Goal: Task Accomplishment & Management: Use online tool/utility

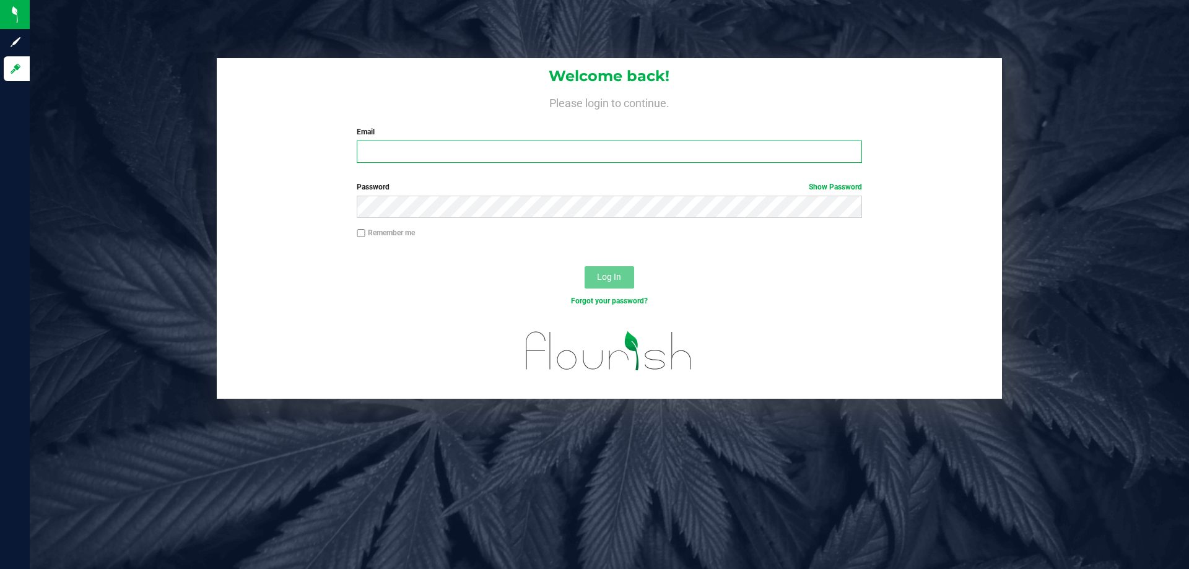
drag, startPoint x: 0, startPoint y: 0, endPoint x: 415, endPoint y: 151, distance: 442.0
click at [415, 151] on input "Email" at bounding box center [609, 152] width 505 height 22
type input "[EMAIL_ADDRESS][DOMAIN_NAME]"
click at [584, 266] on button "Log In" at bounding box center [609, 277] width 50 height 22
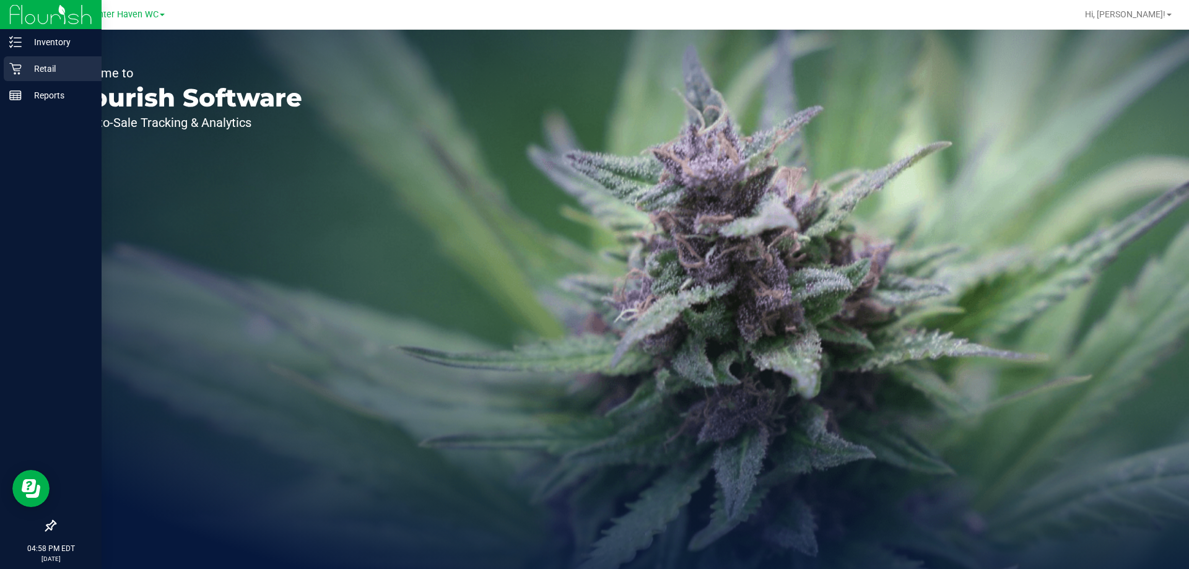
click at [49, 66] on p "Retail" at bounding box center [59, 68] width 74 height 15
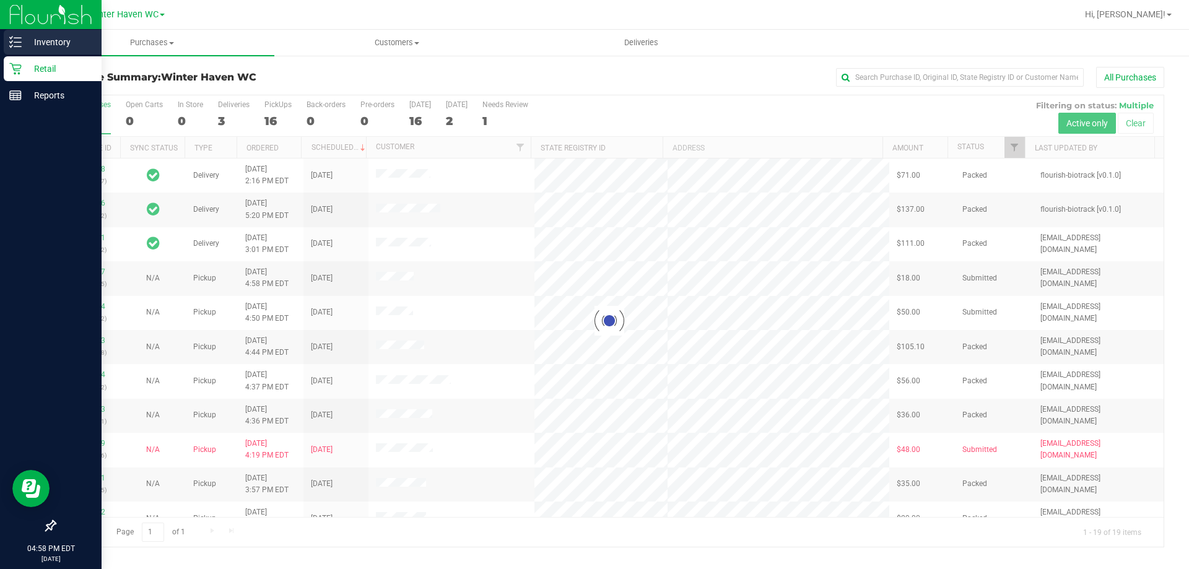
click at [37, 41] on p "Inventory" at bounding box center [59, 42] width 74 height 15
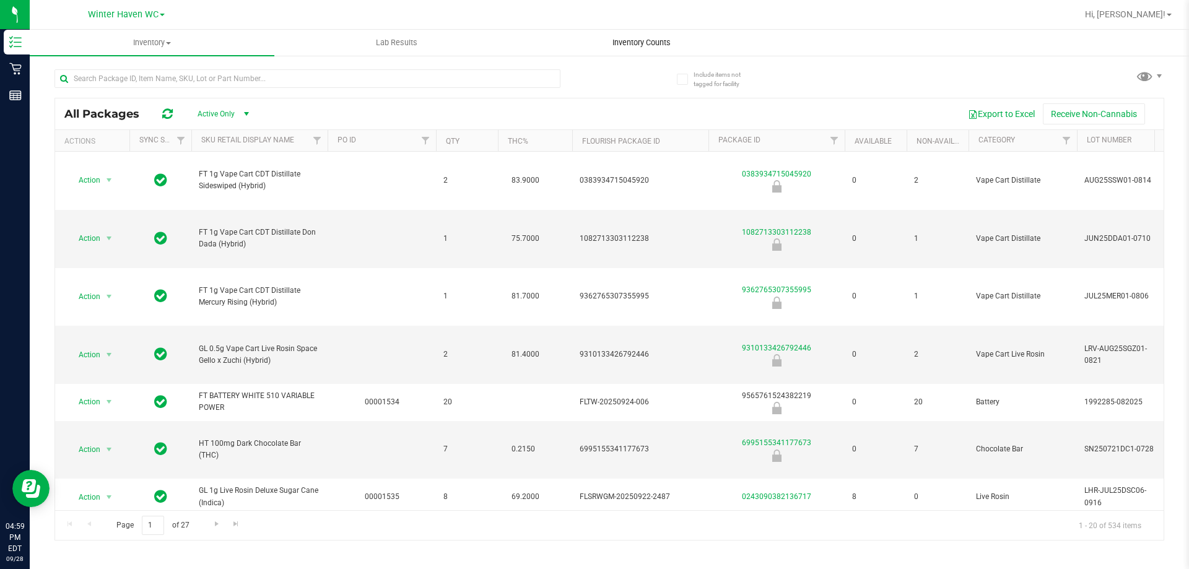
click at [630, 43] on span "Inventory Counts" at bounding box center [642, 42] width 92 height 11
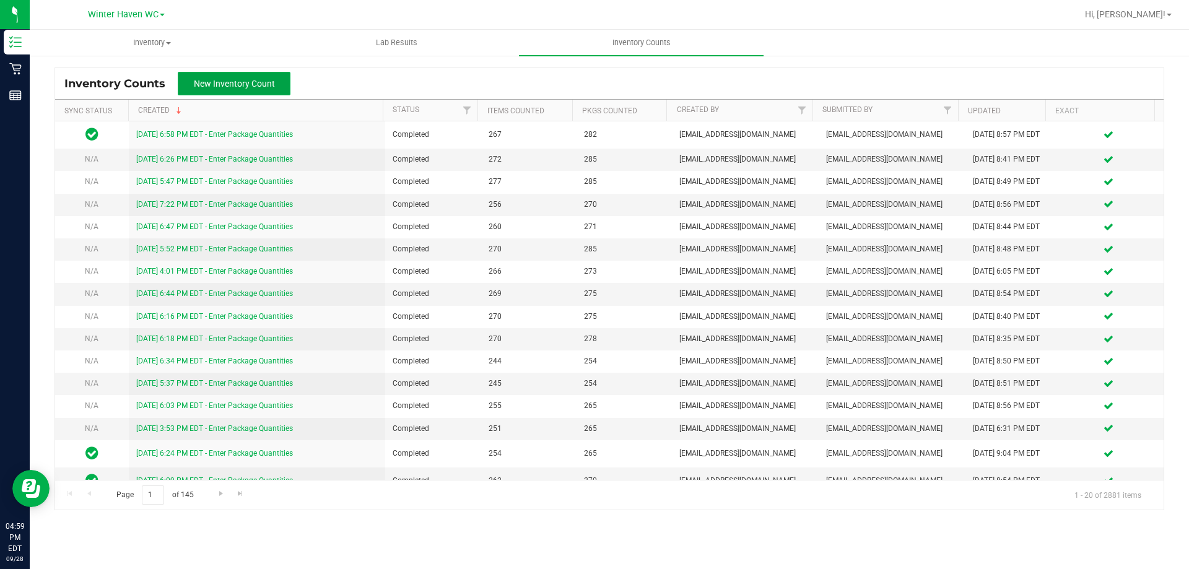
click at [238, 79] on span "New Inventory Count" at bounding box center [234, 84] width 81 height 10
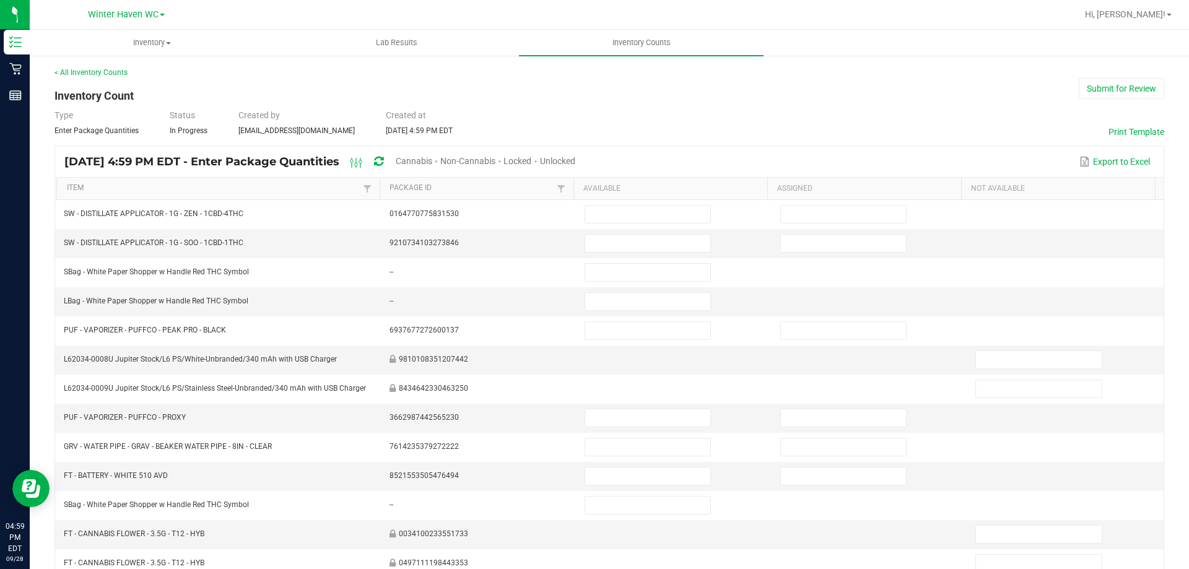
click at [432, 158] on span "Cannabis" at bounding box center [414, 161] width 37 height 10
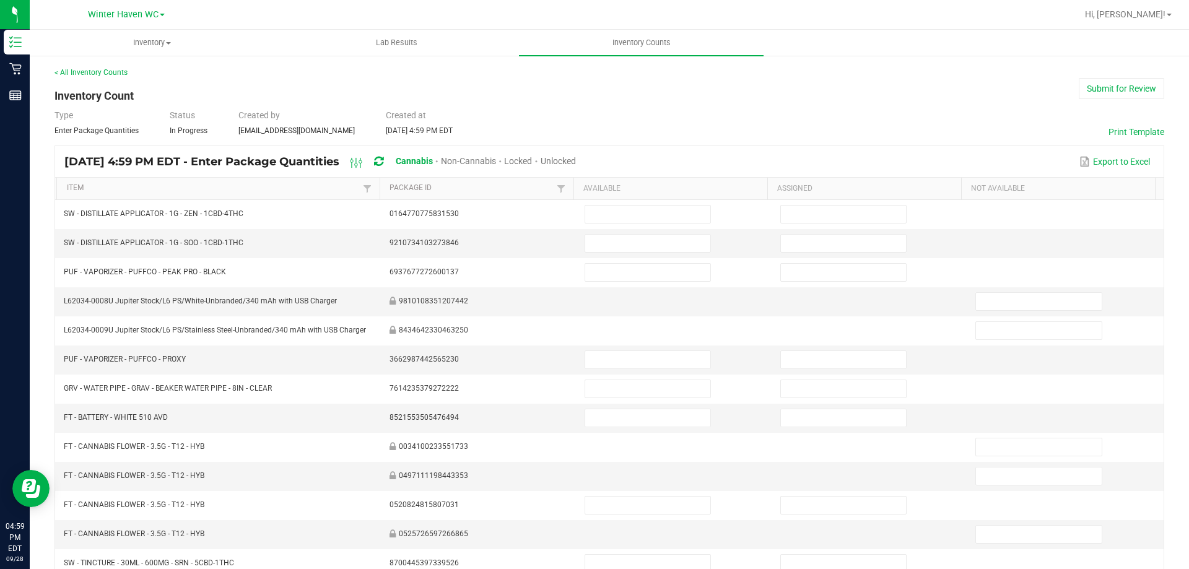
click at [576, 160] on span "Unlocked" at bounding box center [557, 161] width 35 height 10
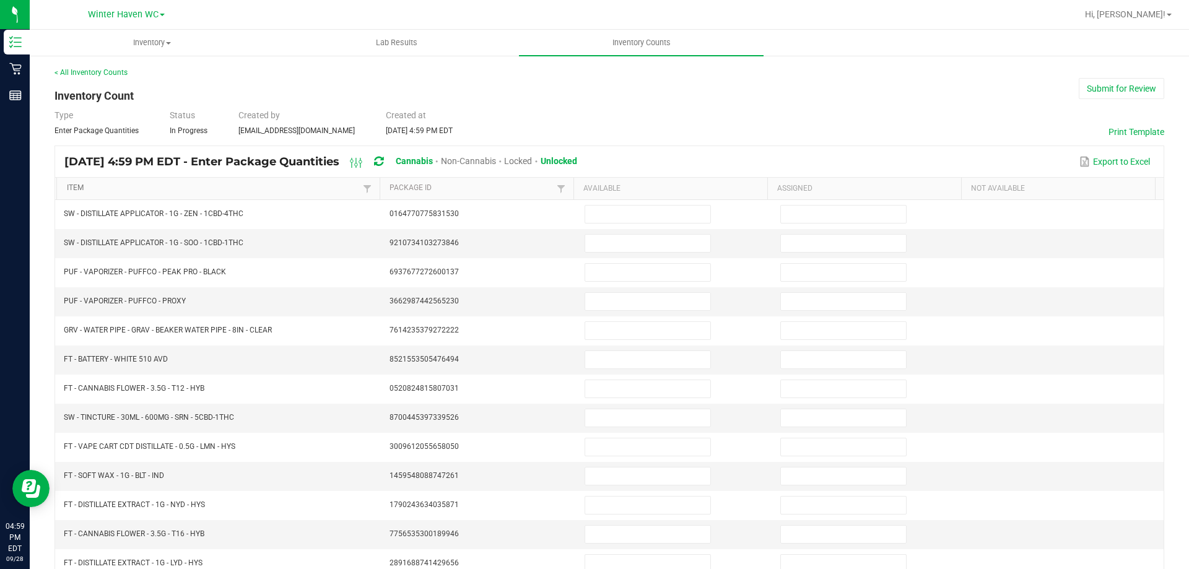
click at [210, 187] on link "Item" at bounding box center [213, 188] width 293 height 10
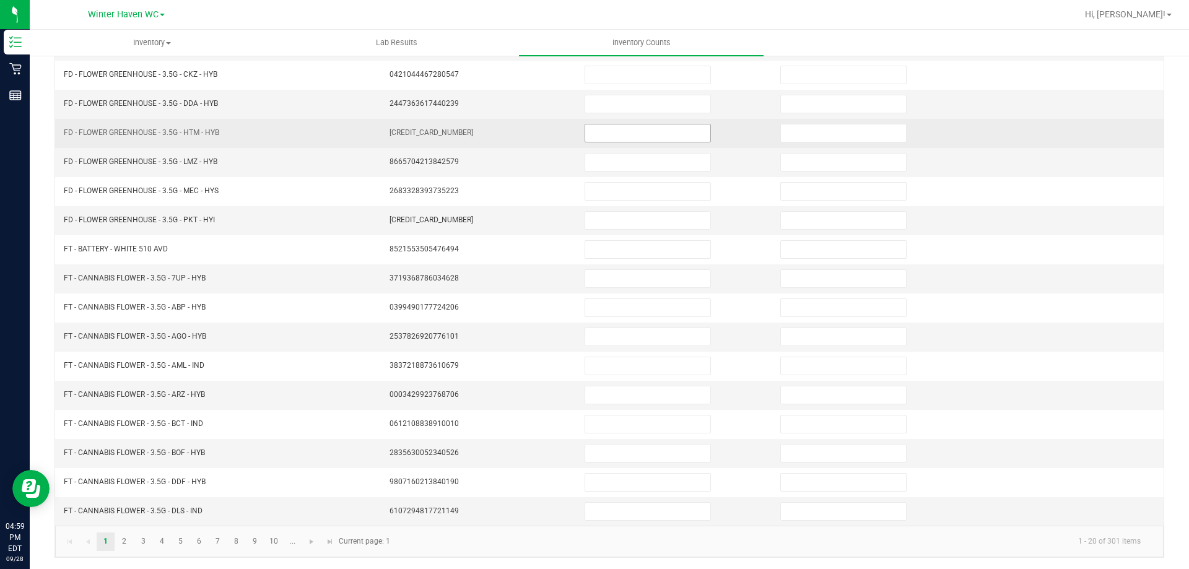
scroll to position [257, 0]
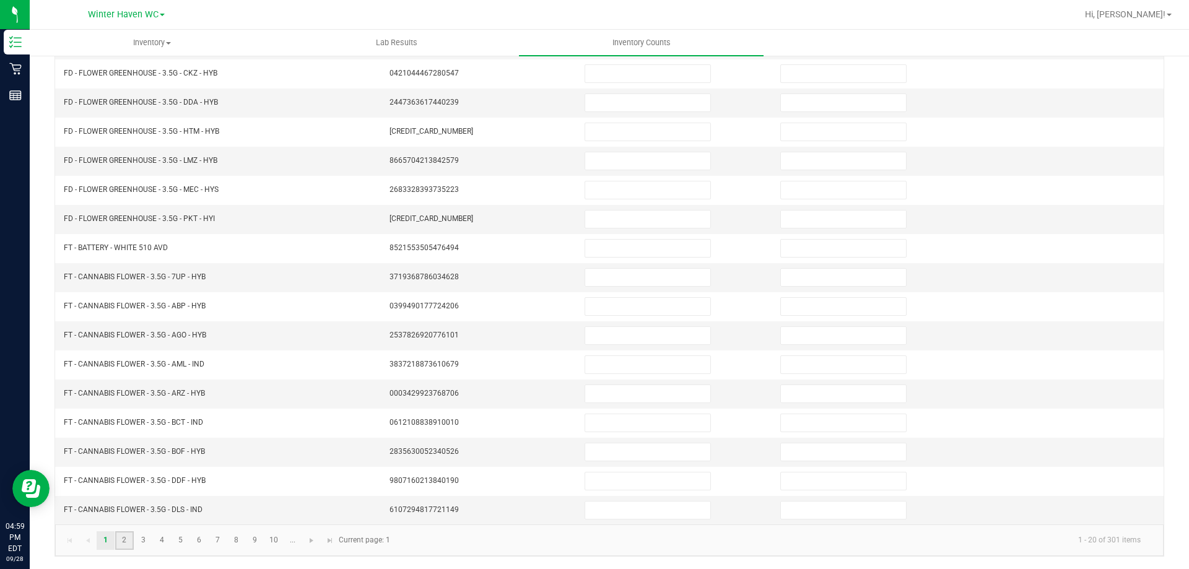
click at [123, 540] on link "2" at bounding box center [124, 540] width 18 height 19
click at [143, 540] on link "3" at bounding box center [143, 540] width 18 height 19
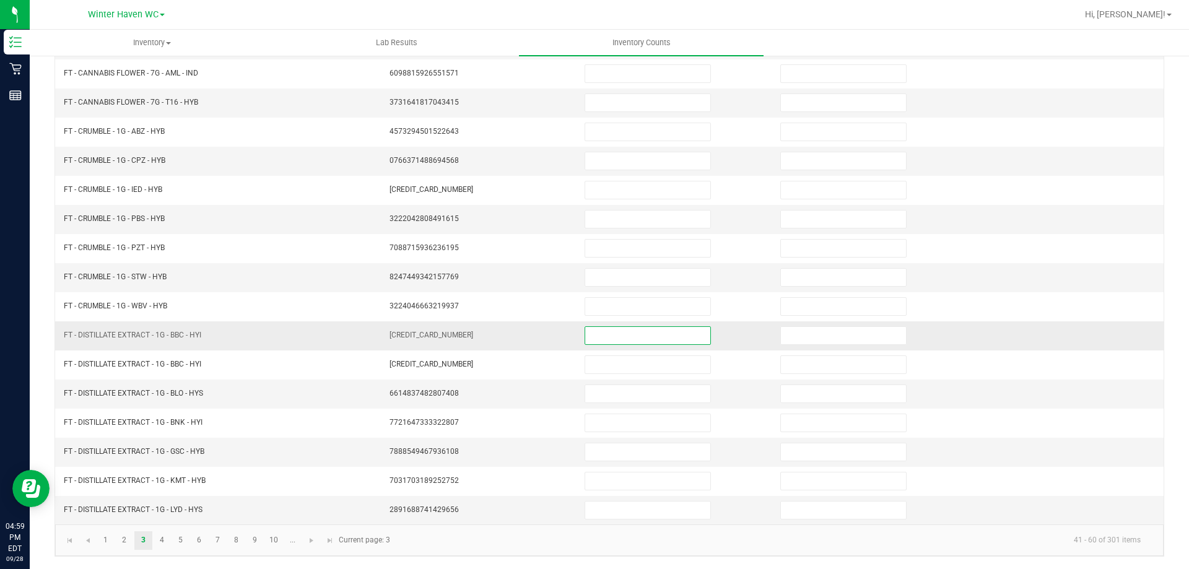
click at [643, 337] on input at bounding box center [647, 335] width 125 height 17
type input "12"
type input "0"
type input "12"
type input "0"
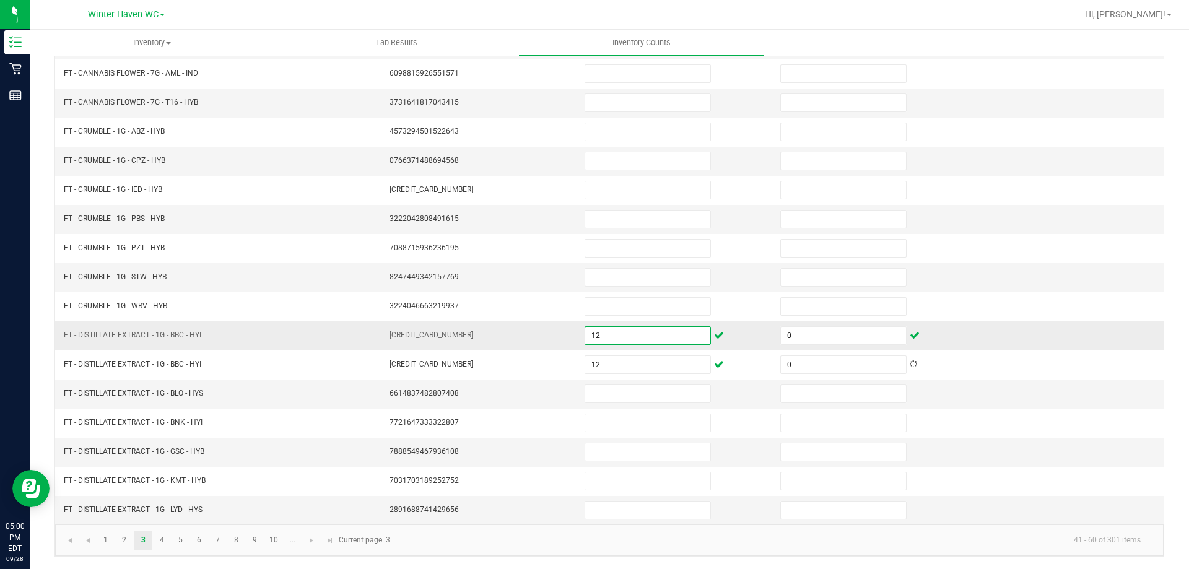
click at [643, 337] on input "12" at bounding box center [647, 335] width 125 height 17
type input "333"
click at [641, 390] on input at bounding box center [647, 393] width 125 height 17
type input "3"
type input "0"
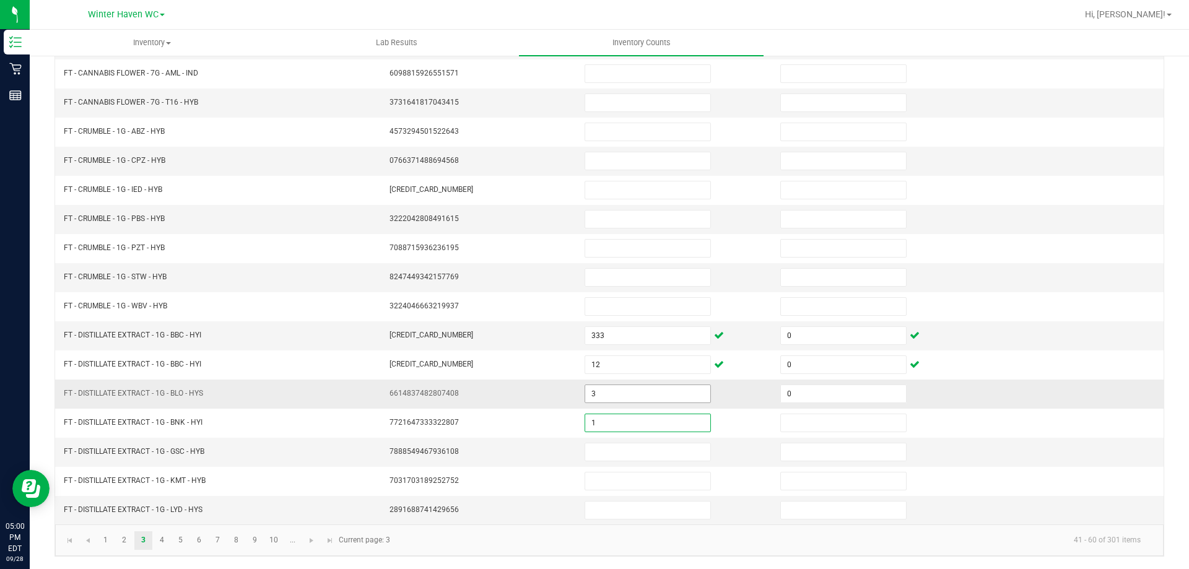
type input "1"
type input "0"
type input "3"
type input "0"
type input "1"
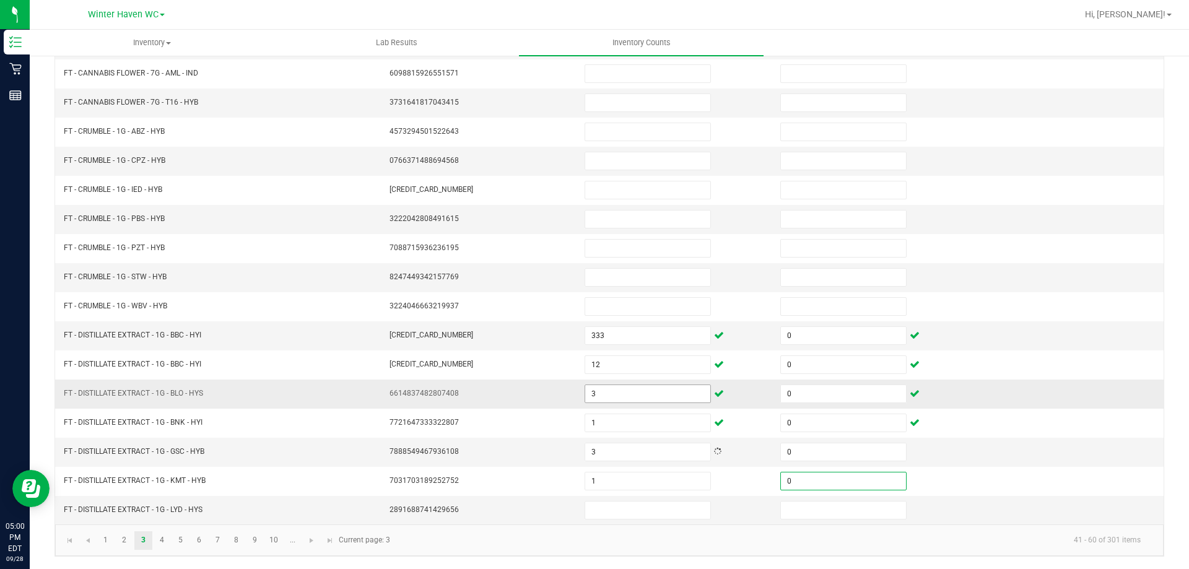
type input "0"
type input "3"
type input "0"
click at [163, 544] on link "4" at bounding box center [162, 540] width 18 height 19
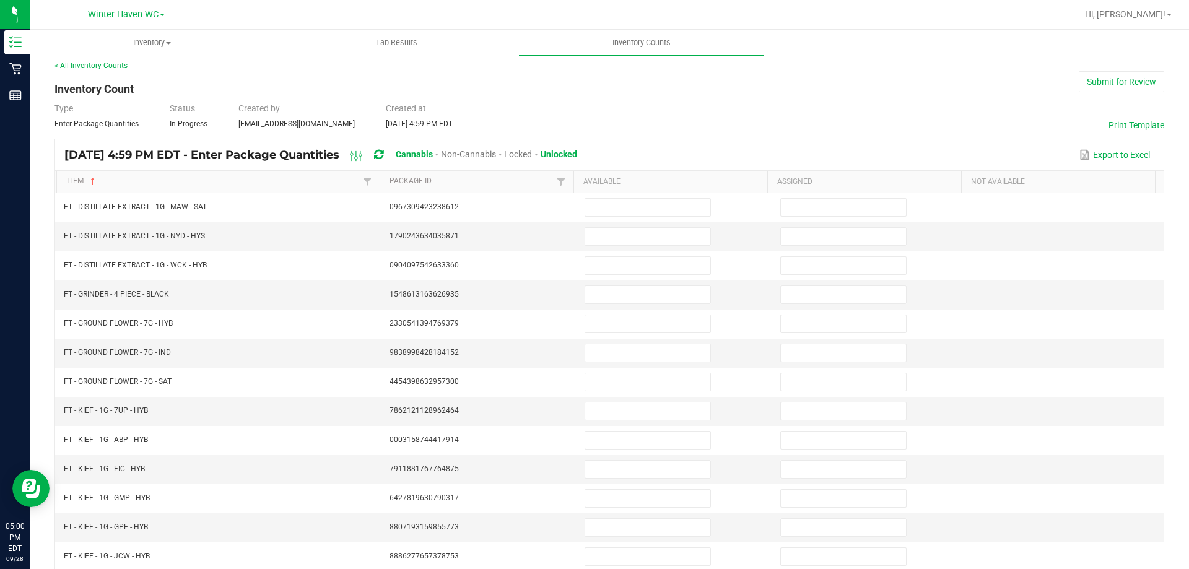
scroll to position [0, 0]
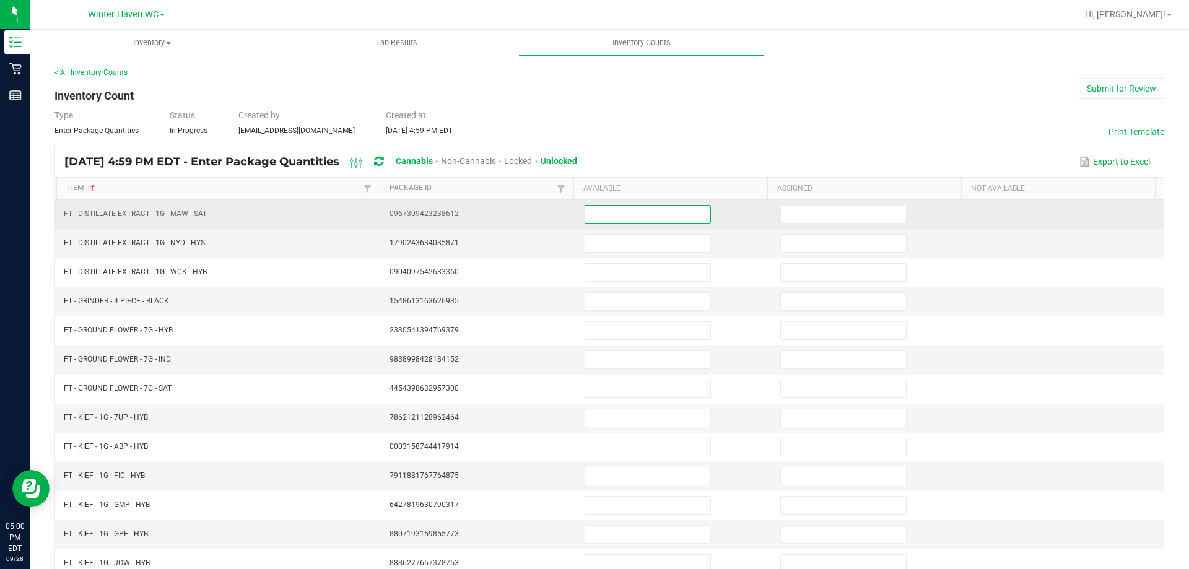
click at [609, 215] on input at bounding box center [647, 214] width 125 height 17
type input "6"
type input "0"
type input "6"
type input "0"
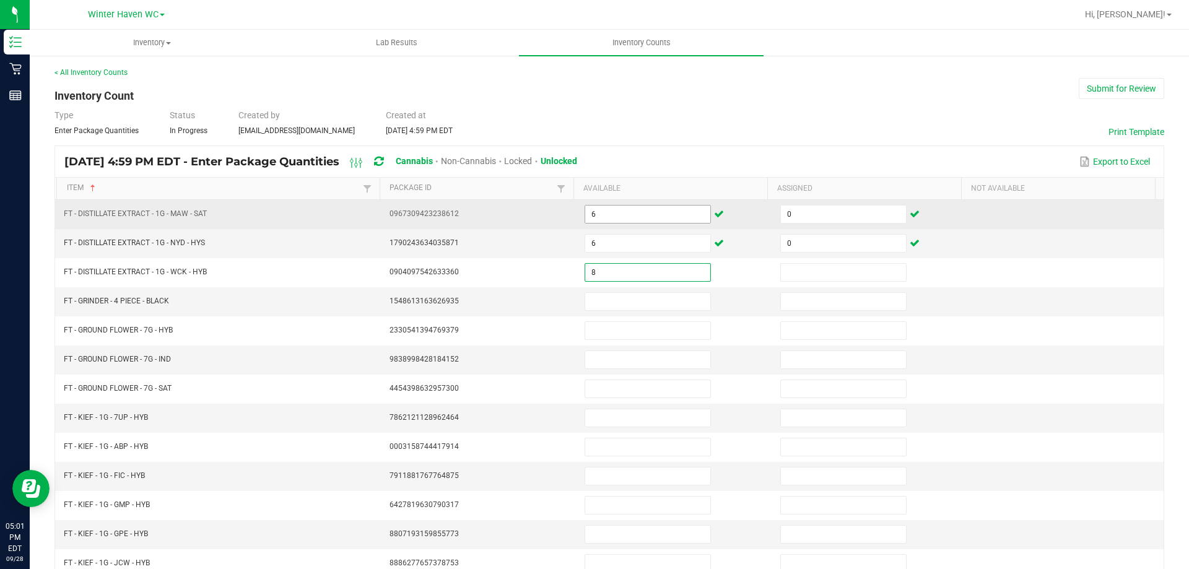
type input "8"
type input "0"
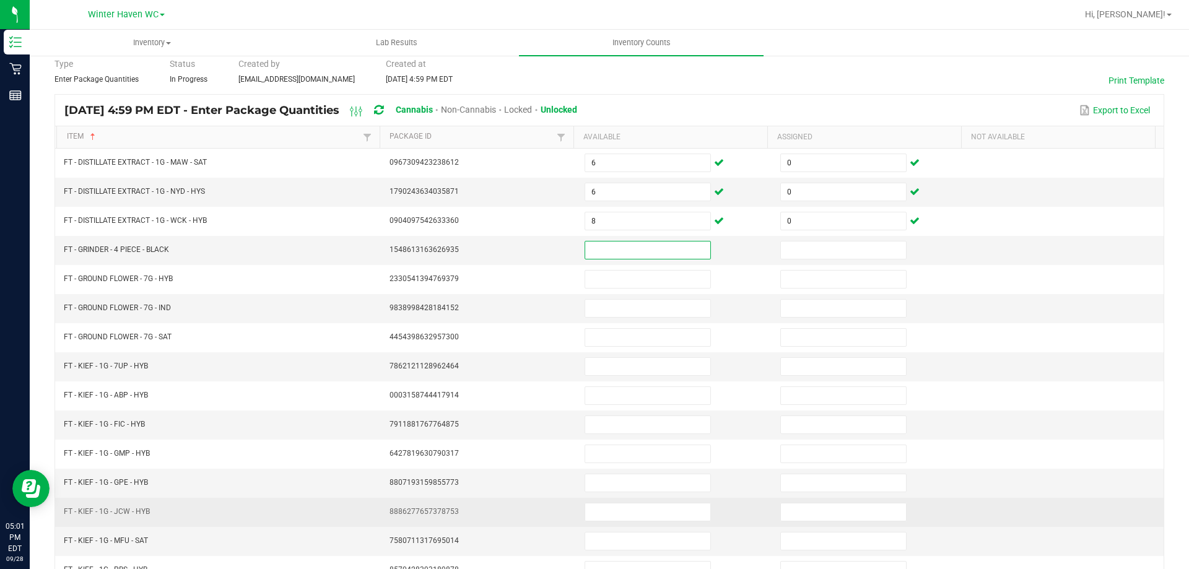
scroll to position [248, 0]
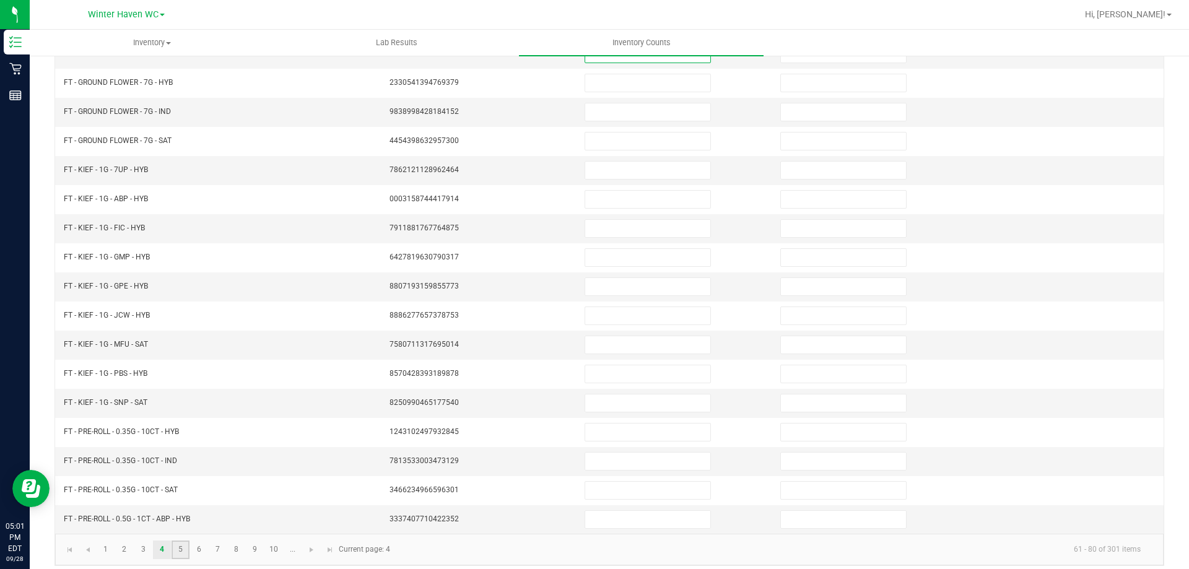
click at [185, 552] on link "5" at bounding box center [180, 549] width 18 height 19
click at [202, 549] on link "6" at bounding box center [199, 549] width 18 height 19
click at [272, 545] on link "10" at bounding box center [274, 549] width 18 height 19
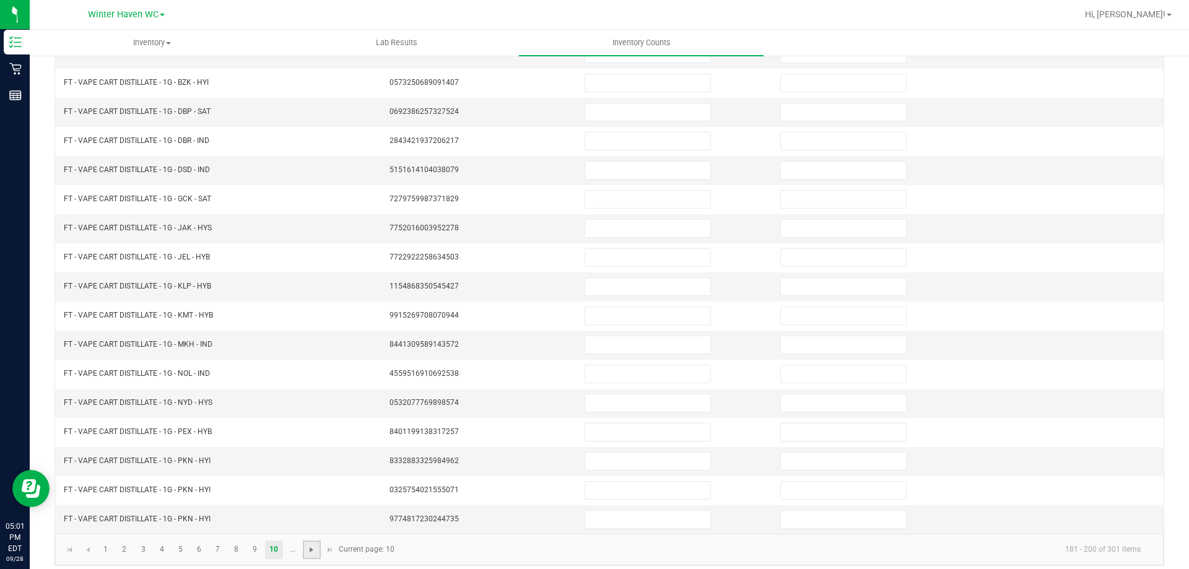
click at [311, 550] on span "Go to the next page" at bounding box center [311, 550] width 10 height 10
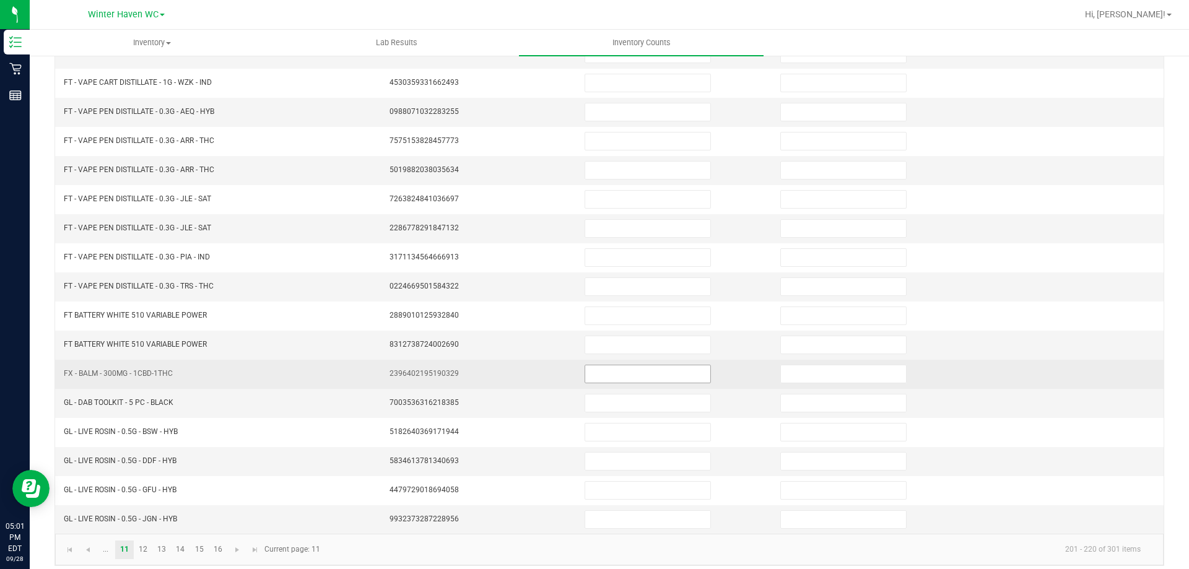
click at [604, 376] on input at bounding box center [647, 373] width 125 height 17
type input "8"
type input "0"
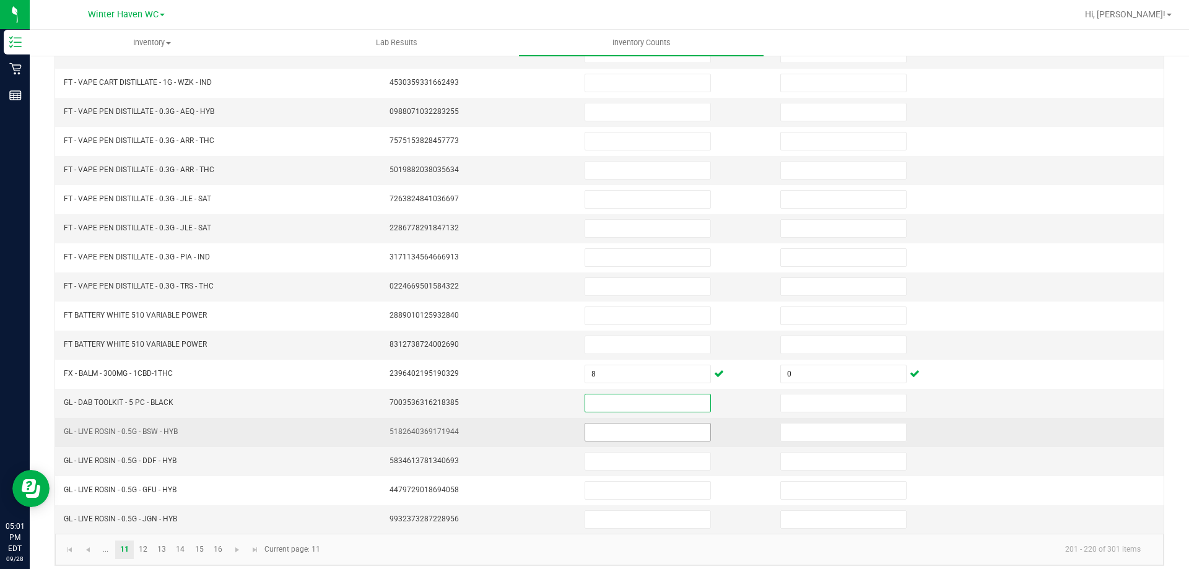
click at [610, 428] on input at bounding box center [647, 431] width 125 height 17
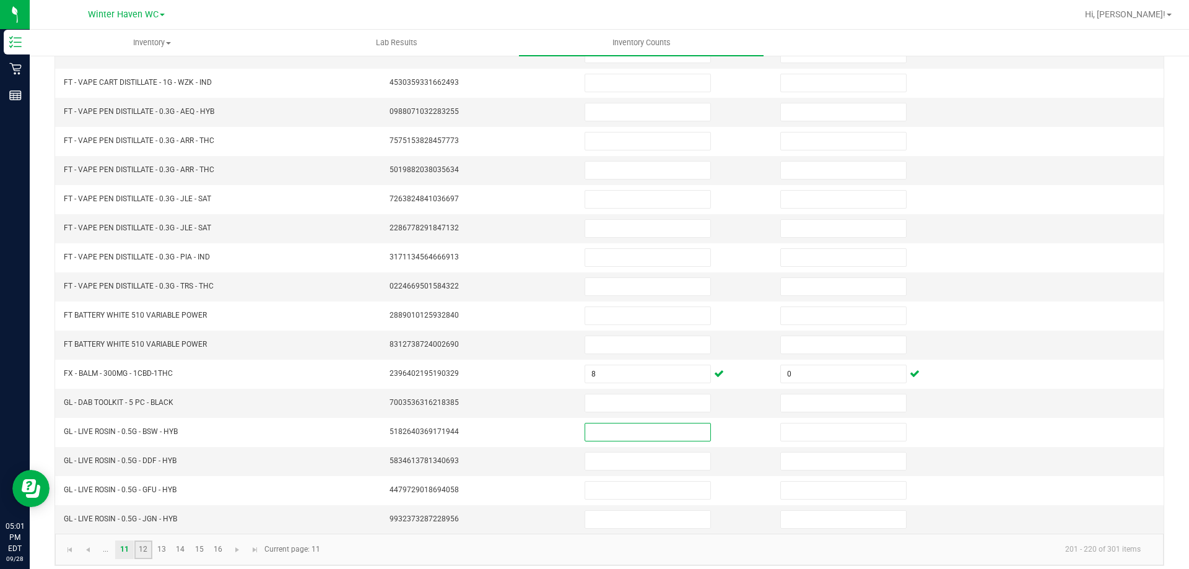
click at [145, 552] on link "12" at bounding box center [143, 549] width 18 height 19
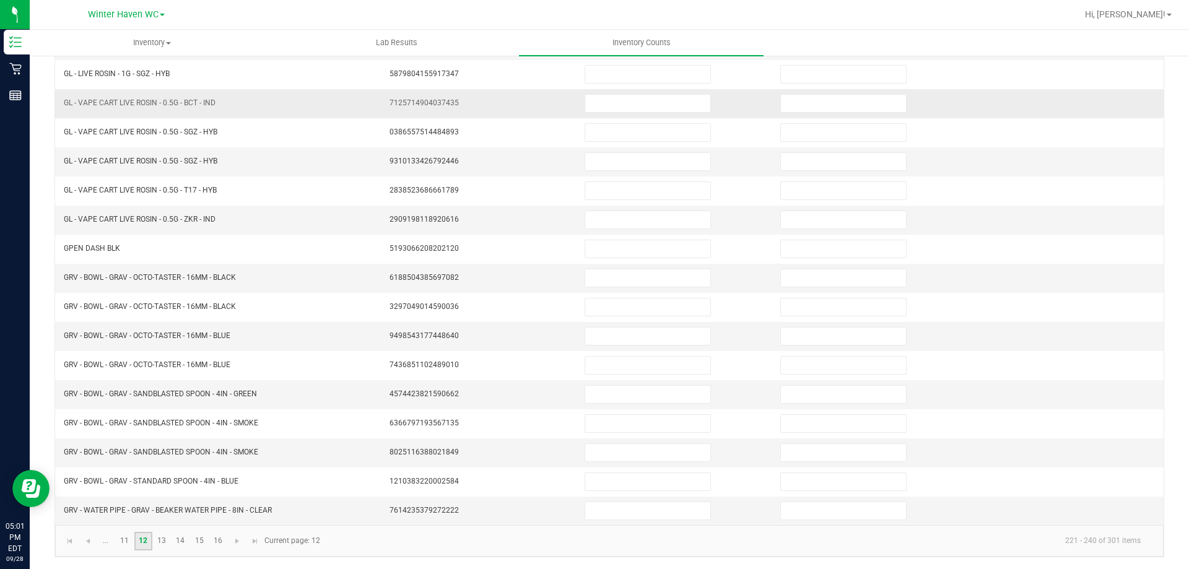
scroll to position [257, 0]
click at [158, 538] on link "13" at bounding box center [162, 540] width 18 height 19
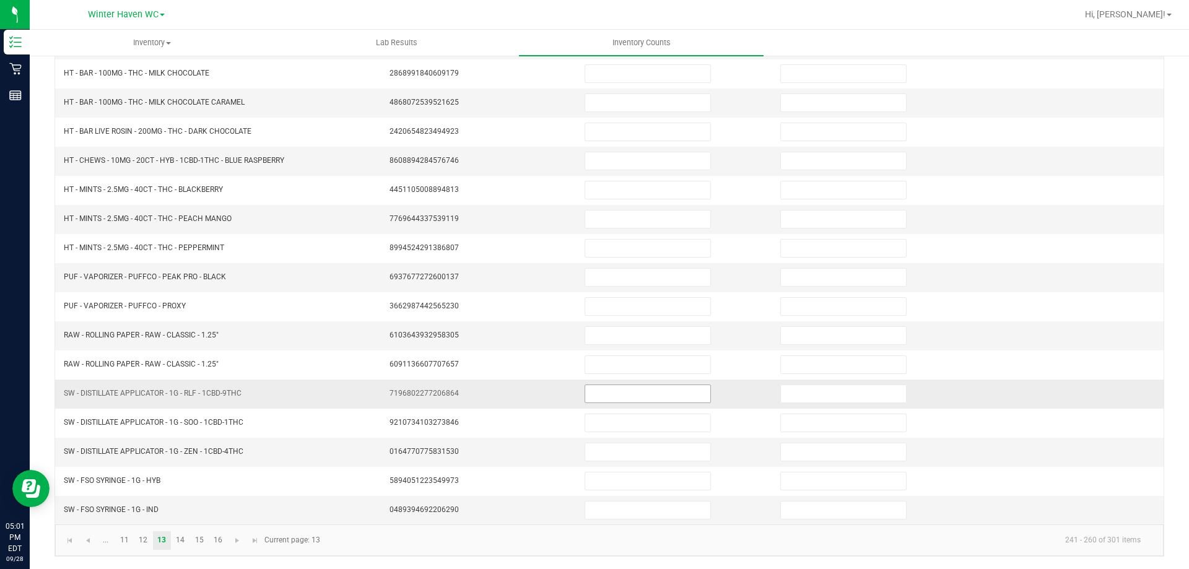
click at [594, 394] on input at bounding box center [647, 393] width 125 height 17
type input "8"
type input "0"
type input "1"
type input "0"
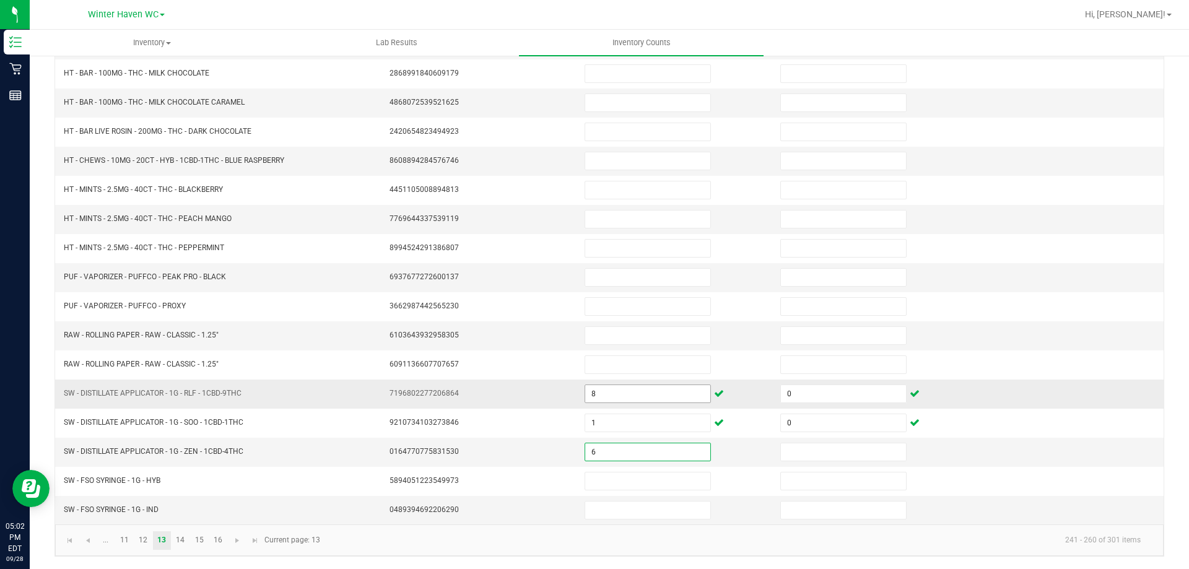
type input "6"
type input "0"
type input "3"
type input "0"
type input "7"
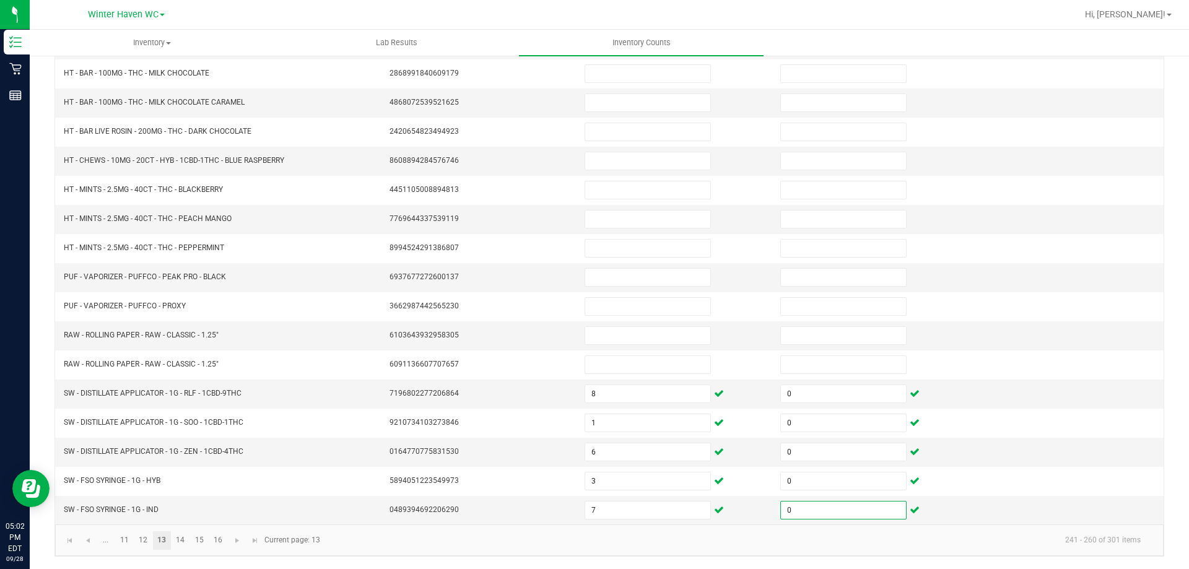
type input "0"
click at [155, 536] on link "13" at bounding box center [162, 540] width 18 height 19
click at [180, 540] on link "14" at bounding box center [180, 540] width 18 height 19
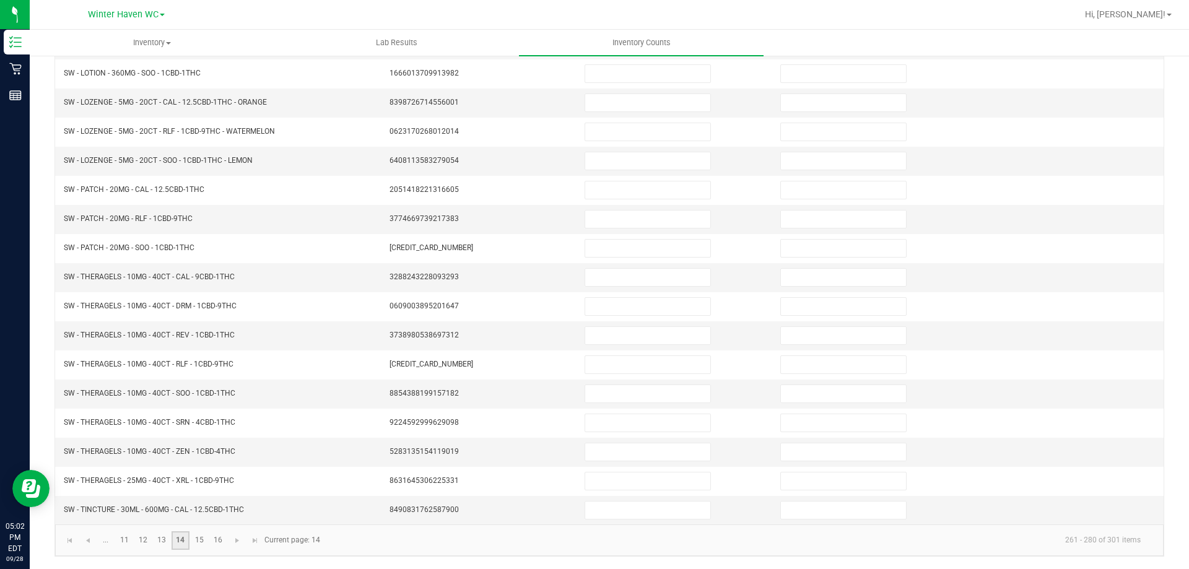
scroll to position [0, 0]
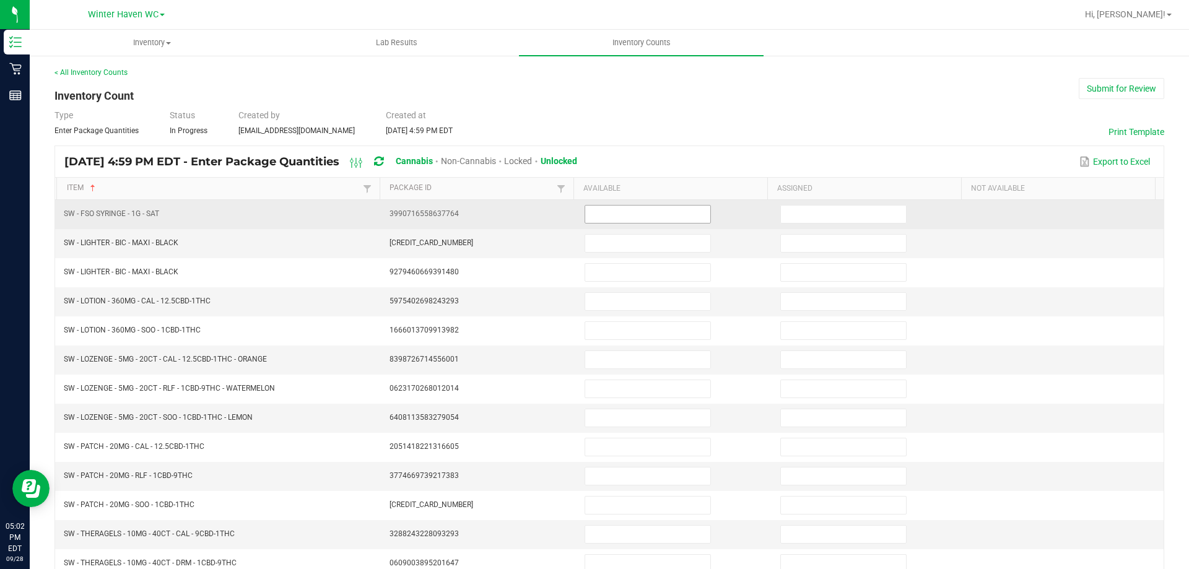
click at [589, 210] on input at bounding box center [647, 214] width 125 height 17
type input "6"
type input "0"
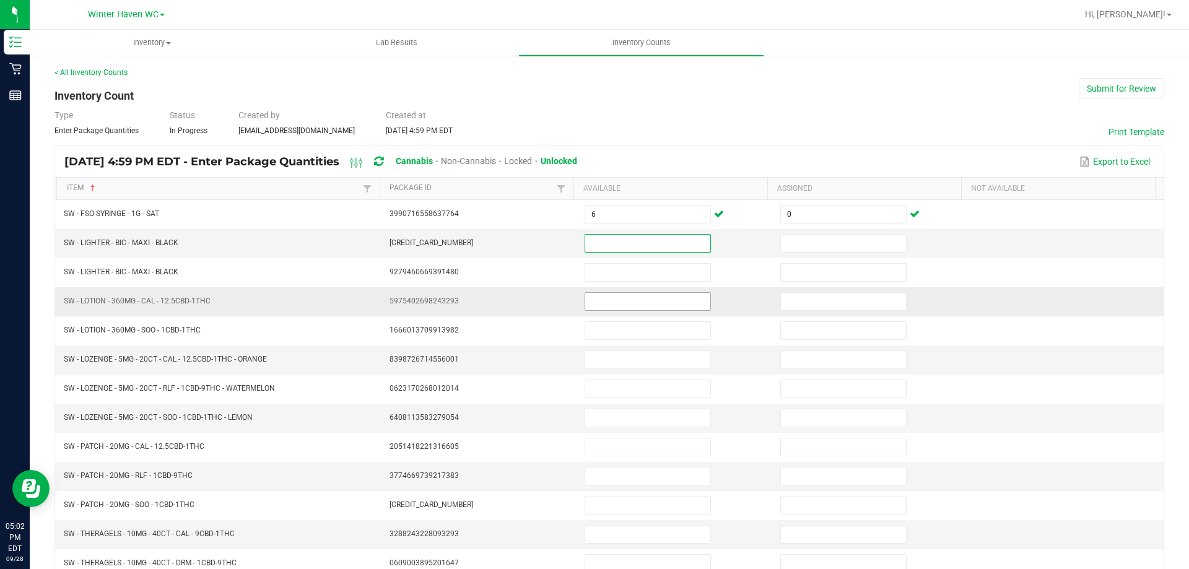
click at [597, 300] on input at bounding box center [647, 301] width 125 height 17
type input "1"
type input "0"
type input "1"
type input "0"
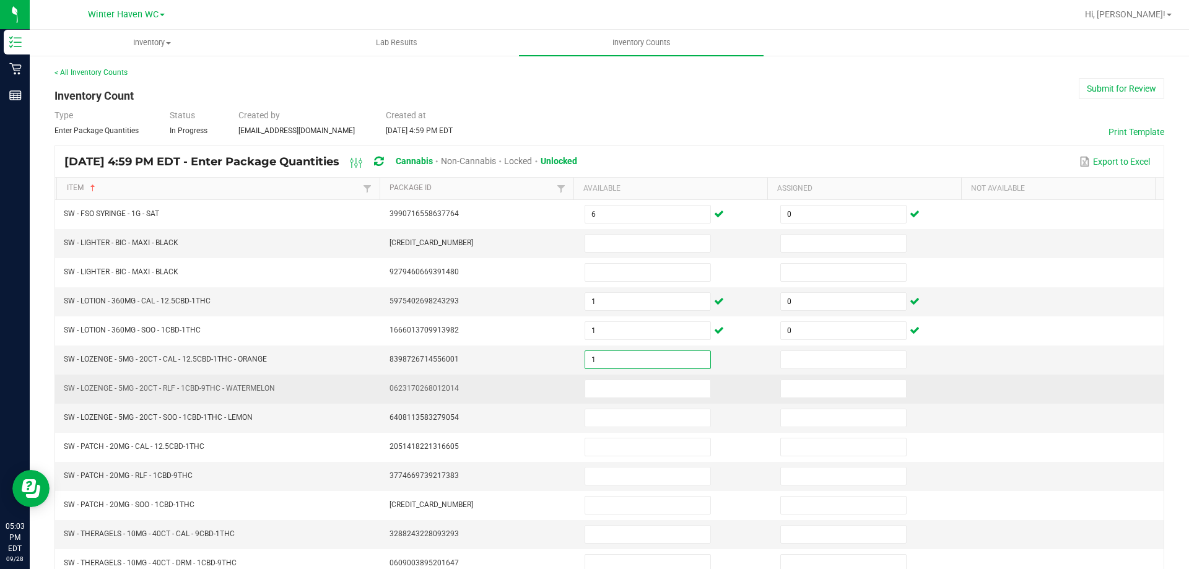
type input "1"
type input "0"
type input "14"
type input "0"
type input "7"
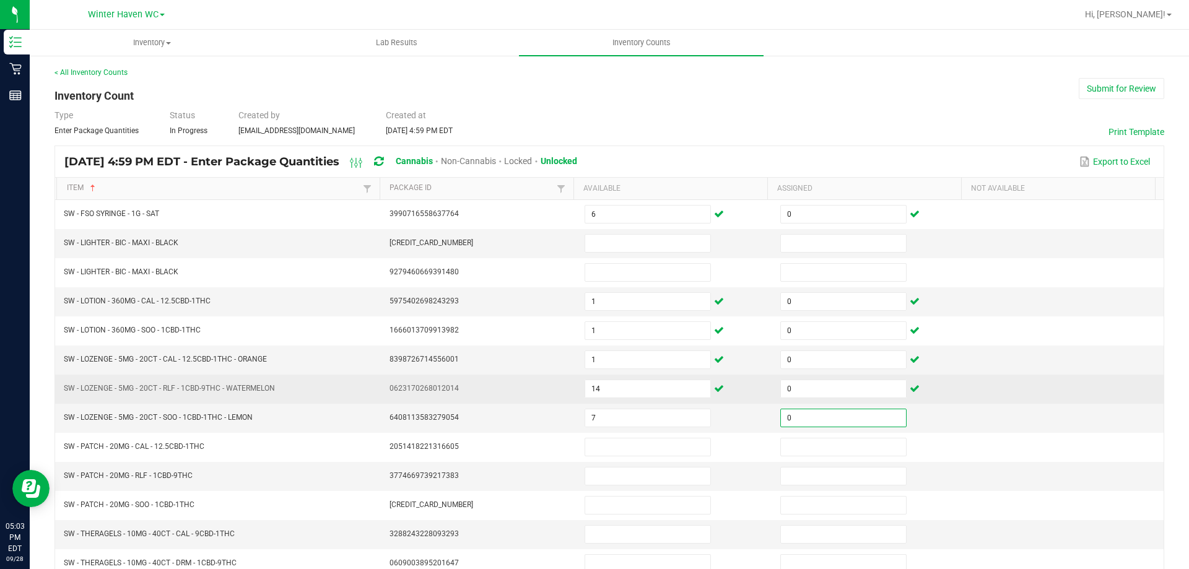
type input "0"
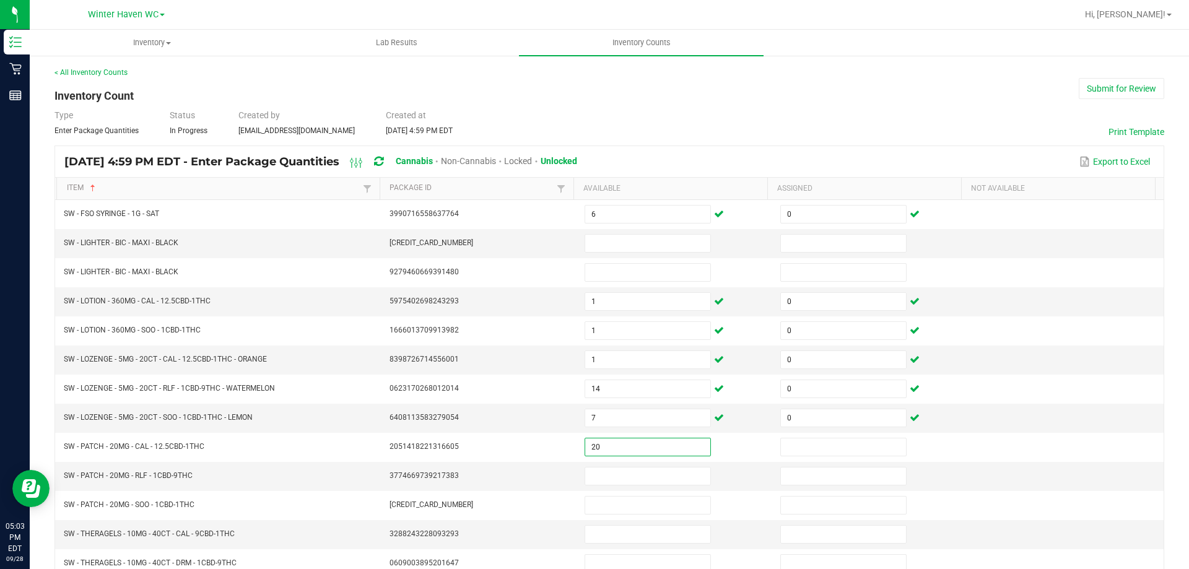
type input "20"
type input "0"
type input "1"
type input "0"
type input "7"
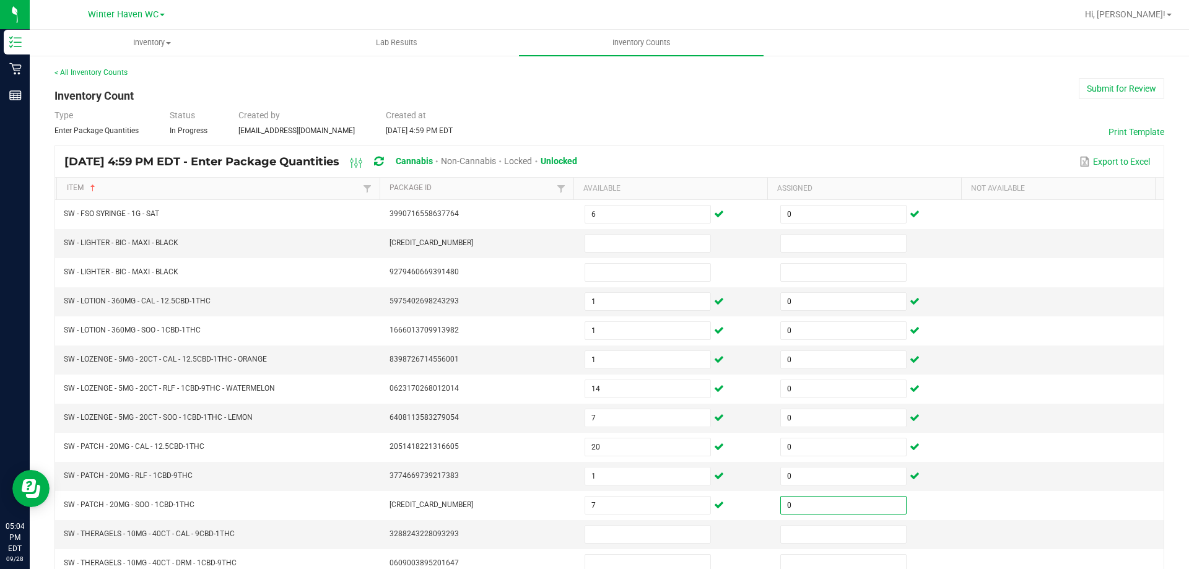
type input "0"
click at [1026, 420] on td at bounding box center [1066, 418] width 196 height 29
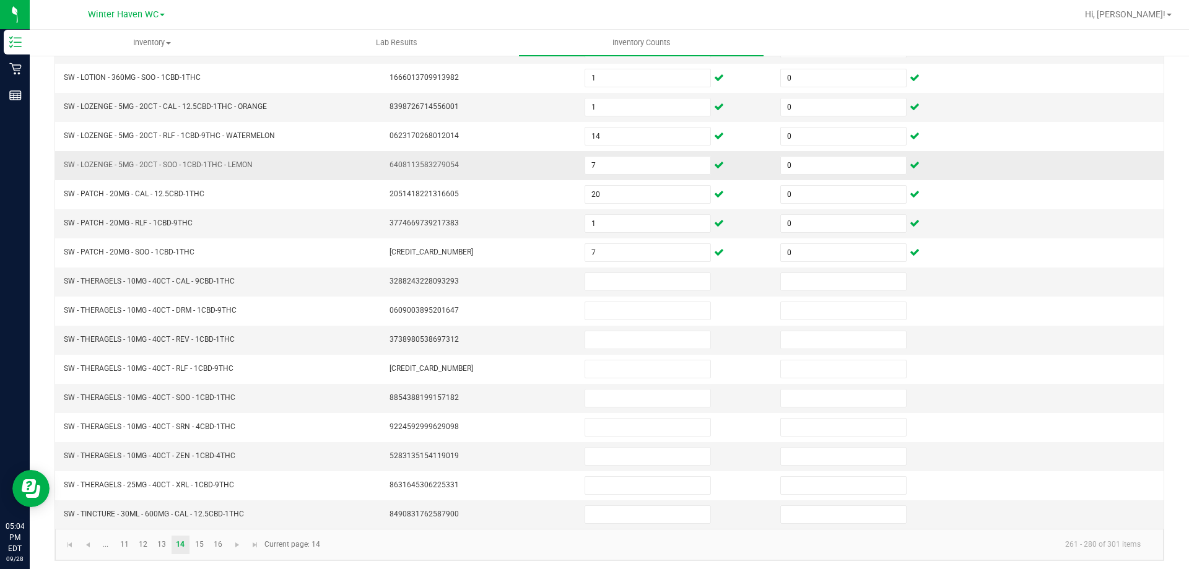
scroll to position [257, 0]
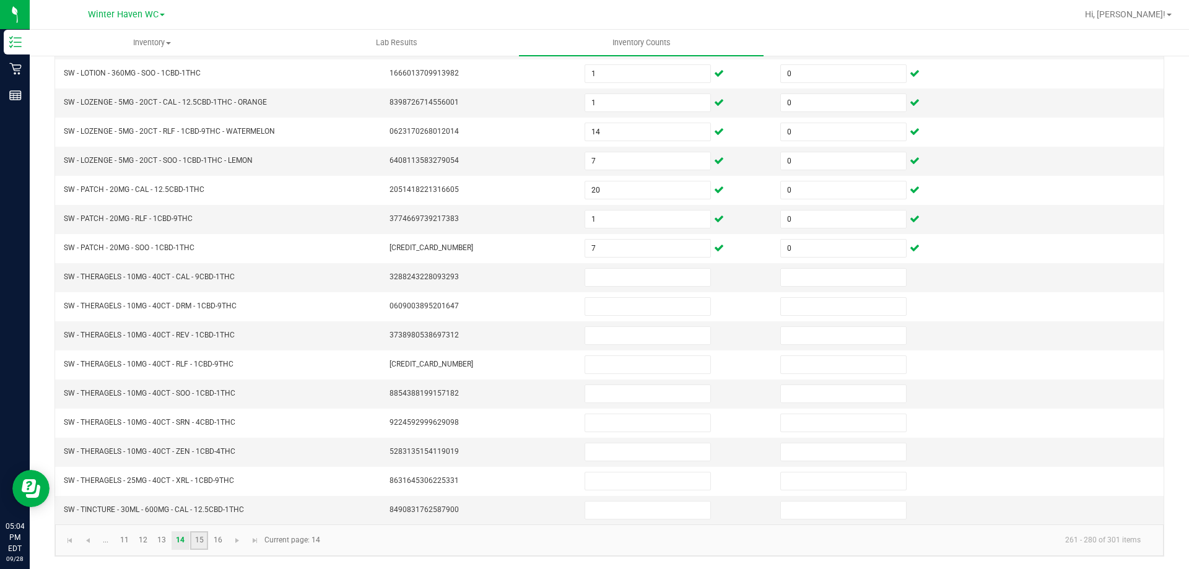
click at [197, 542] on link "15" at bounding box center [199, 540] width 18 height 19
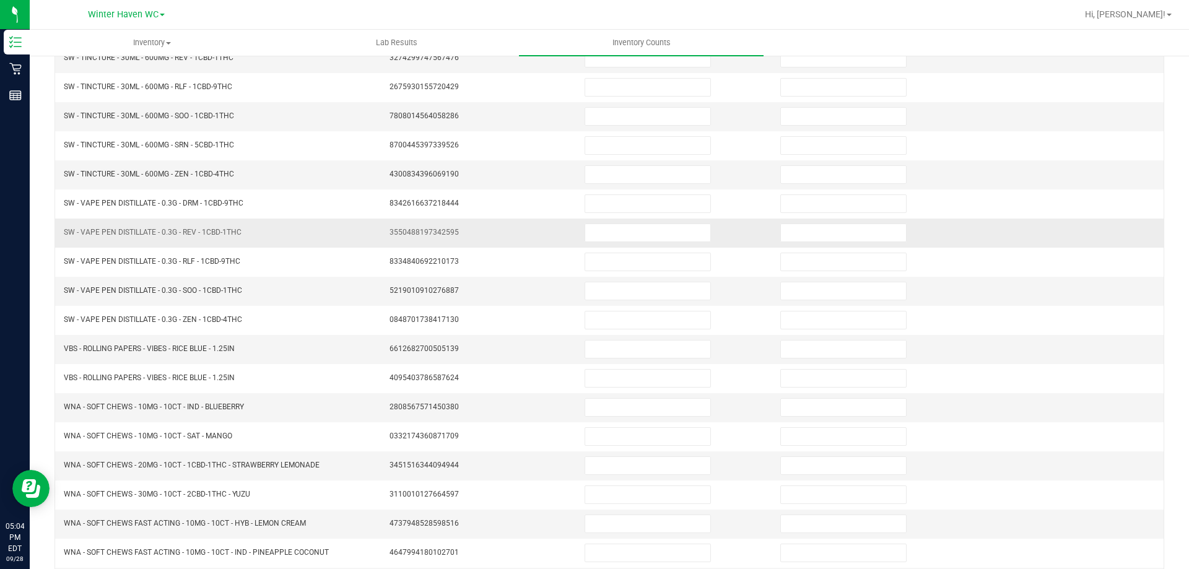
scroll to position [71, 0]
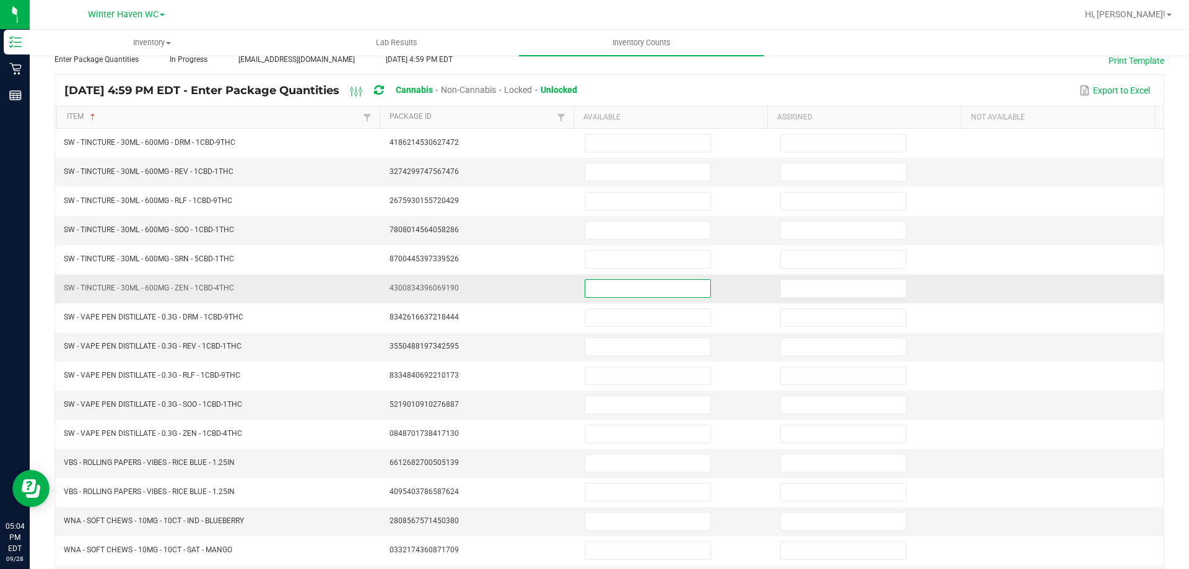
click at [607, 289] on input at bounding box center [647, 288] width 125 height 17
type input "6"
type input "0"
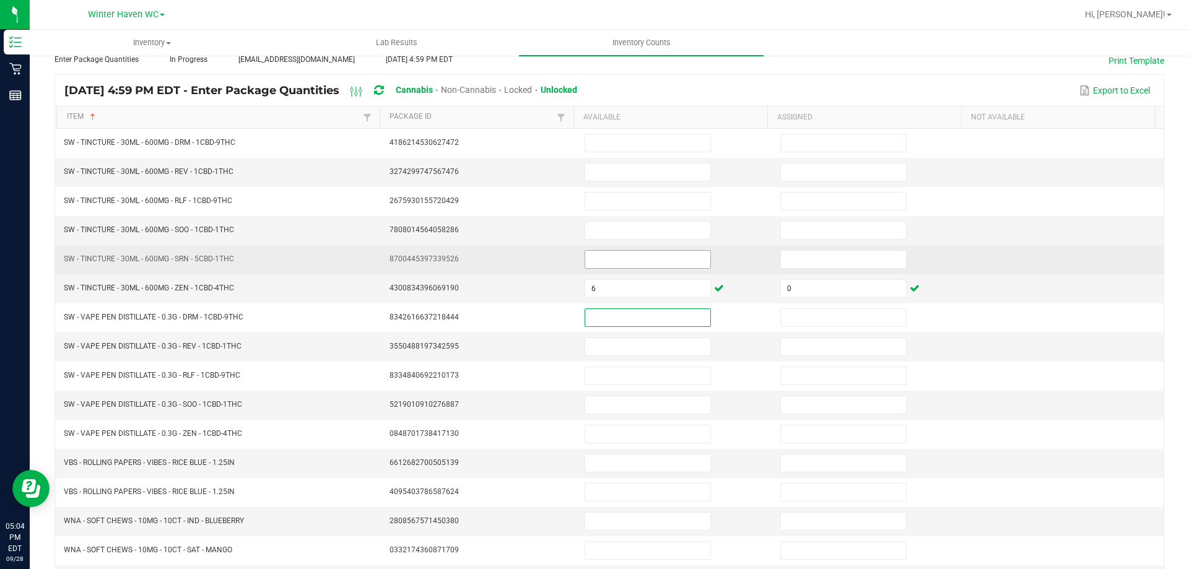
click at [607, 265] on input at bounding box center [647, 259] width 125 height 17
type input "12"
type input "0"
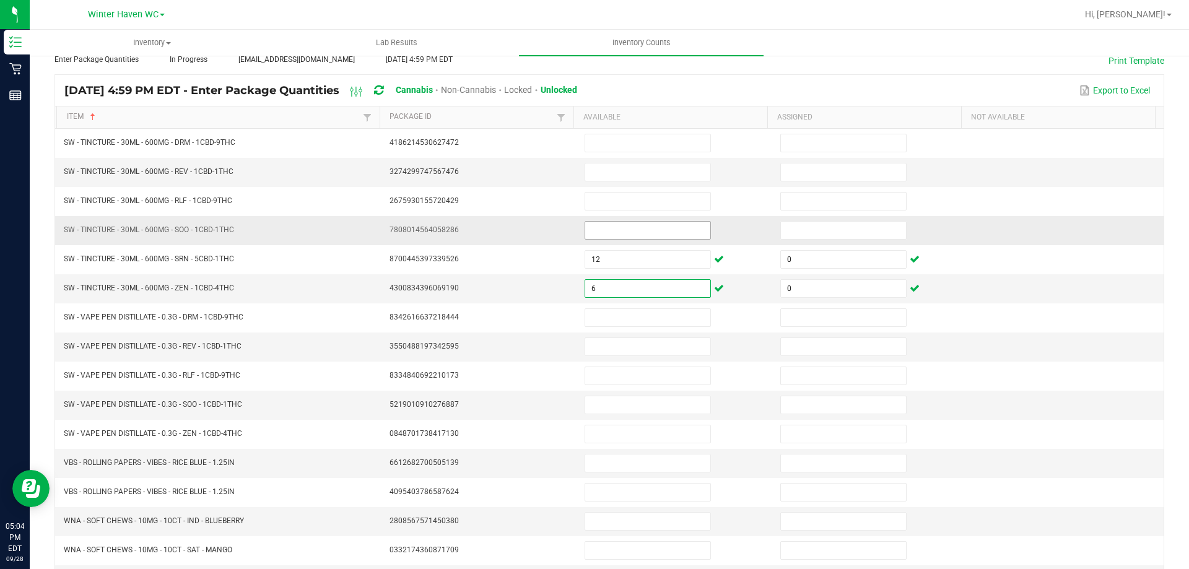
click at [606, 232] on input at bounding box center [647, 230] width 125 height 17
type input "5"
type input "0"
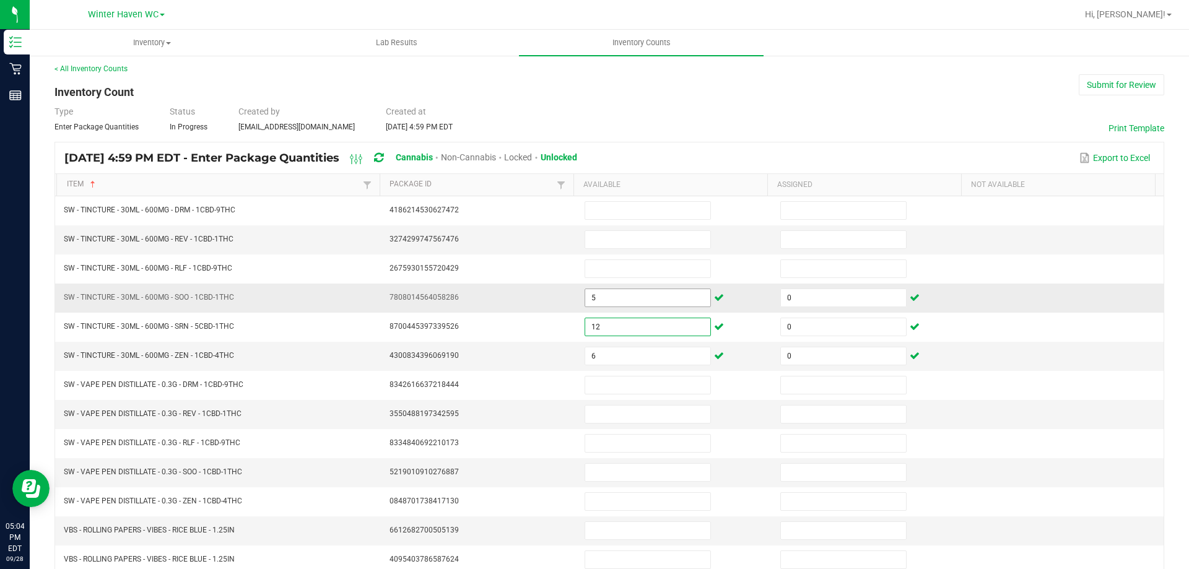
scroll to position [0, 0]
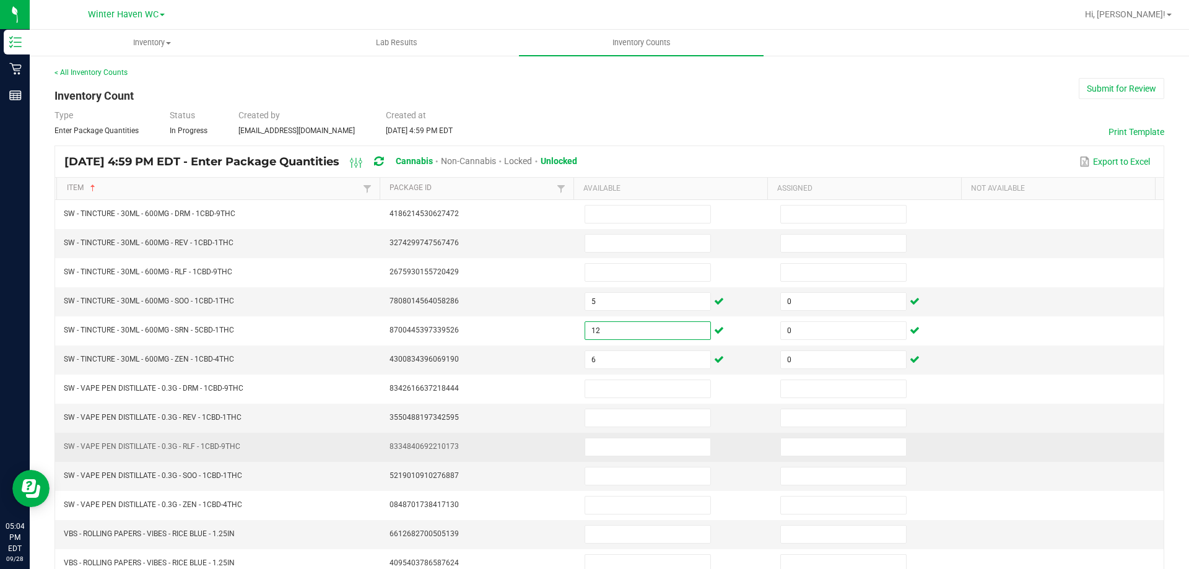
click at [577, 447] on td at bounding box center [675, 447] width 196 height 29
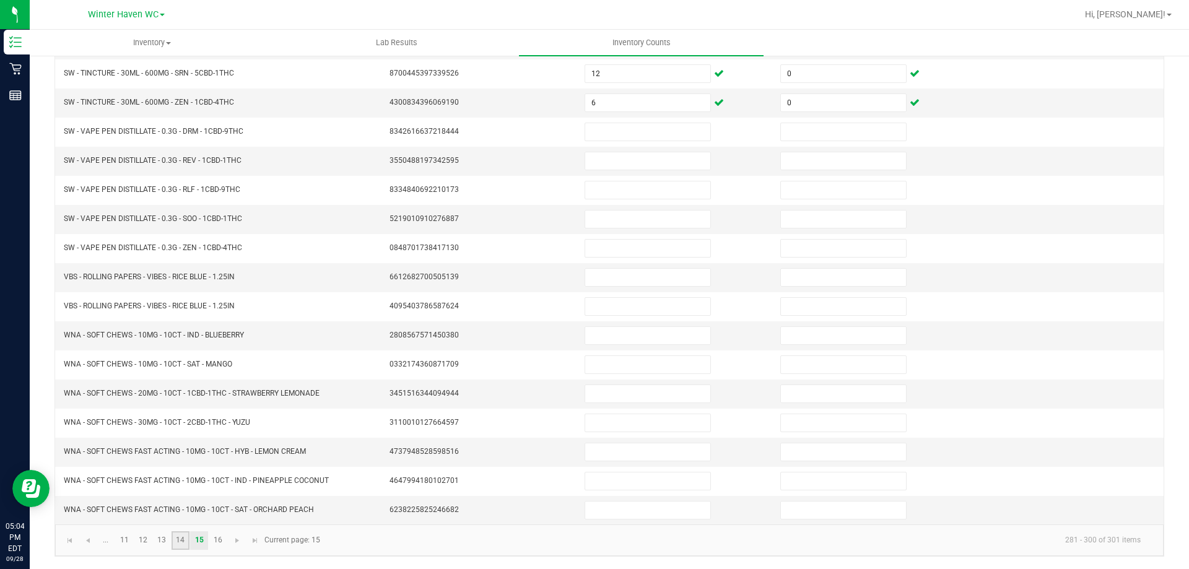
click at [178, 538] on link "14" at bounding box center [180, 540] width 18 height 19
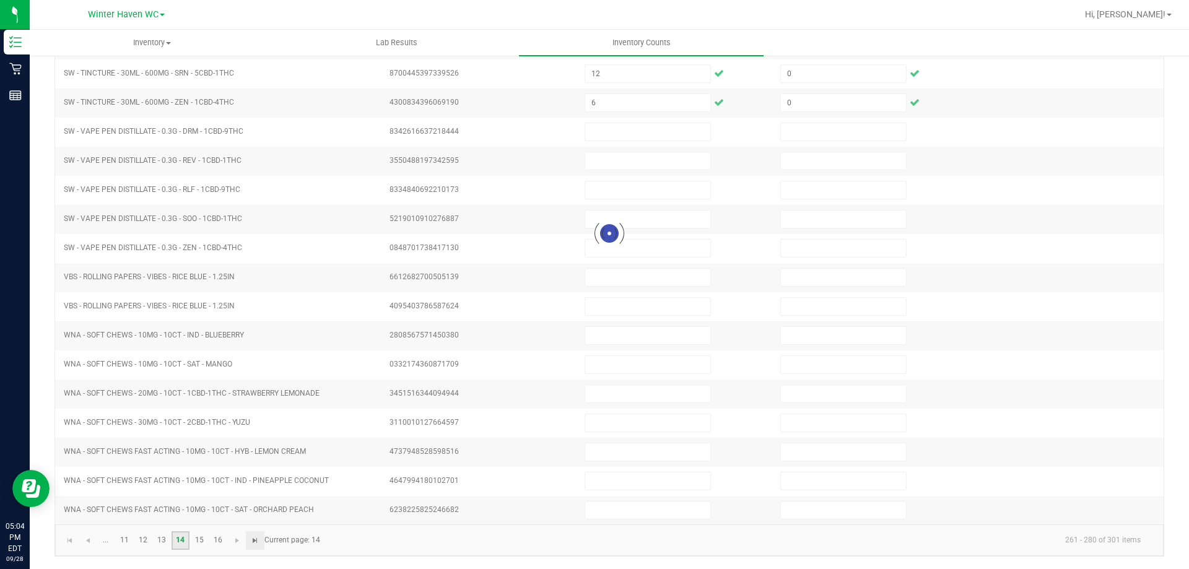
type input "6"
type input "0"
type input "7"
type input "0"
type input "7"
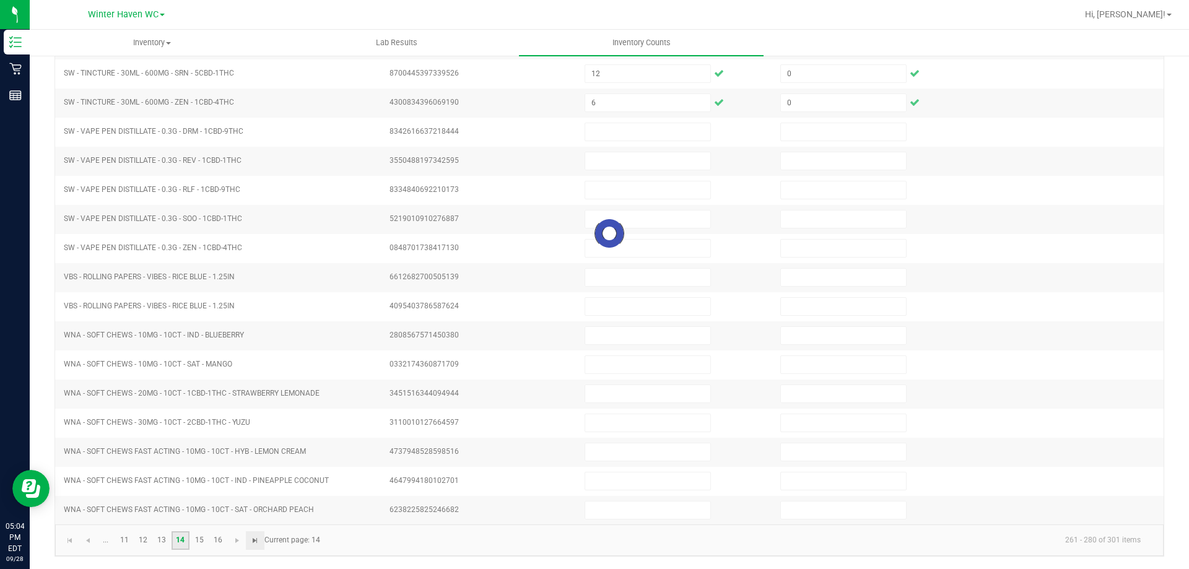
type input "1"
type input "14"
type input "0"
type input "1"
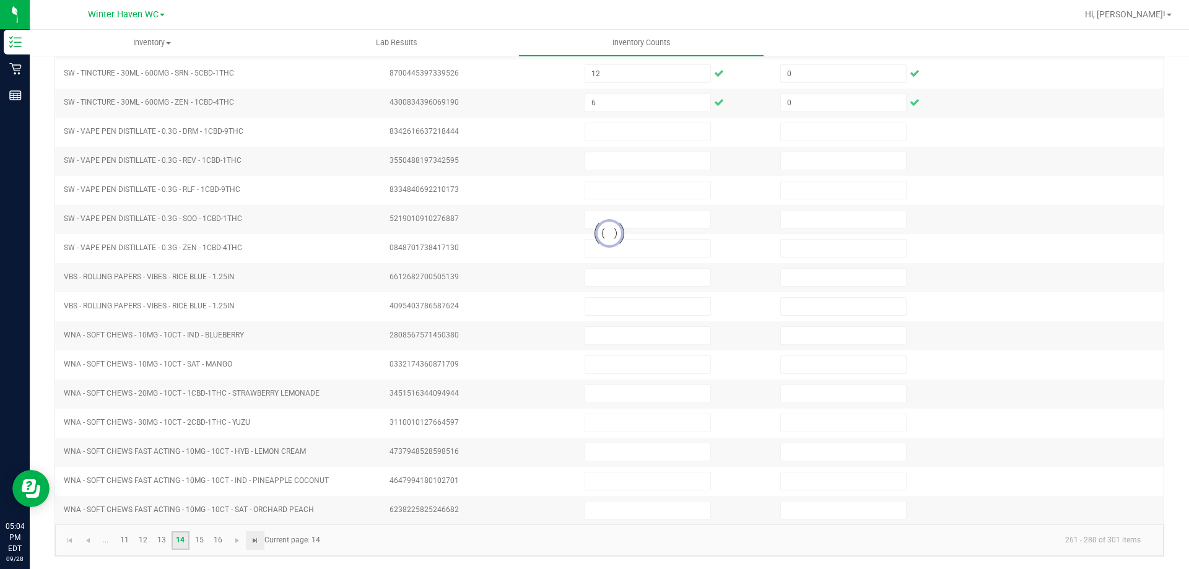
type input "1"
type input "20"
type input "0"
type input "1"
type input "0"
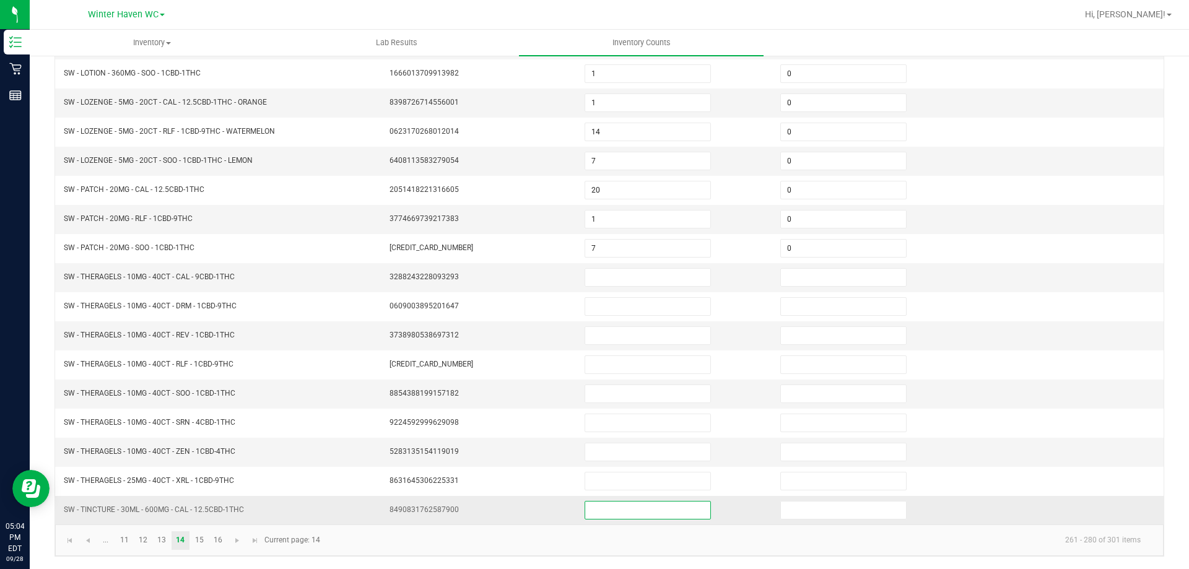
click at [599, 511] on input at bounding box center [647, 509] width 125 height 17
click at [585, 271] on input at bounding box center [647, 277] width 125 height 17
type input "1"
type input "0"
type input "3"
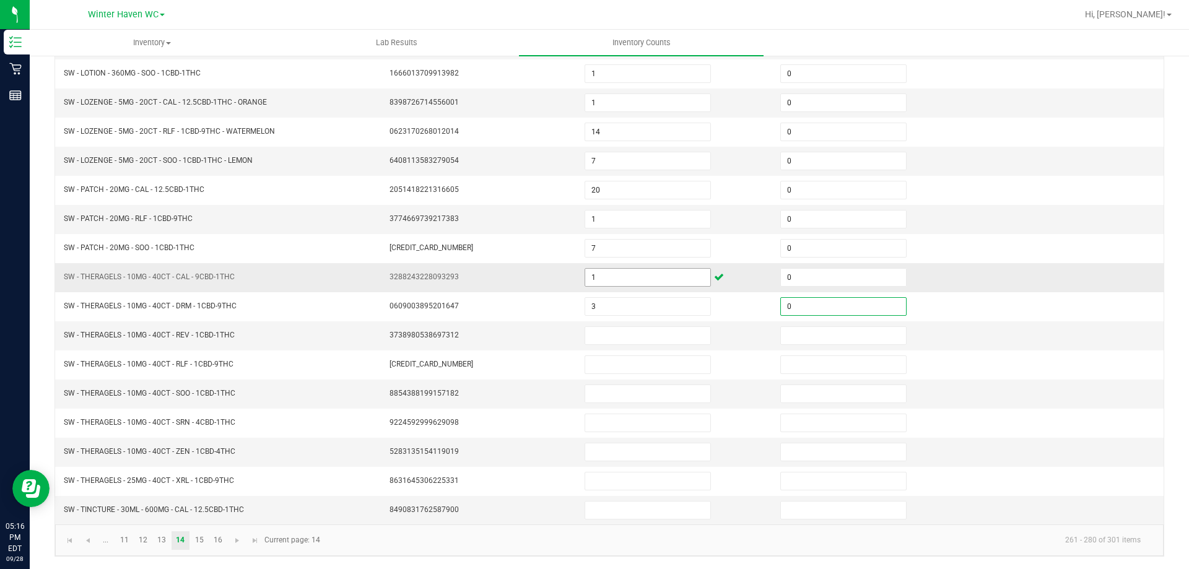
type input "0"
type input "4"
type input "0"
type input "5"
type input "0"
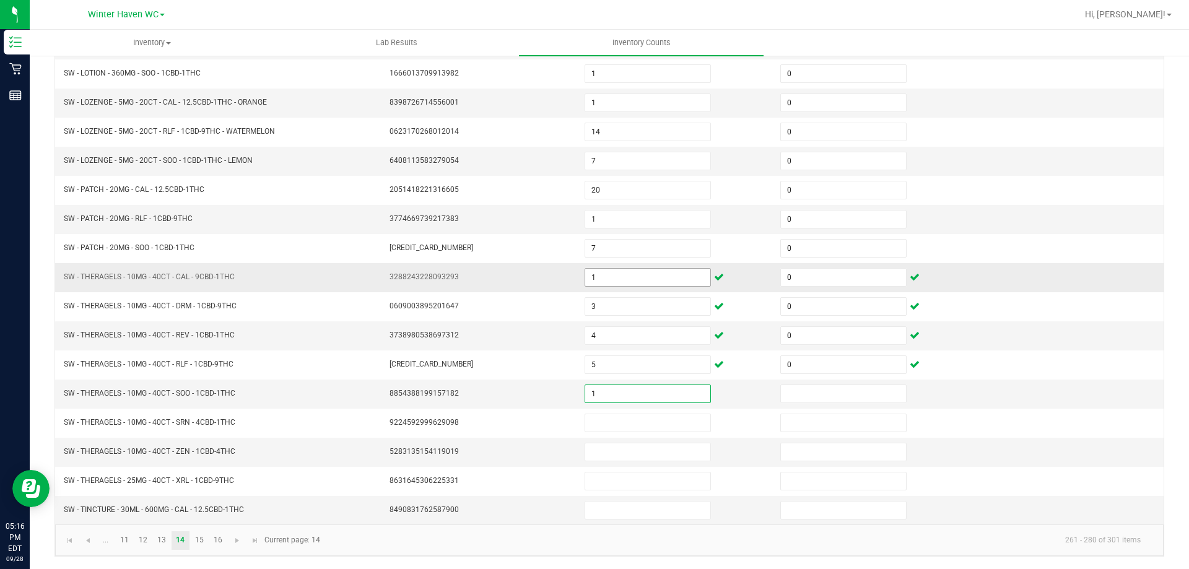
type input "1"
type input "0"
type input "3"
type input "0"
type input "4"
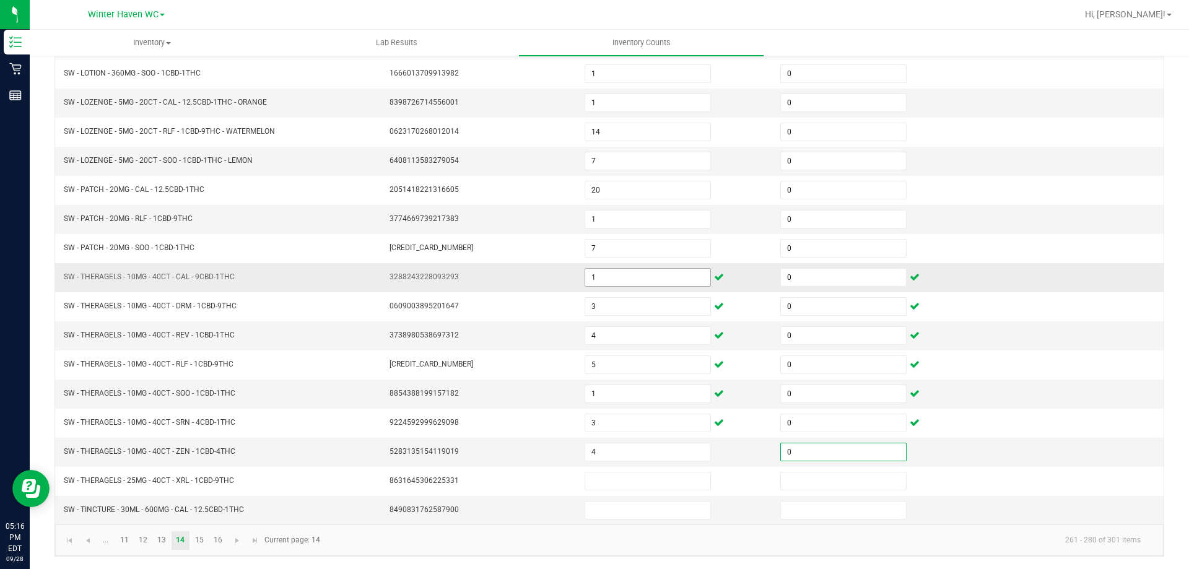
type input "0"
type input "5"
type input "0"
type input "1"
type input "0"
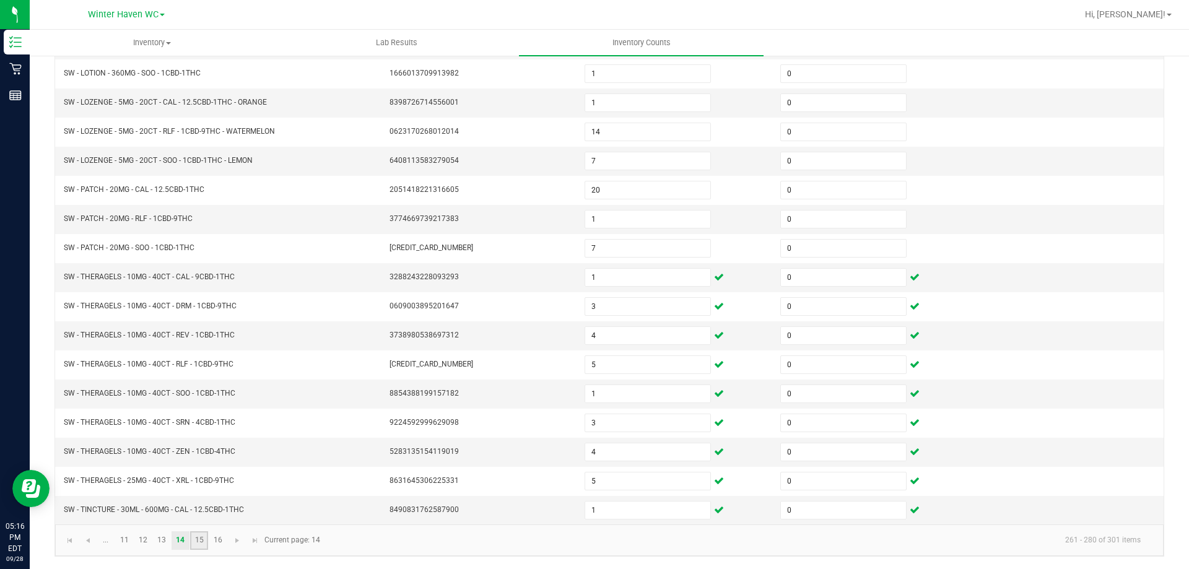
click at [199, 536] on link "15" at bounding box center [199, 540] width 18 height 19
type input "6"
type input "5"
type input "12"
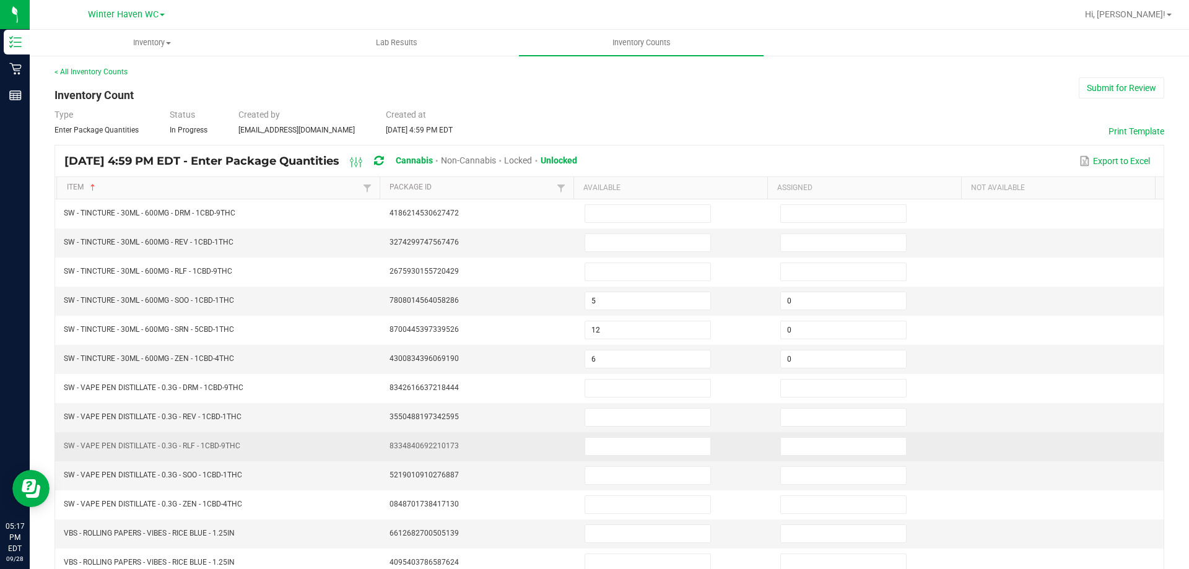
scroll to position [0, 0]
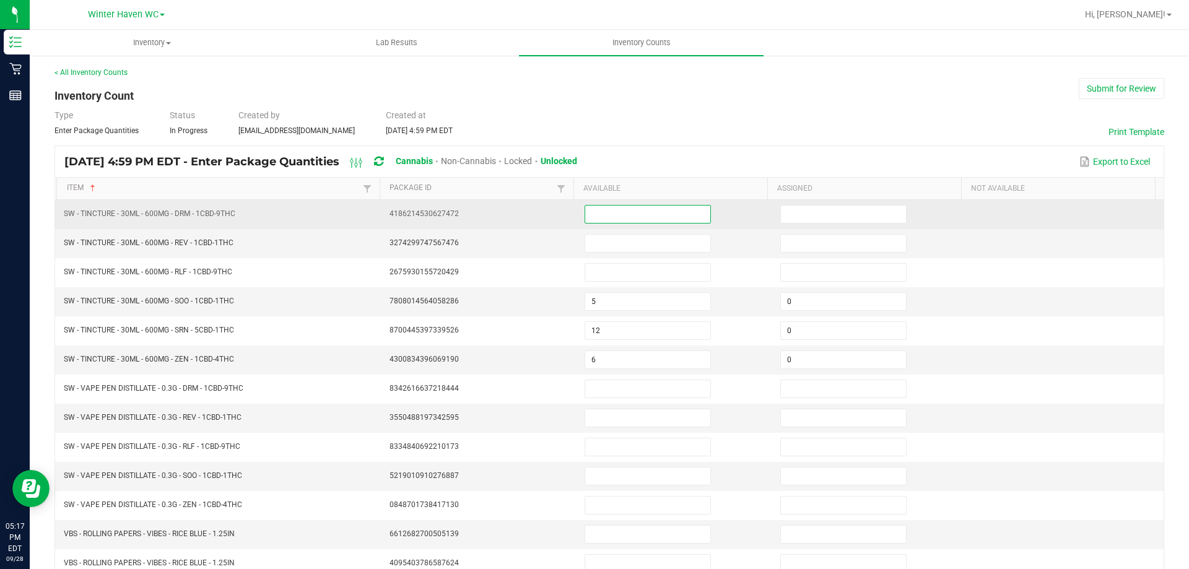
click at [613, 211] on input at bounding box center [647, 214] width 125 height 17
type input "6"
type input "0"
type input "7"
type input "0"
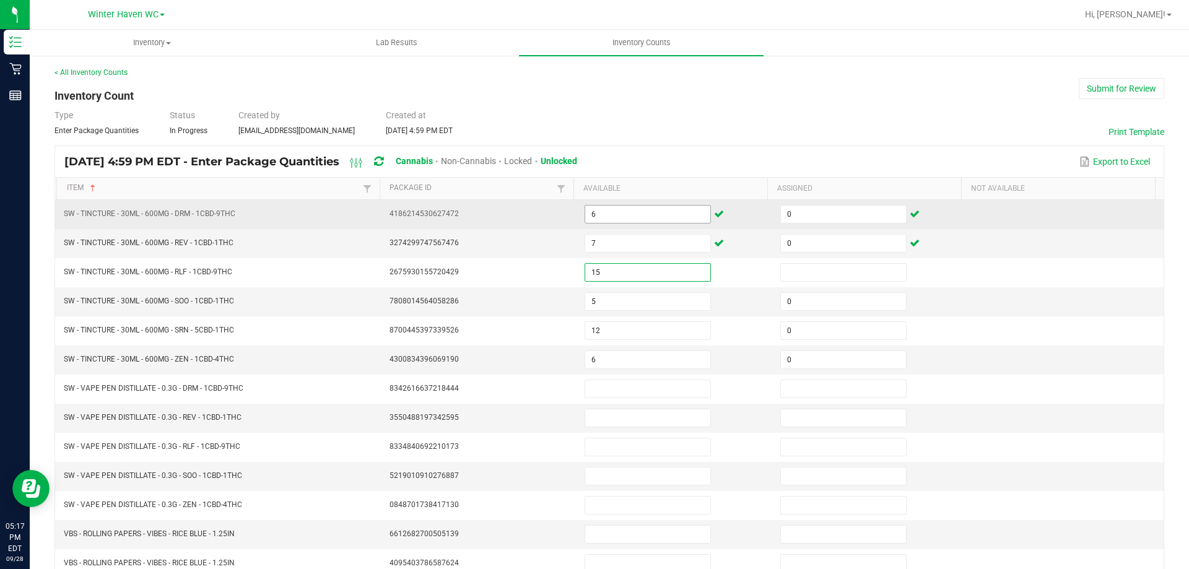
type input "15"
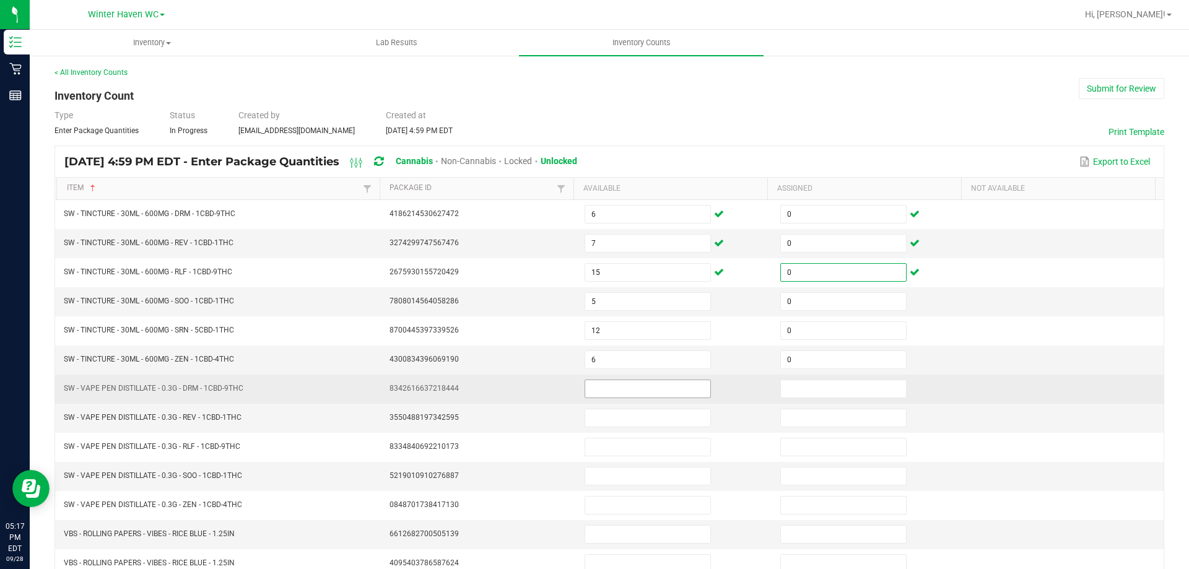
type input "0"
click at [591, 387] on input at bounding box center [647, 388] width 125 height 17
type input "7"
type input "0"
type input "16"
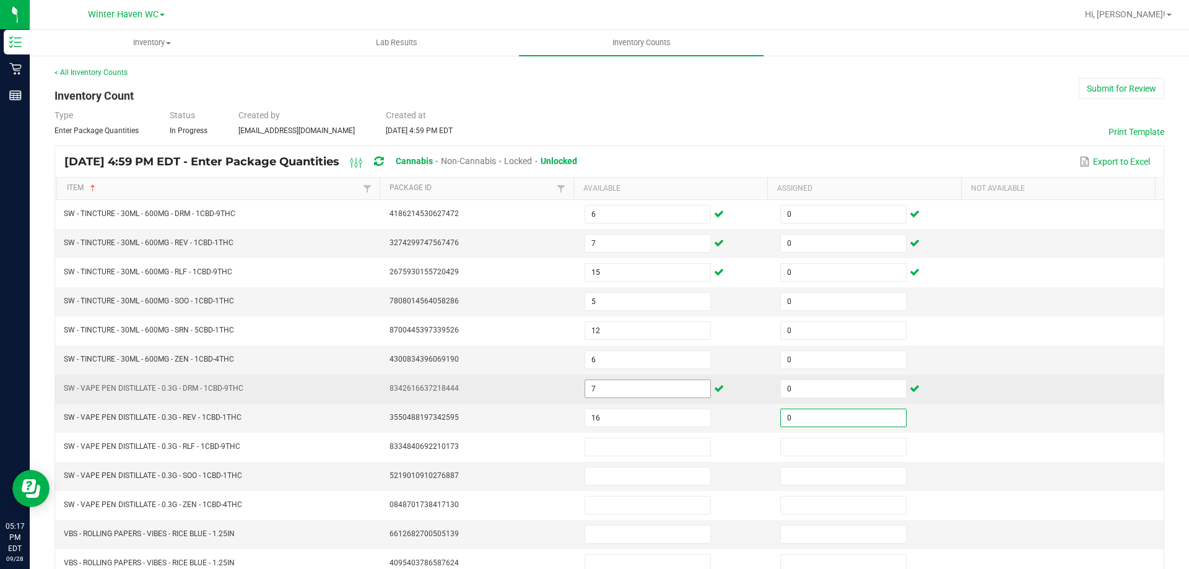
type input "0"
type input "6"
type input "0"
type input "12"
type input "0"
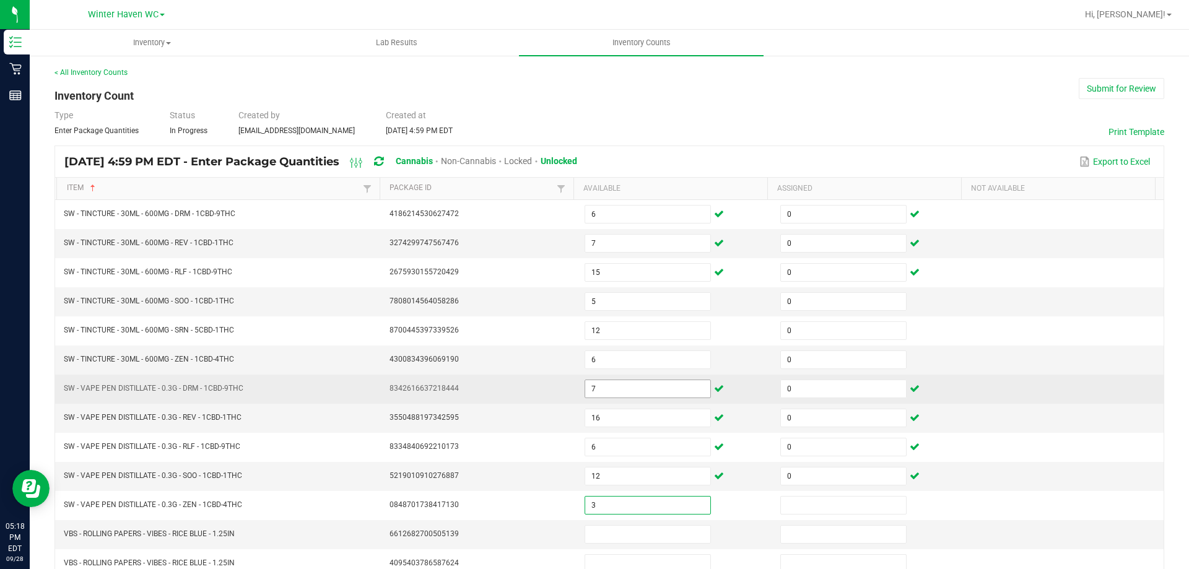
type input "3"
type input "0"
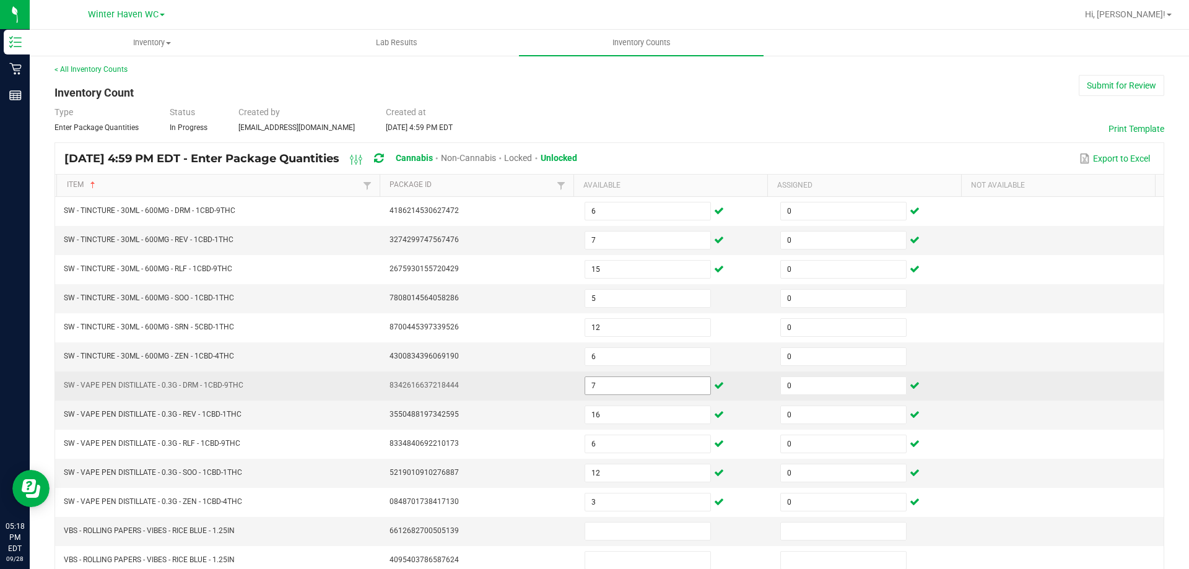
scroll to position [257, 0]
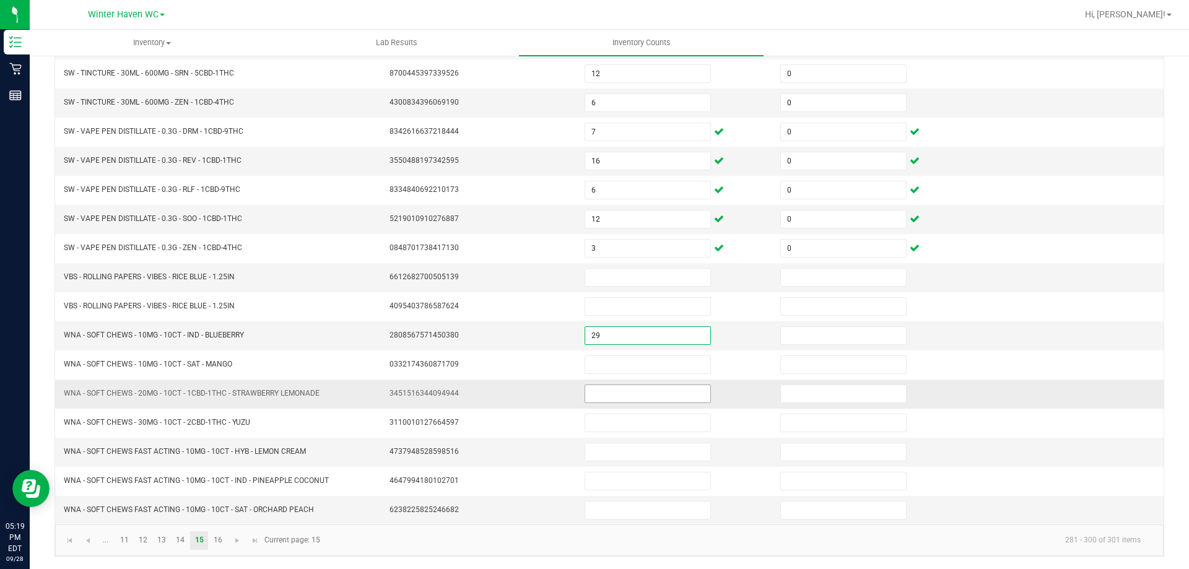
type input "29"
type input "0"
type input "5"
type input "0"
type input "22"
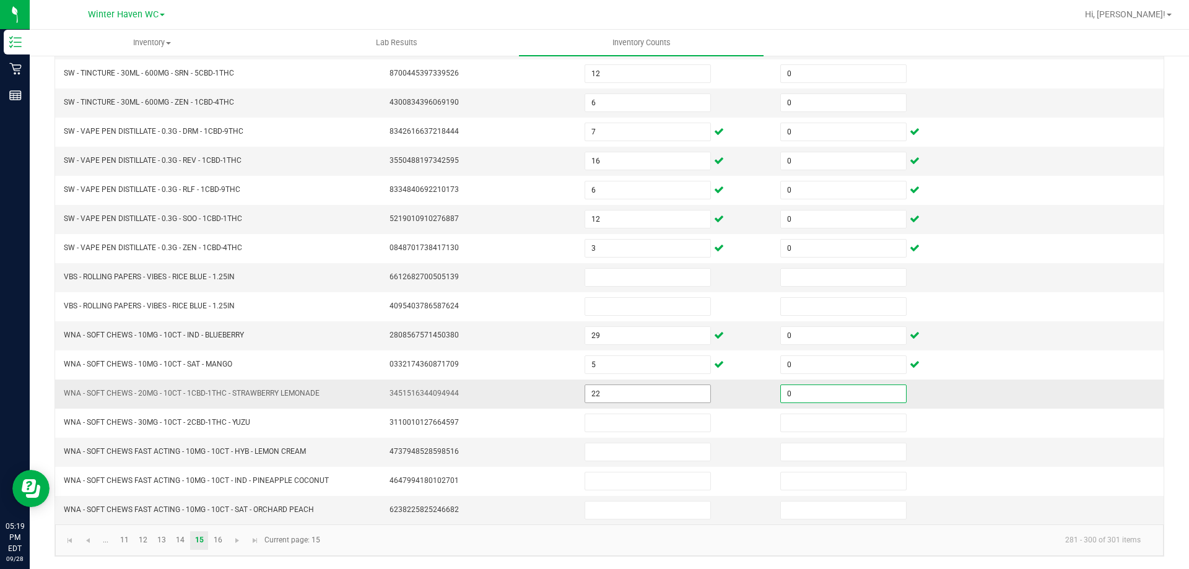
type input "0"
type input "5"
type input "0"
type input "22"
click at [810, 450] on input at bounding box center [843, 451] width 125 height 17
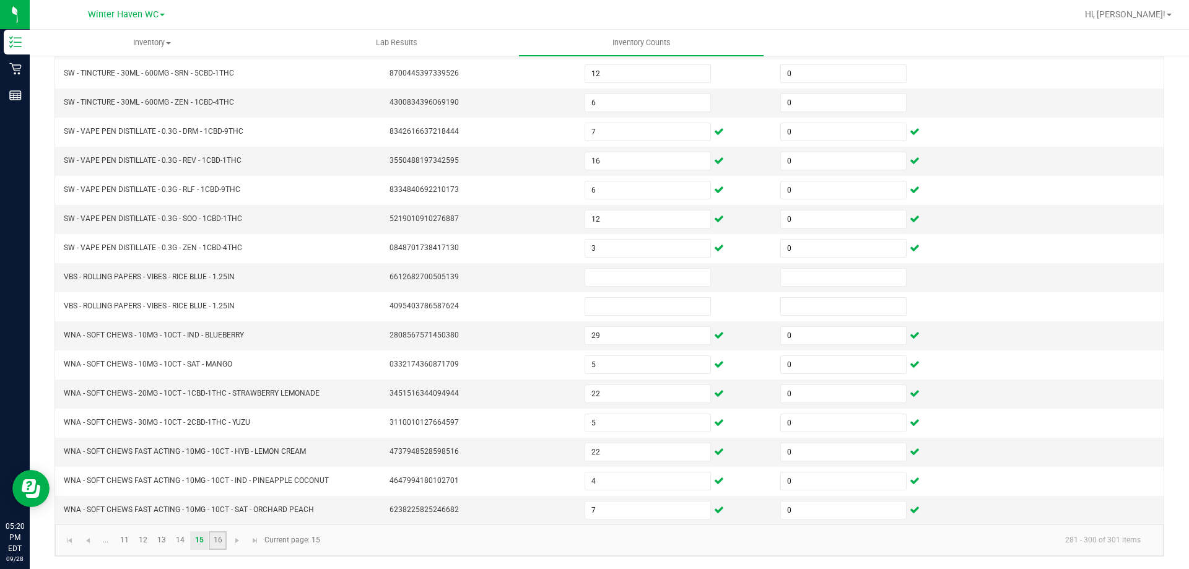
click at [220, 544] on link "16" at bounding box center [218, 540] width 18 height 19
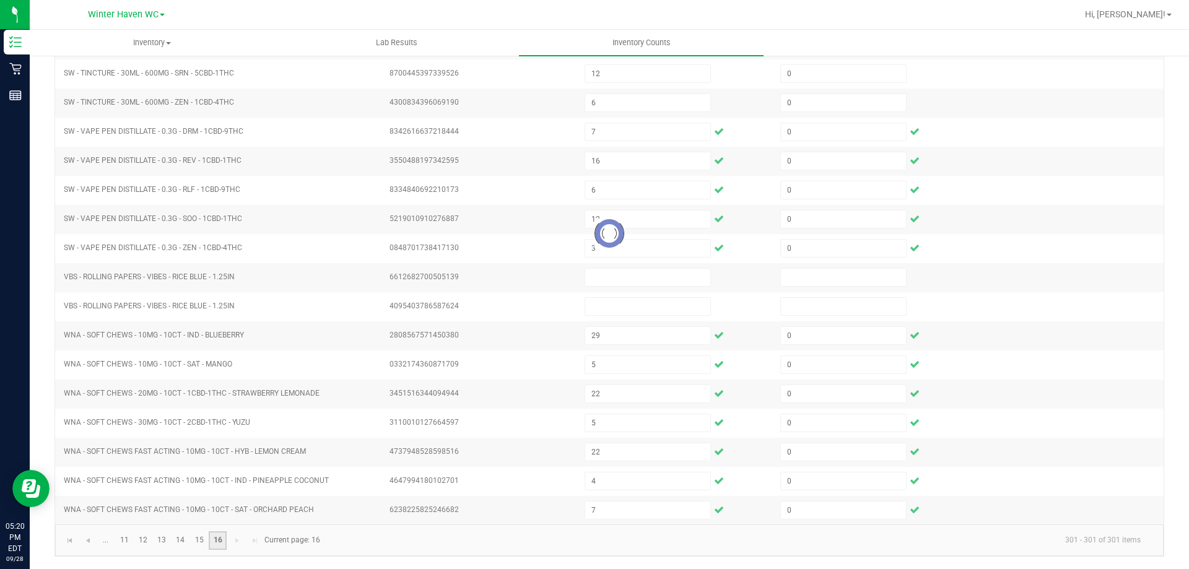
scroll to position [0, 0]
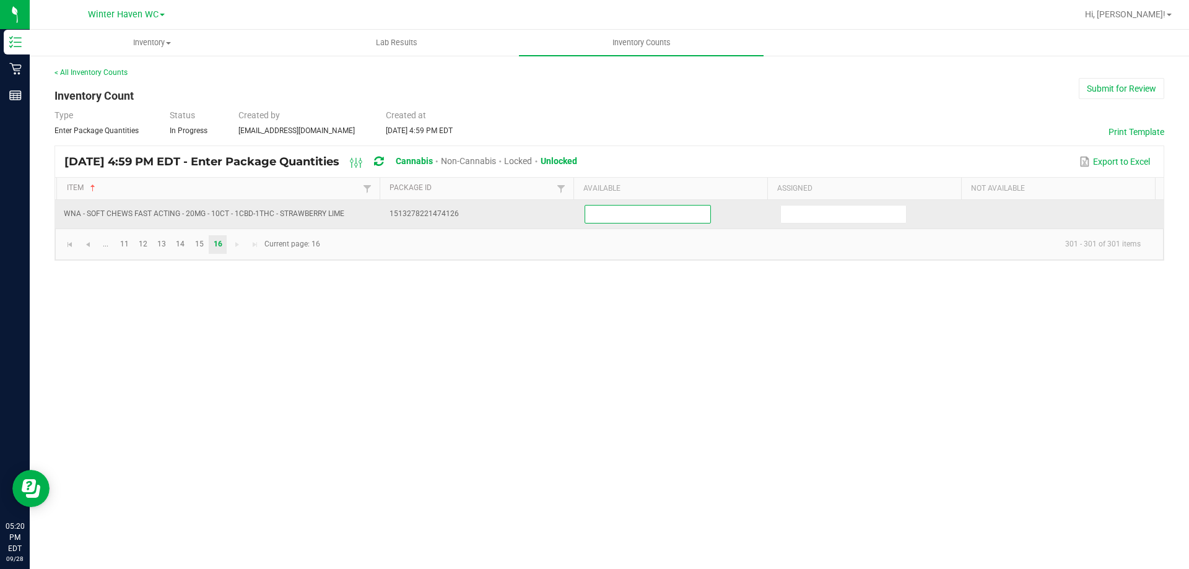
click at [661, 215] on input at bounding box center [647, 214] width 125 height 17
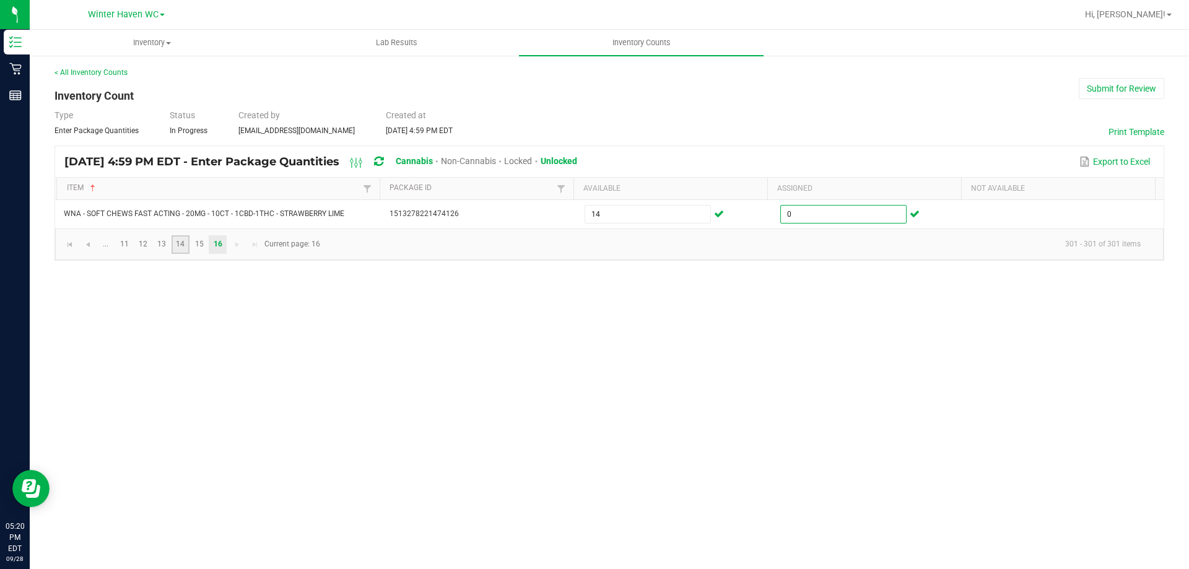
click at [182, 248] on link "14" at bounding box center [180, 244] width 18 height 19
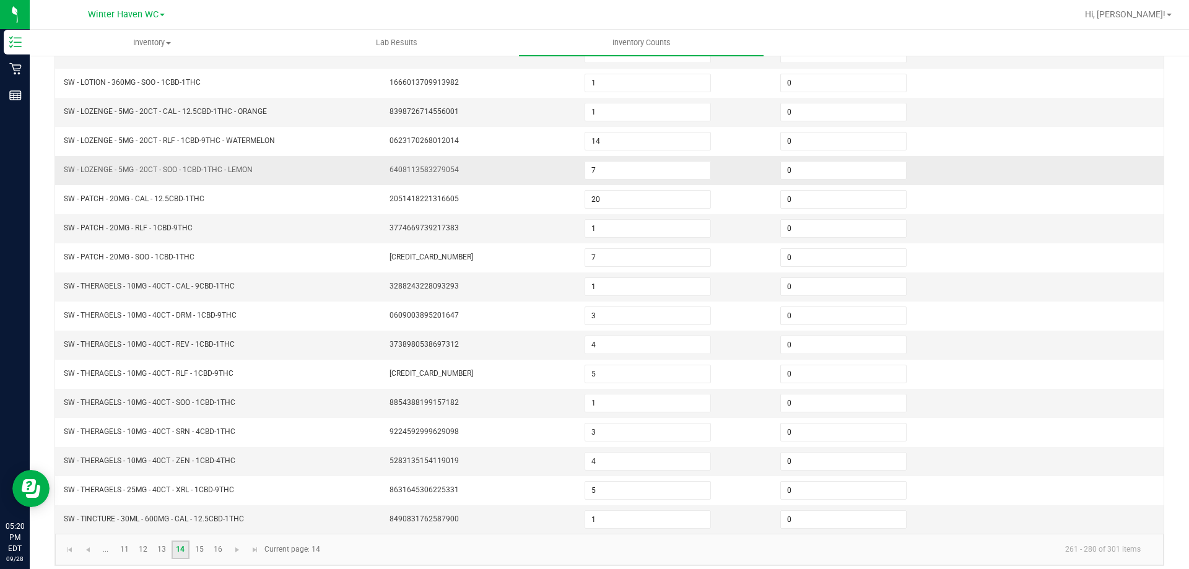
scroll to position [257, 0]
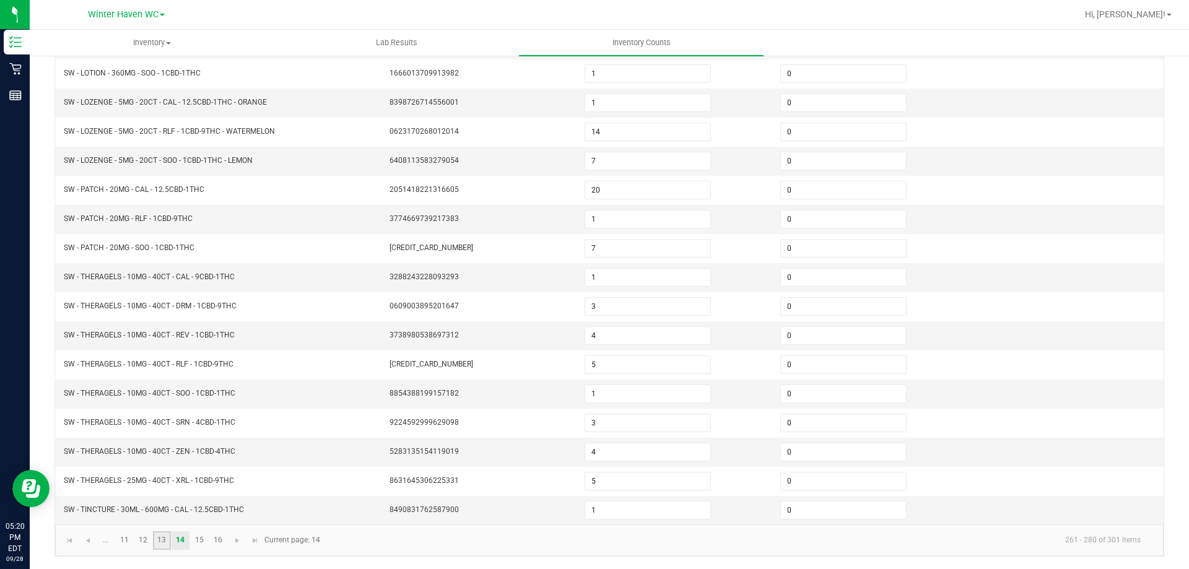
click at [162, 542] on link "13" at bounding box center [162, 540] width 18 height 19
click at [145, 540] on link "12" at bounding box center [143, 540] width 18 height 19
click at [161, 539] on link "13" at bounding box center [162, 540] width 18 height 19
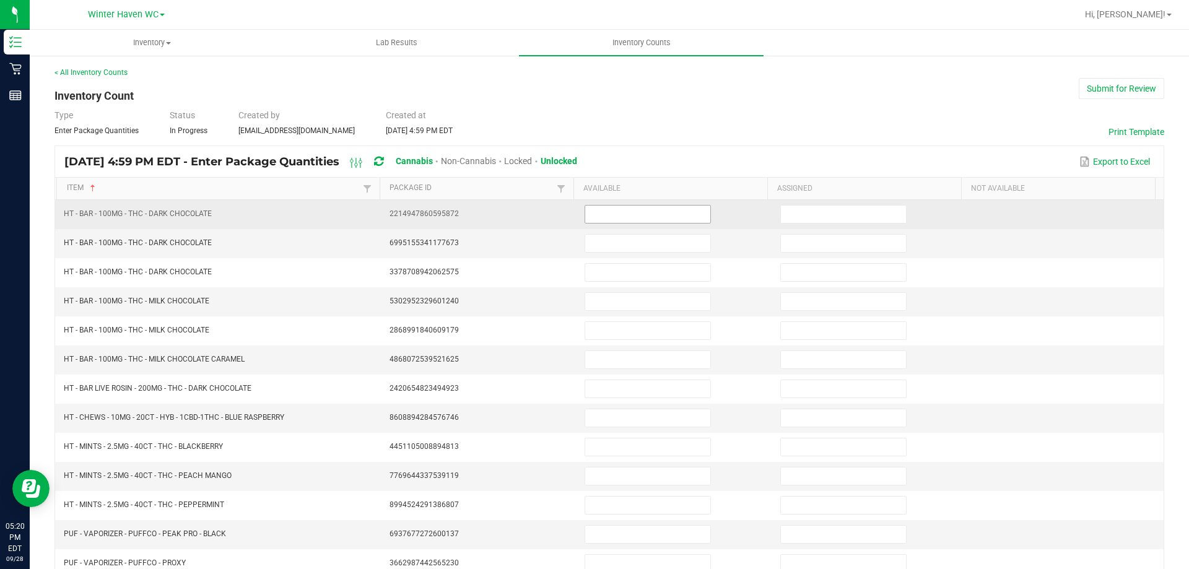
click at [626, 215] on input at bounding box center [647, 214] width 125 height 17
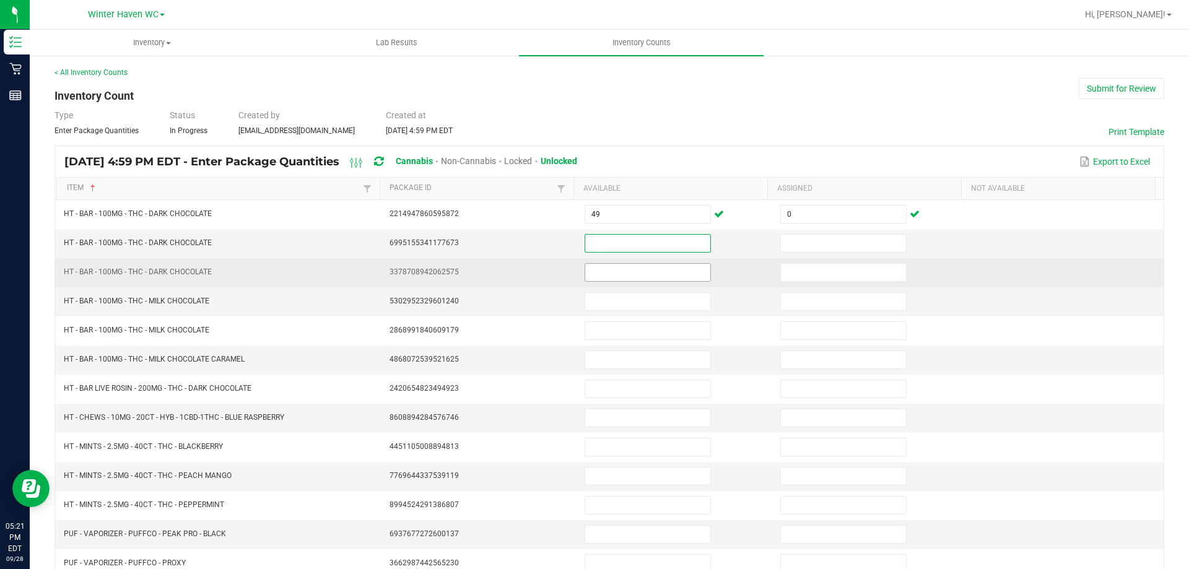
click at [605, 273] on input at bounding box center [647, 272] width 125 height 17
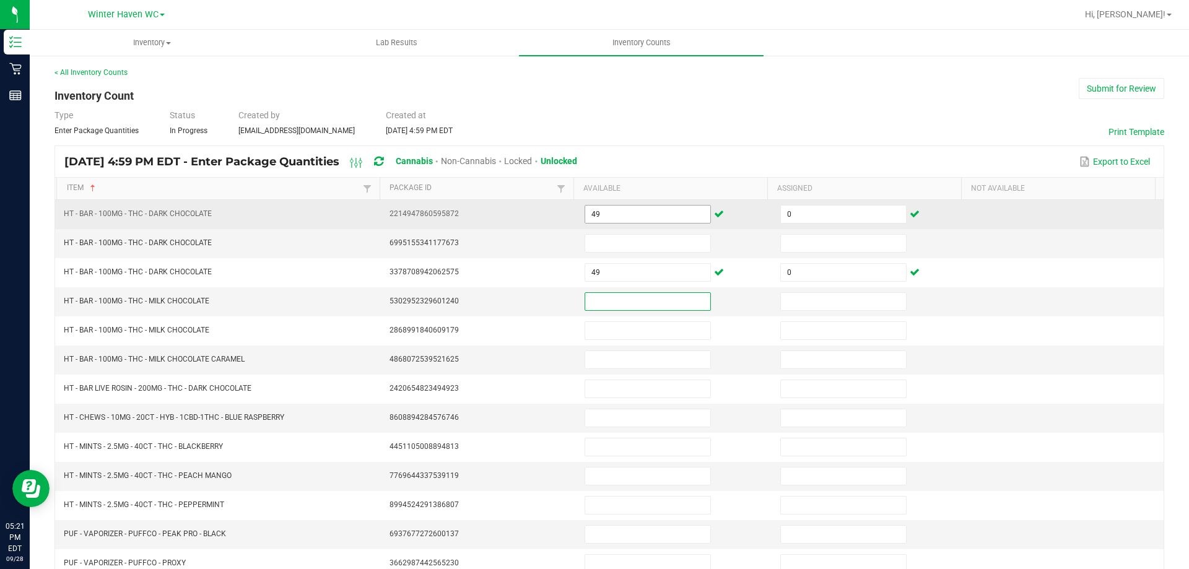
click at [598, 219] on input "49" at bounding box center [647, 214] width 125 height 17
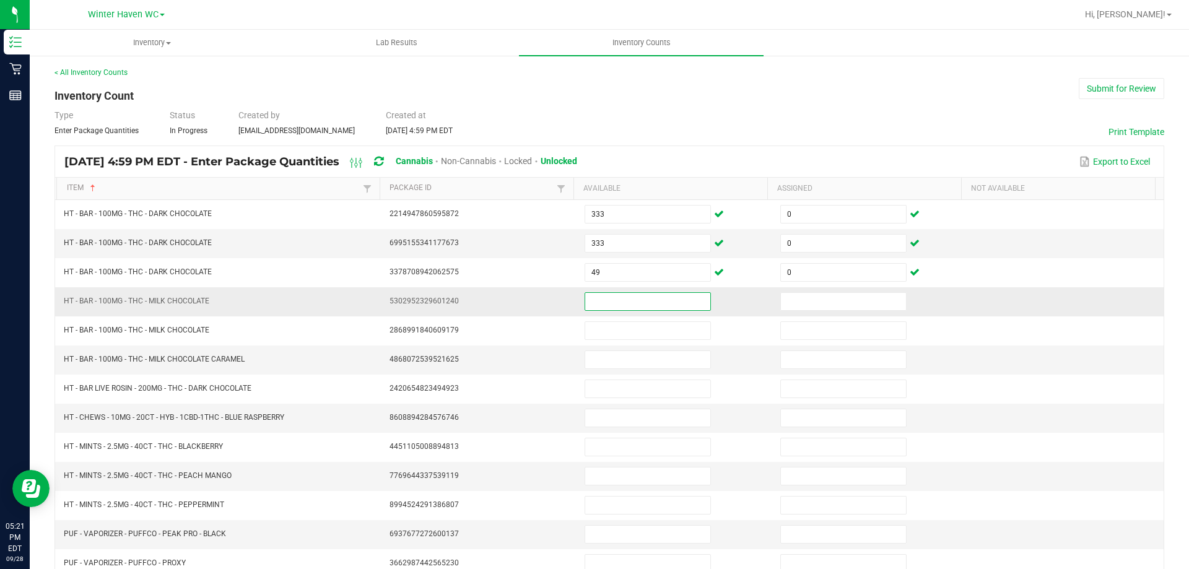
click at [600, 301] on input at bounding box center [647, 301] width 125 height 17
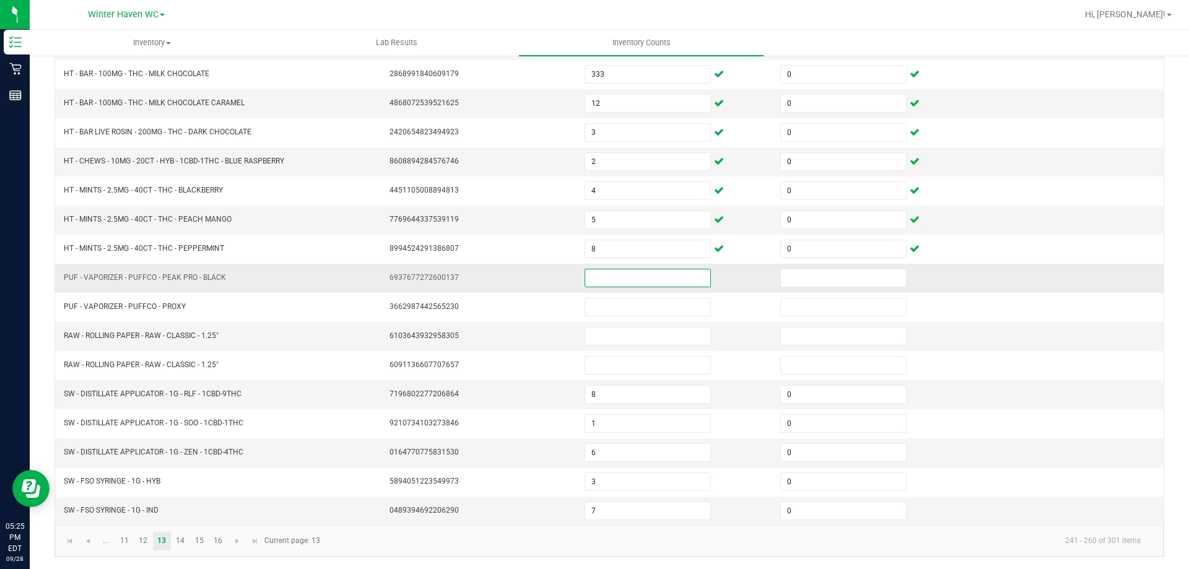
scroll to position [257, 0]
click at [181, 542] on link "14" at bounding box center [180, 540] width 18 height 19
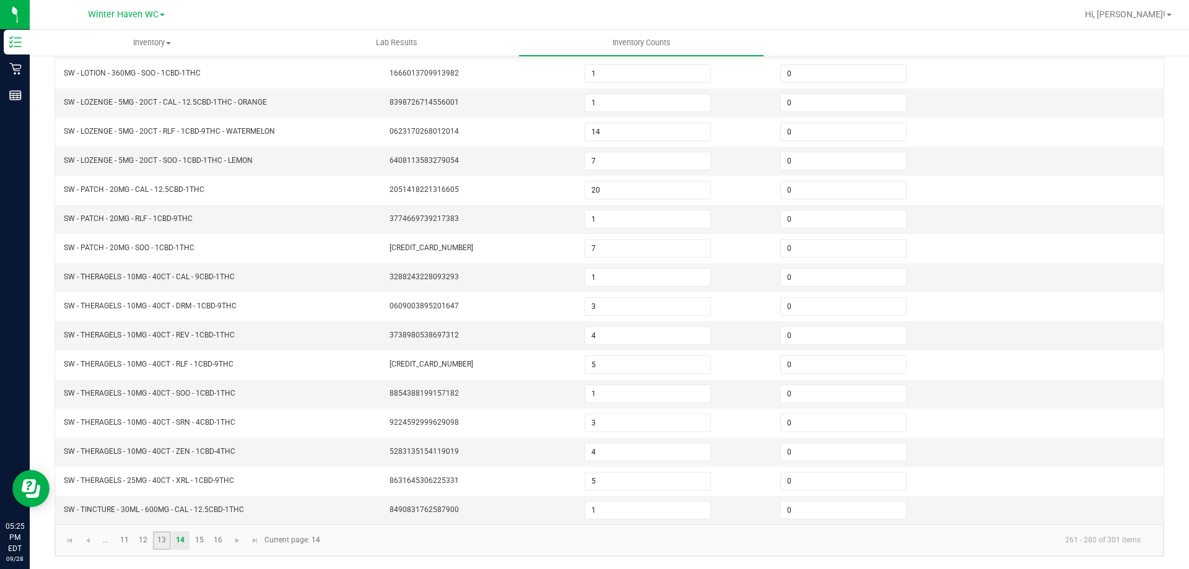
click at [163, 539] on link "13" at bounding box center [162, 540] width 18 height 19
click at [145, 540] on link "12" at bounding box center [143, 540] width 18 height 19
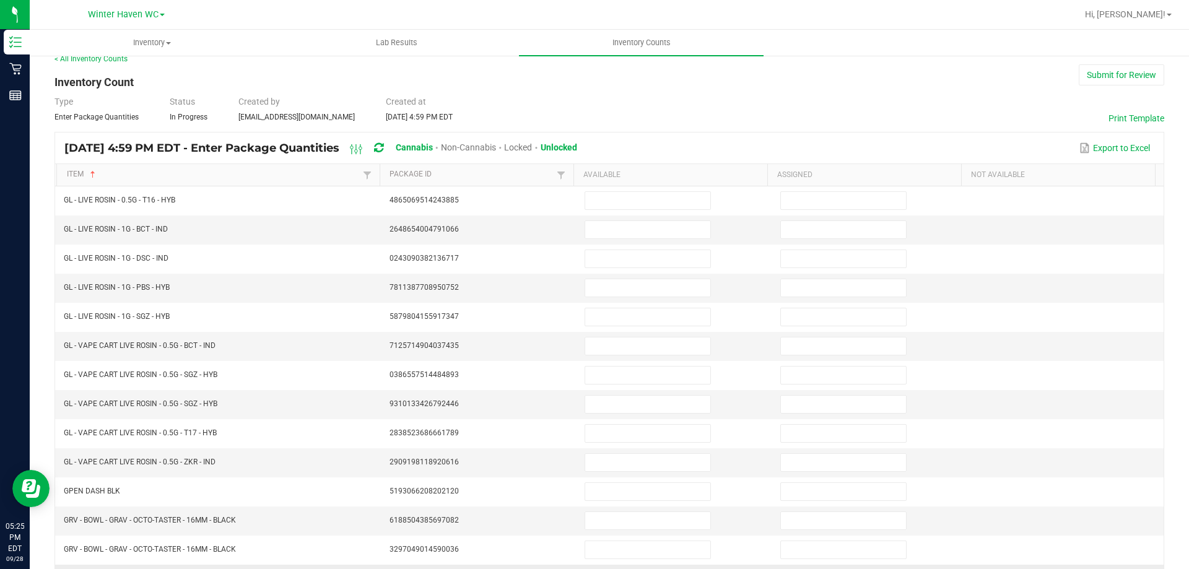
scroll to position [9, 0]
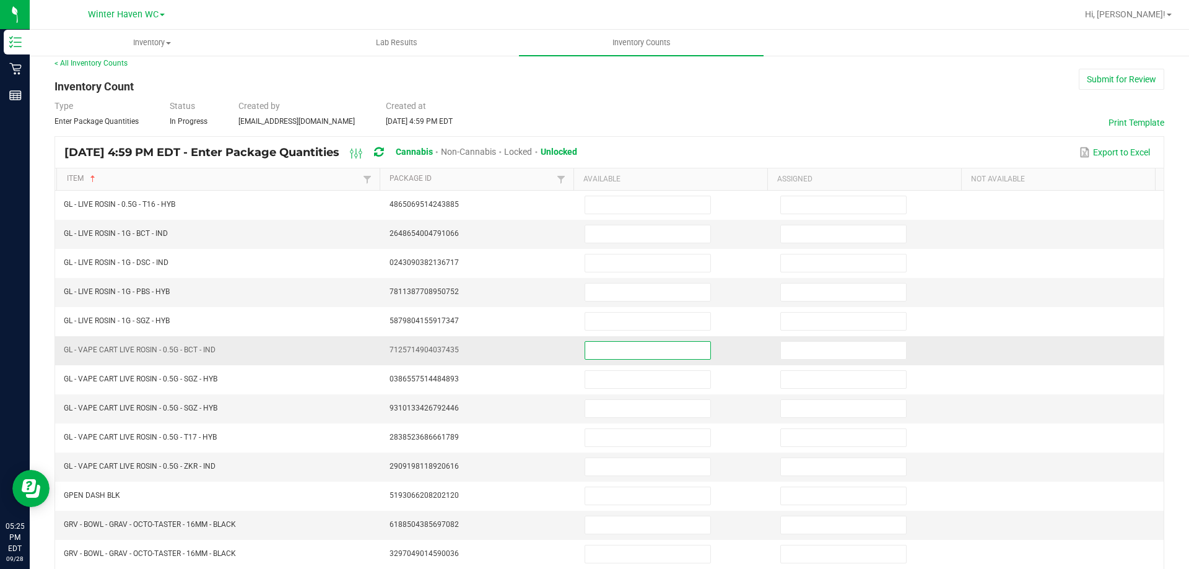
click at [597, 344] on input at bounding box center [647, 350] width 125 height 17
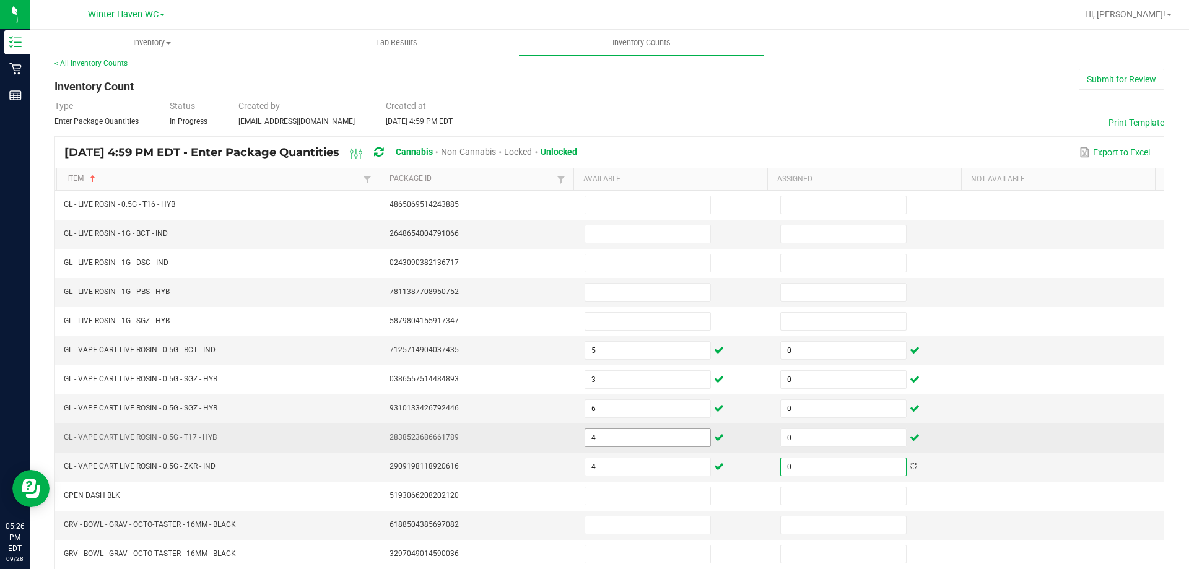
click at [594, 435] on input "4" at bounding box center [647, 437] width 125 height 17
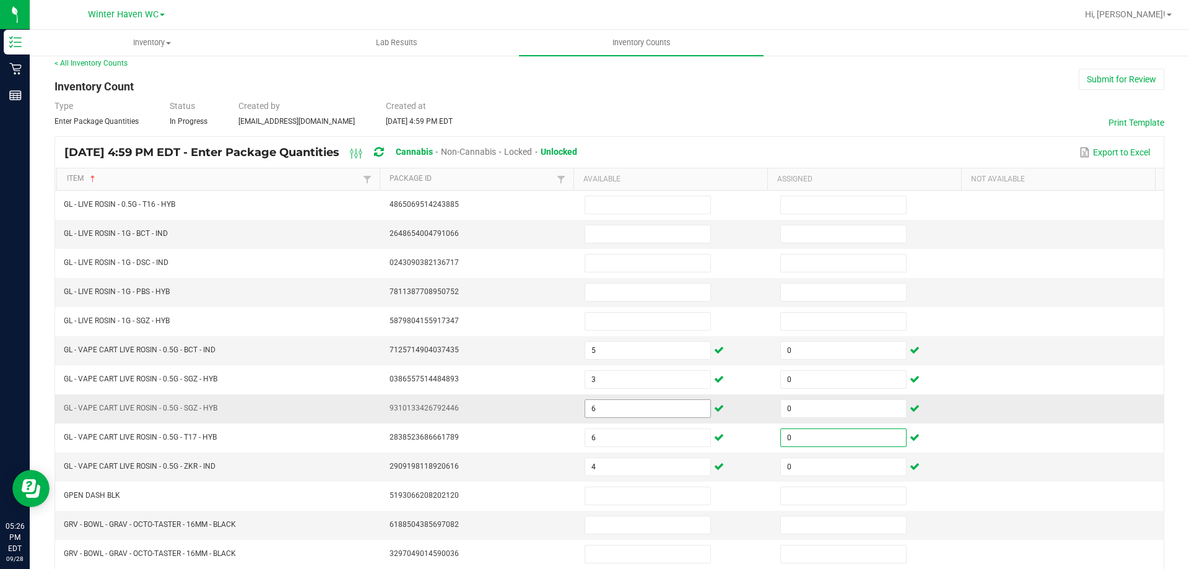
click at [605, 410] on input "6" at bounding box center [647, 408] width 125 height 17
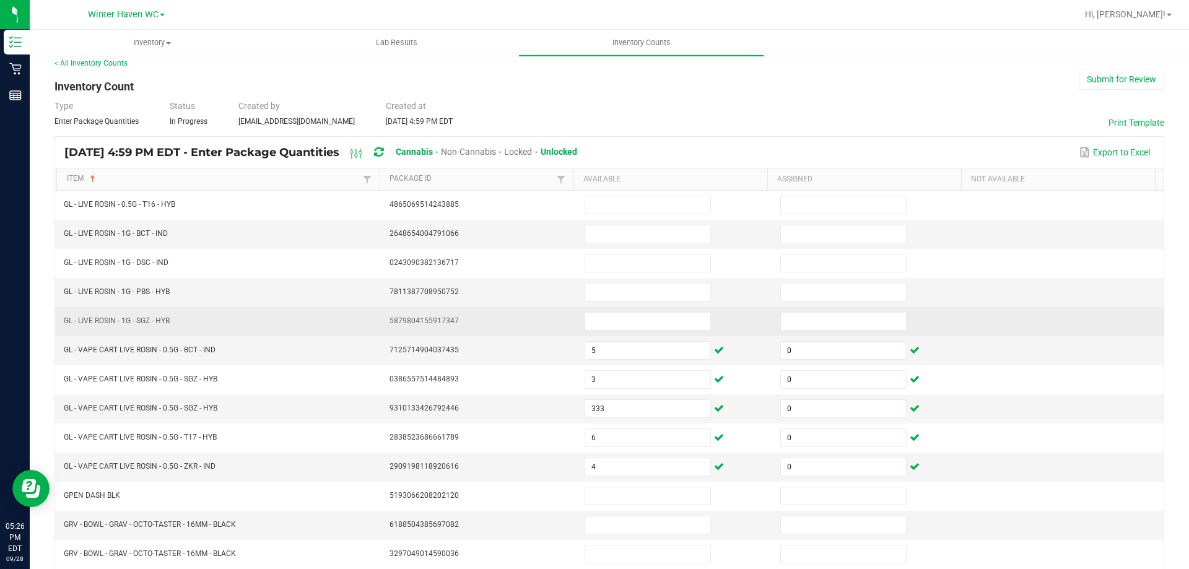
click at [606, 335] on td at bounding box center [675, 321] width 196 height 29
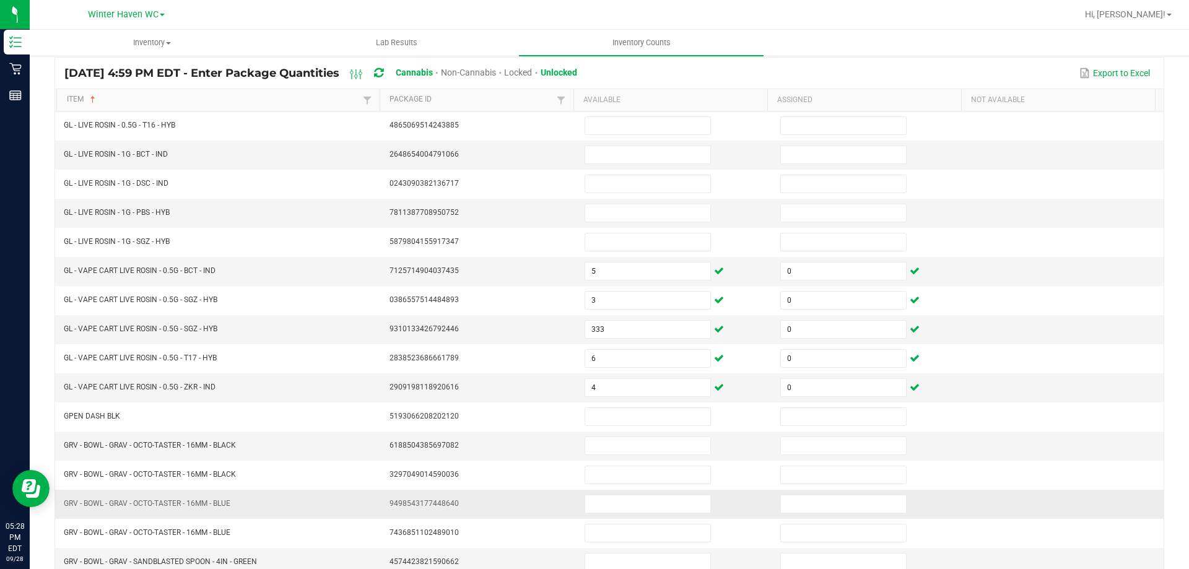
scroll to position [257, 0]
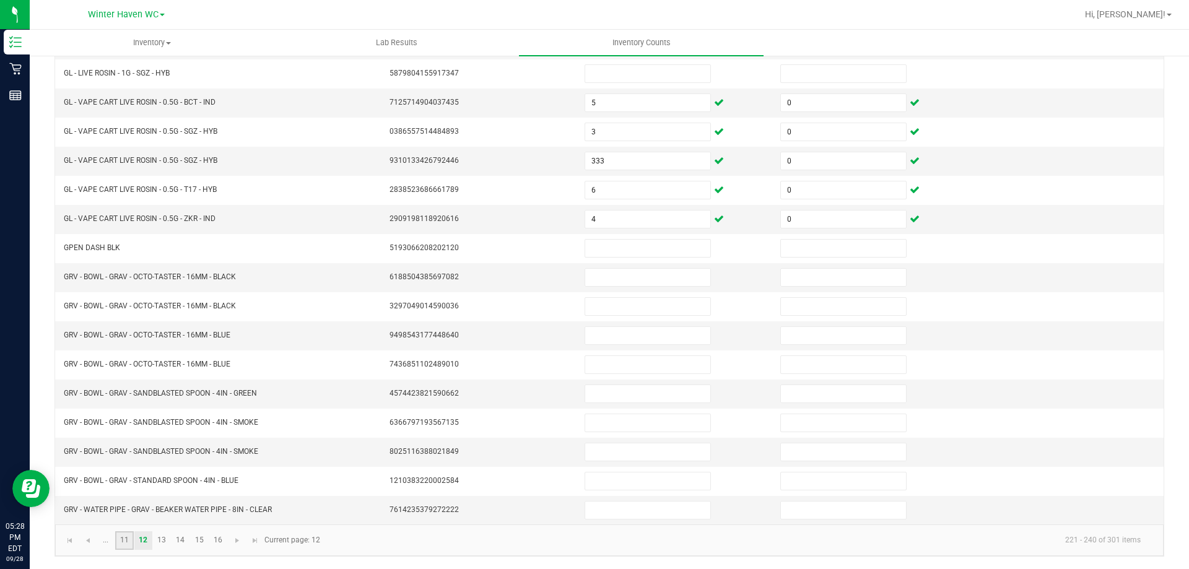
click at [127, 539] on link "11" at bounding box center [124, 540] width 18 height 19
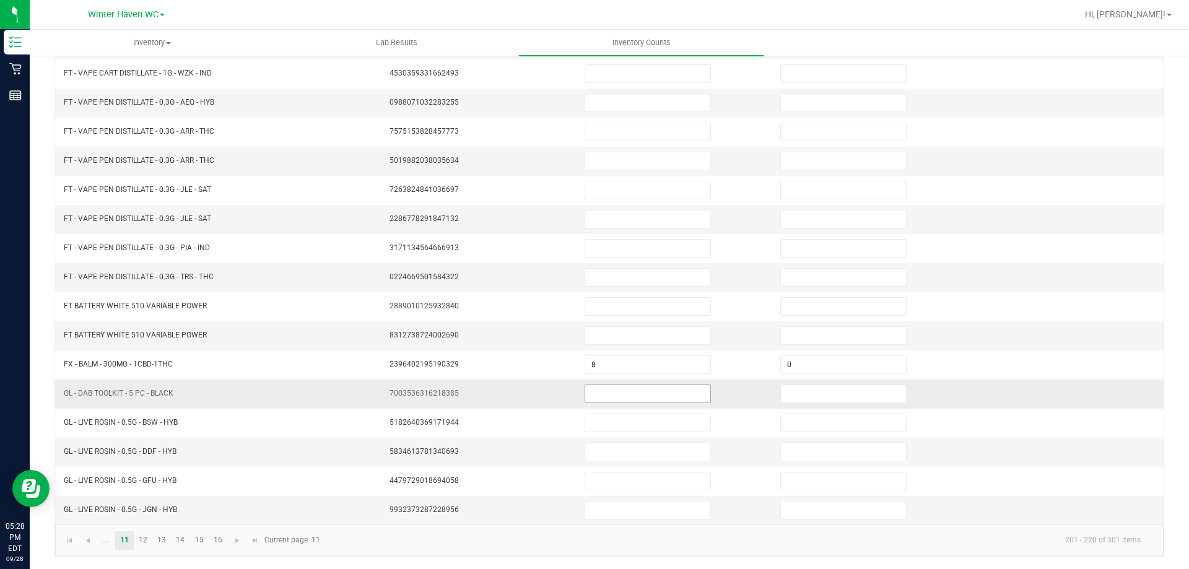
click at [622, 394] on input at bounding box center [647, 393] width 125 height 17
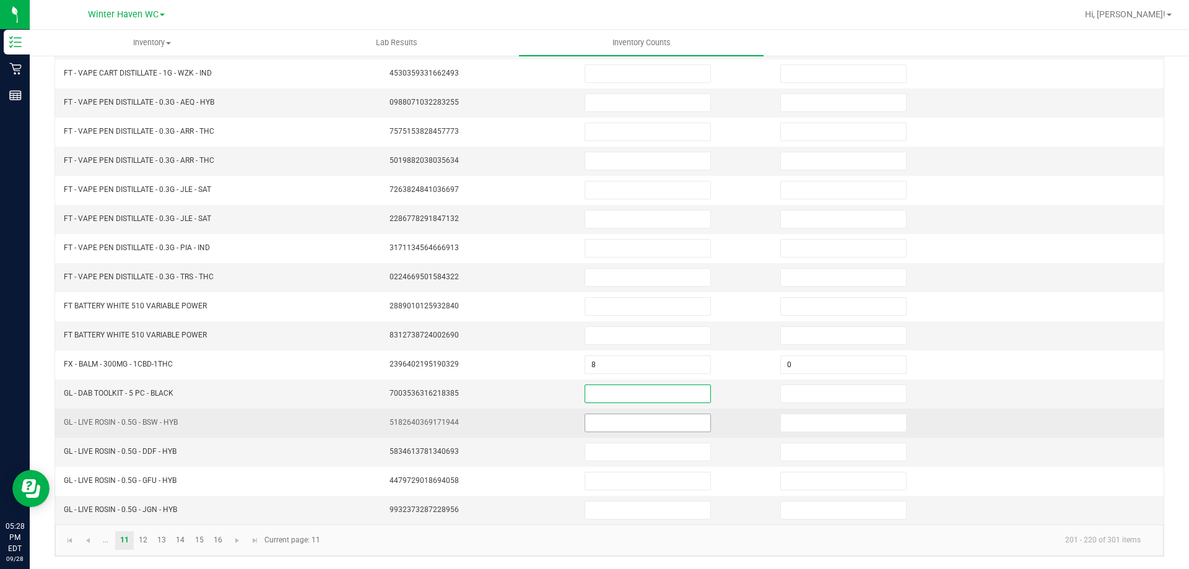
click at [617, 427] on input at bounding box center [647, 422] width 125 height 17
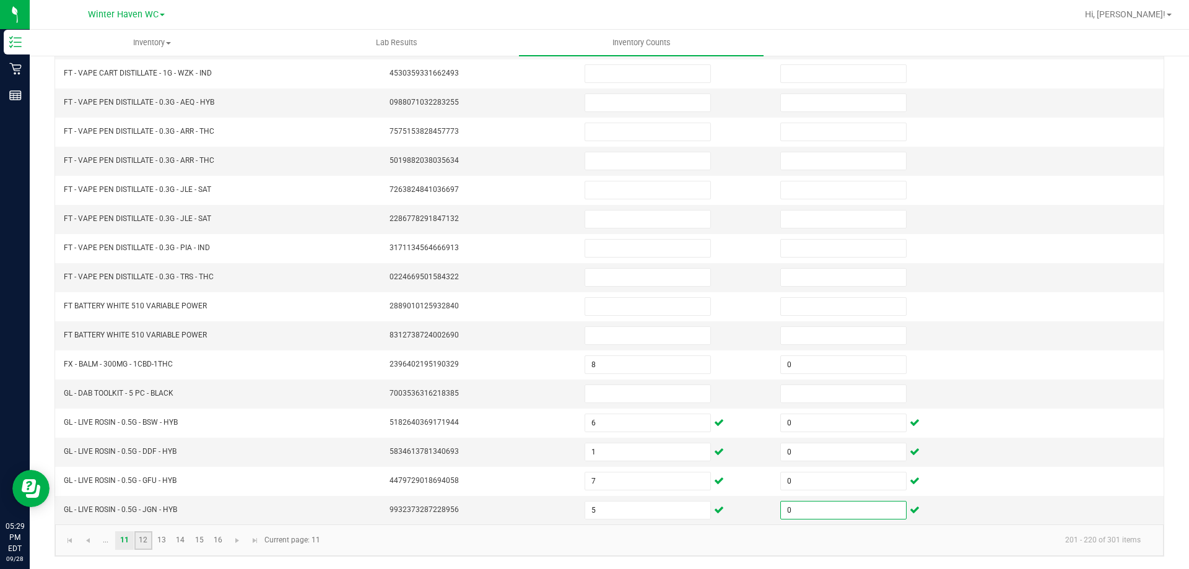
click at [141, 542] on link "12" at bounding box center [143, 540] width 18 height 19
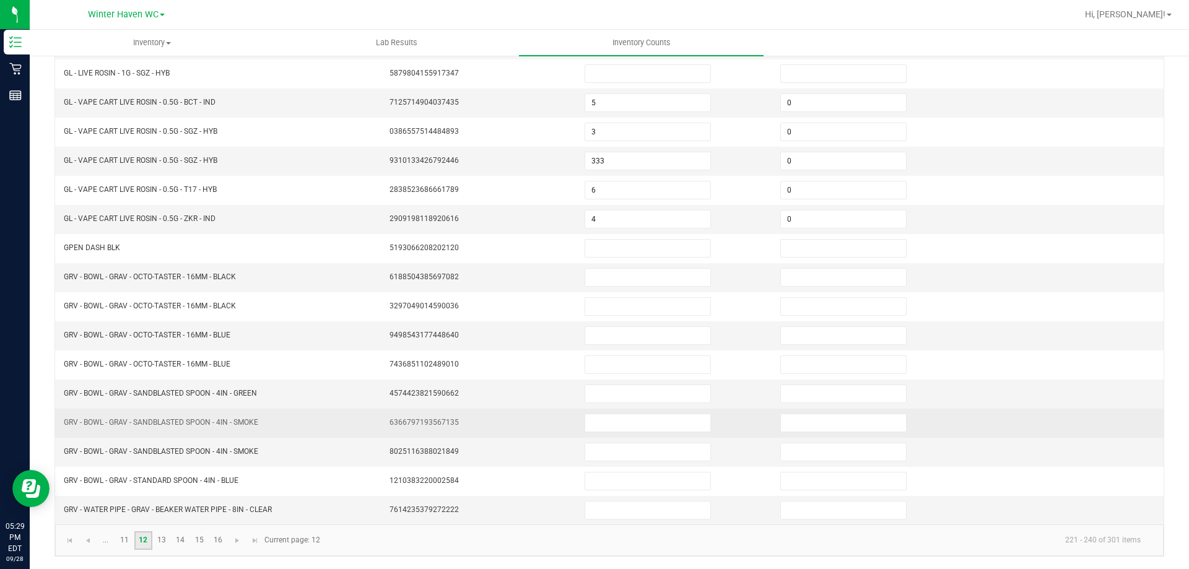
scroll to position [0, 0]
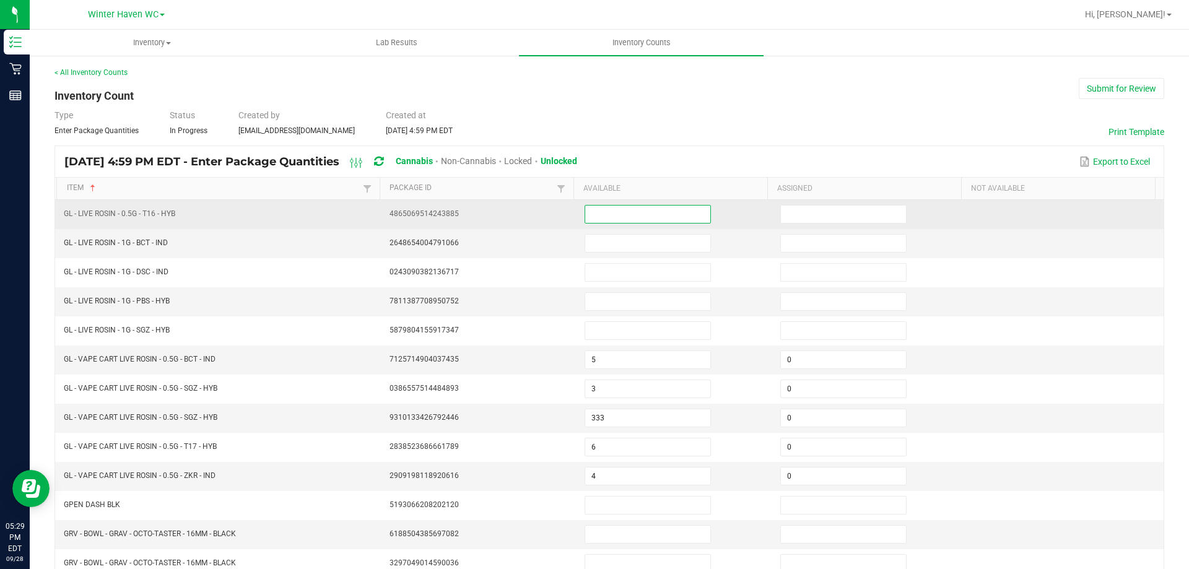
click at [603, 214] on input at bounding box center [647, 214] width 125 height 17
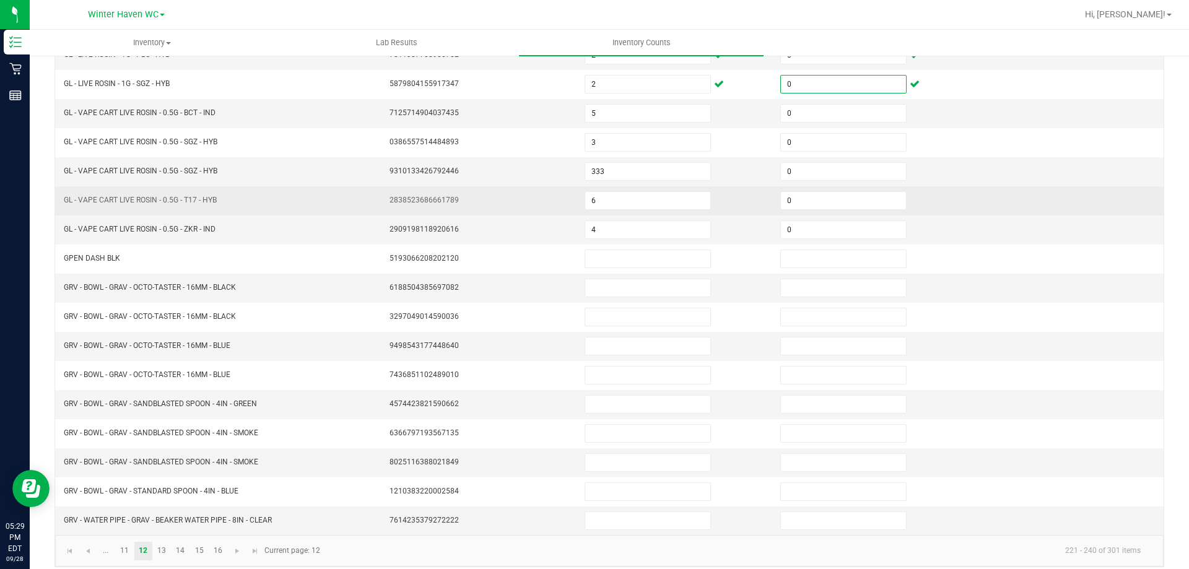
scroll to position [248, 0]
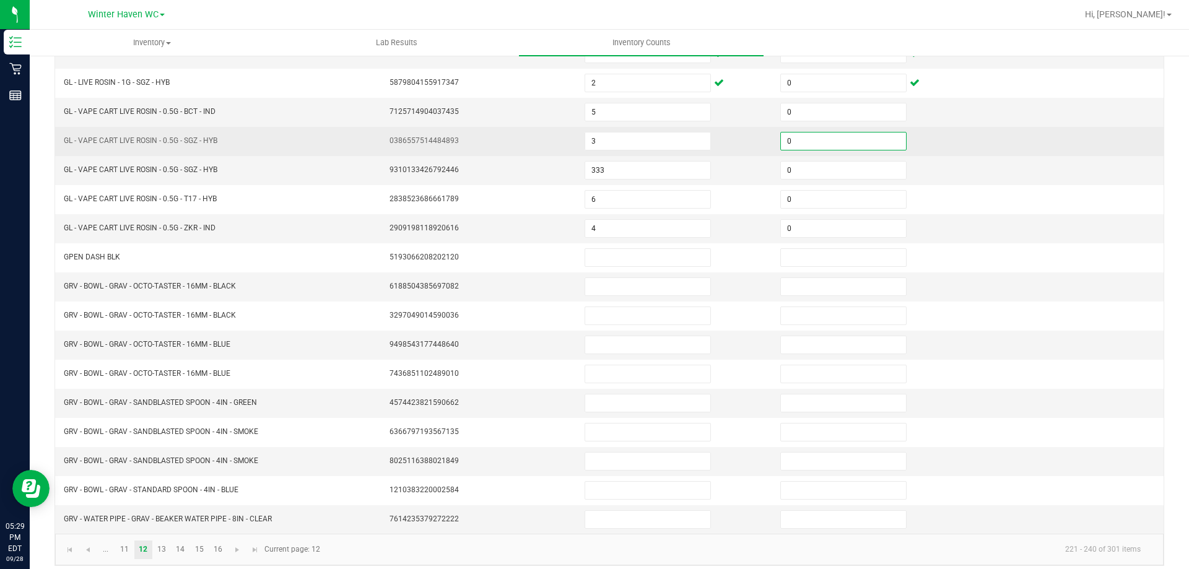
click at [798, 142] on input "0" at bounding box center [843, 140] width 125 height 17
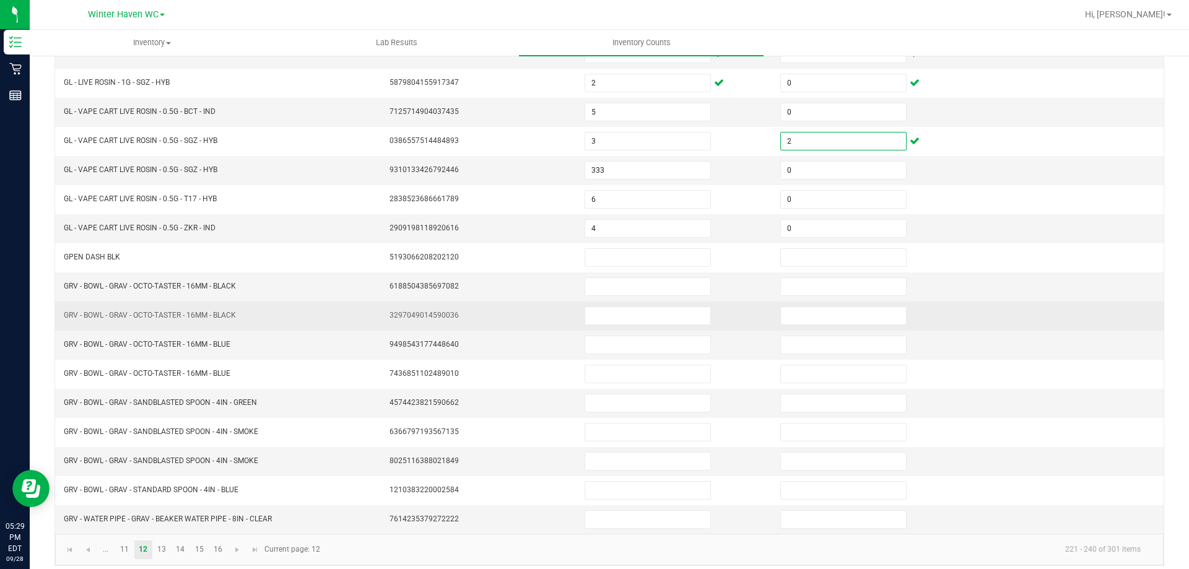
click at [662, 328] on td at bounding box center [675, 316] width 196 height 29
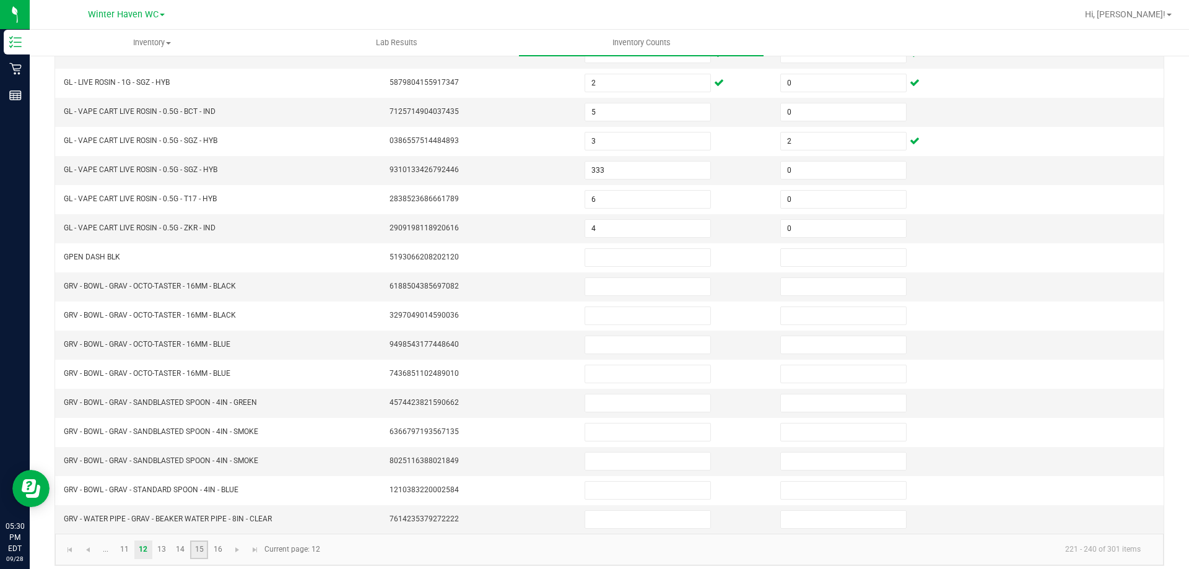
click at [194, 547] on link "15" at bounding box center [199, 549] width 18 height 19
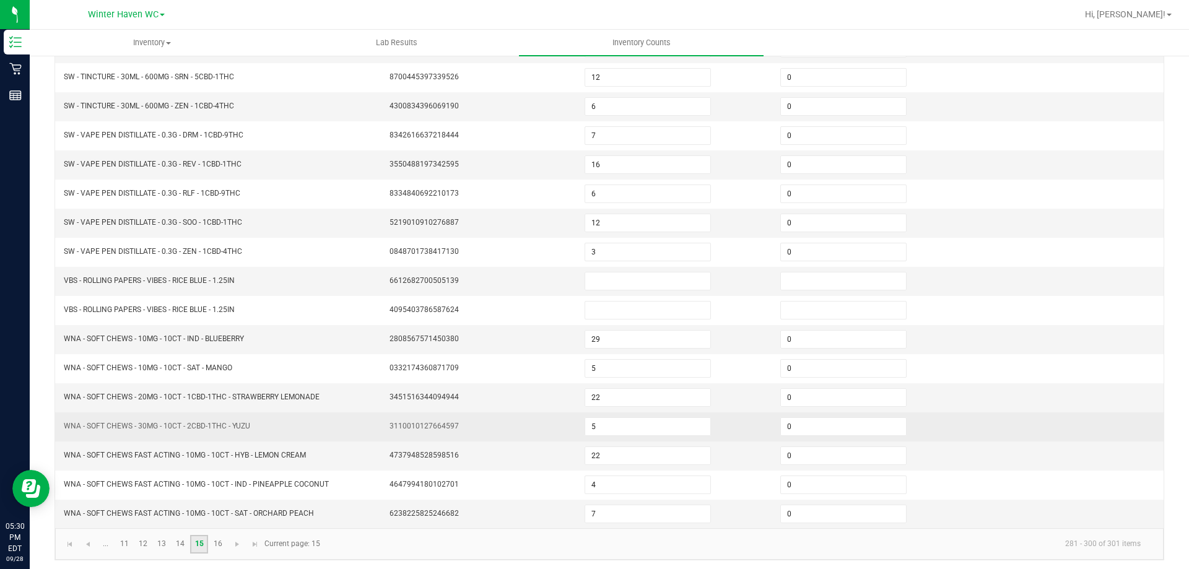
scroll to position [257, 0]
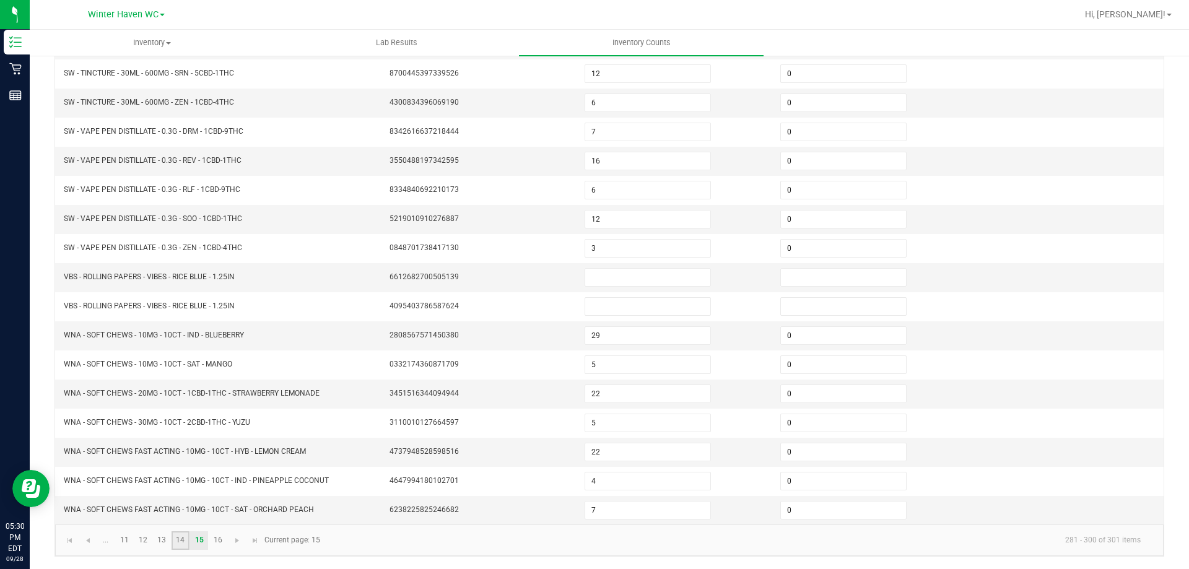
click at [178, 539] on link "14" at bounding box center [180, 540] width 18 height 19
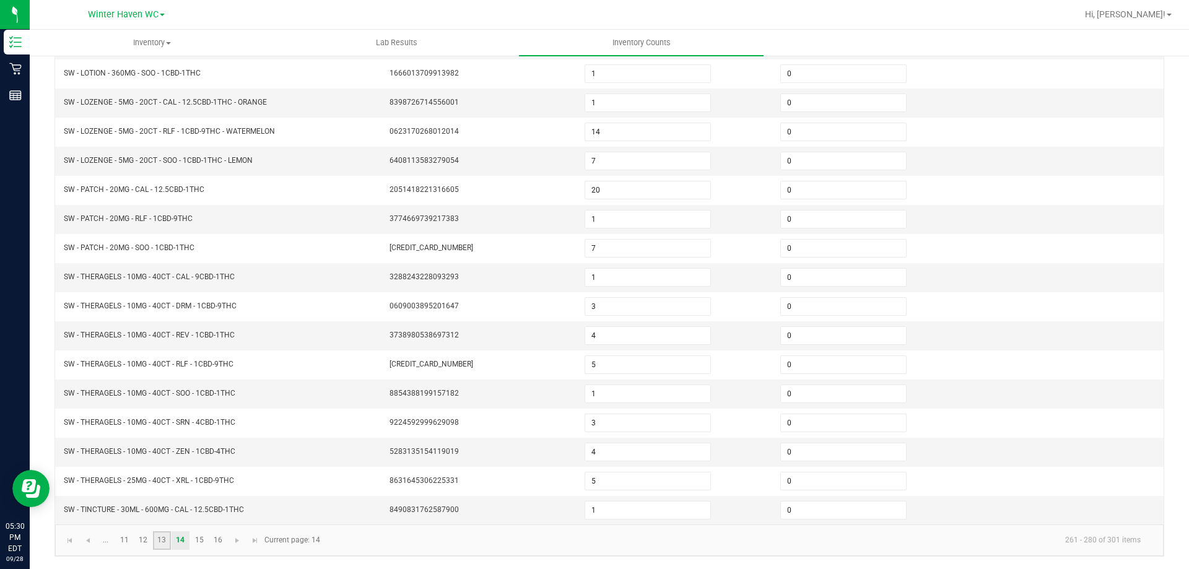
click at [162, 539] on link "13" at bounding box center [162, 540] width 18 height 19
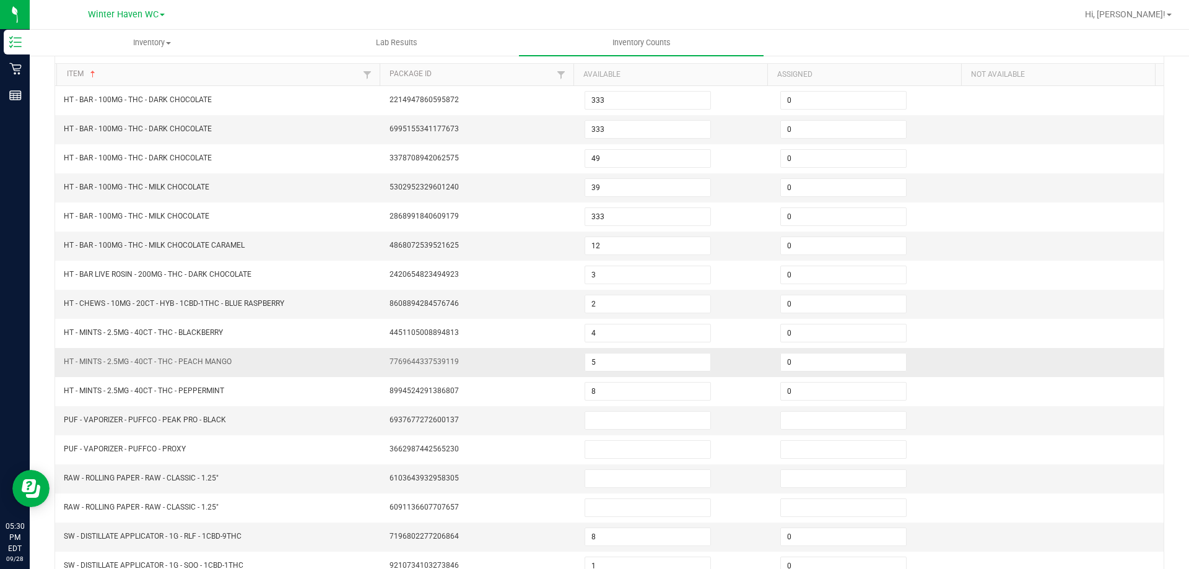
scroll to position [71, 0]
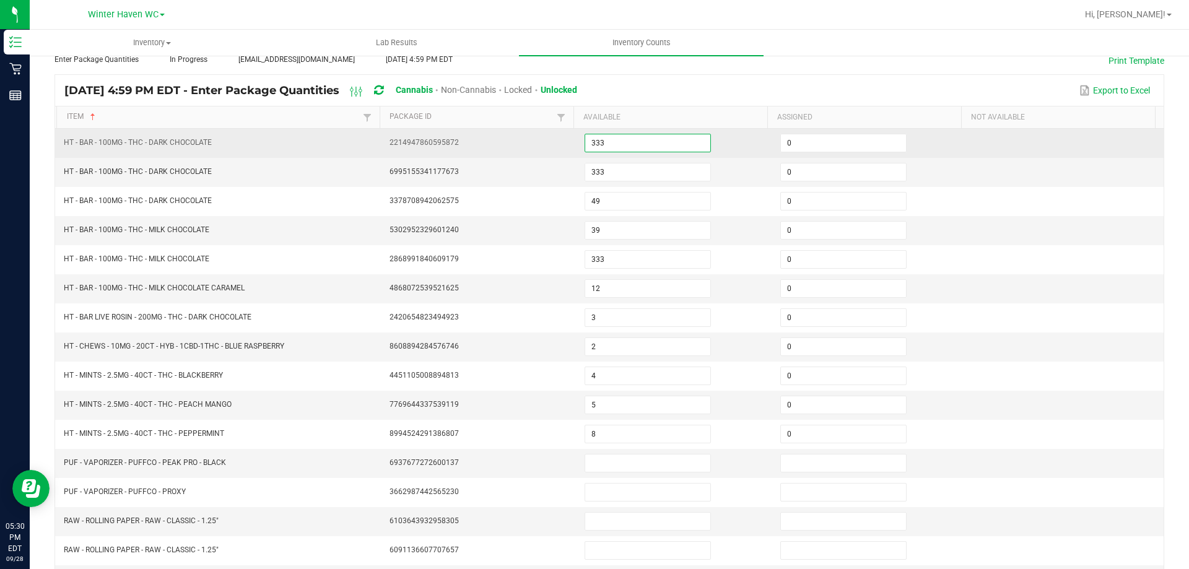
click at [623, 145] on input "333" at bounding box center [647, 142] width 125 height 17
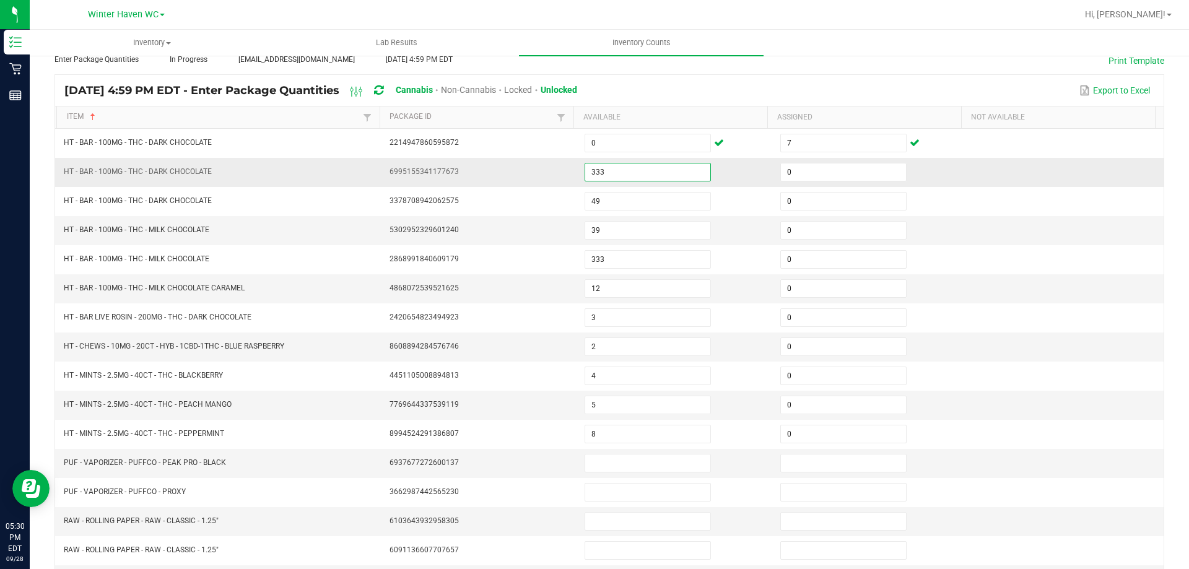
click at [627, 175] on input "333" at bounding box center [647, 171] width 125 height 17
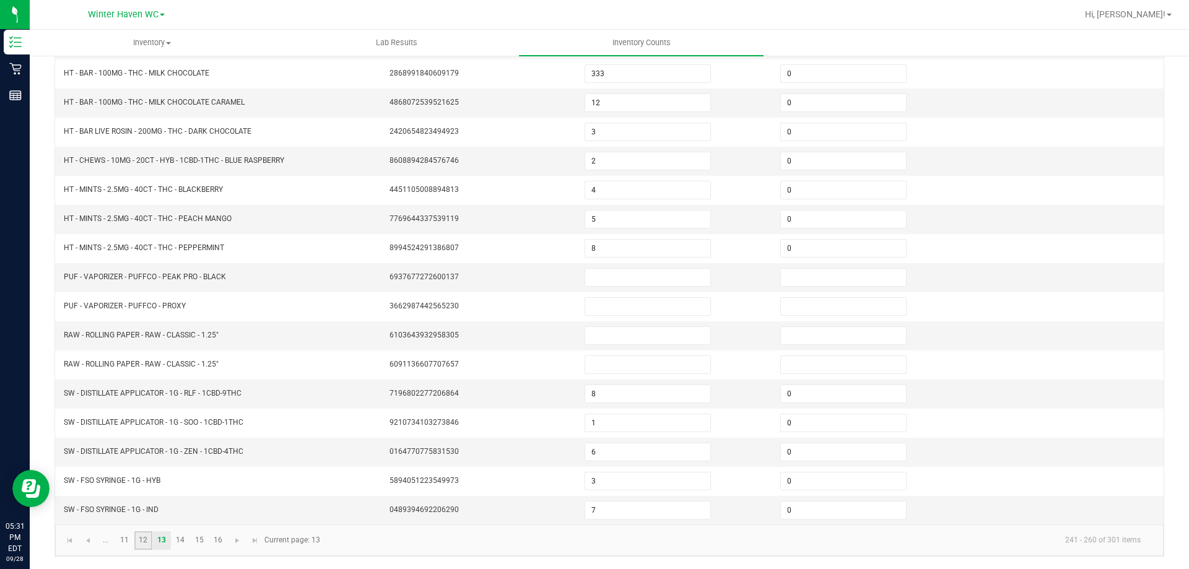
click at [141, 542] on link "12" at bounding box center [143, 540] width 18 height 19
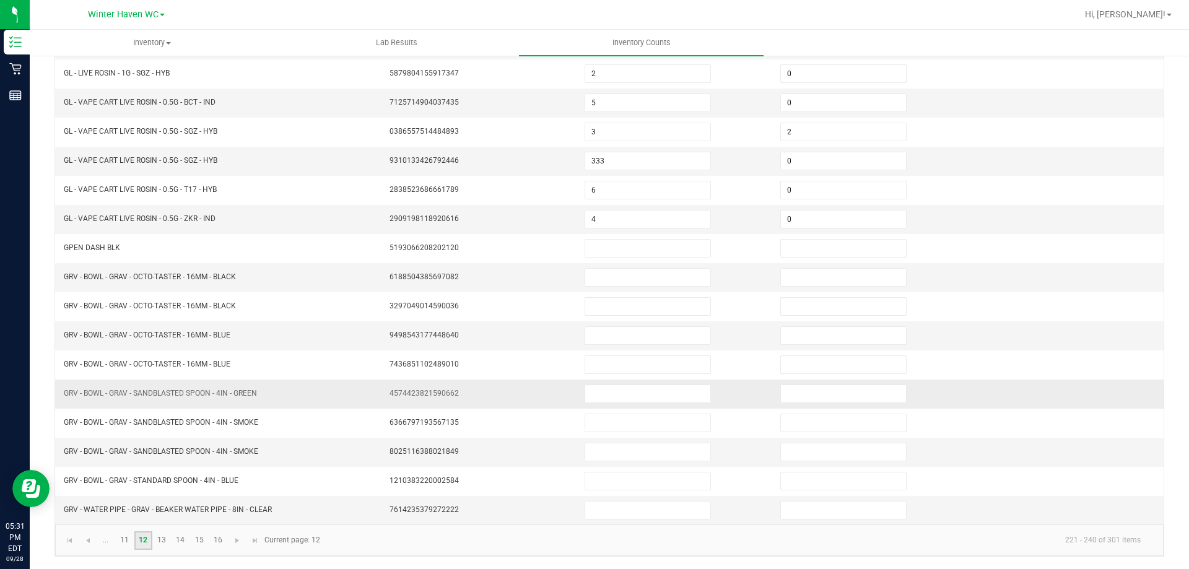
scroll to position [0, 0]
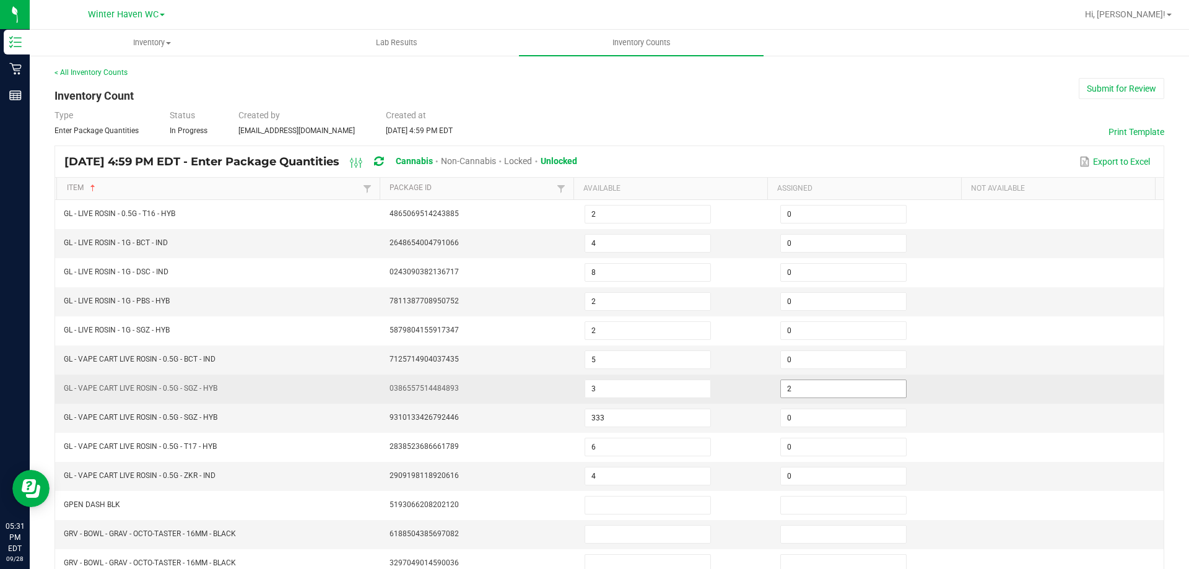
click at [786, 383] on input "2" at bounding box center [843, 388] width 125 height 17
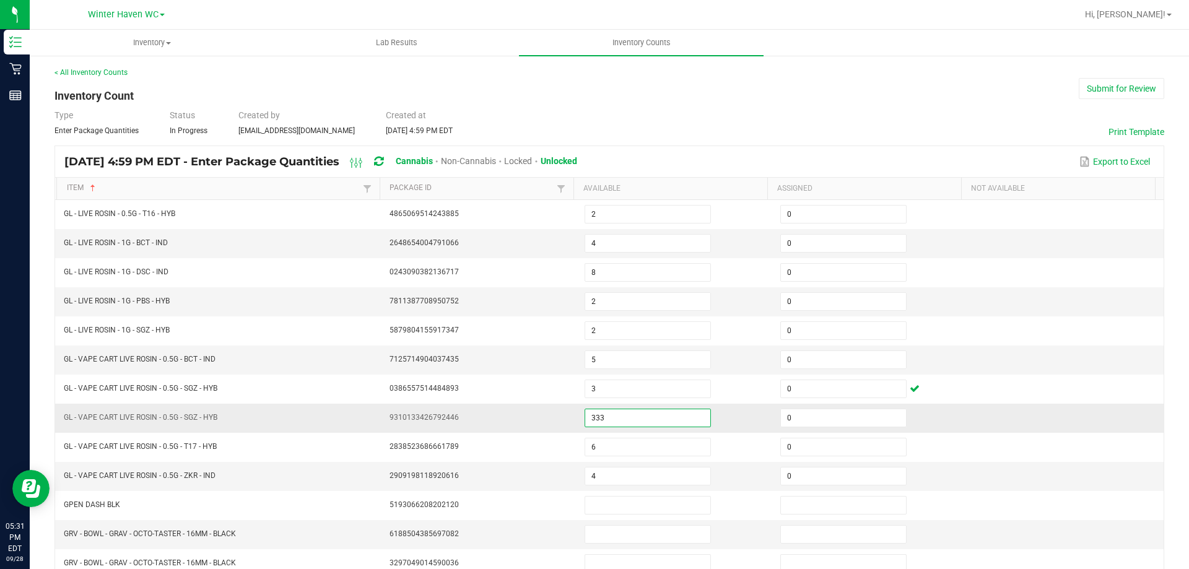
drag, startPoint x: 635, startPoint y: 421, endPoint x: 562, endPoint y: 417, distance: 73.8
click at [562, 417] on tr "GL - VAPE CART LIVE ROSIN - 0.5G - SGZ - HYB 9310133426792446 333 0" at bounding box center [609, 418] width 1108 height 29
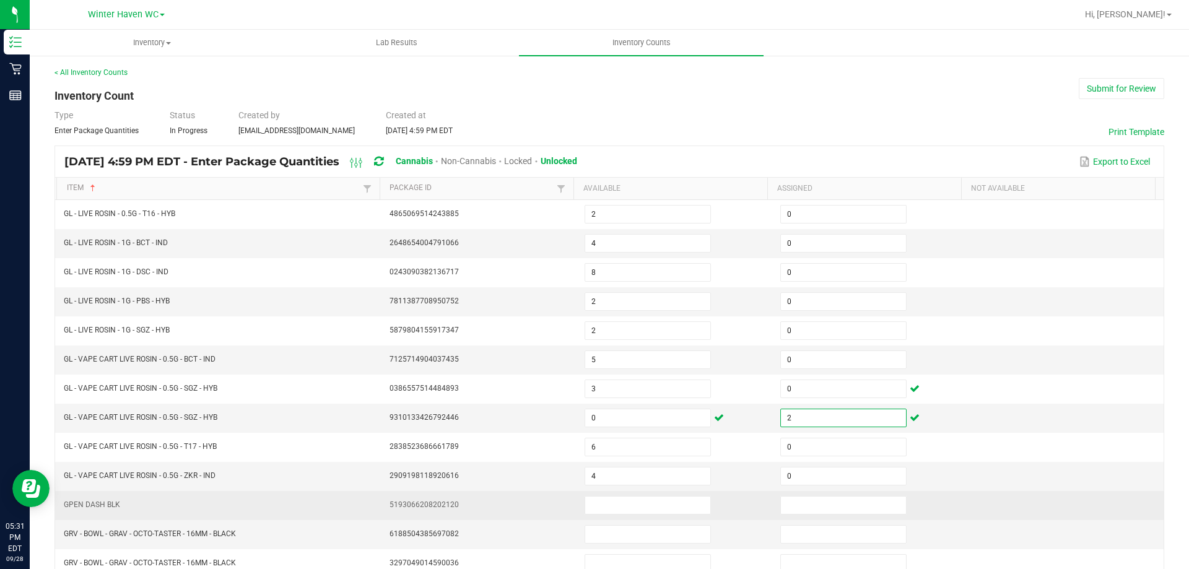
click at [566, 497] on td "5193066208202120" at bounding box center [480, 505] width 196 height 29
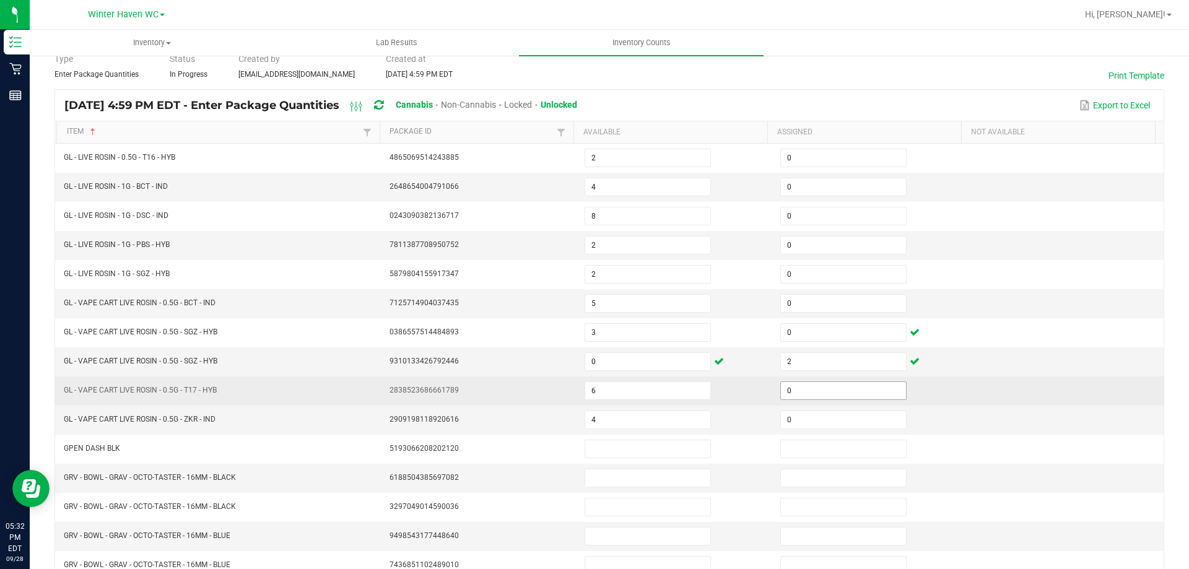
scroll to position [257, 0]
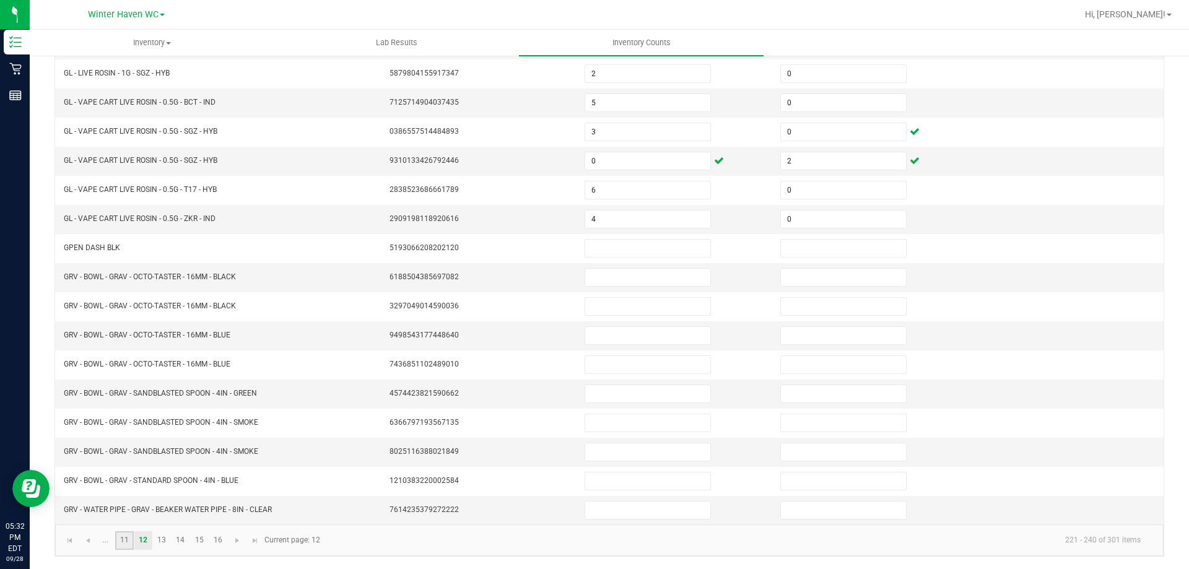
click at [124, 544] on link "11" at bounding box center [124, 540] width 18 height 19
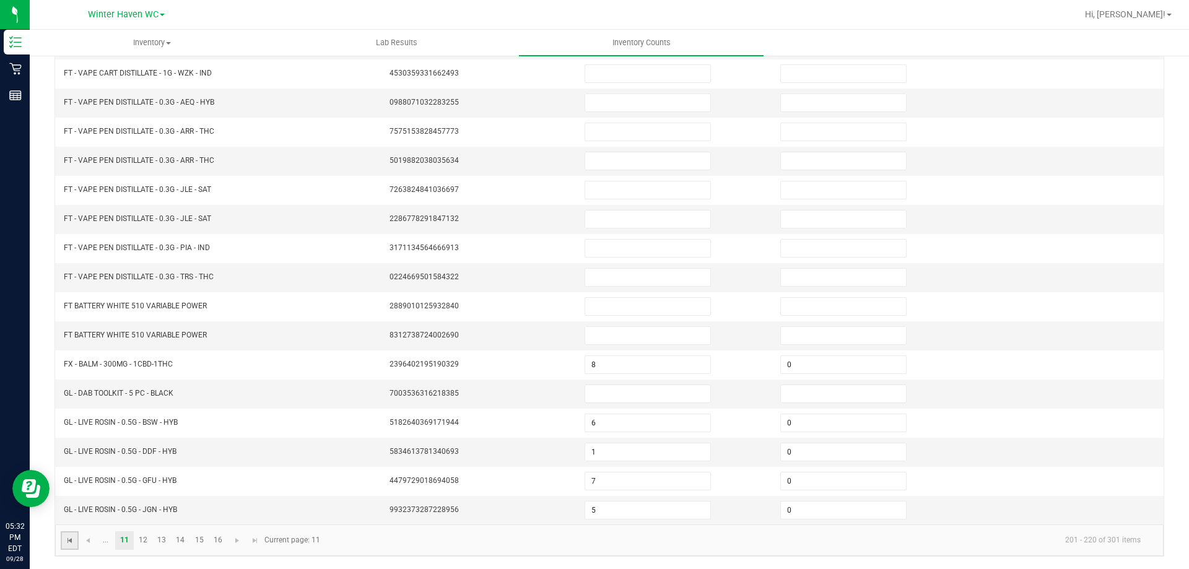
click at [72, 540] on span "Go to the first page" at bounding box center [70, 541] width 10 height 10
click at [120, 540] on link "2" at bounding box center [124, 540] width 18 height 19
click at [139, 538] on link "3" at bounding box center [143, 540] width 18 height 19
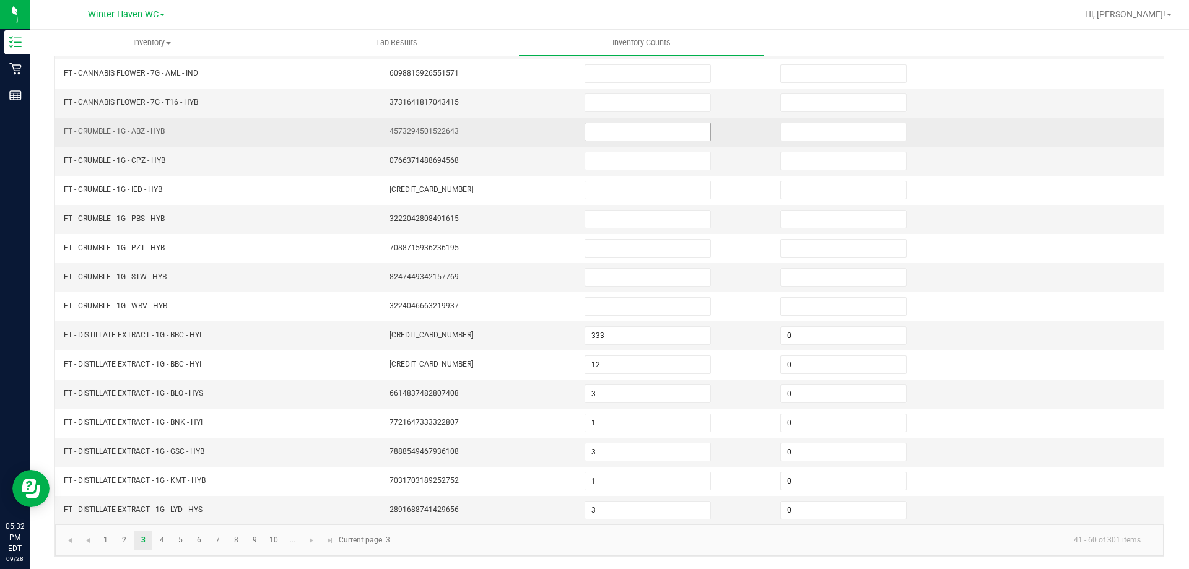
click at [612, 128] on input at bounding box center [647, 131] width 125 height 17
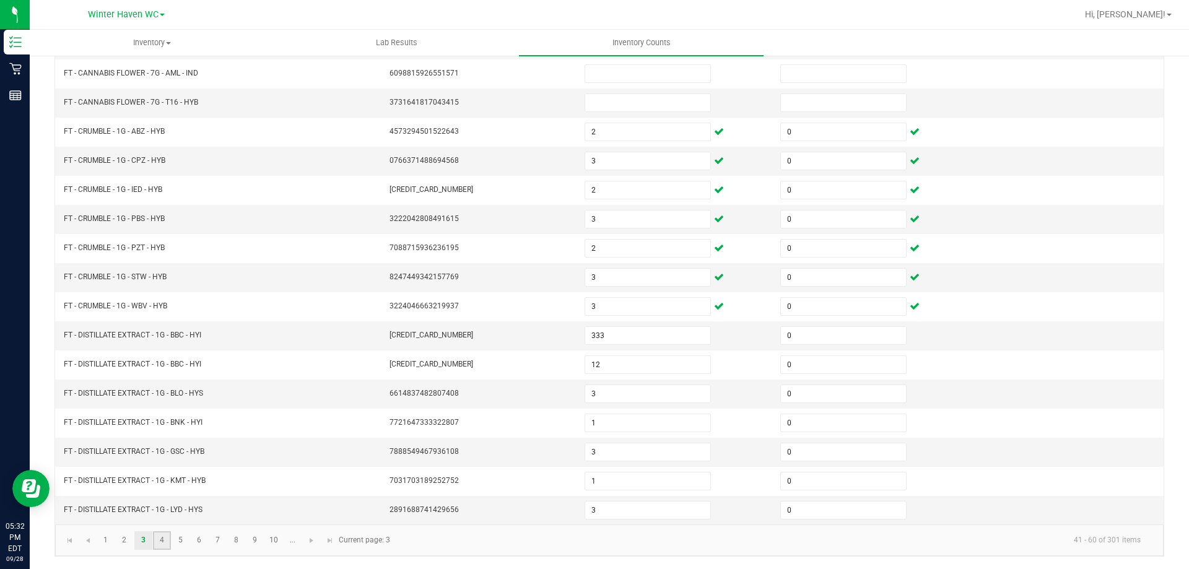
click at [162, 544] on link "4" at bounding box center [162, 540] width 18 height 19
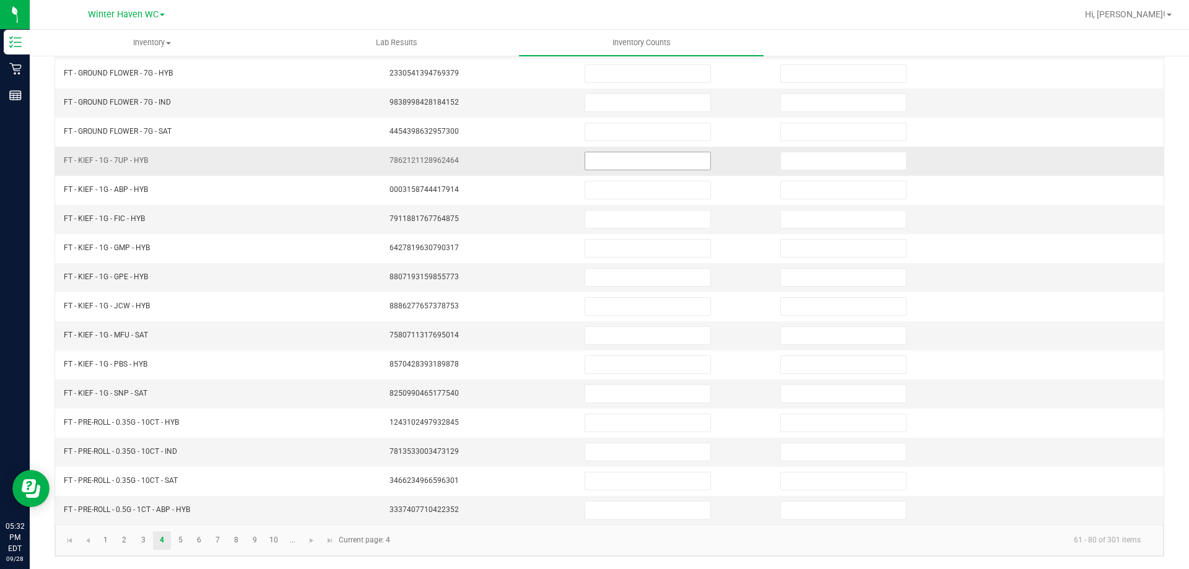
click at [618, 165] on input at bounding box center [647, 160] width 125 height 17
click at [173, 540] on link "5" at bounding box center [180, 540] width 18 height 19
click at [202, 541] on link "6" at bounding box center [199, 540] width 18 height 19
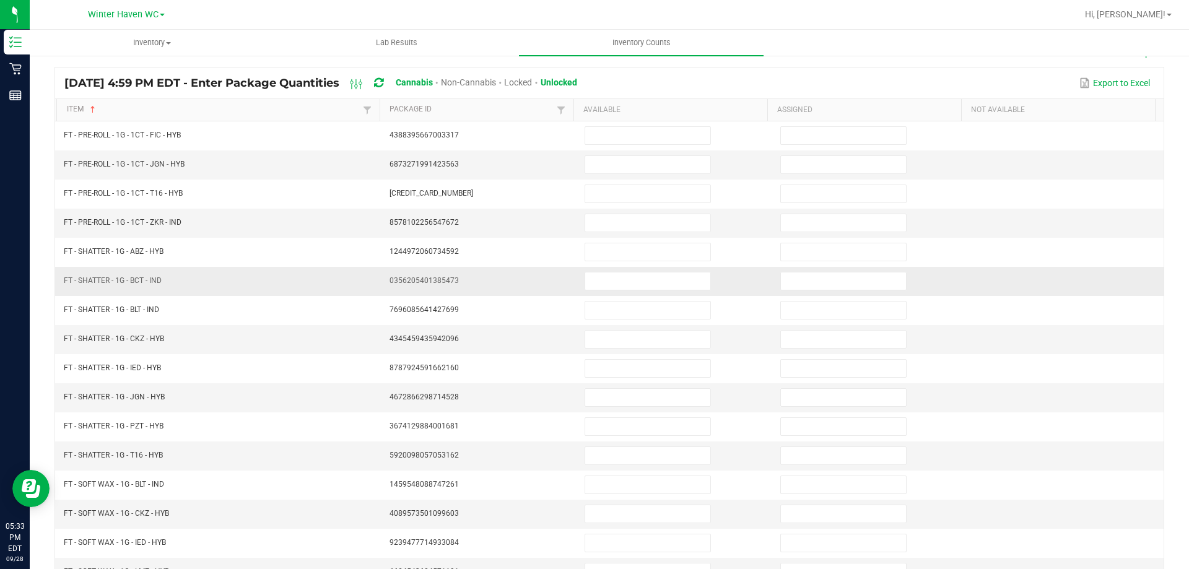
scroll to position [71, 0]
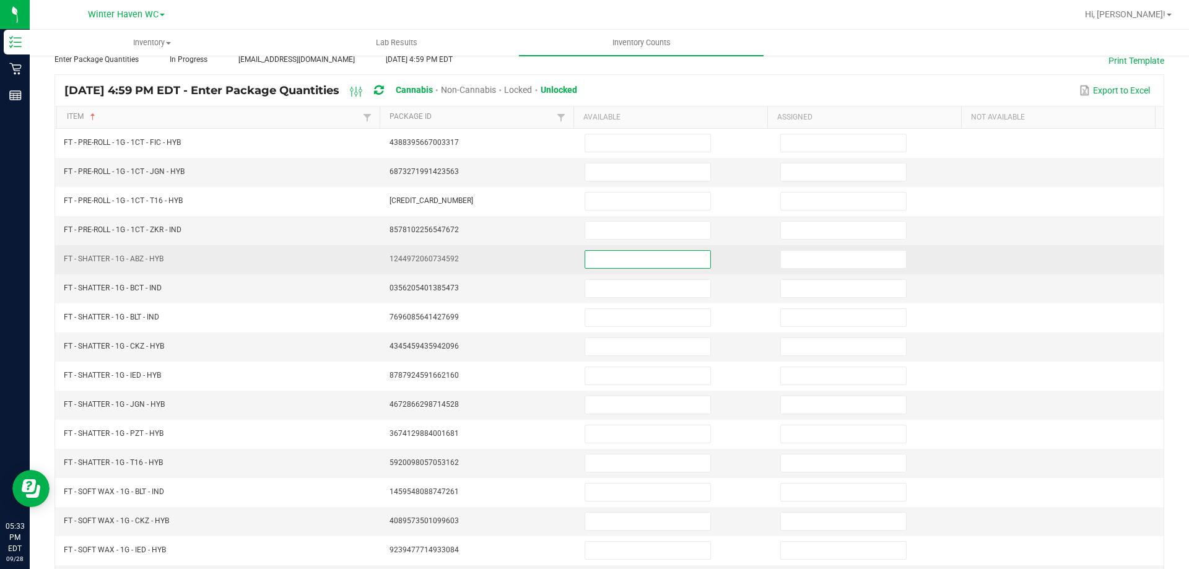
click at [601, 259] on input at bounding box center [647, 259] width 125 height 17
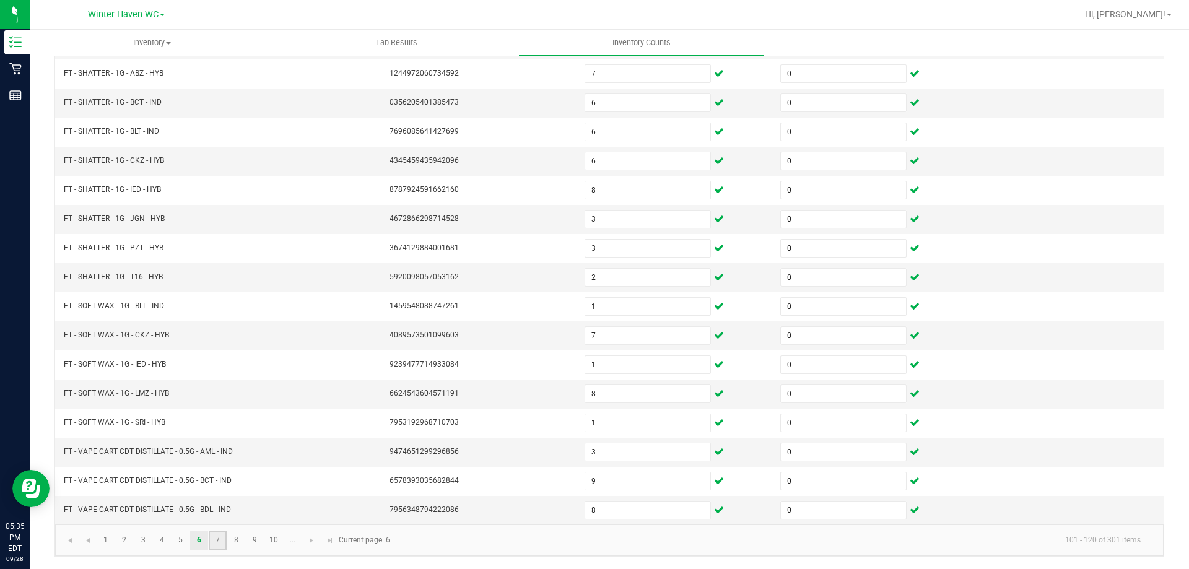
click at [220, 537] on link "7" at bounding box center [218, 540] width 18 height 19
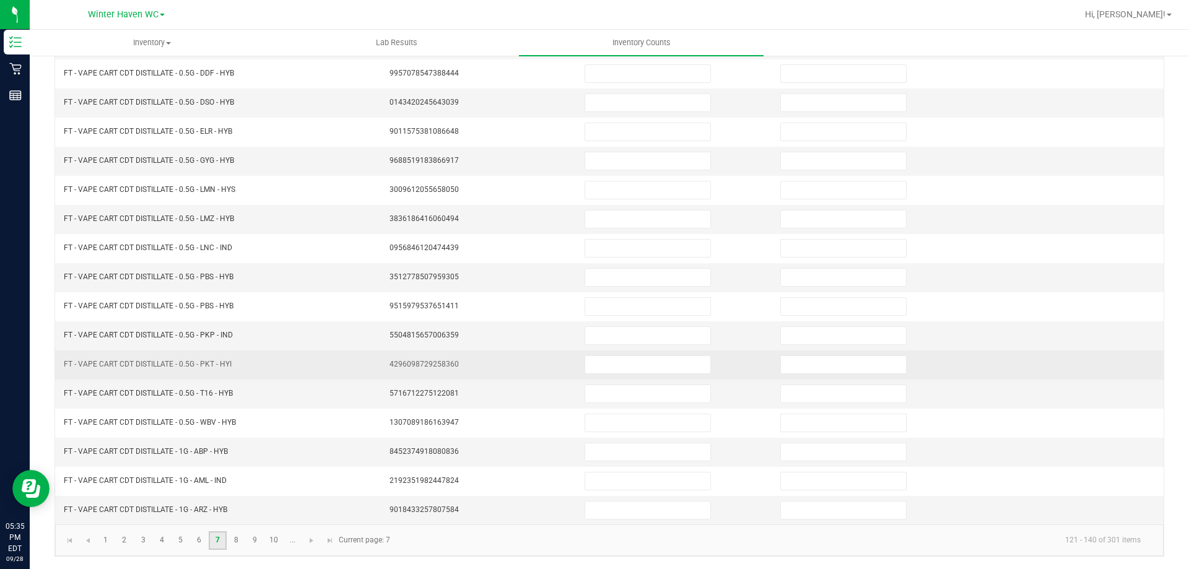
scroll to position [0, 0]
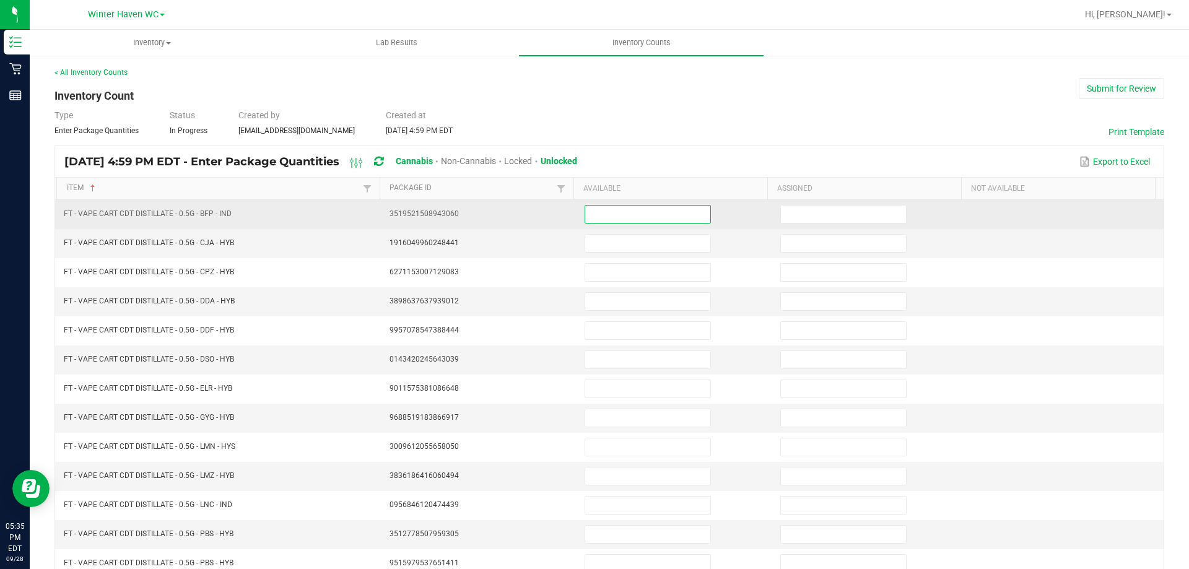
click at [592, 214] on input at bounding box center [647, 214] width 125 height 17
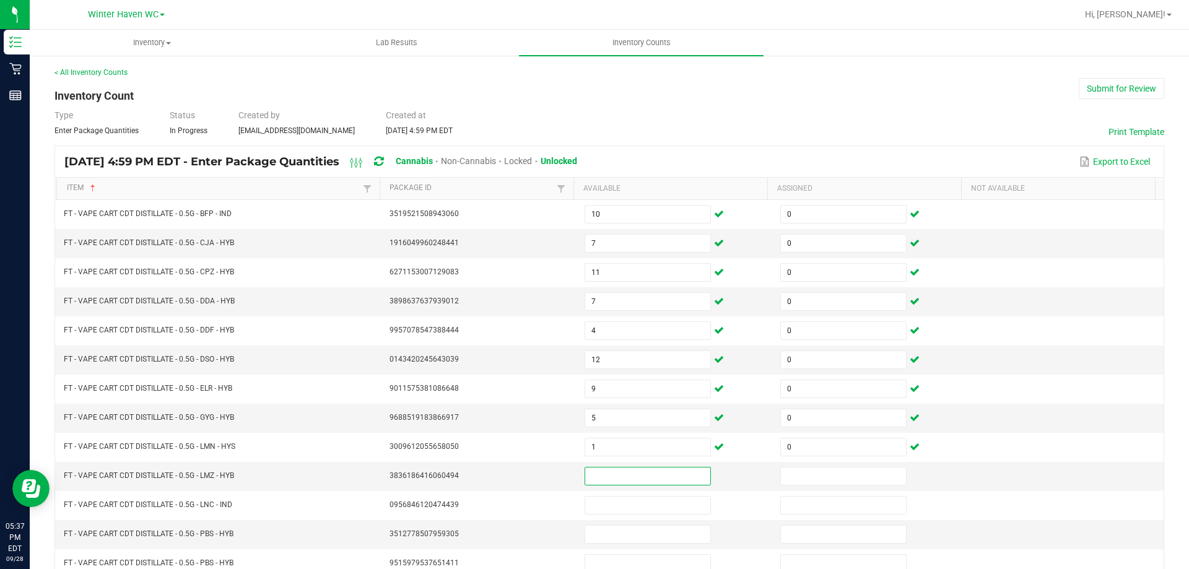
click at [775, 119] on div "Type Enter Package Quantities Status In Progress Created by [EMAIL_ADDRESS][DOM…" at bounding box center [608, 122] width 1109 height 27
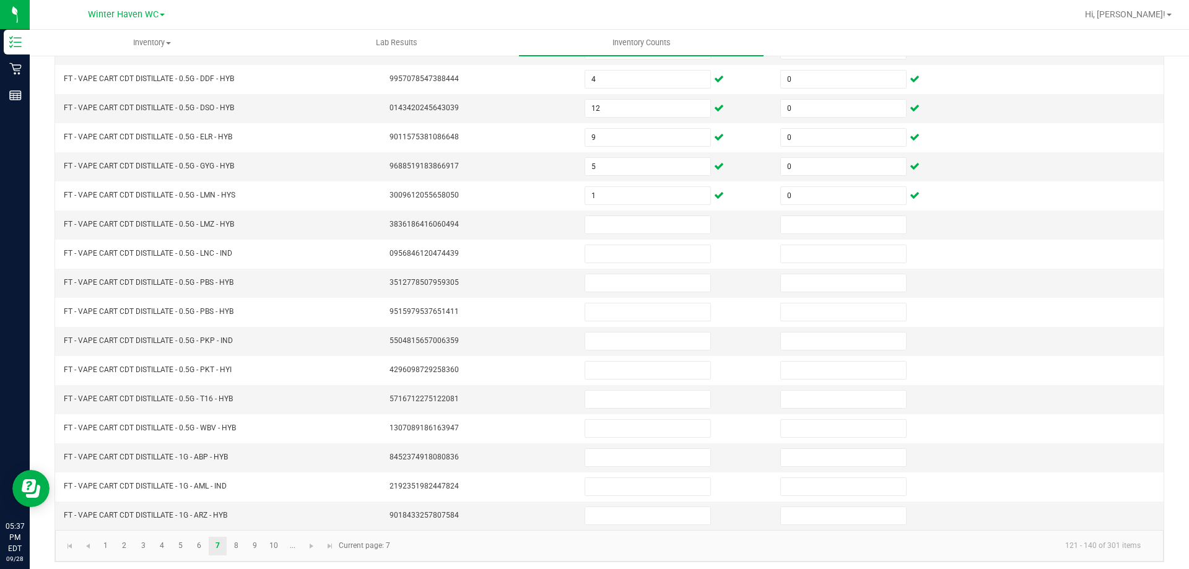
scroll to position [257, 0]
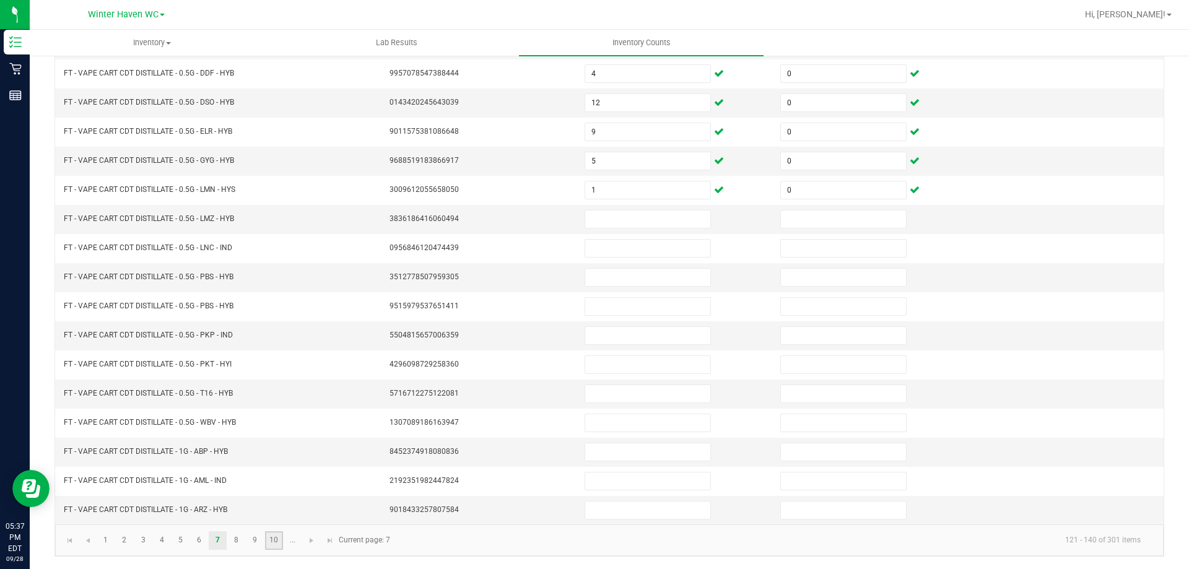
click at [279, 542] on link "10" at bounding box center [274, 540] width 18 height 19
click at [311, 539] on span "Go to the next page" at bounding box center [311, 541] width 10 height 10
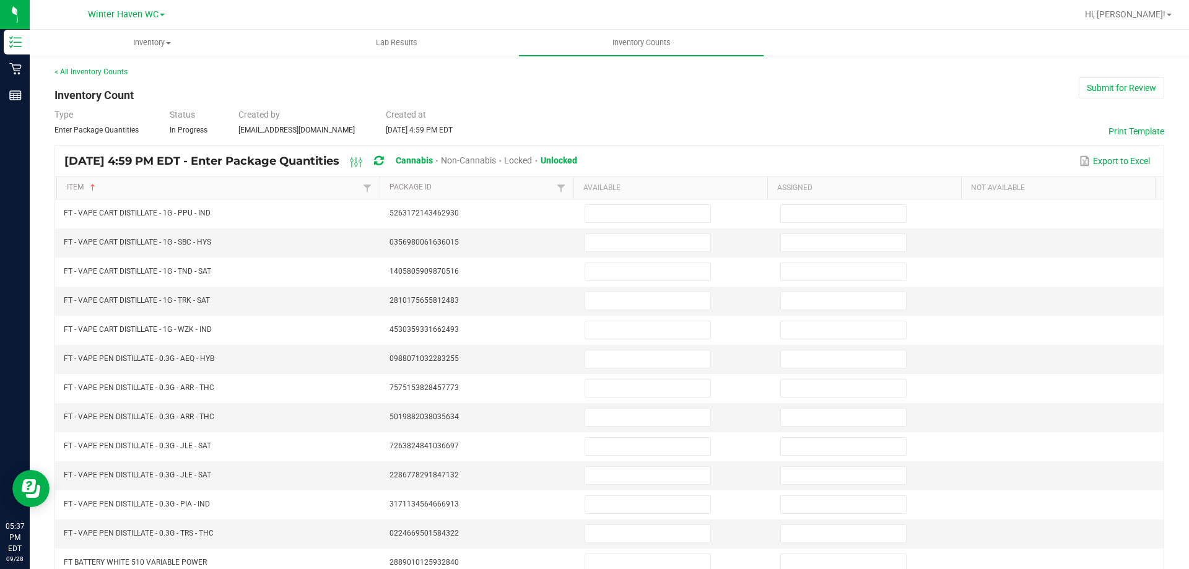
scroll to position [0, 0]
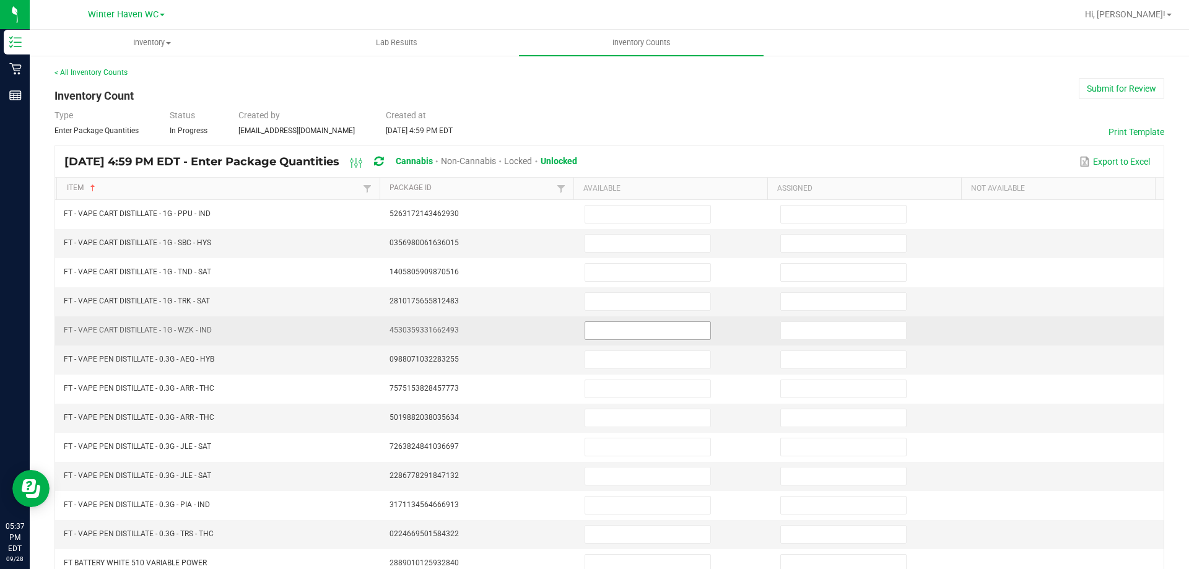
click at [594, 328] on input at bounding box center [647, 330] width 125 height 17
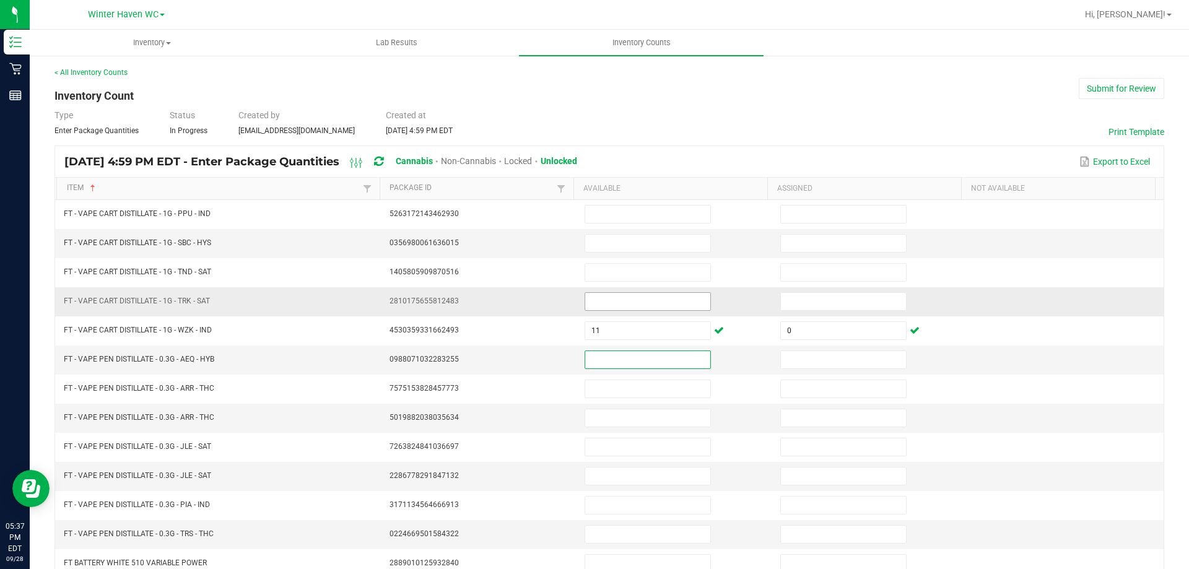
click at [592, 300] on input at bounding box center [647, 301] width 125 height 17
click at [614, 75] on div "< All Inventory Counts" at bounding box center [608, 72] width 1109 height 11
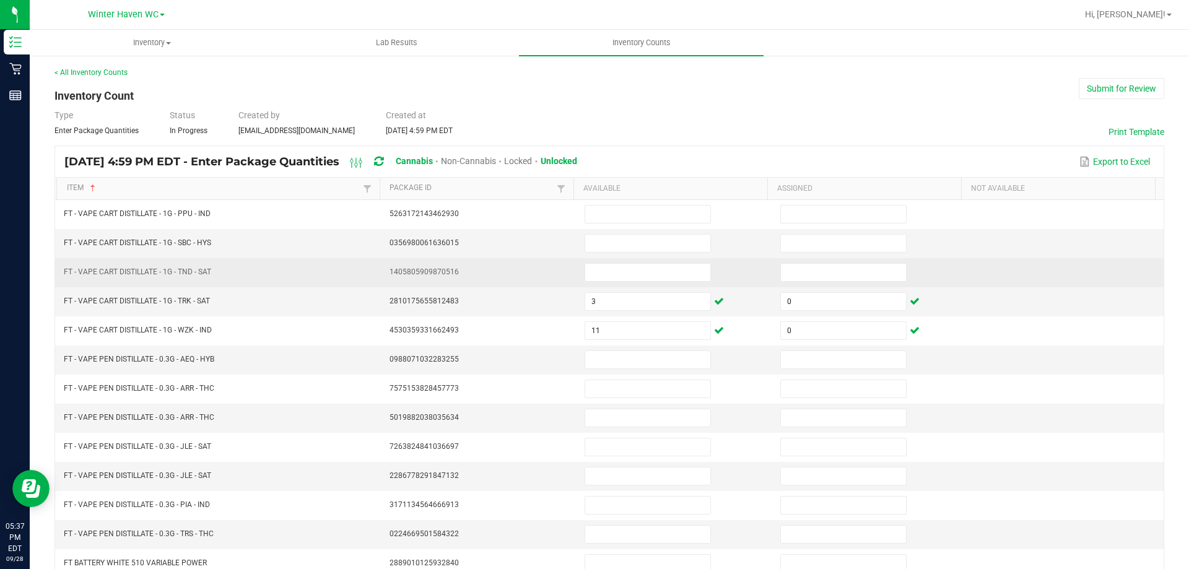
scroll to position [257, 0]
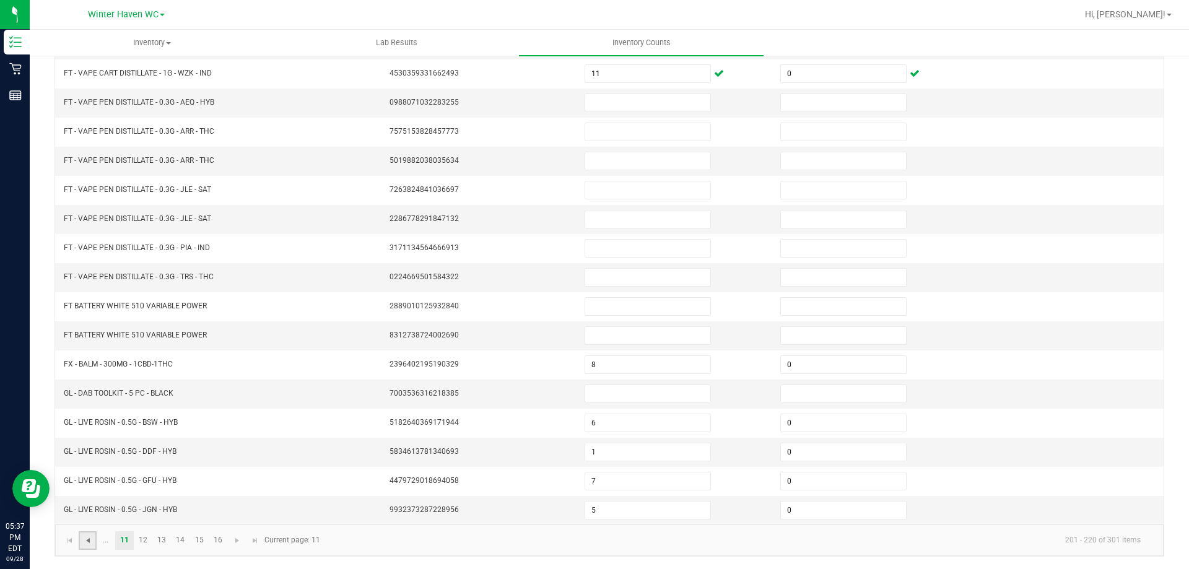
click at [87, 544] on span "Go to the previous page" at bounding box center [88, 541] width 10 height 10
click at [237, 537] on link "8" at bounding box center [236, 540] width 18 height 19
click at [216, 540] on link "7" at bounding box center [218, 540] width 18 height 19
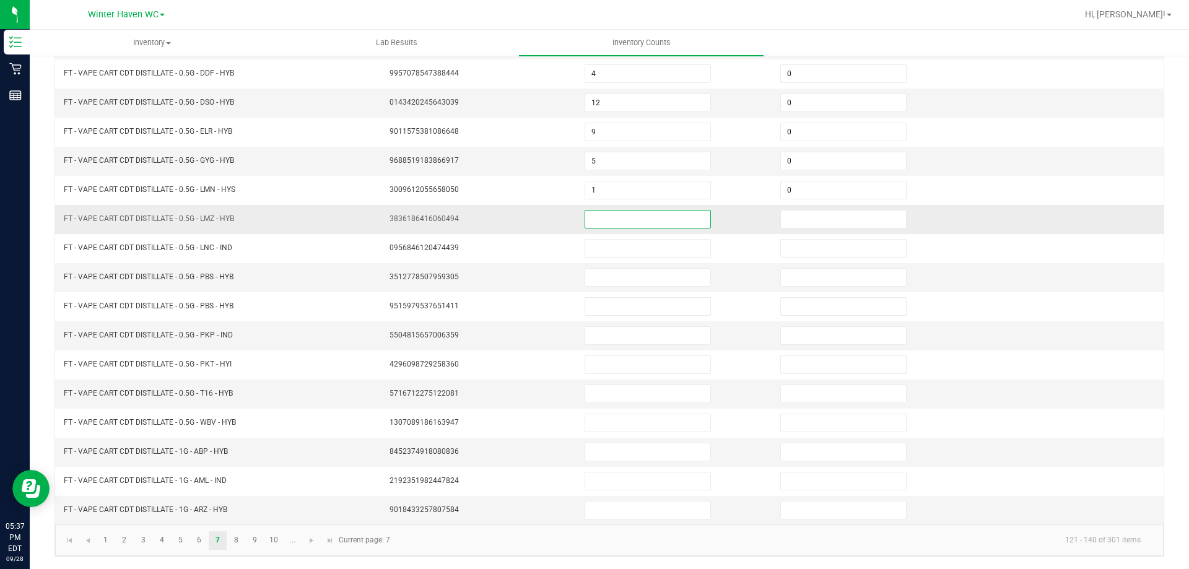
click at [641, 220] on input at bounding box center [647, 218] width 125 height 17
click at [233, 541] on link "8" at bounding box center [236, 540] width 18 height 19
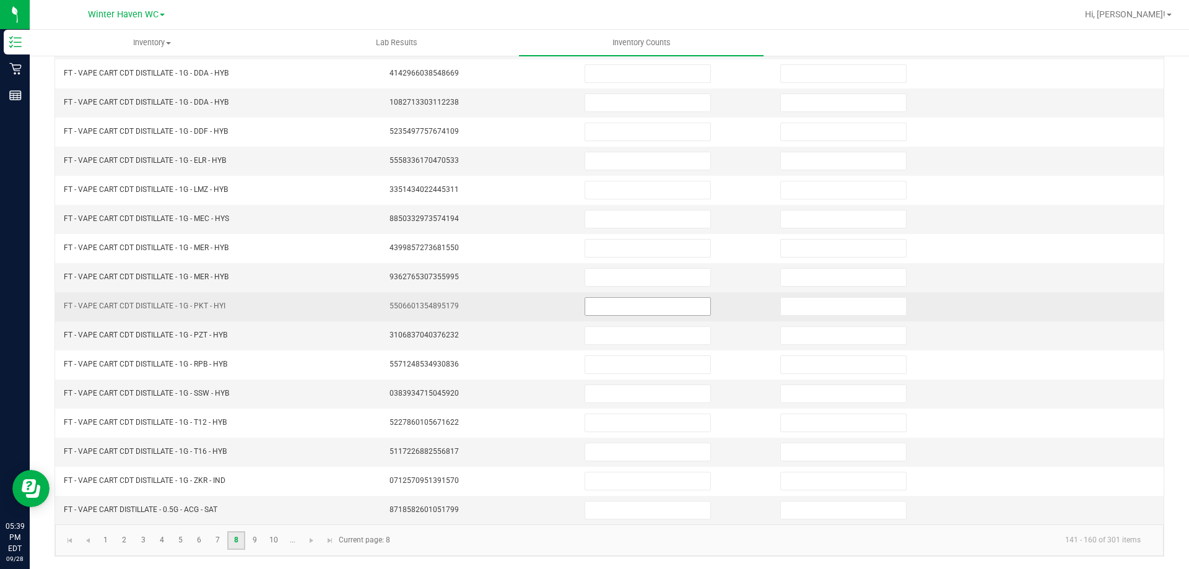
scroll to position [0, 0]
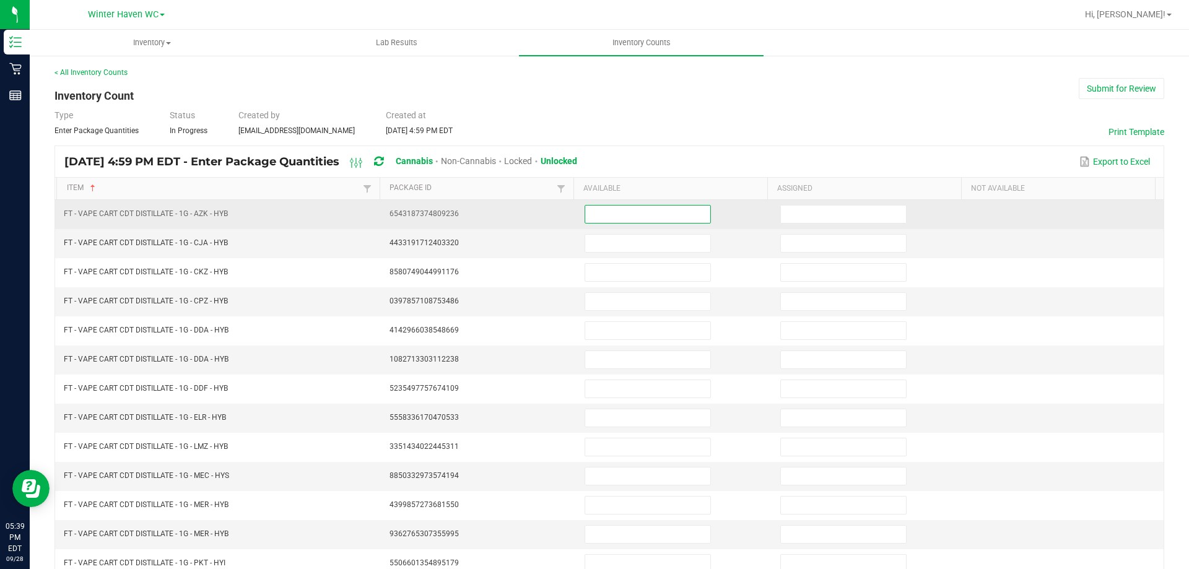
click at [592, 211] on input at bounding box center [647, 214] width 125 height 17
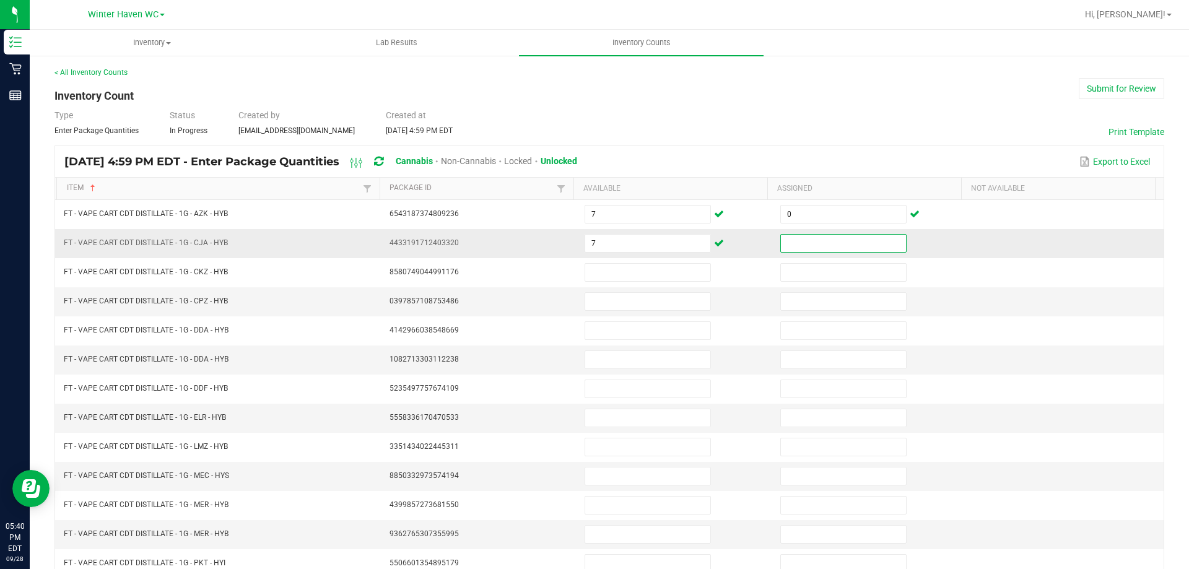
click at [784, 248] on input at bounding box center [843, 243] width 125 height 17
click at [1026, 473] on td at bounding box center [1066, 476] width 196 height 29
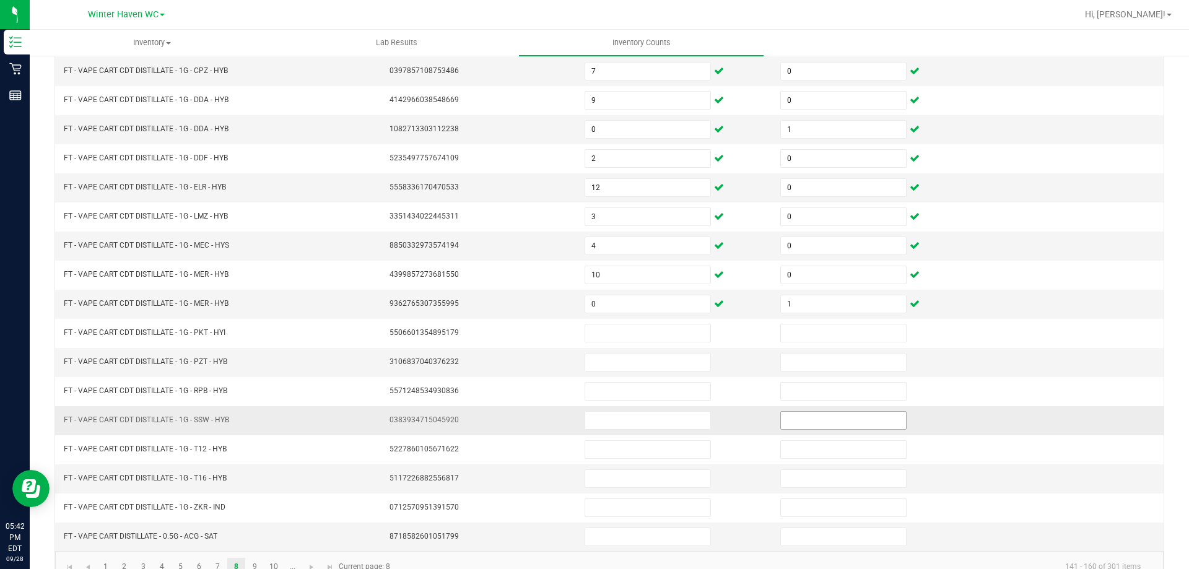
scroll to position [248, 0]
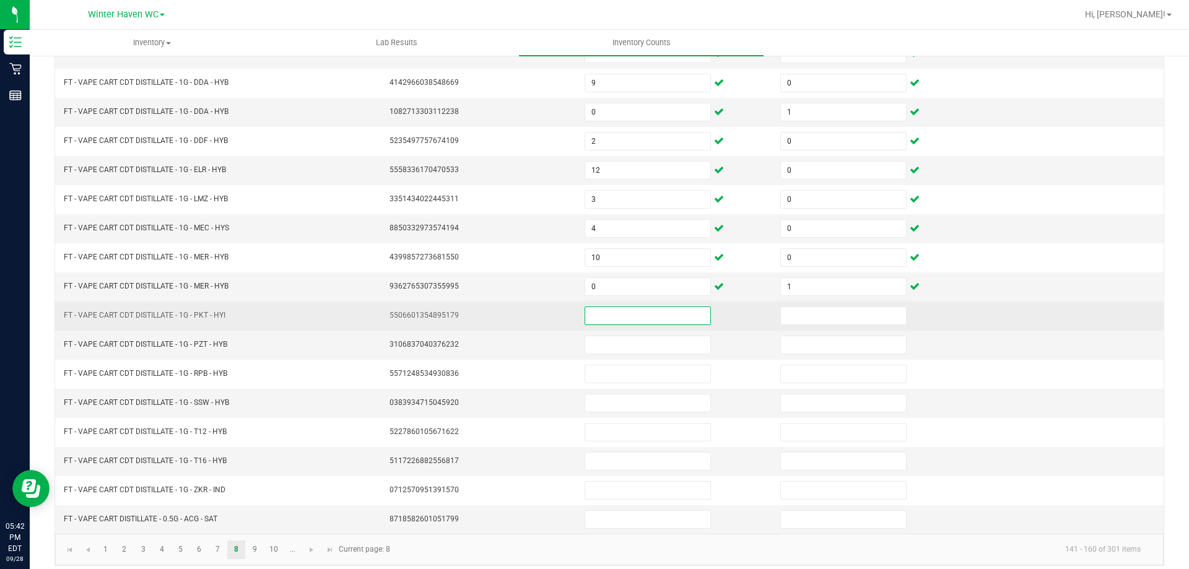
click at [652, 318] on input at bounding box center [647, 315] width 125 height 17
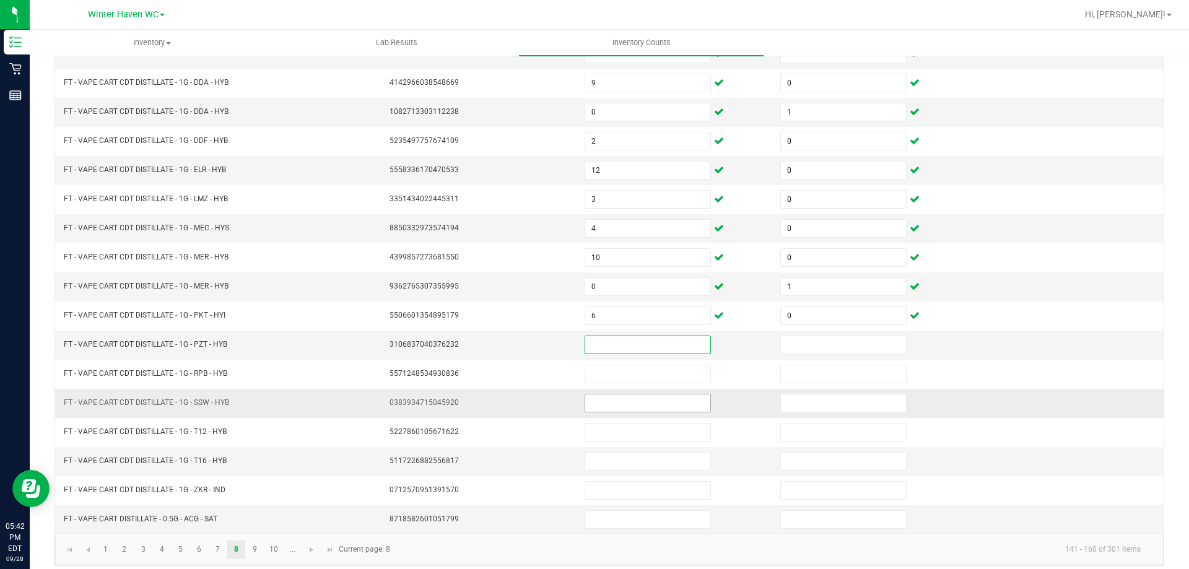
click at [657, 400] on input at bounding box center [647, 402] width 125 height 17
click at [623, 341] on input at bounding box center [647, 344] width 125 height 17
click at [256, 548] on link "9" at bounding box center [255, 549] width 18 height 19
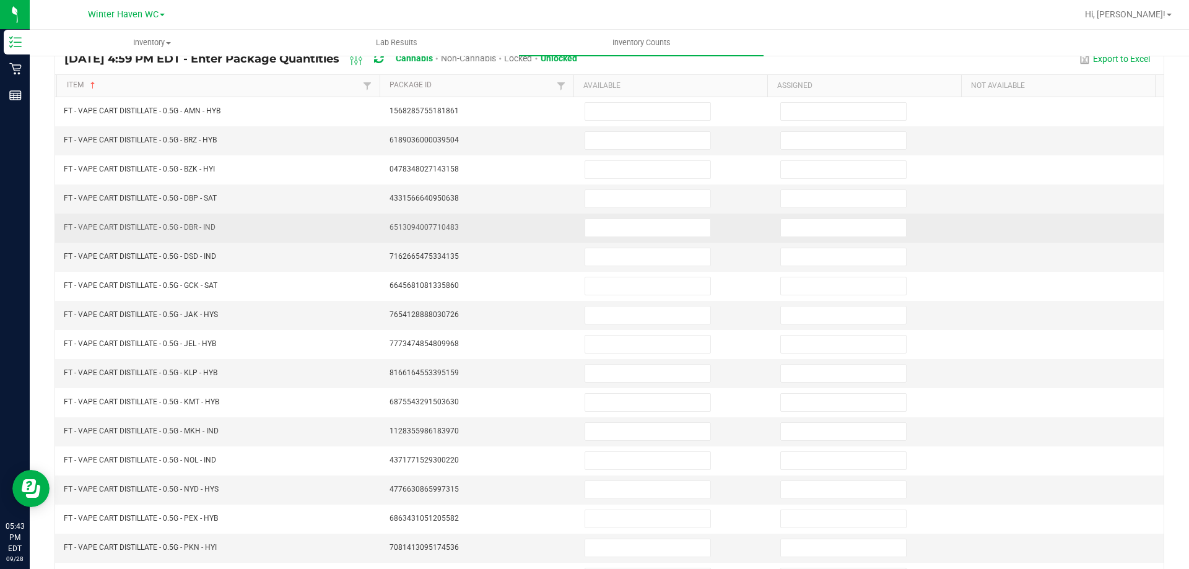
scroll to position [0, 0]
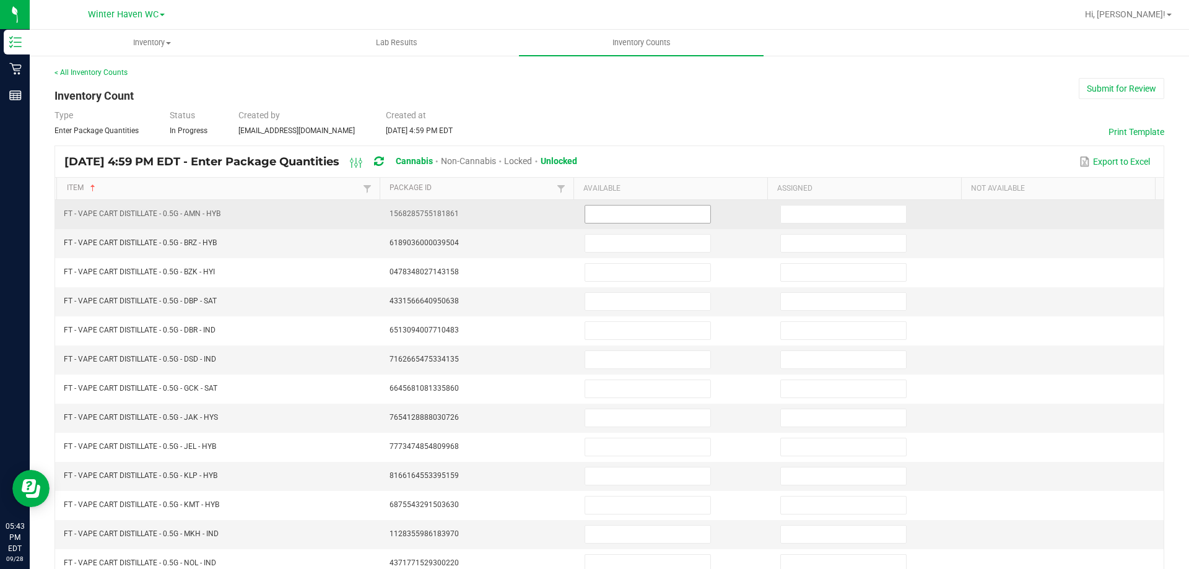
click at [604, 214] on input at bounding box center [647, 214] width 125 height 17
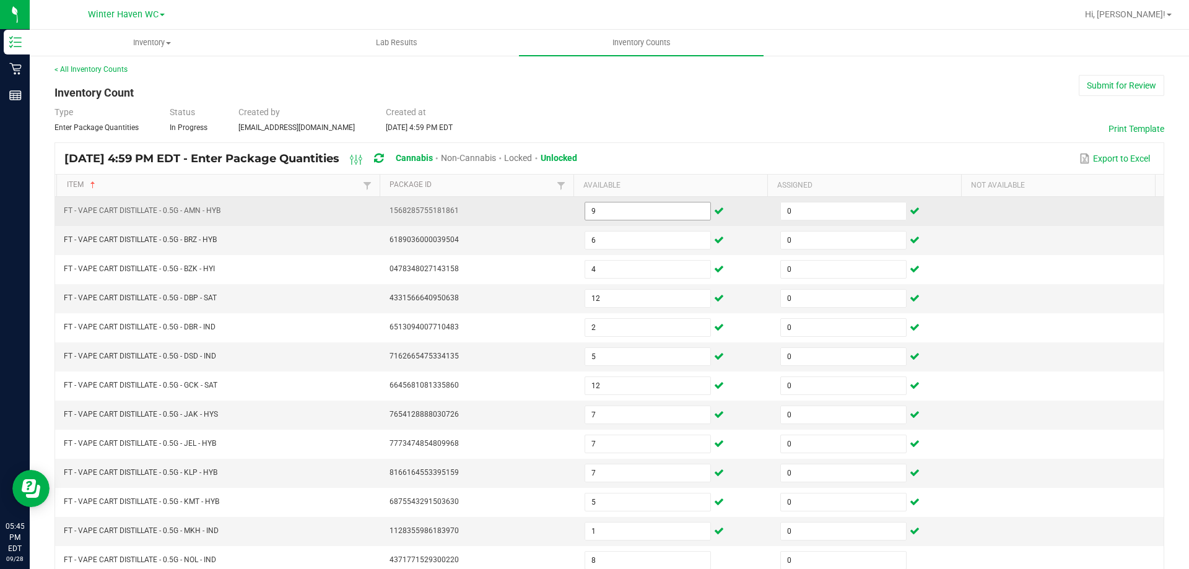
scroll to position [257, 0]
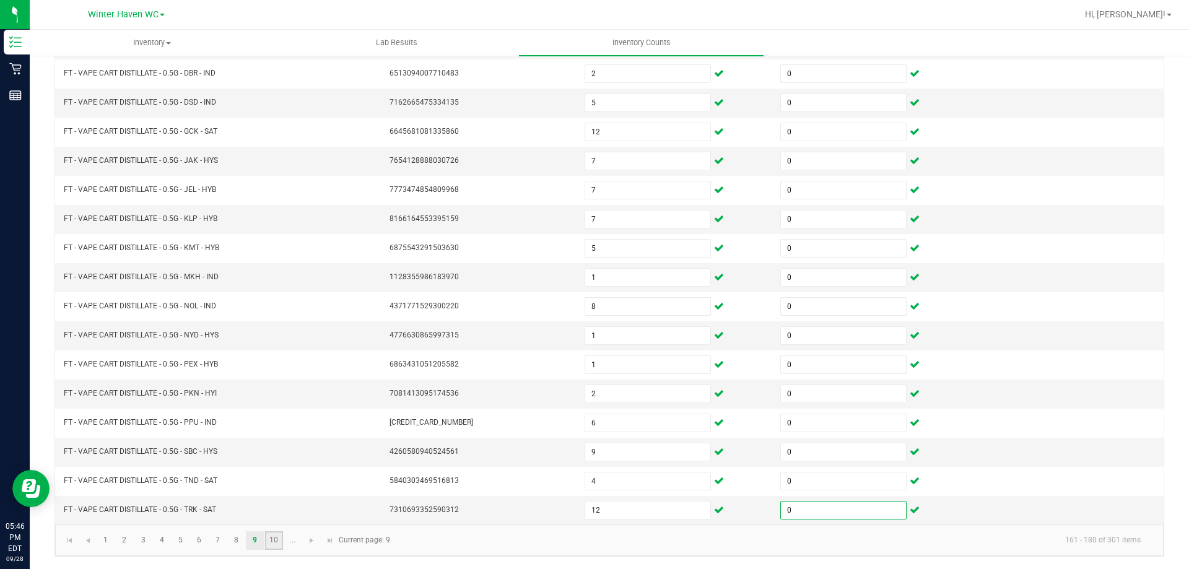
click at [272, 542] on link "10" at bounding box center [274, 540] width 18 height 19
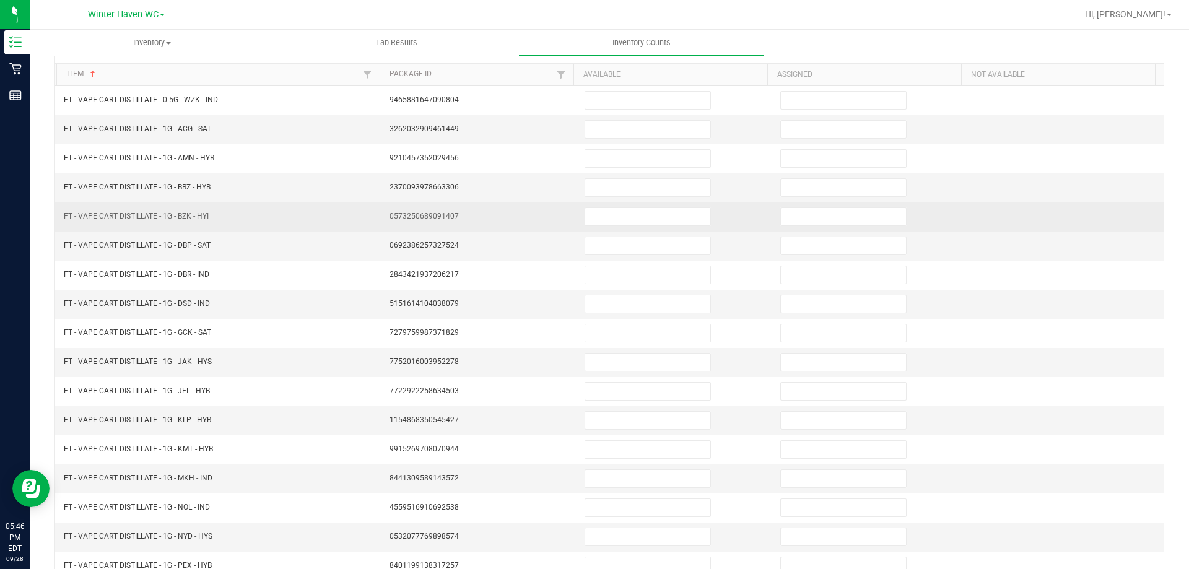
scroll to position [0, 0]
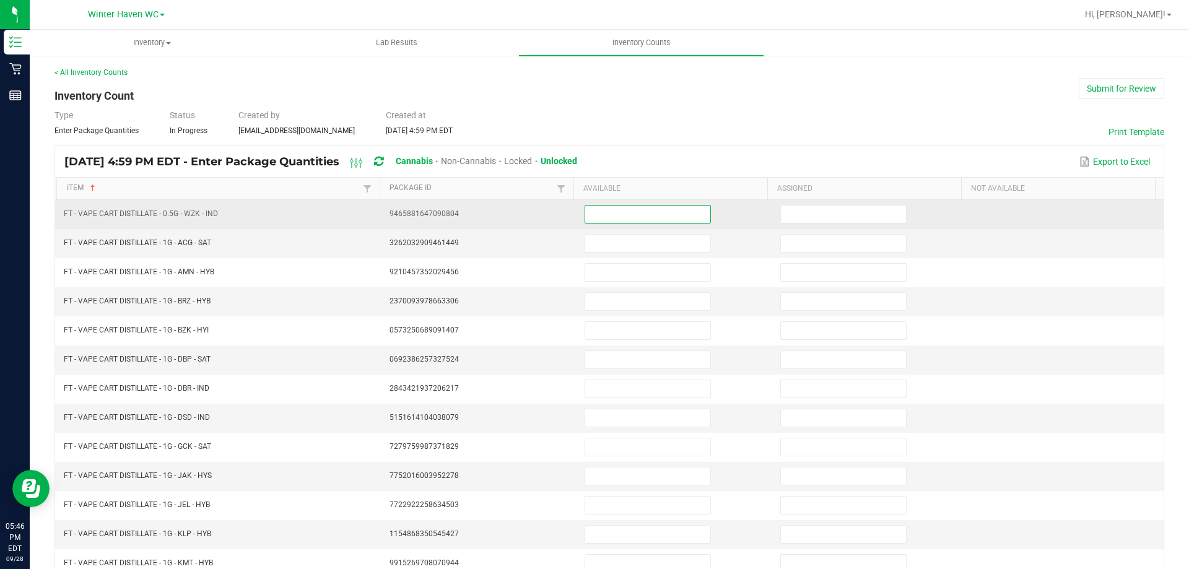
click at [604, 215] on input at bounding box center [647, 214] width 125 height 17
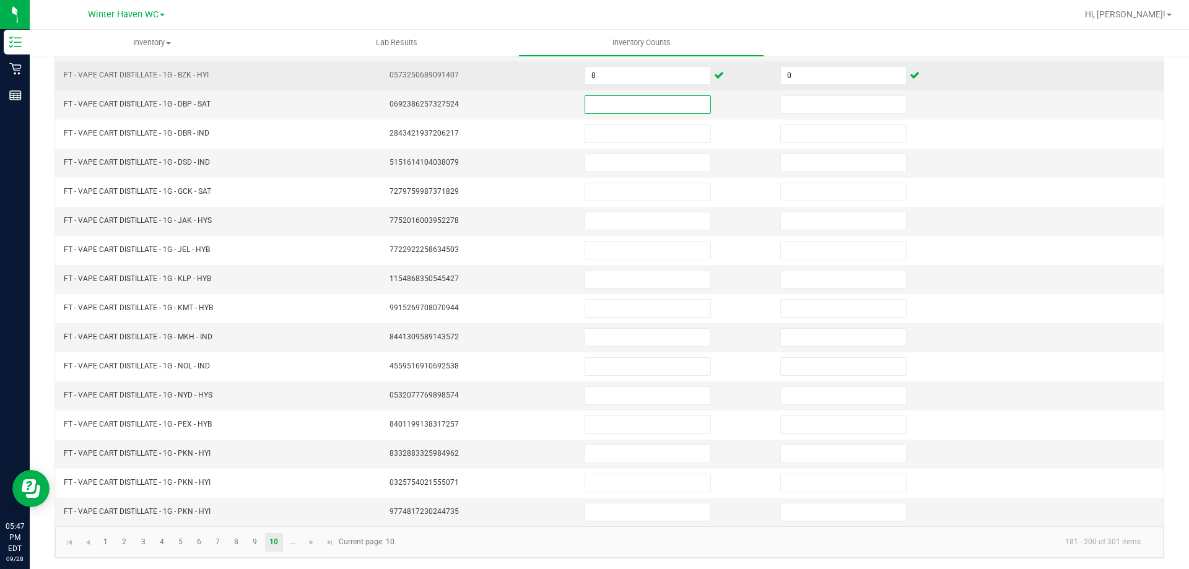
scroll to position [257, 0]
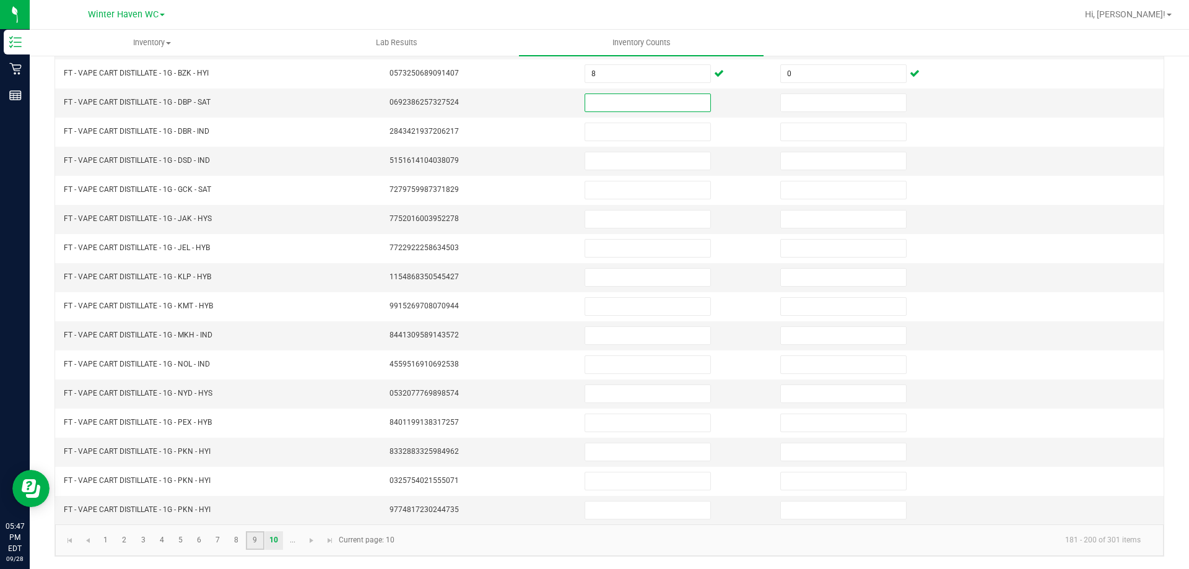
click at [254, 542] on link "9" at bounding box center [255, 540] width 18 height 19
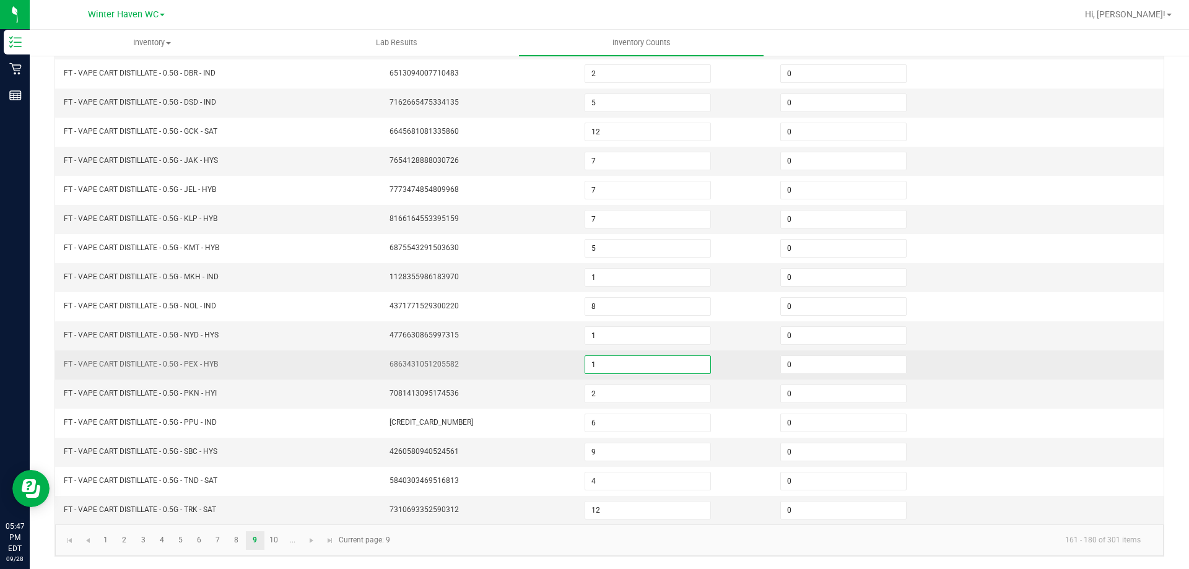
click at [604, 368] on input "1" at bounding box center [647, 364] width 125 height 17
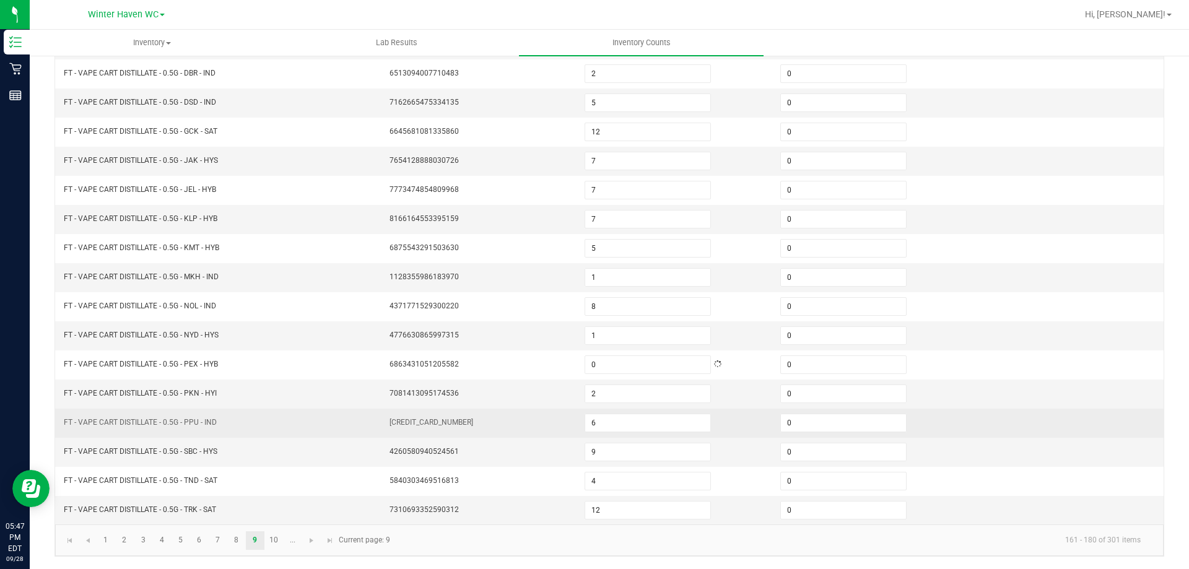
click at [987, 417] on td at bounding box center [1066, 423] width 196 height 29
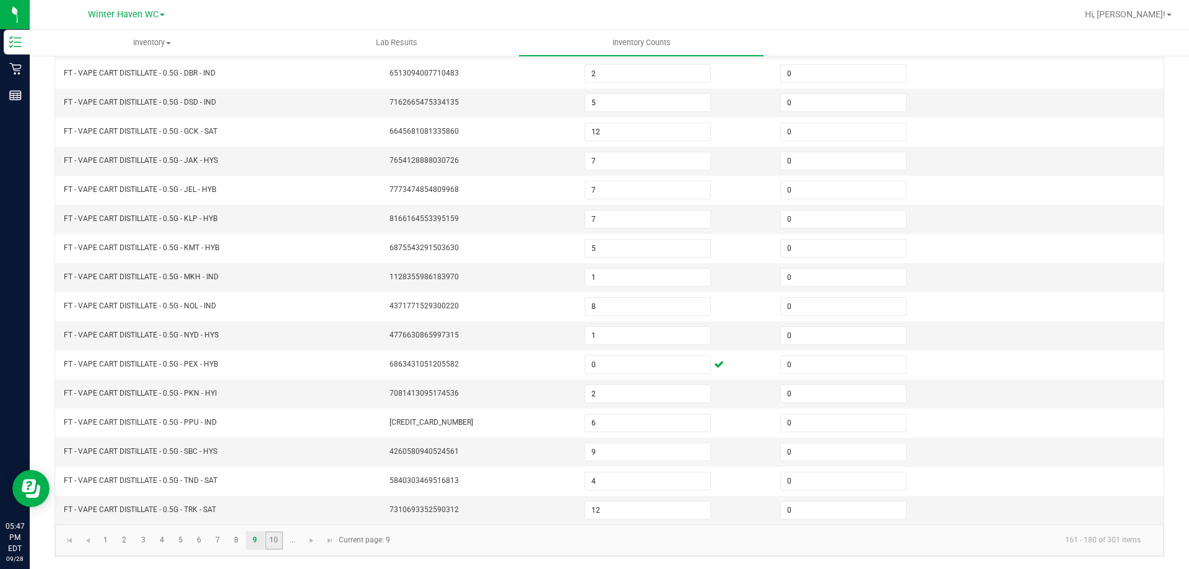
click at [274, 543] on link "10" at bounding box center [274, 540] width 18 height 19
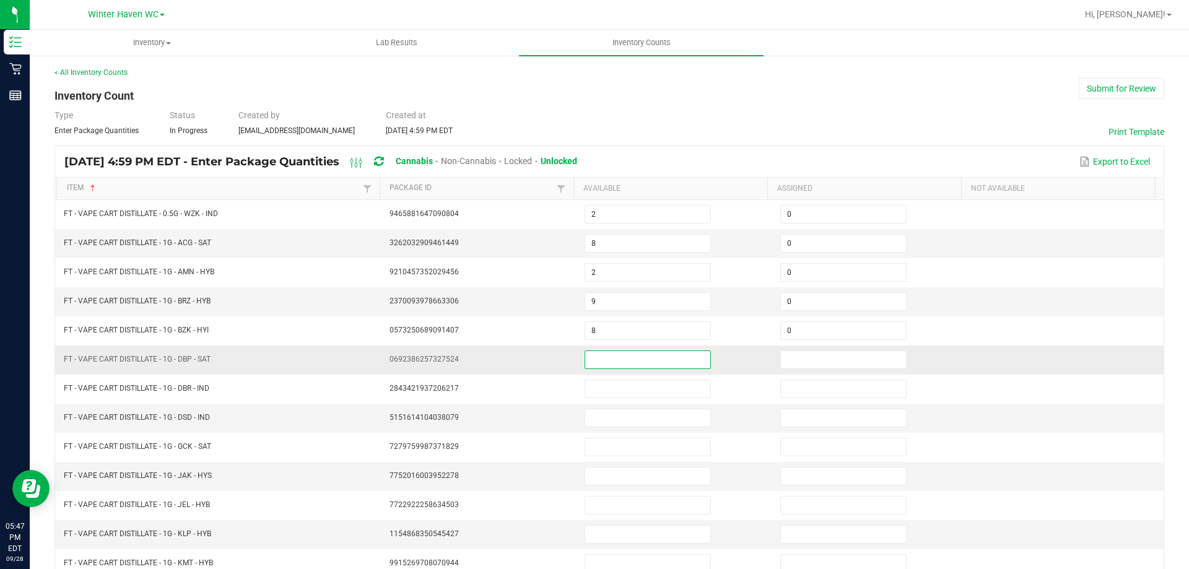
click at [613, 362] on input at bounding box center [647, 359] width 125 height 17
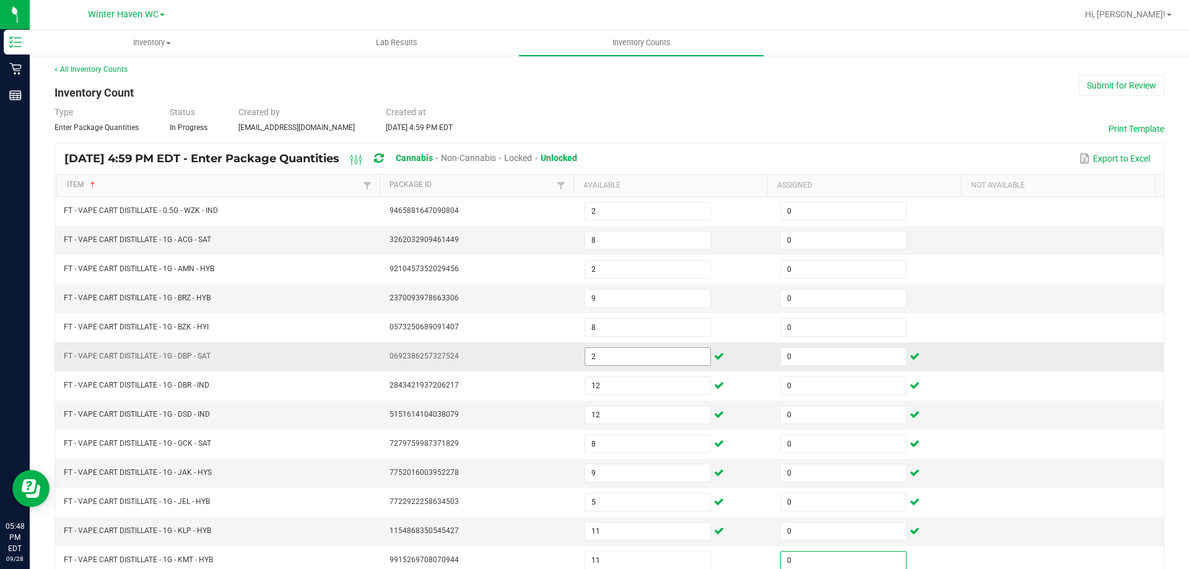
scroll to position [257, 0]
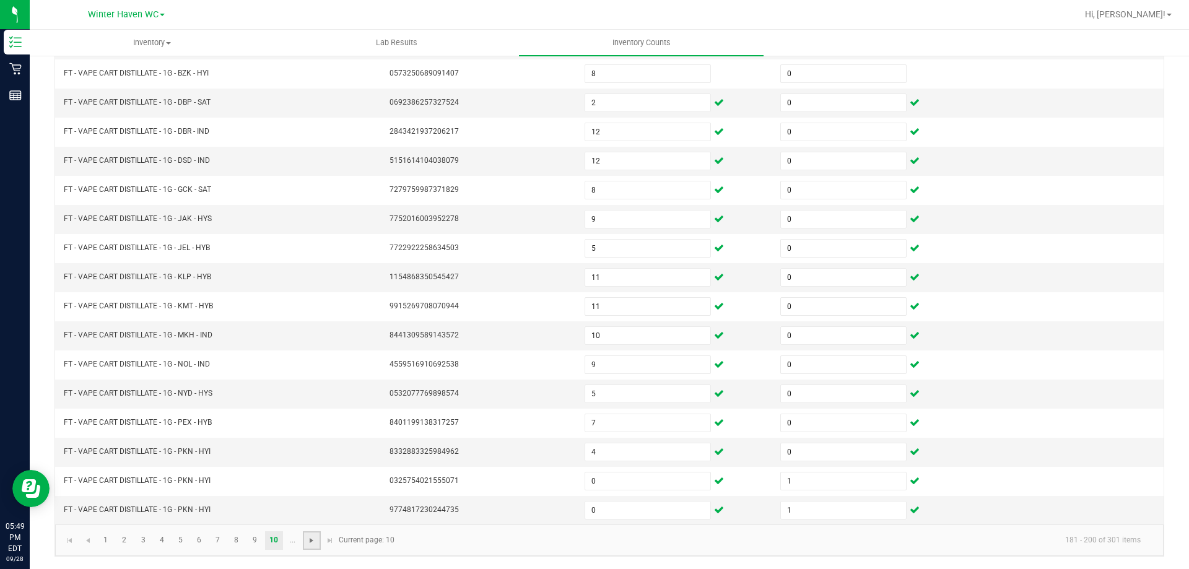
click at [309, 540] on span "Go to the next page" at bounding box center [311, 541] width 10 height 10
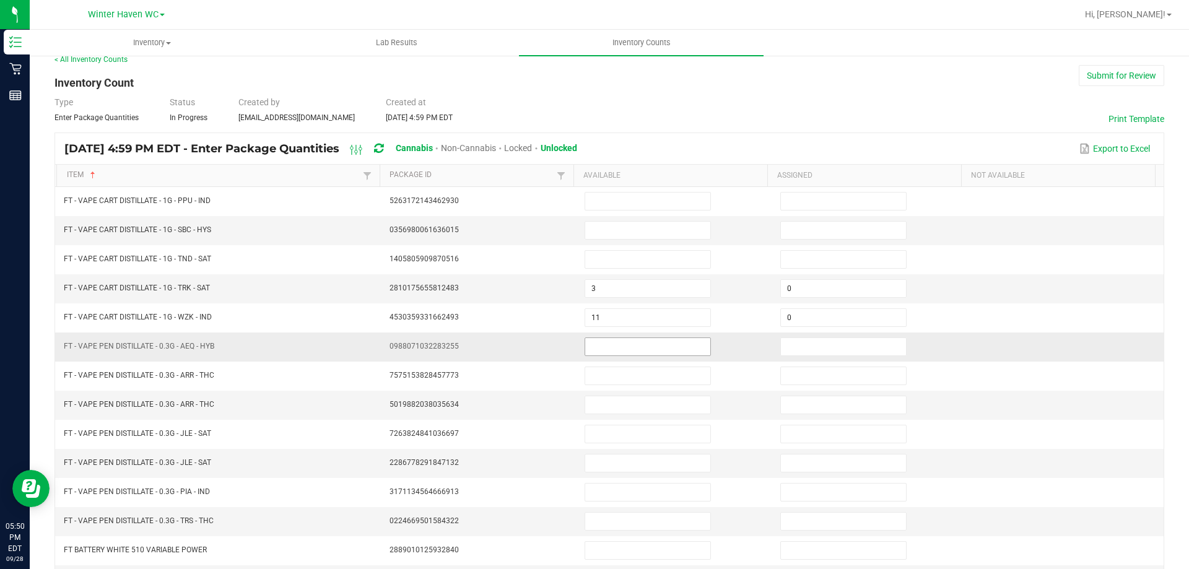
scroll to position [0, 0]
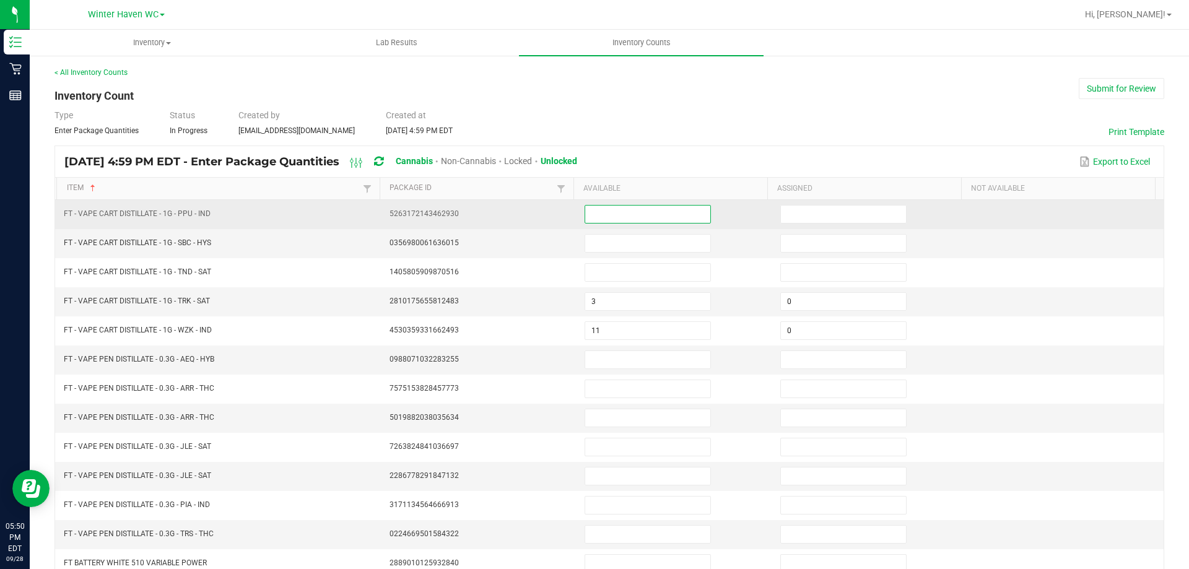
click at [651, 214] on input at bounding box center [647, 214] width 125 height 17
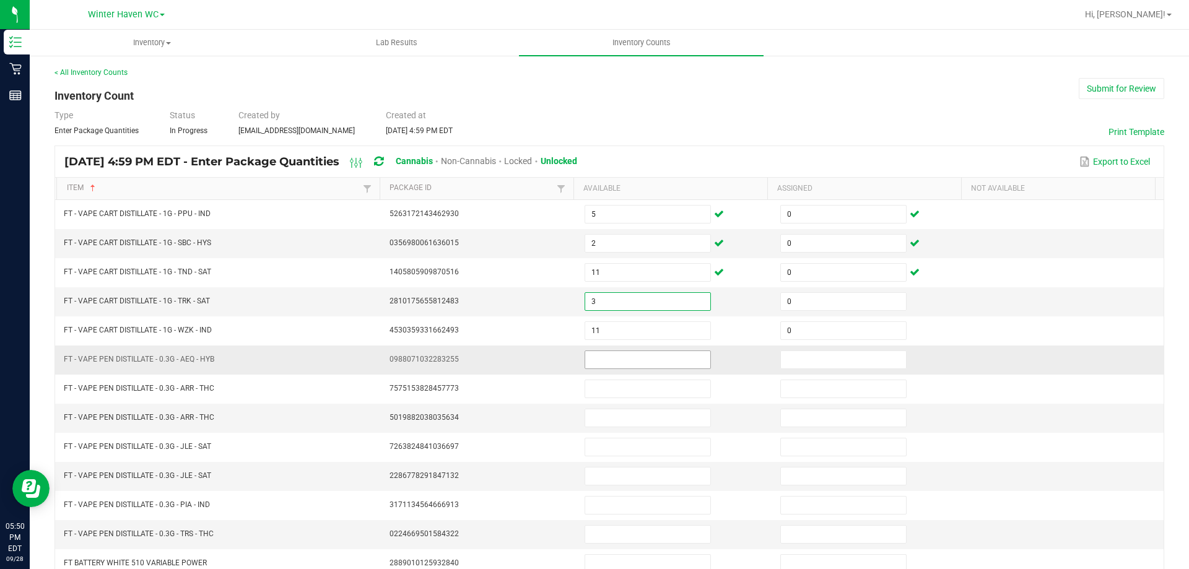
click at [602, 360] on input at bounding box center [647, 359] width 125 height 17
click at [586, 462] on td at bounding box center [675, 476] width 196 height 29
click at [620, 360] on input at bounding box center [647, 359] width 125 height 17
click at [618, 417] on input at bounding box center [647, 417] width 125 height 17
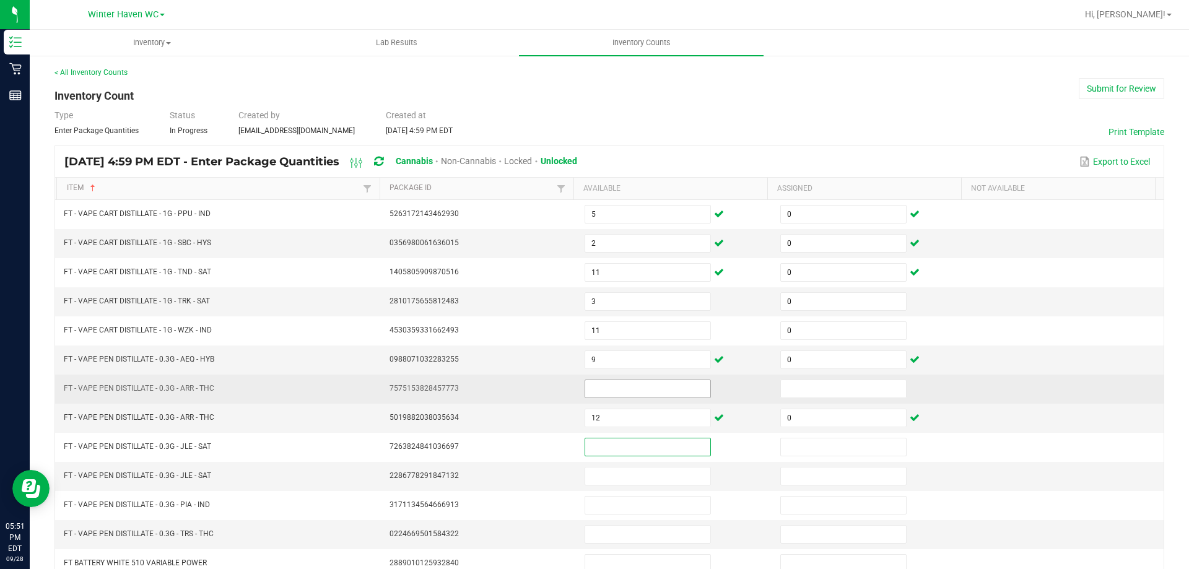
click at [610, 386] on input at bounding box center [647, 388] width 125 height 17
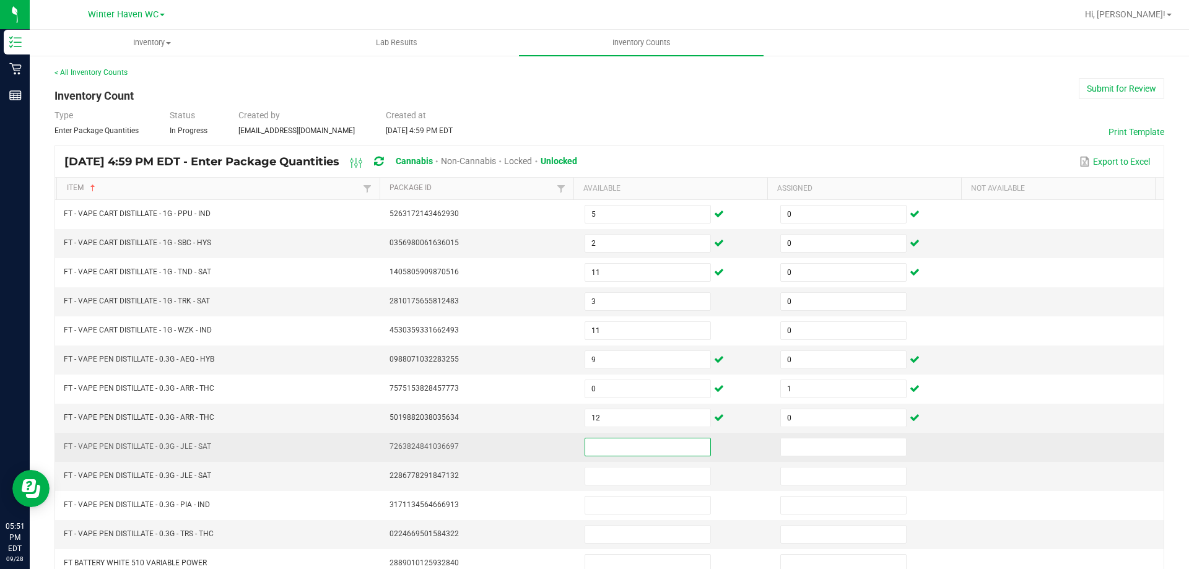
click at [636, 449] on input at bounding box center [647, 446] width 125 height 17
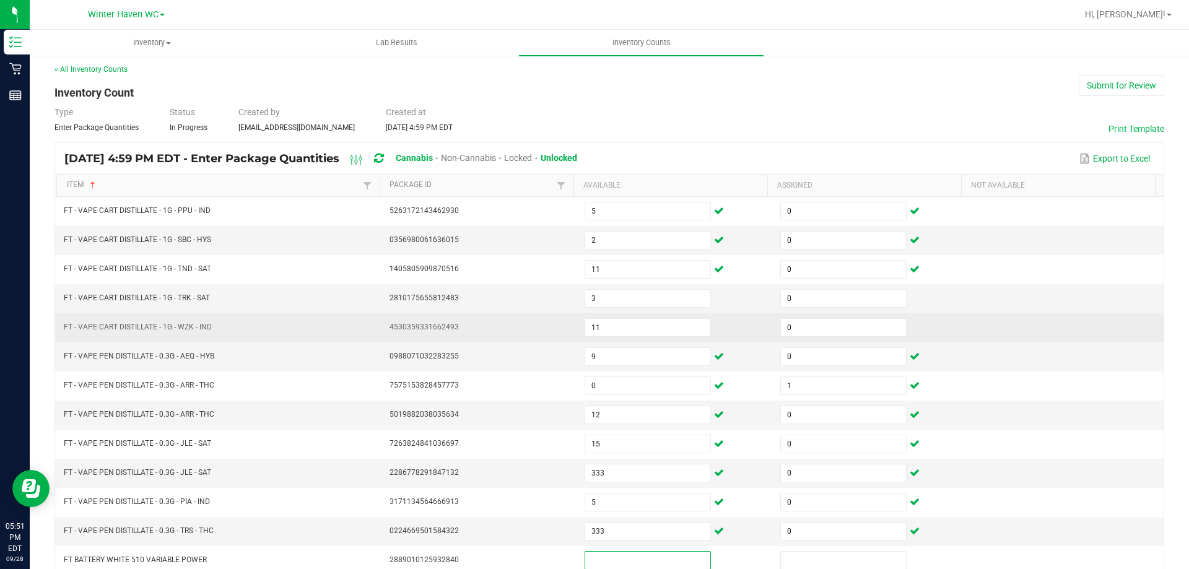
click at [1013, 336] on td at bounding box center [1066, 327] width 196 height 29
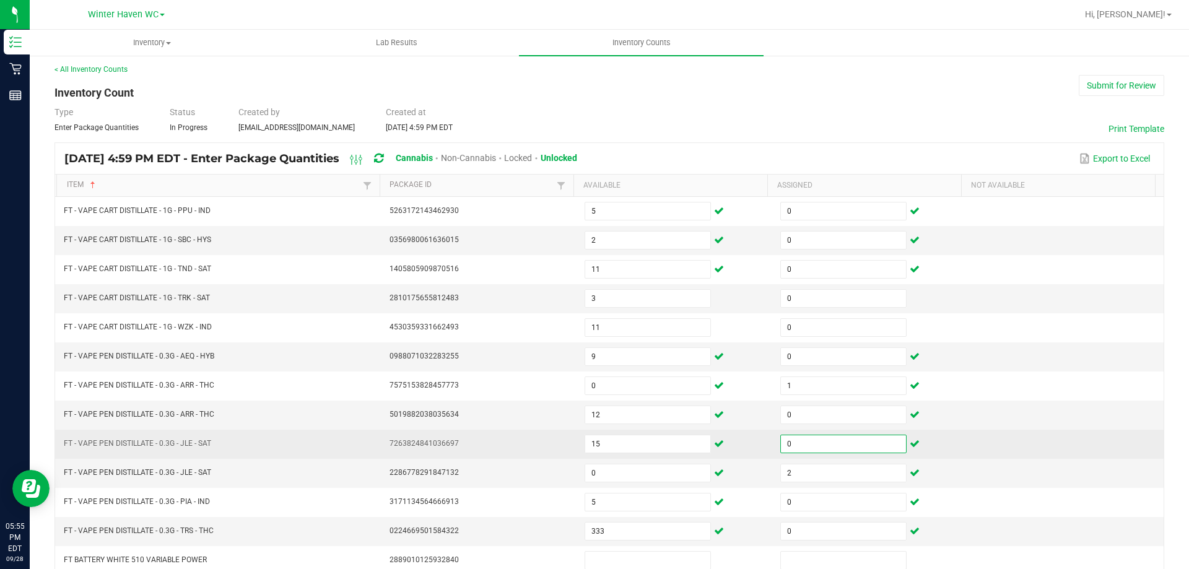
click at [781, 445] on input "0" at bounding box center [843, 443] width 125 height 17
click at [968, 442] on td at bounding box center [1066, 444] width 196 height 29
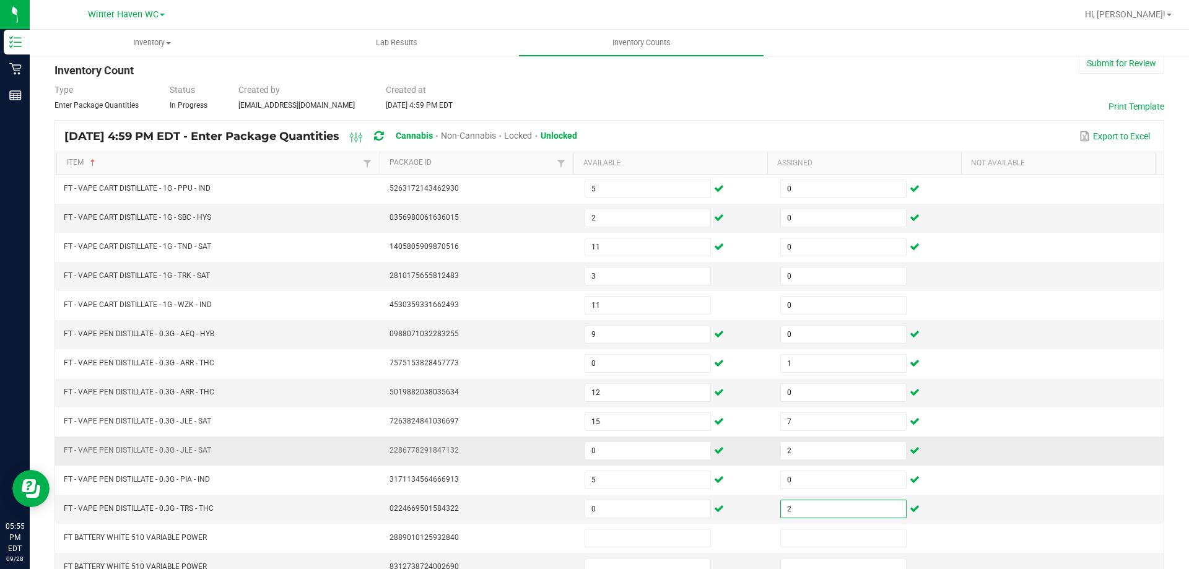
scroll to position [0, 0]
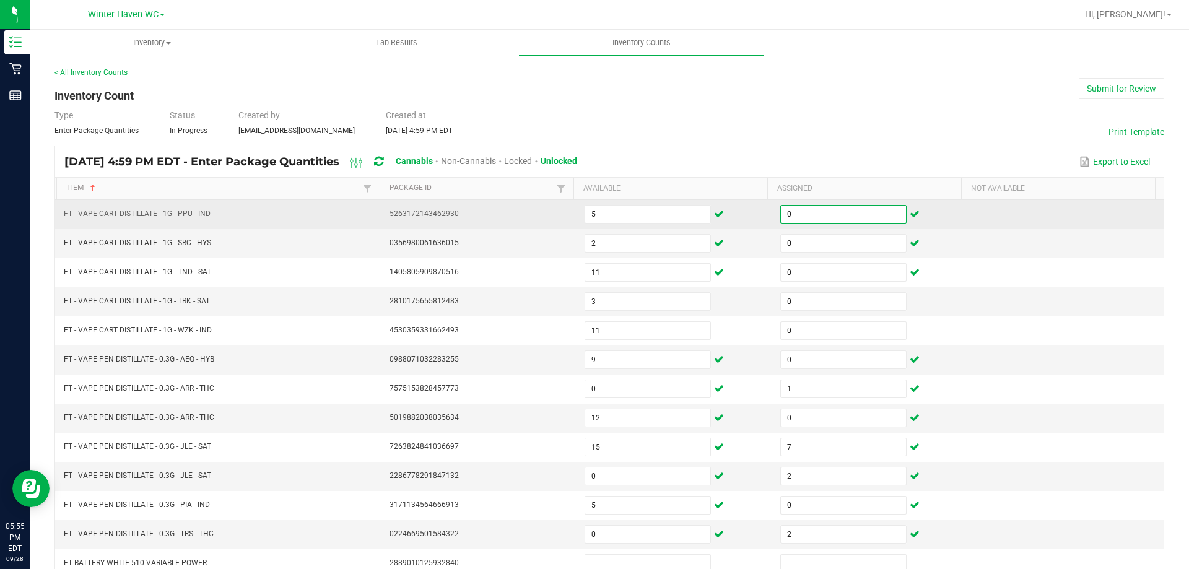
click at [804, 210] on input "0" at bounding box center [843, 214] width 125 height 17
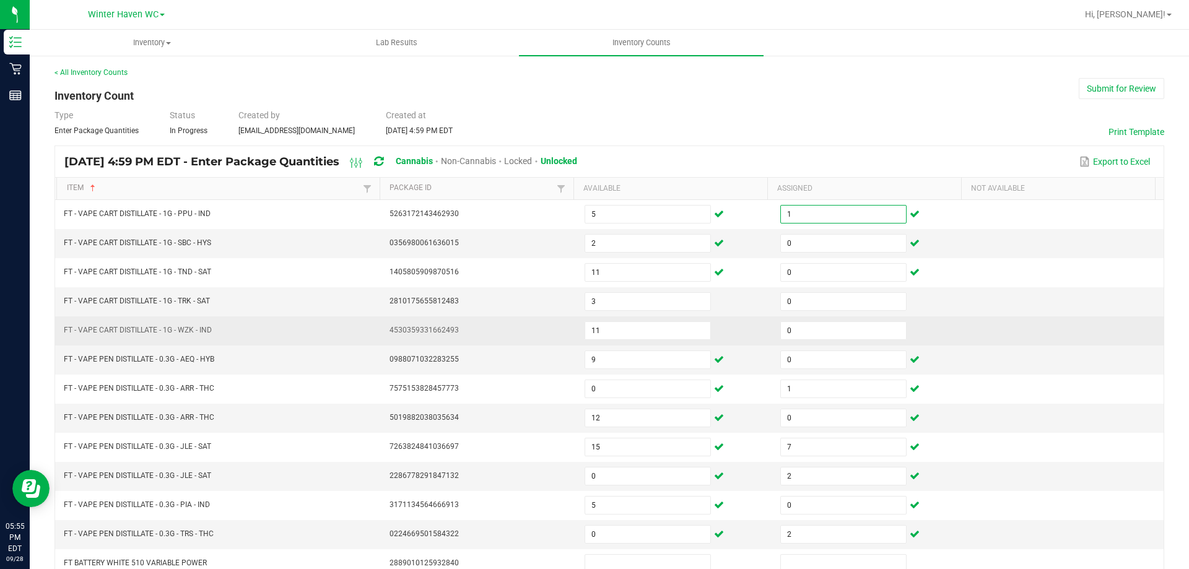
click at [1046, 341] on td at bounding box center [1066, 330] width 196 height 29
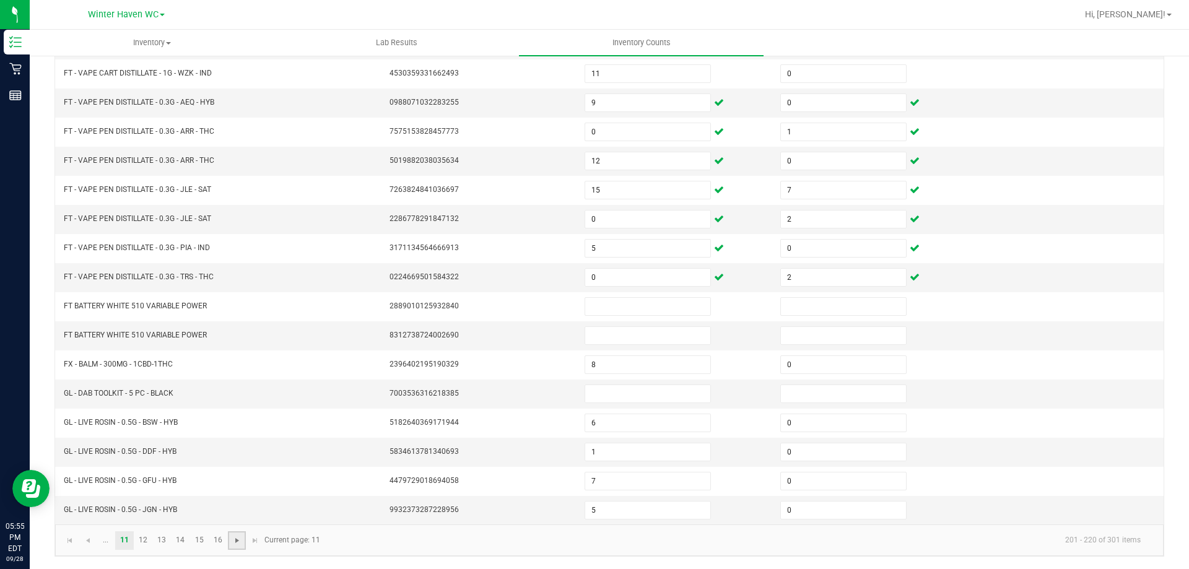
click at [240, 545] on span "Go to the next page" at bounding box center [237, 541] width 10 height 10
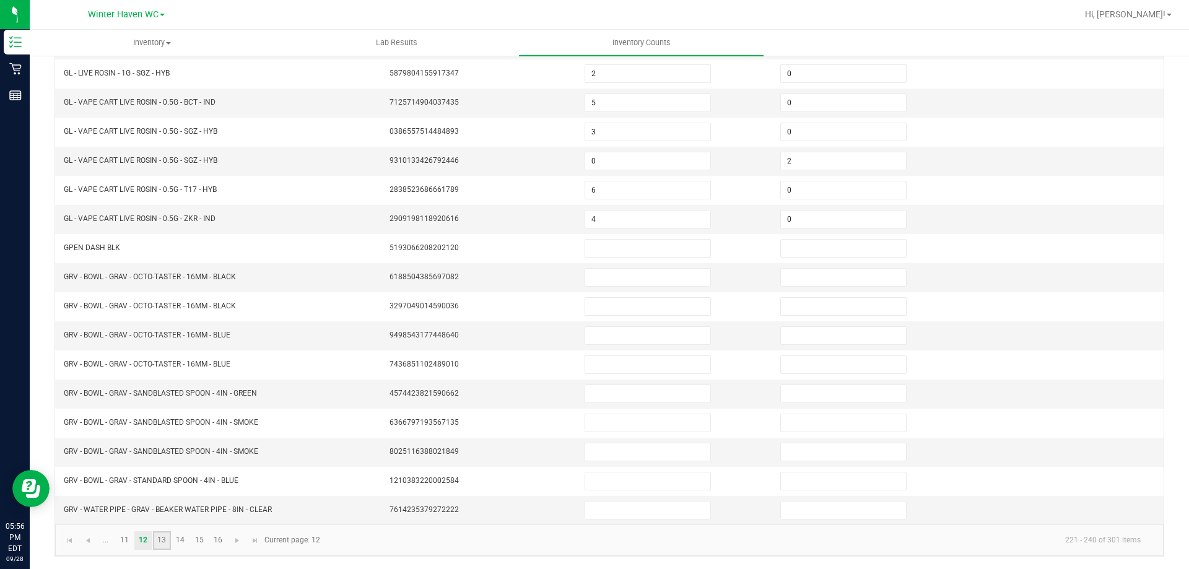
click at [170, 540] on link "13" at bounding box center [162, 540] width 18 height 19
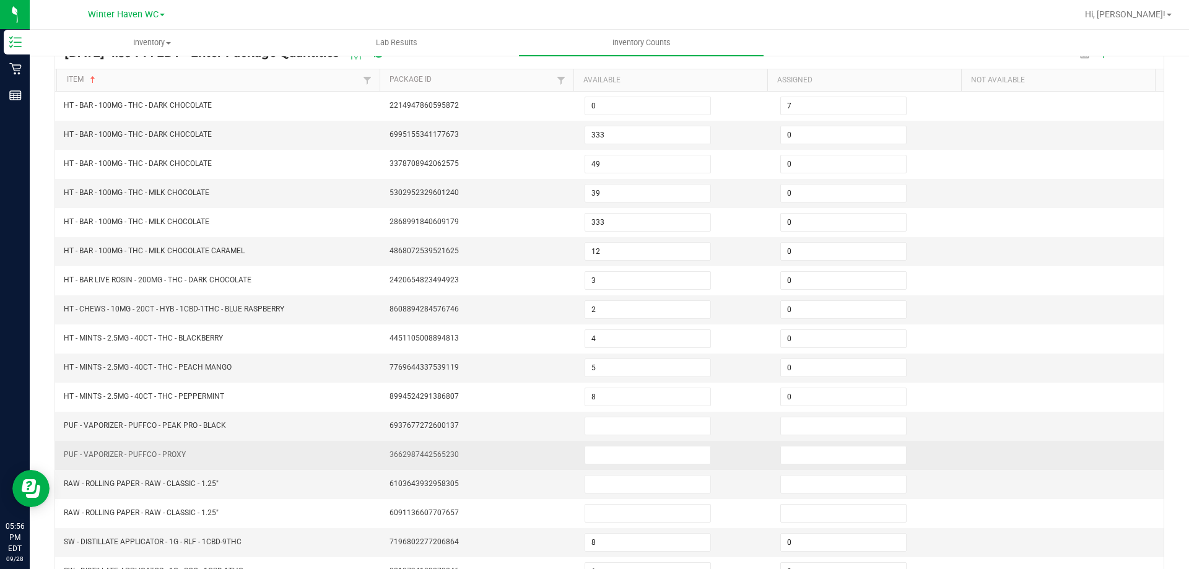
scroll to position [71, 0]
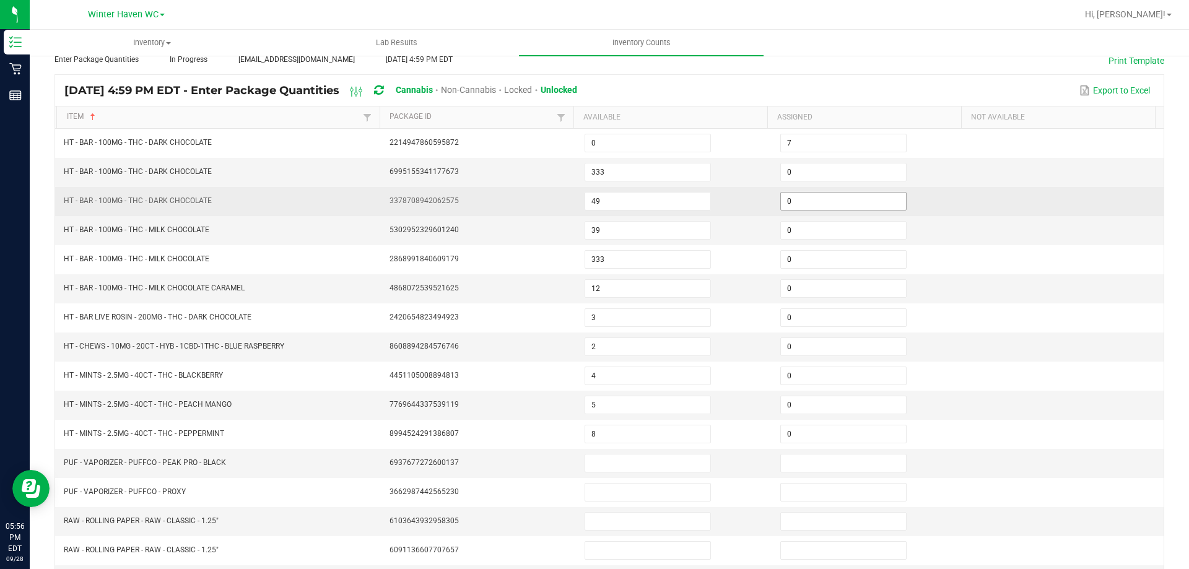
click at [811, 202] on input "0" at bounding box center [843, 201] width 125 height 17
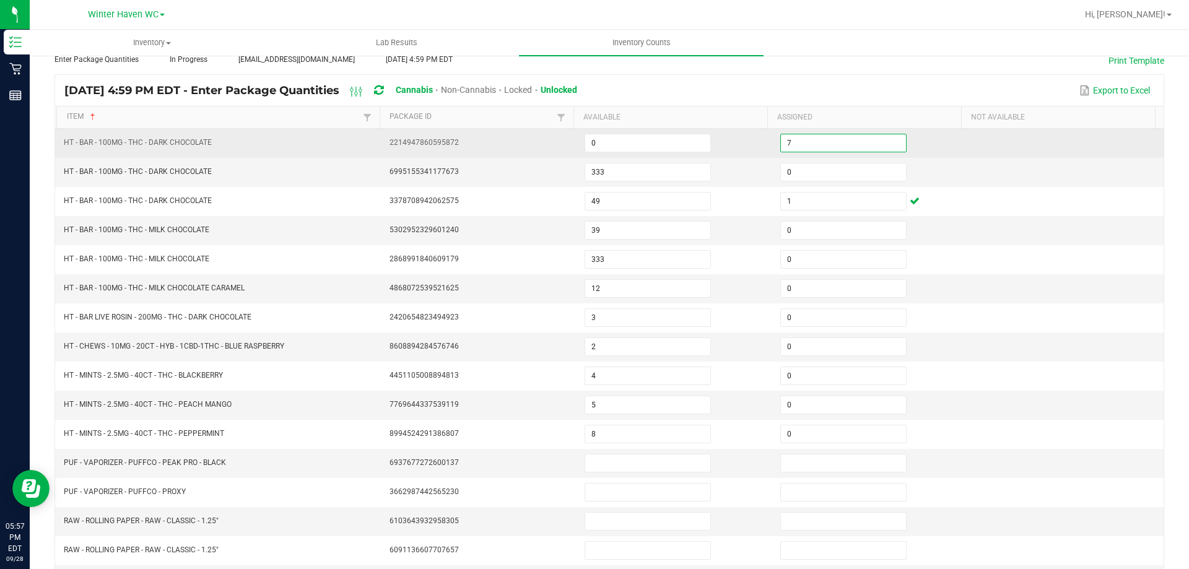
click at [781, 141] on input "7" at bounding box center [843, 142] width 125 height 17
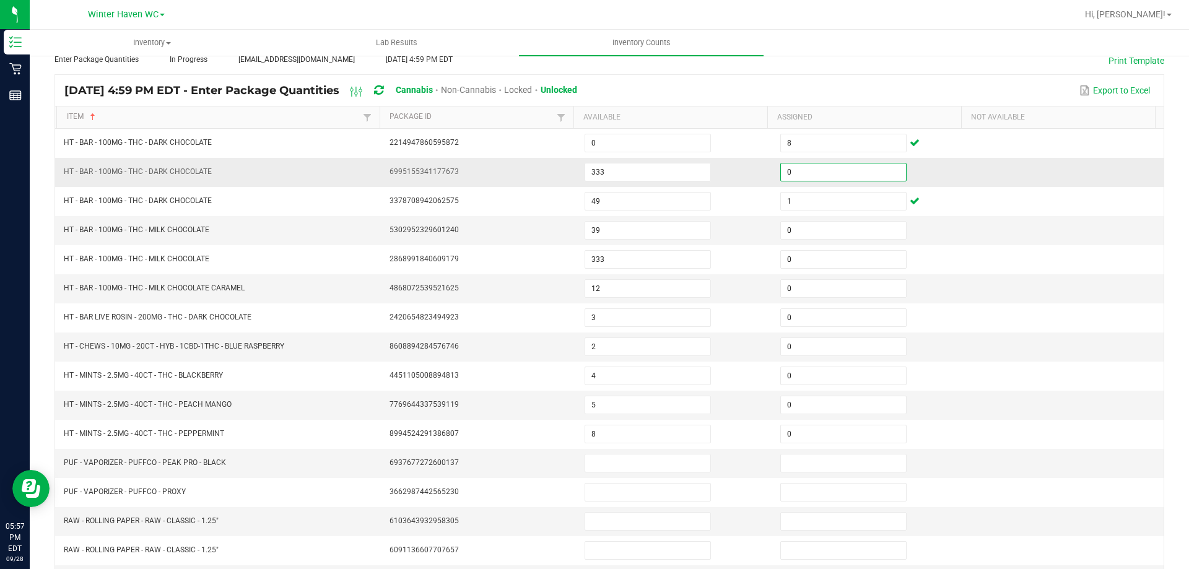
click at [832, 178] on input "0" at bounding box center [843, 171] width 125 height 17
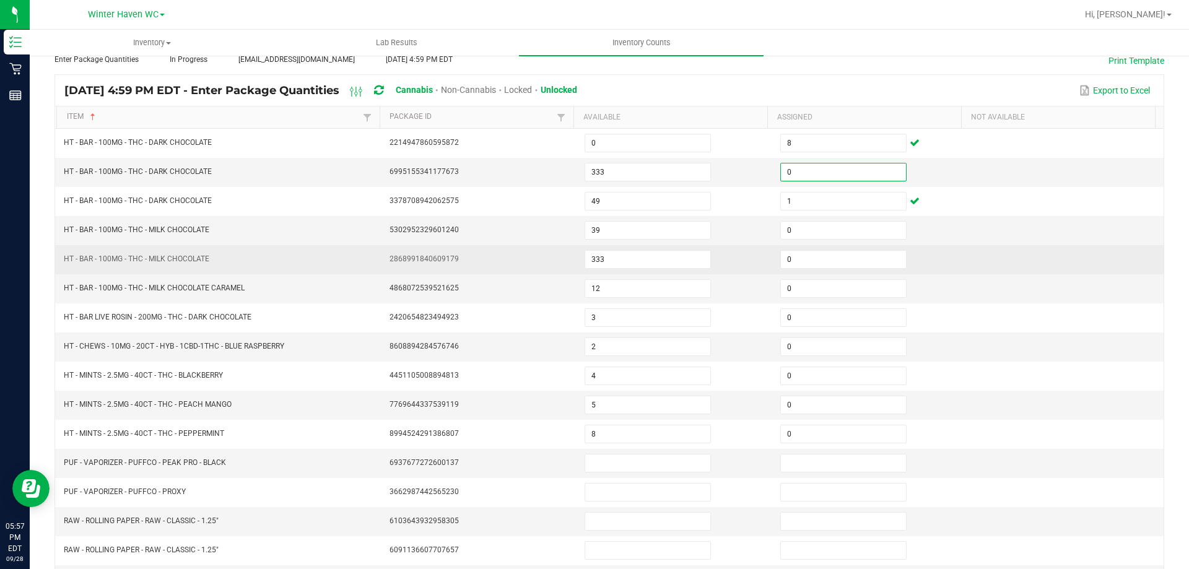
click at [931, 266] on td "0" at bounding box center [871, 259] width 196 height 29
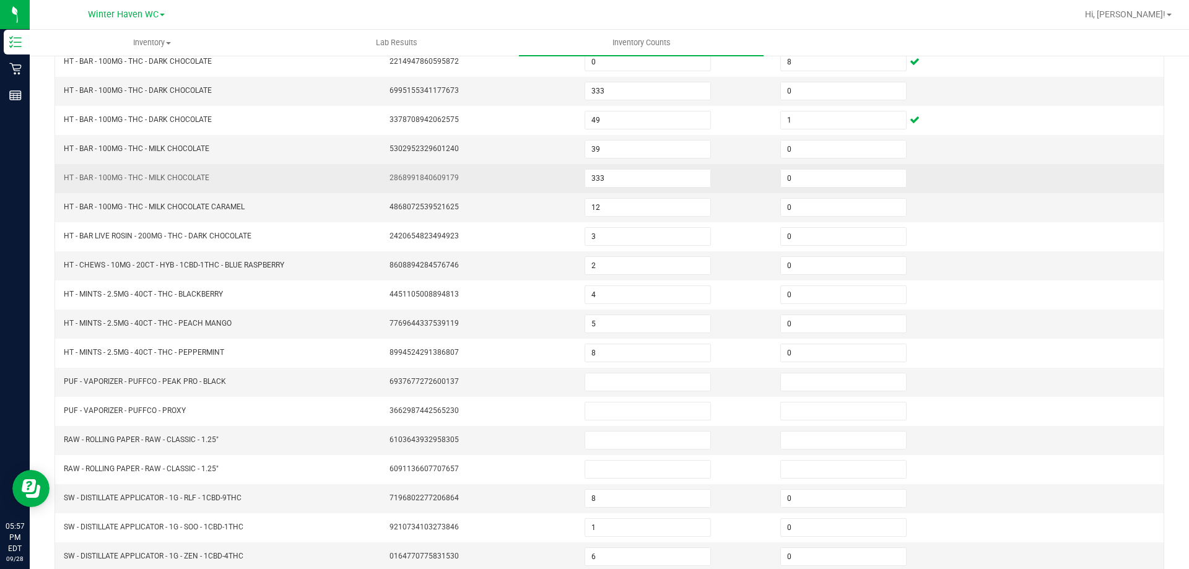
scroll to position [257, 0]
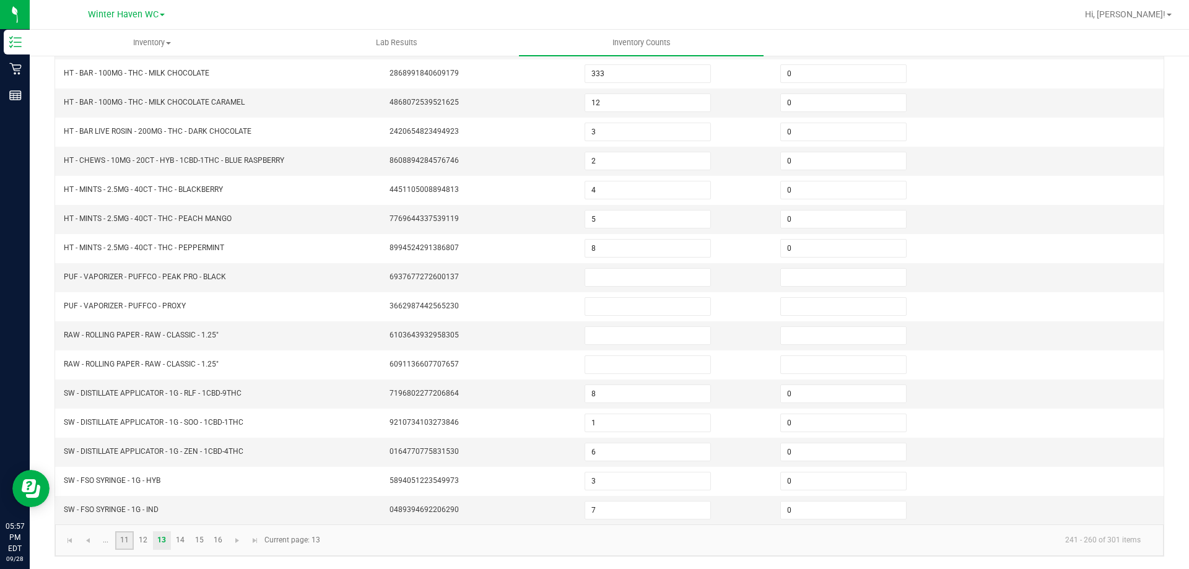
click at [122, 539] on link "11" at bounding box center [124, 540] width 18 height 19
click at [89, 544] on span "Go to the previous page" at bounding box center [88, 541] width 10 height 10
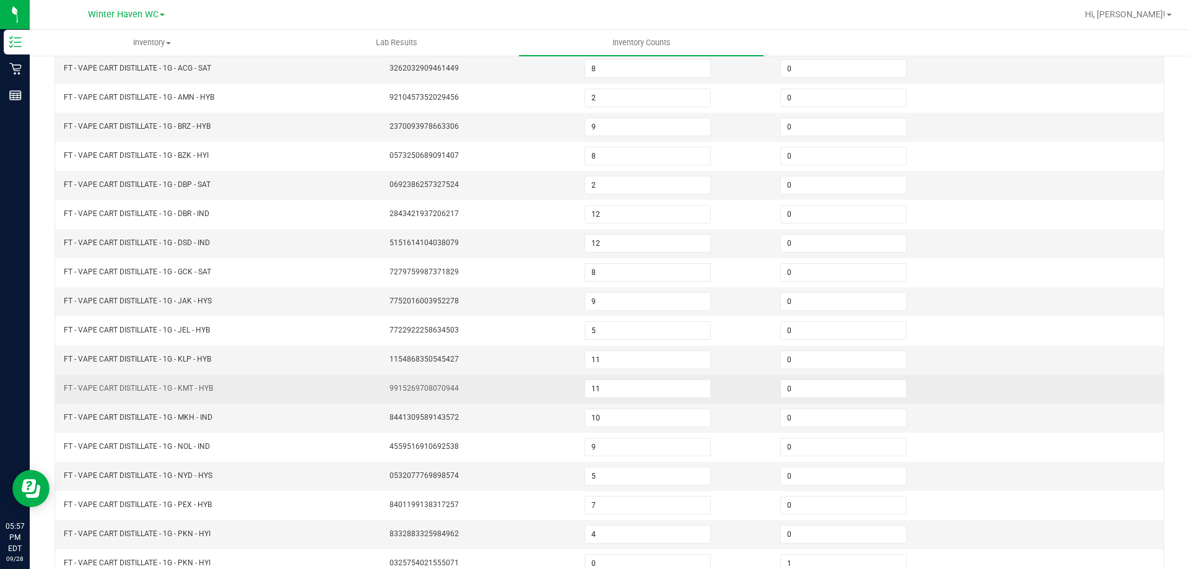
scroll to position [71, 0]
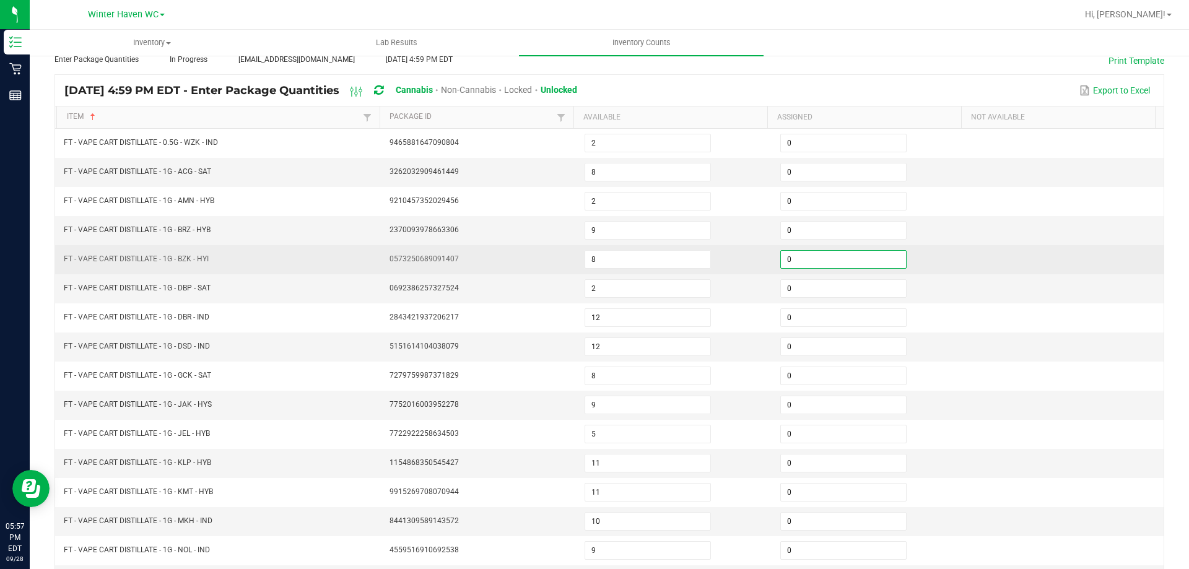
click at [785, 256] on input "0" at bounding box center [843, 259] width 125 height 17
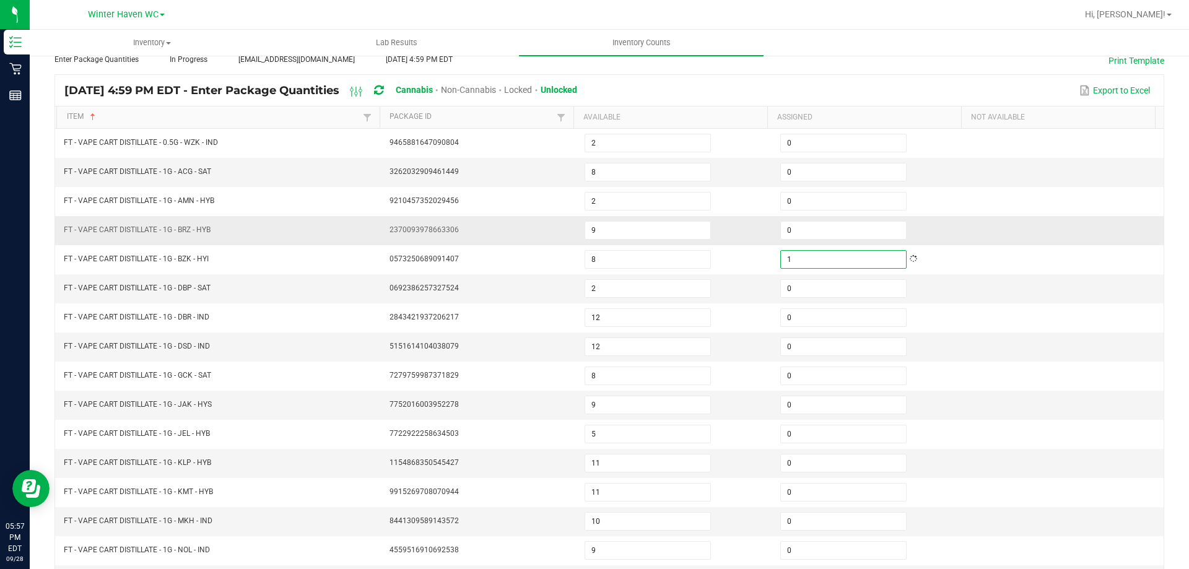
click at [968, 235] on td at bounding box center [1066, 230] width 196 height 29
click at [334, 410] on td "FT - VAPE CART DISTILLATE - 1G - JAK - HYS" at bounding box center [219, 405] width 326 height 29
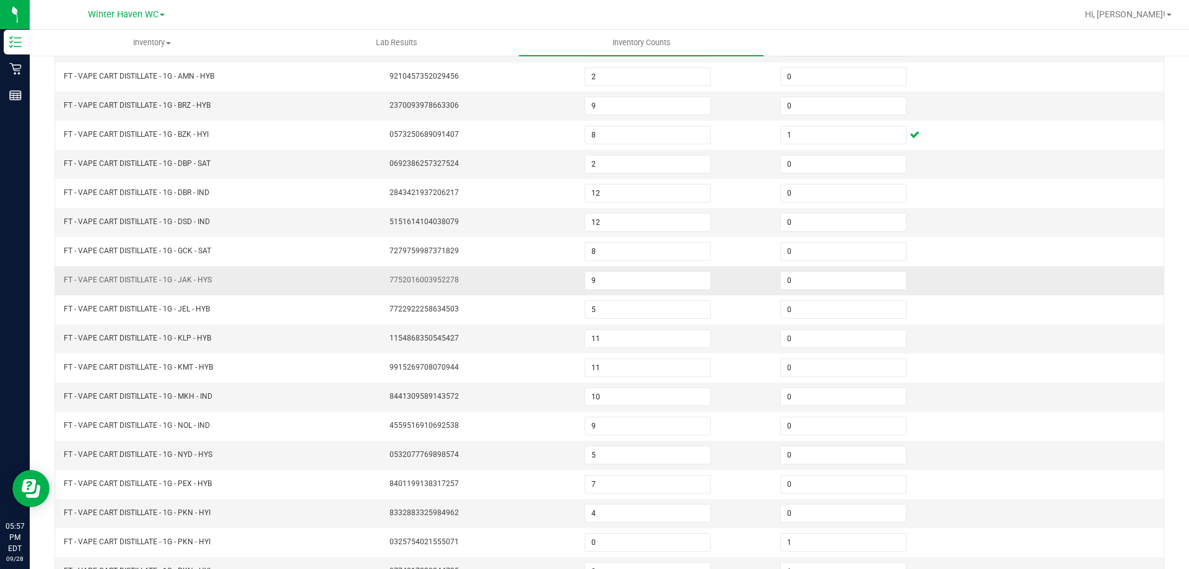
scroll to position [257, 0]
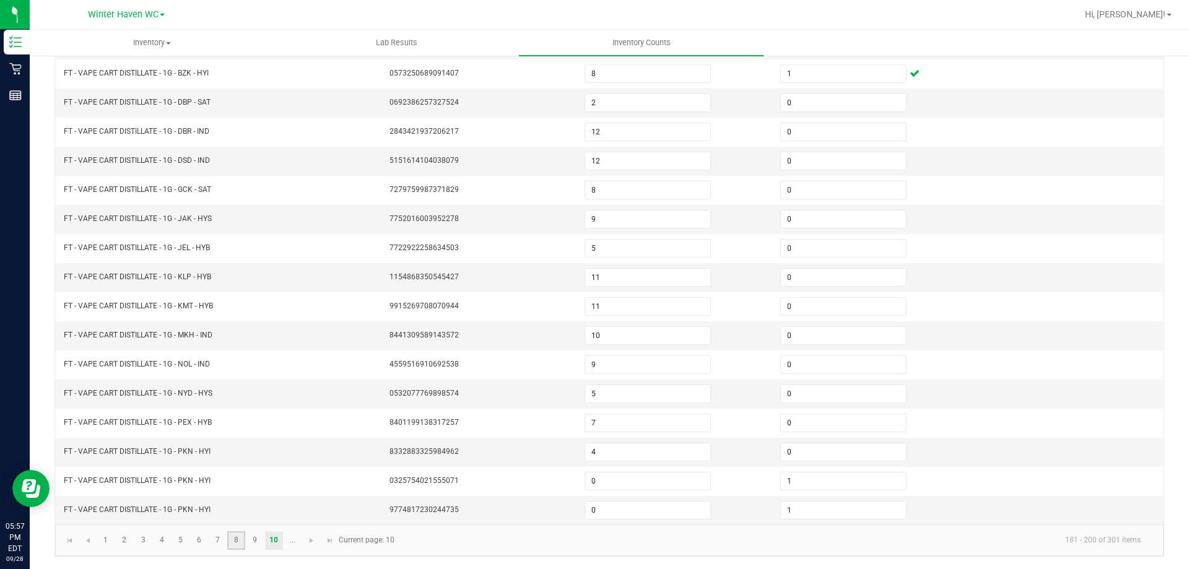
click at [240, 545] on link "8" at bounding box center [236, 540] width 18 height 19
click at [255, 539] on link "9" at bounding box center [255, 540] width 18 height 19
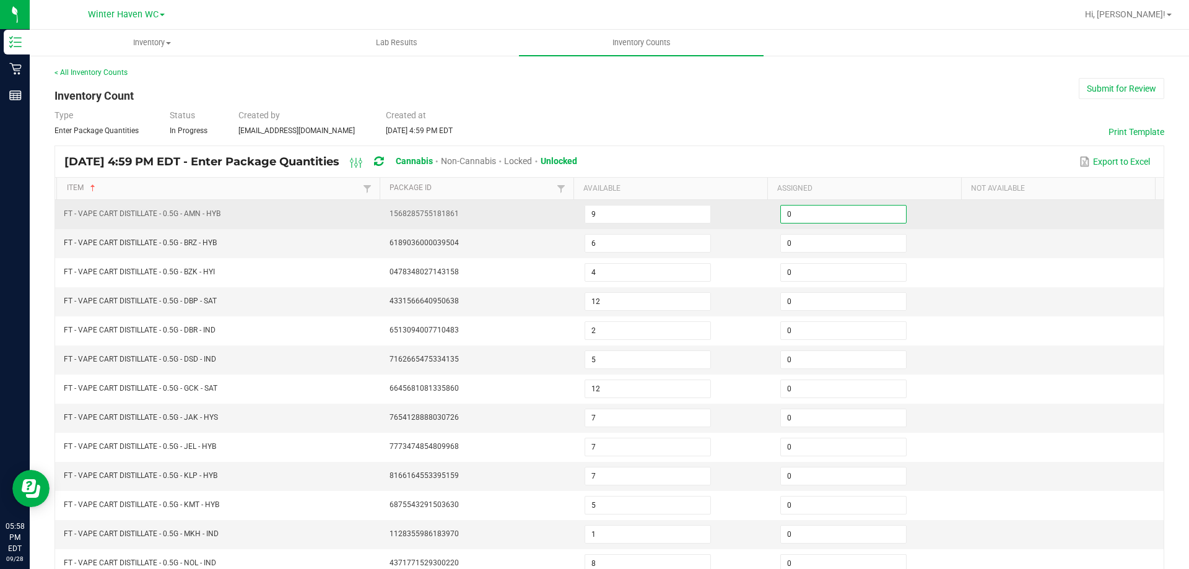
click at [794, 216] on input "0" at bounding box center [843, 214] width 125 height 17
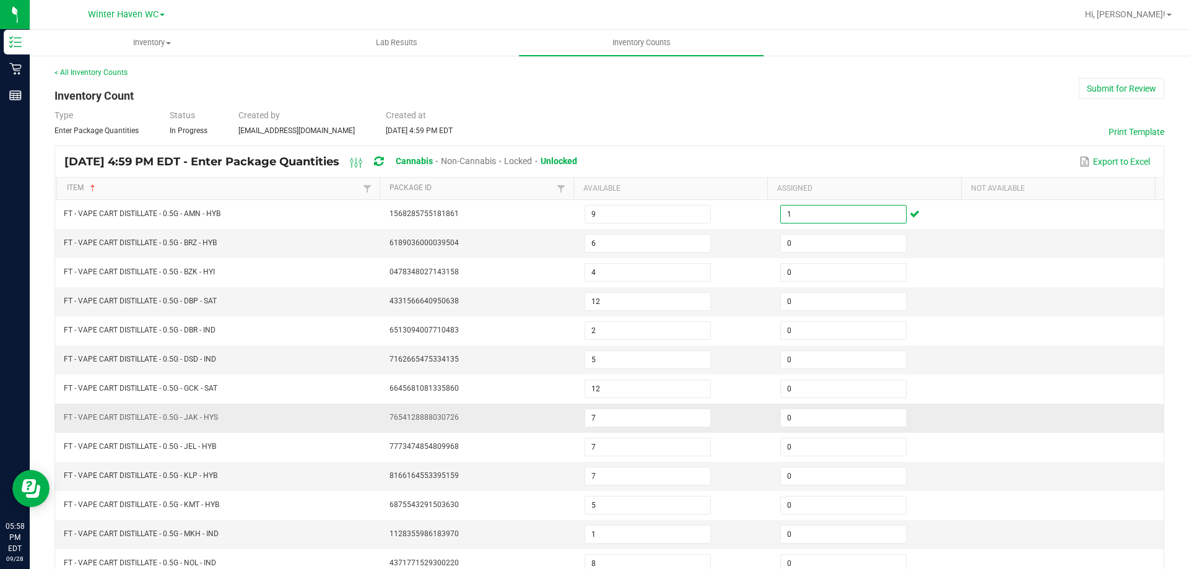
click at [1143, 417] on td at bounding box center [1066, 418] width 196 height 29
click at [788, 526] on input "0" at bounding box center [843, 534] width 125 height 17
click at [968, 475] on td at bounding box center [1066, 476] width 196 height 29
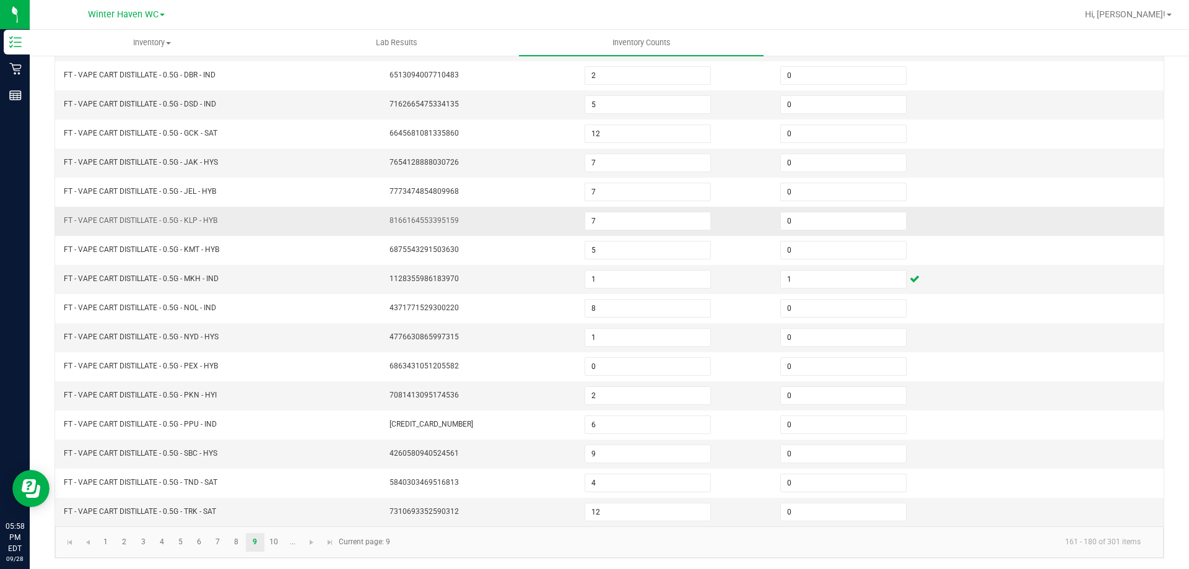
scroll to position [257, 0]
click at [139, 542] on link "3" at bounding box center [143, 540] width 18 height 19
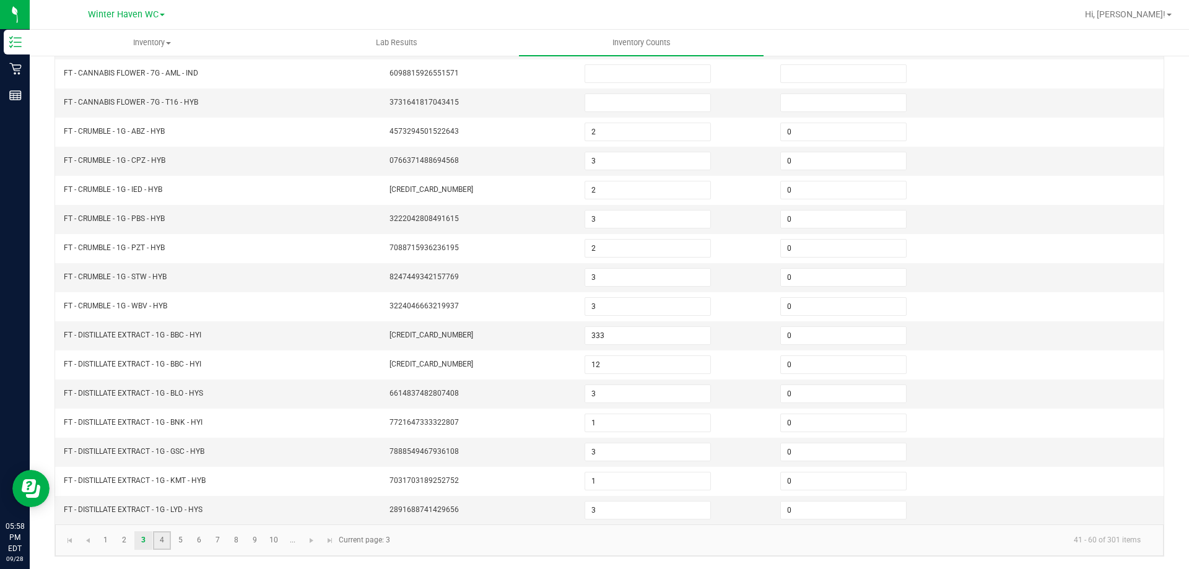
click at [163, 537] on link "4" at bounding box center [162, 540] width 18 height 19
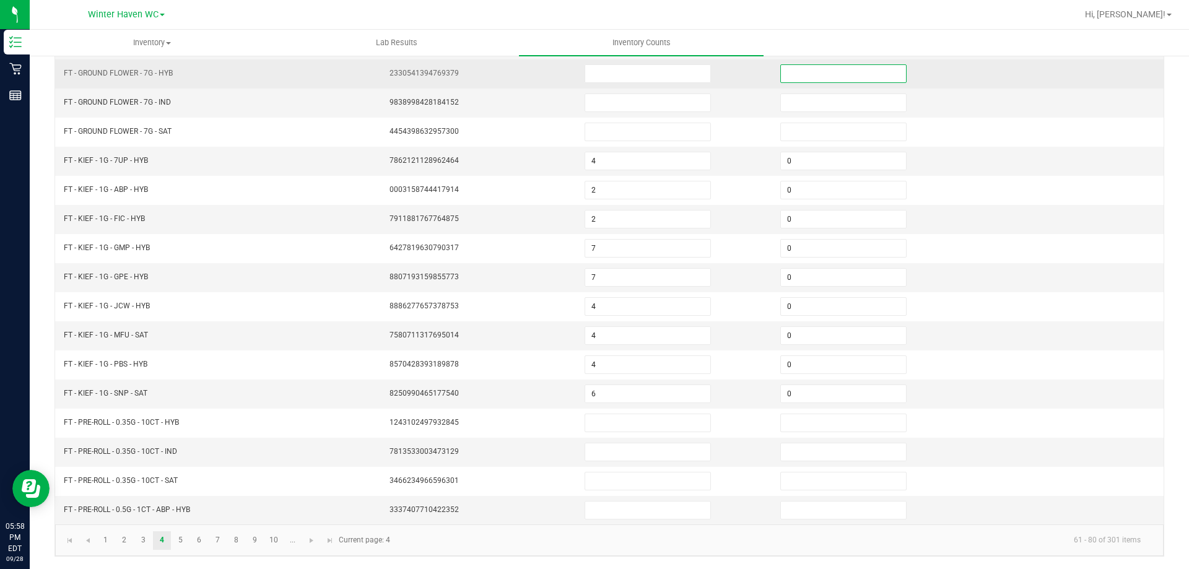
click at [804, 74] on input at bounding box center [843, 73] width 125 height 17
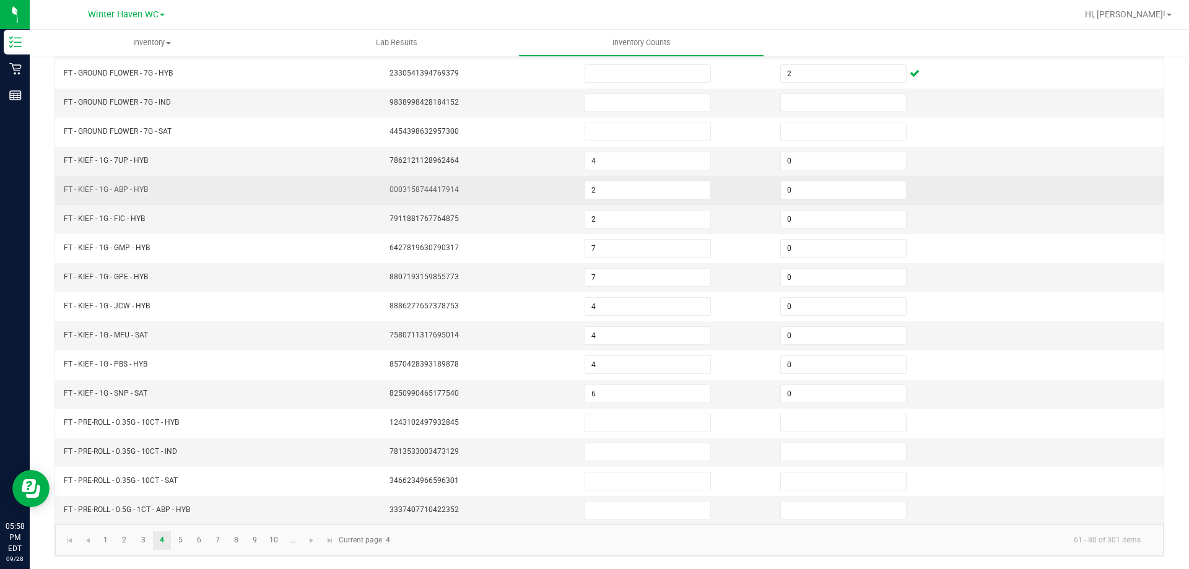
click at [1140, 183] on td at bounding box center [1066, 190] width 196 height 29
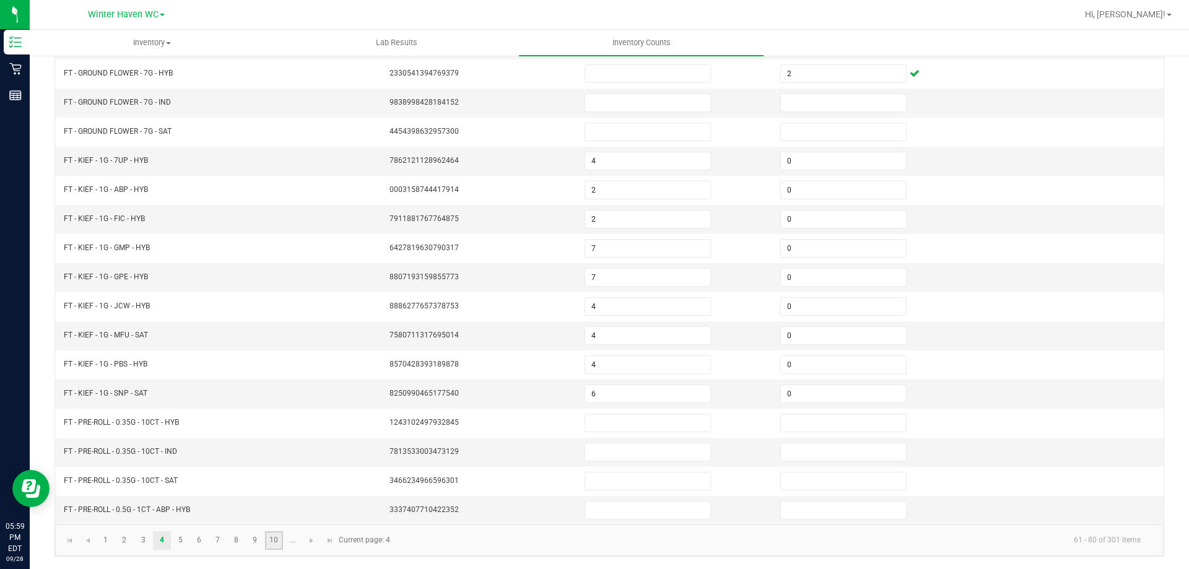
click at [275, 537] on link "10" at bounding box center [274, 540] width 18 height 19
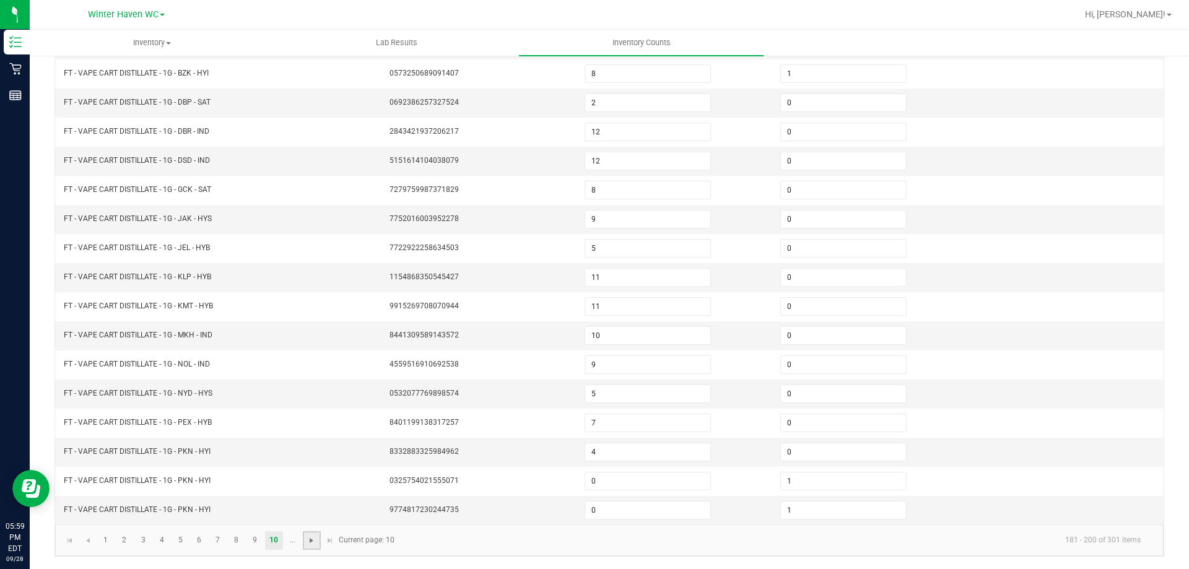
click at [308, 537] on span "Go to the next page" at bounding box center [311, 541] width 10 height 10
click at [145, 542] on link "12" at bounding box center [143, 540] width 18 height 19
click at [164, 539] on link "13" at bounding box center [162, 540] width 18 height 19
click at [597, 159] on input "2" at bounding box center [647, 160] width 125 height 17
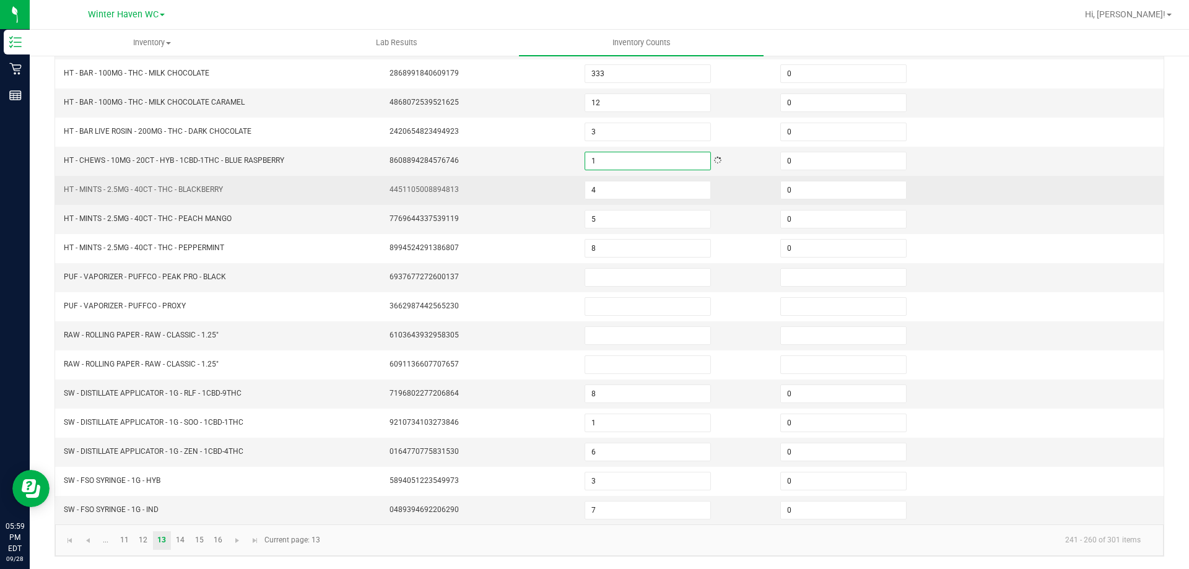
click at [983, 188] on td at bounding box center [1066, 190] width 196 height 29
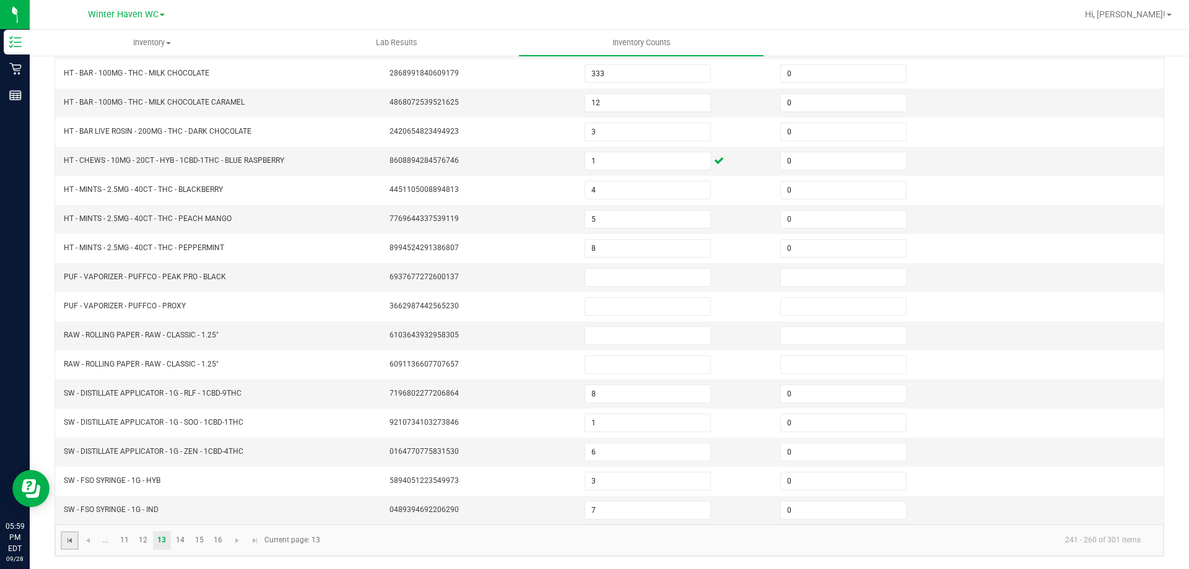
click at [74, 540] on span "Go to the first page" at bounding box center [70, 541] width 10 height 10
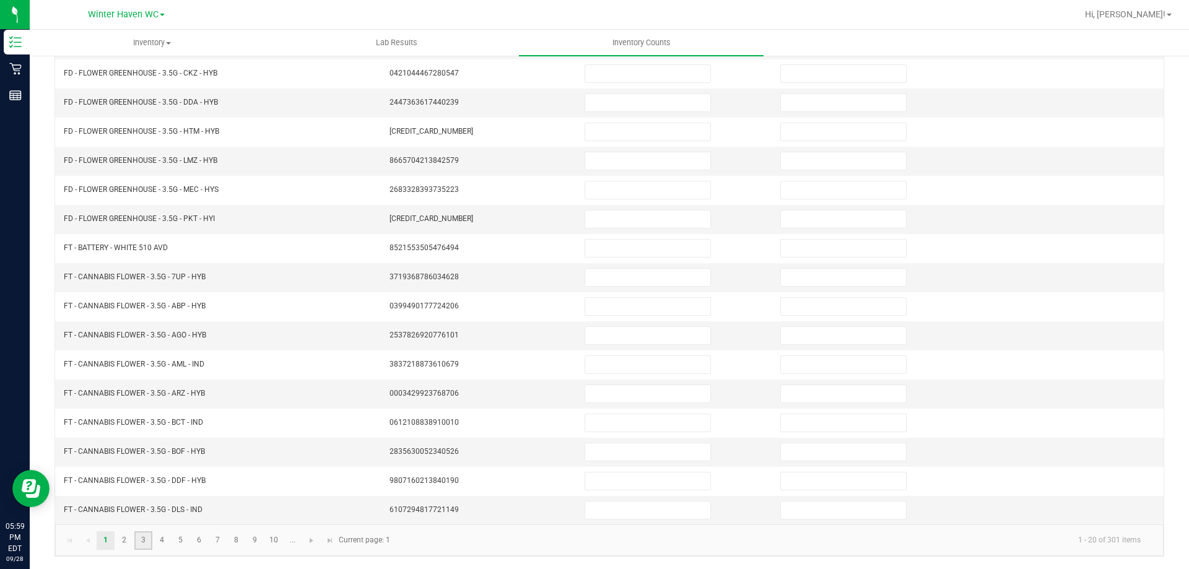
click at [144, 538] on link "3" at bounding box center [143, 540] width 18 height 19
click at [159, 542] on link "4" at bounding box center [162, 540] width 18 height 19
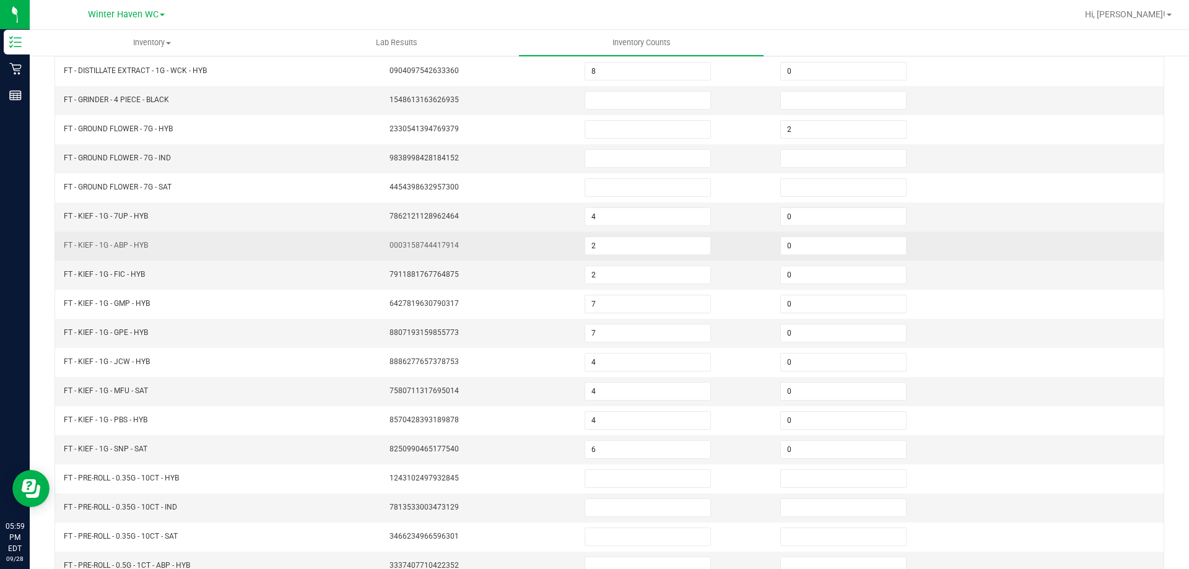
scroll to position [133, 0]
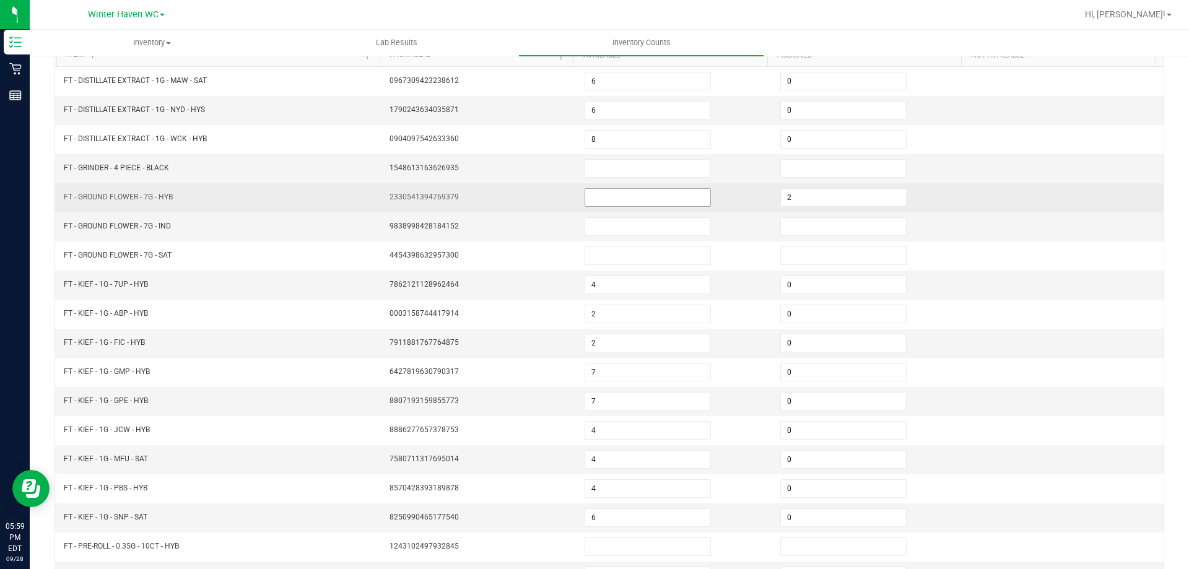
click at [591, 199] on input at bounding box center [647, 197] width 125 height 17
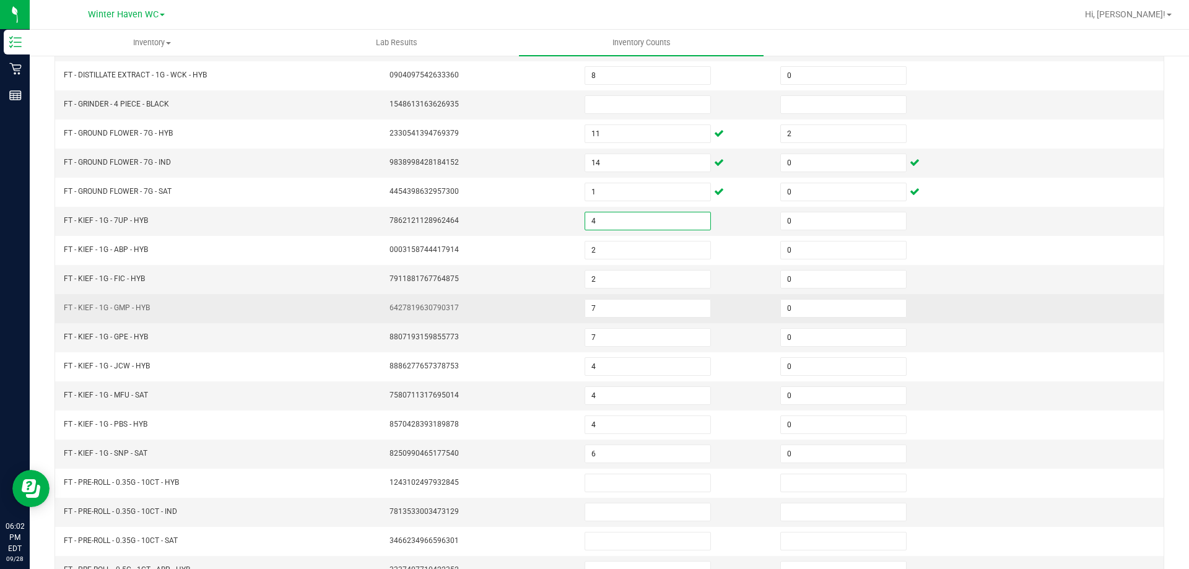
scroll to position [257, 0]
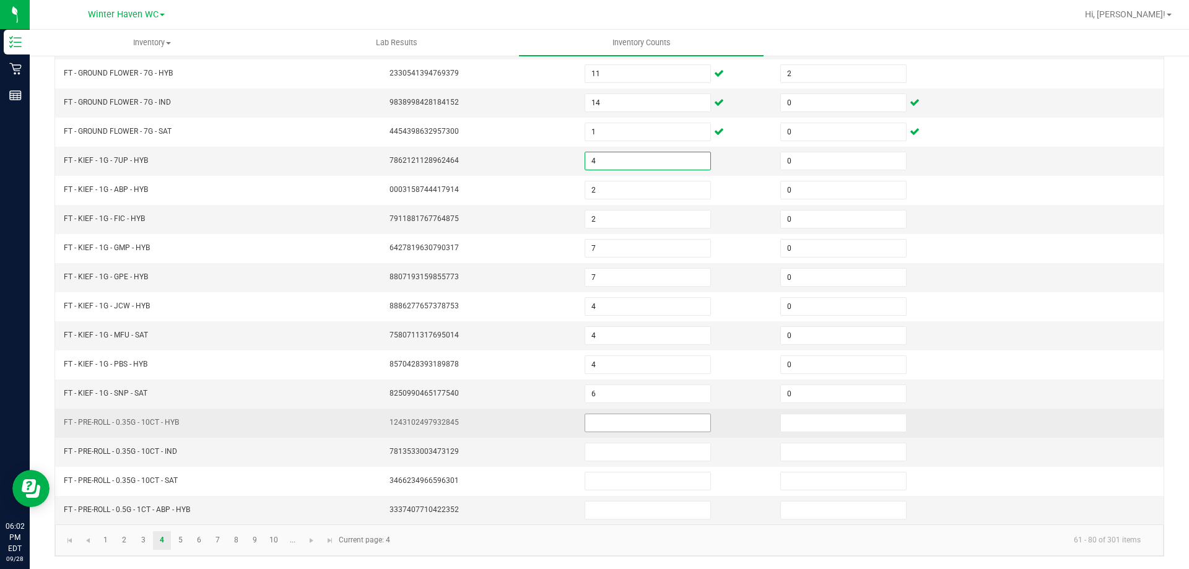
click at [622, 422] on input at bounding box center [647, 422] width 125 height 17
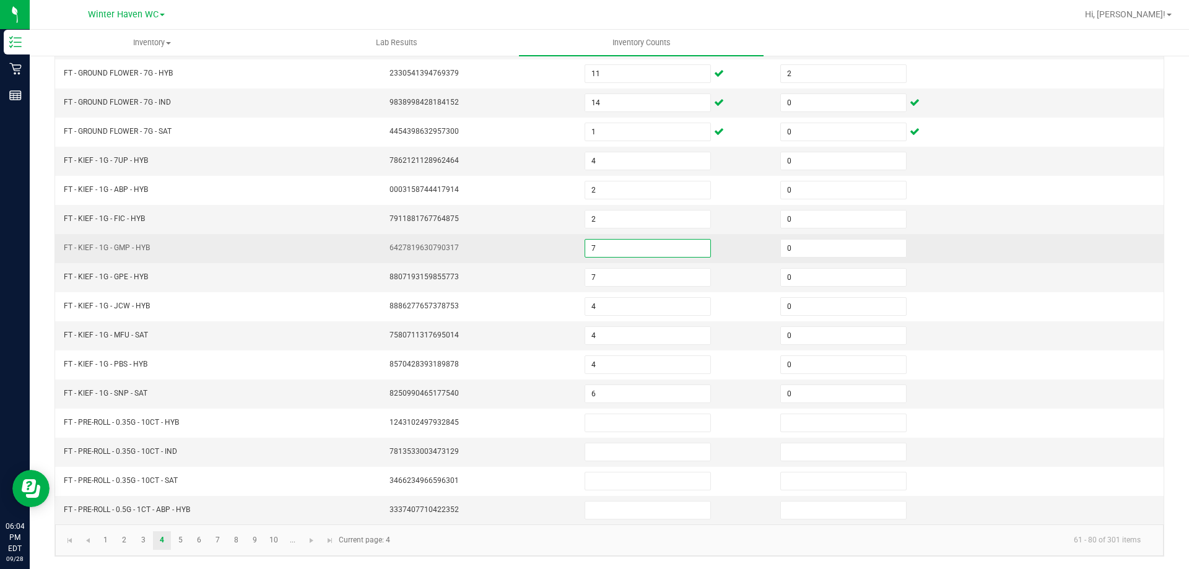
click at [606, 249] on input "7" at bounding box center [647, 248] width 125 height 17
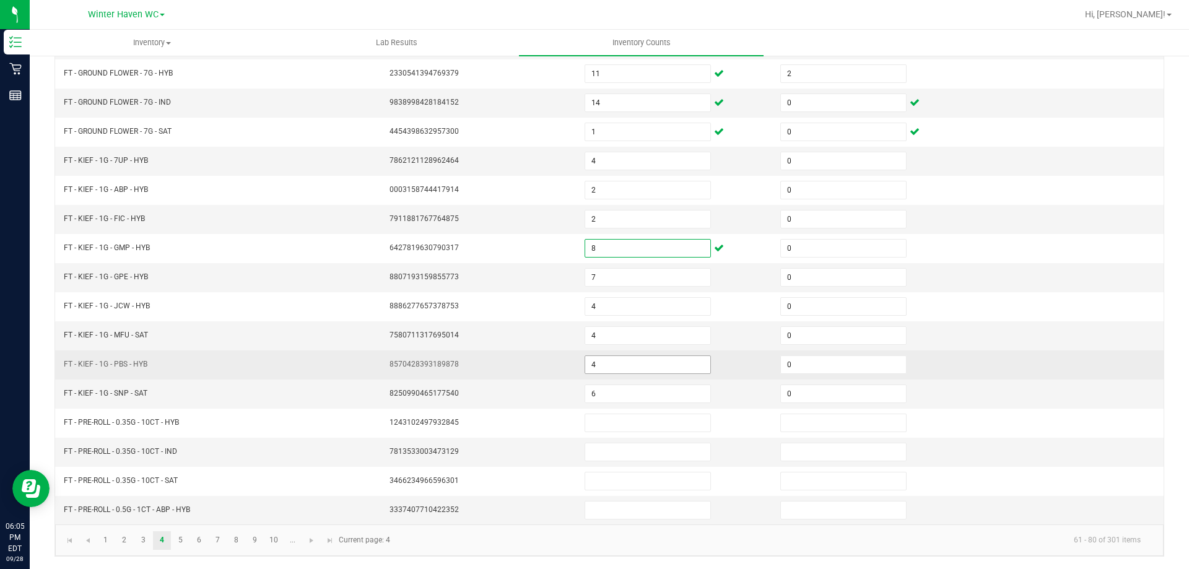
click at [593, 362] on input "4" at bounding box center [647, 364] width 125 height 17
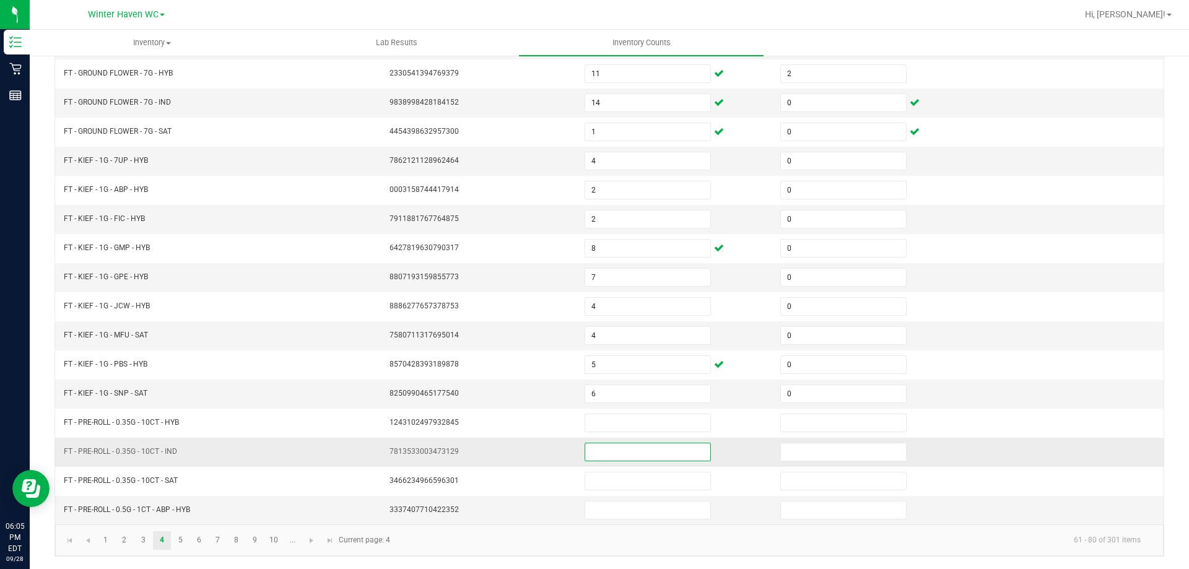
click at [608, 449] on input at bounding box center [647, 451] width 125 height 17
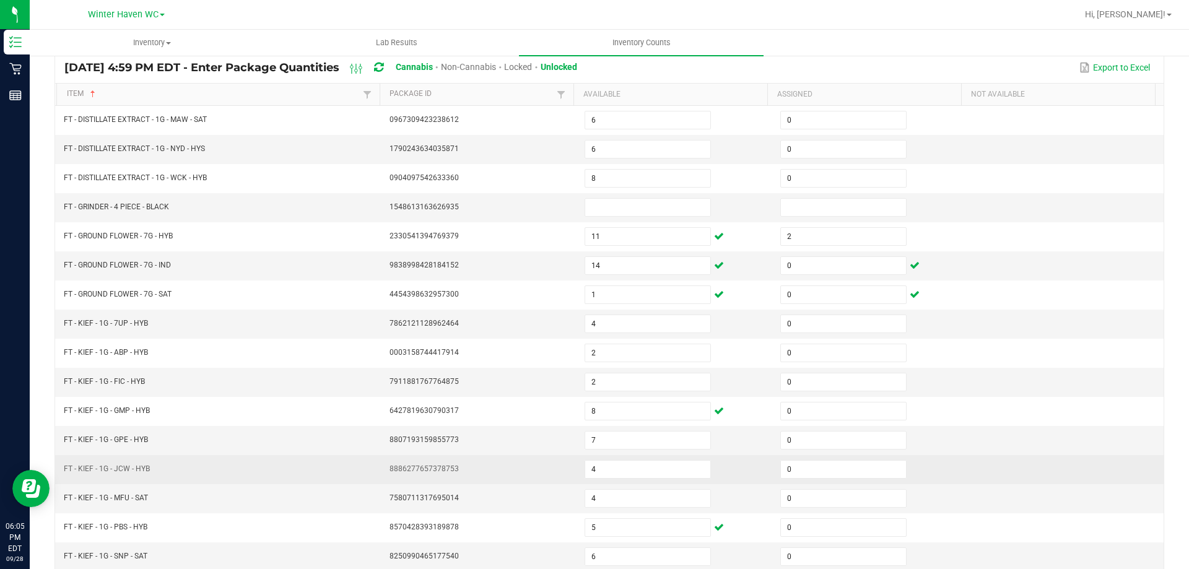
scroll to position [71, 0]
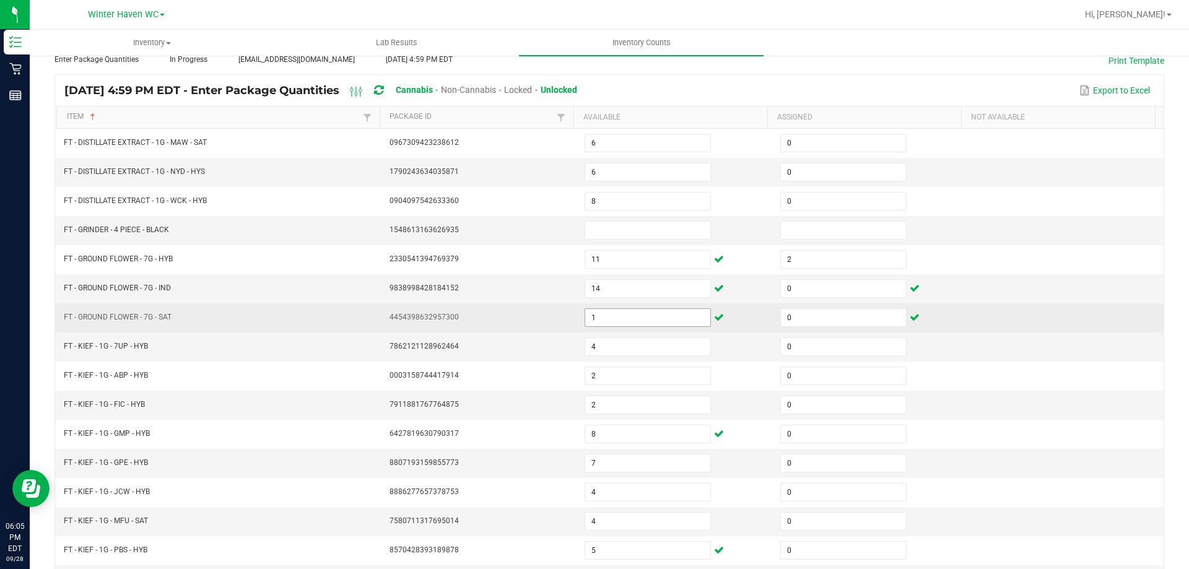
click at [591, 316] on input "1" at bounding box center [647, 317] width 125 height 17
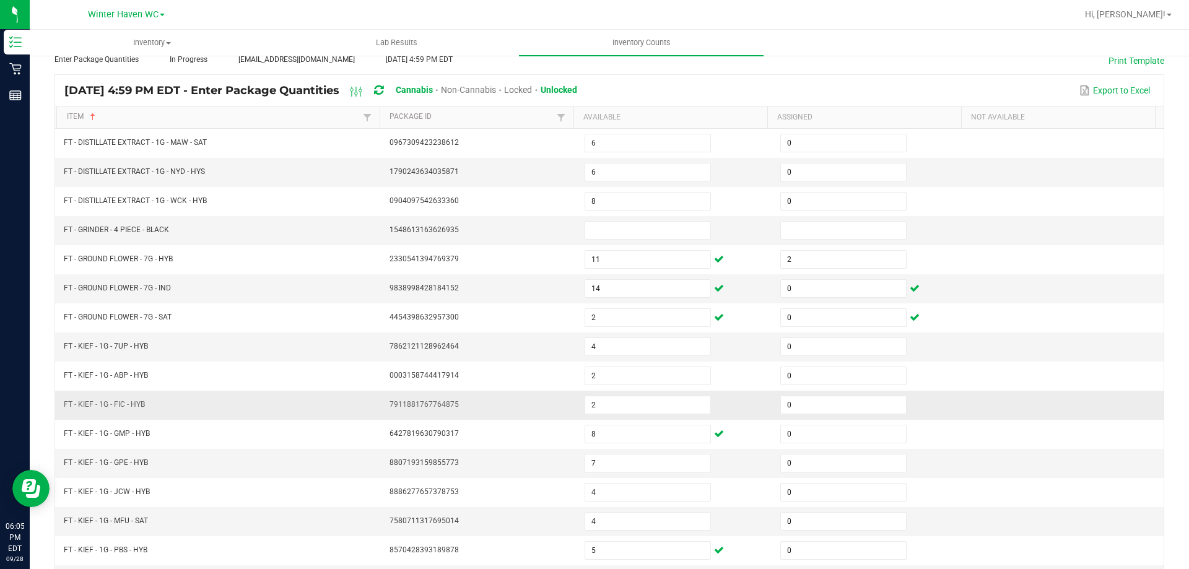
click at [280, 410] on td "FT - KIEF - 1G - FIC - HYB" at bounding box center [219, 405] width 326 height 29
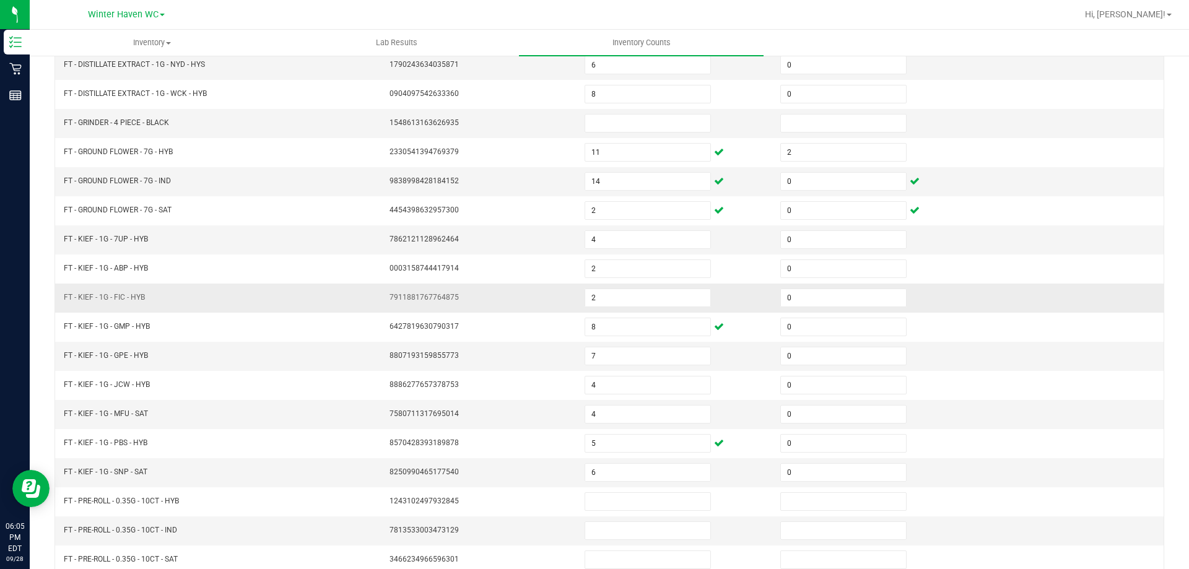
scroll to position [257, 0]
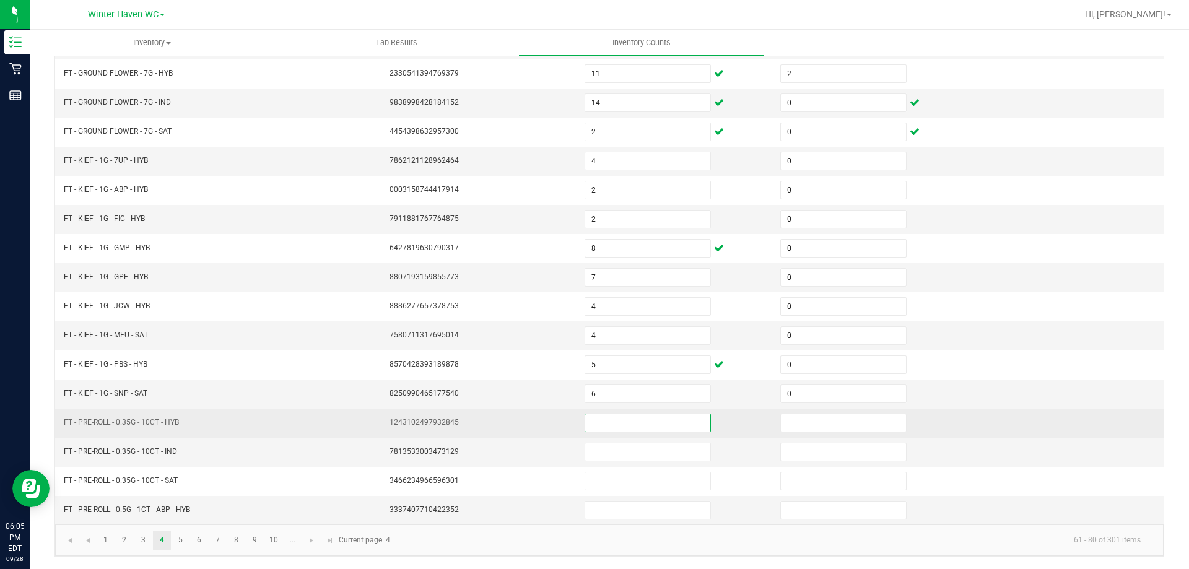
click at [611, 424] on input at bounding box center [647, 422] width 125 height 17
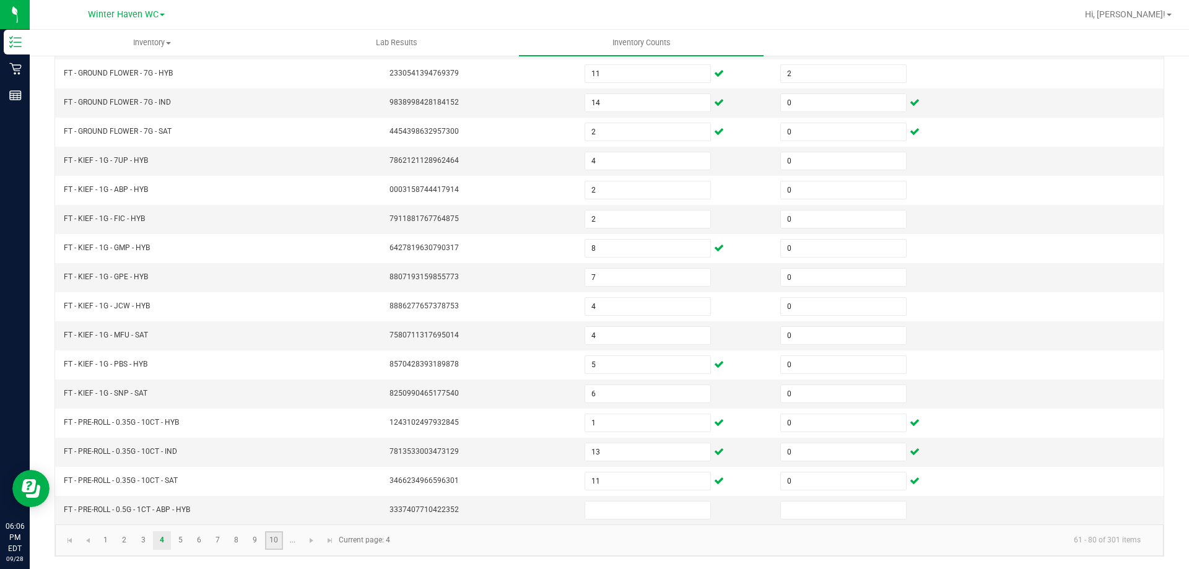
click at [277, 538] on link "10" at bounding box center [274, 540] width 18 height 19
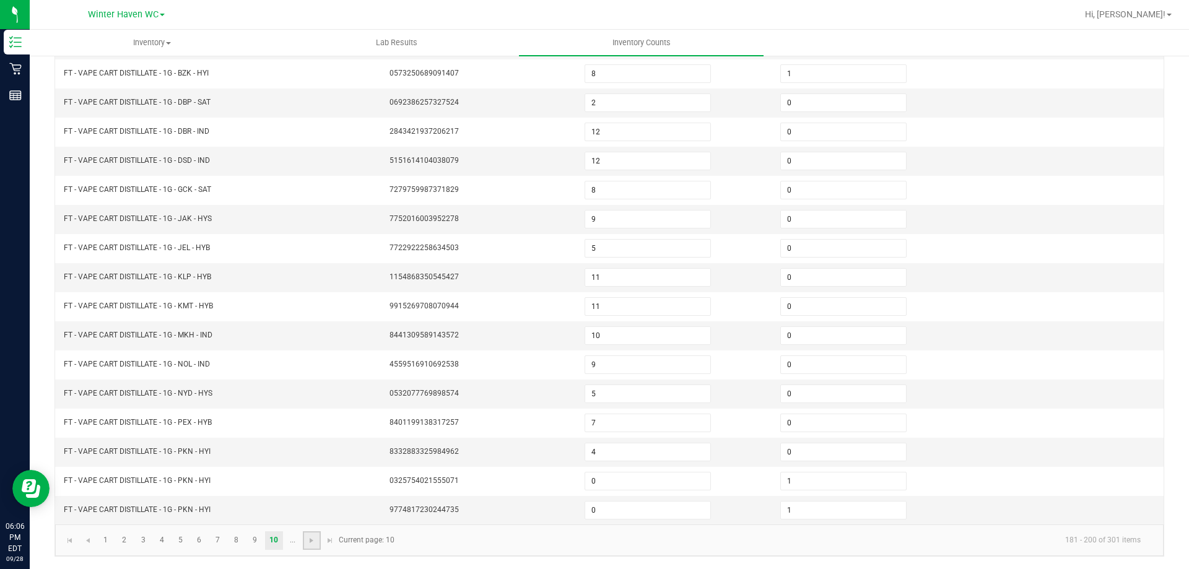
click at [306, 540] on link at bounding box center [312, 540] width 18 height 19
click at [239, 542] on span "Go to the next page" at bounding box center [237, 541] width 10 height 10
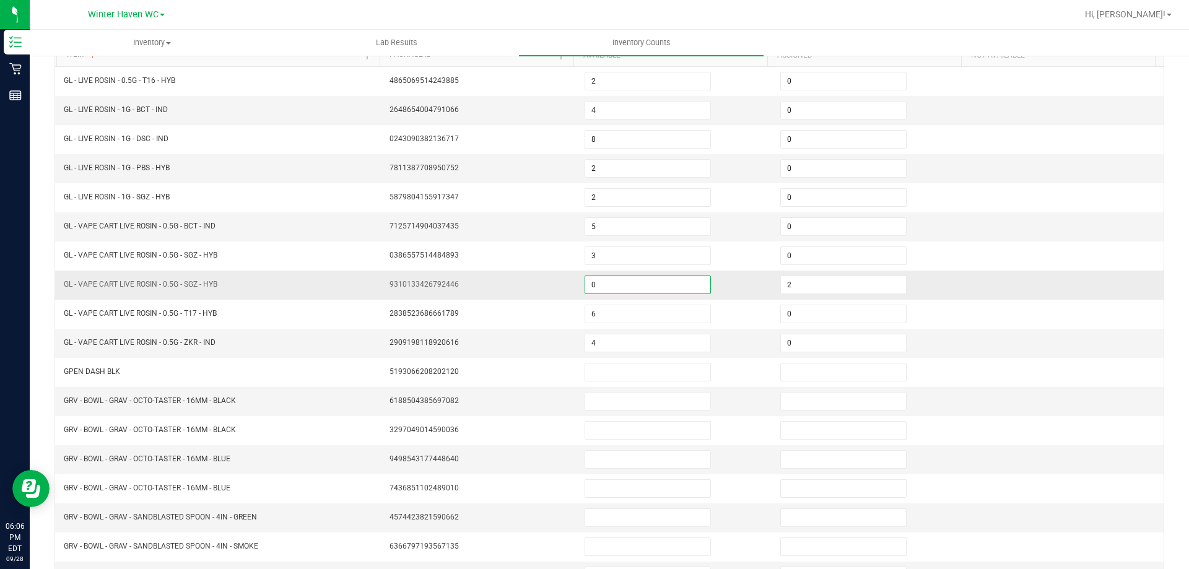
click at [609, 284] on input "0" at bounding box center [647, 284] width 125 height 17
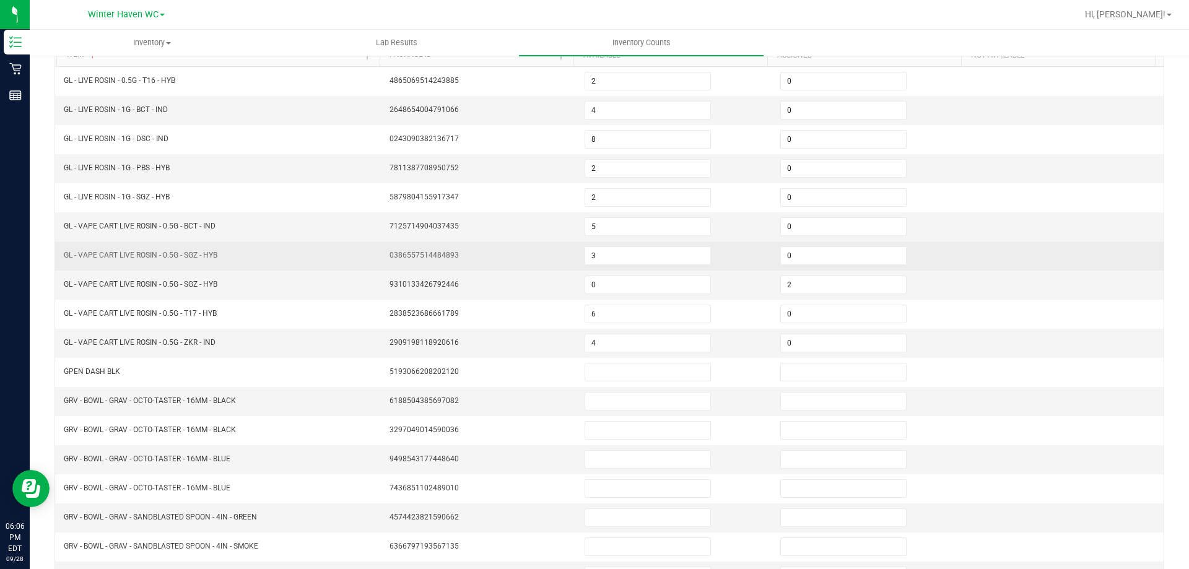
click at [599, 243] on td "3" at bounding box center [675, 255] width 196 height 29
click at [590, 254] on input "3" at bounding box center [647, 255] width 125 height 17
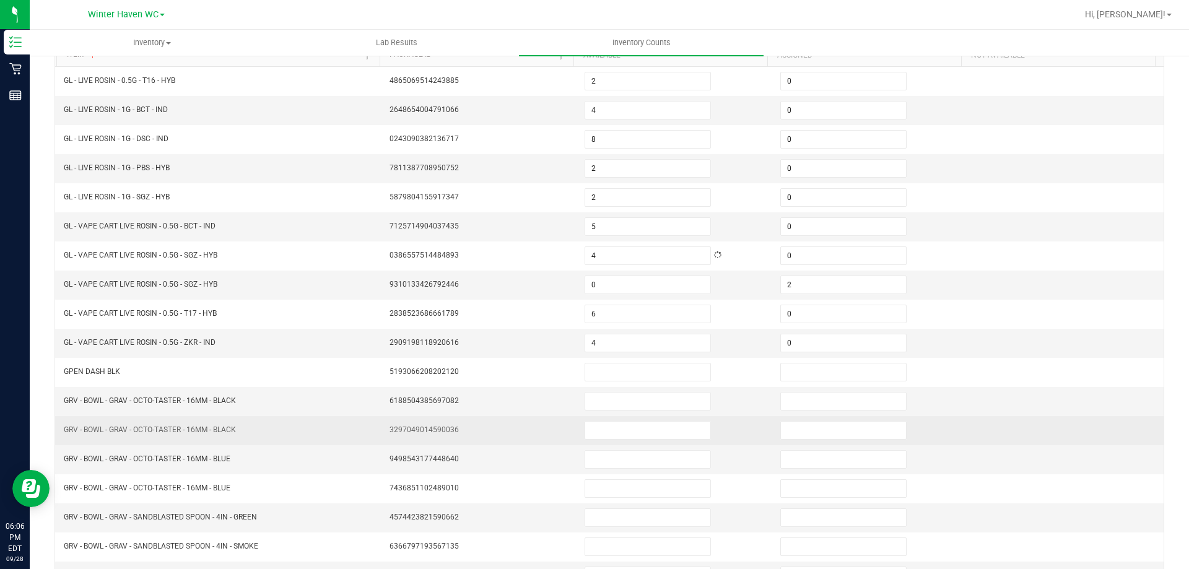
click at [621, 441] on td at bounding box center [675, 430] width 196 height 29
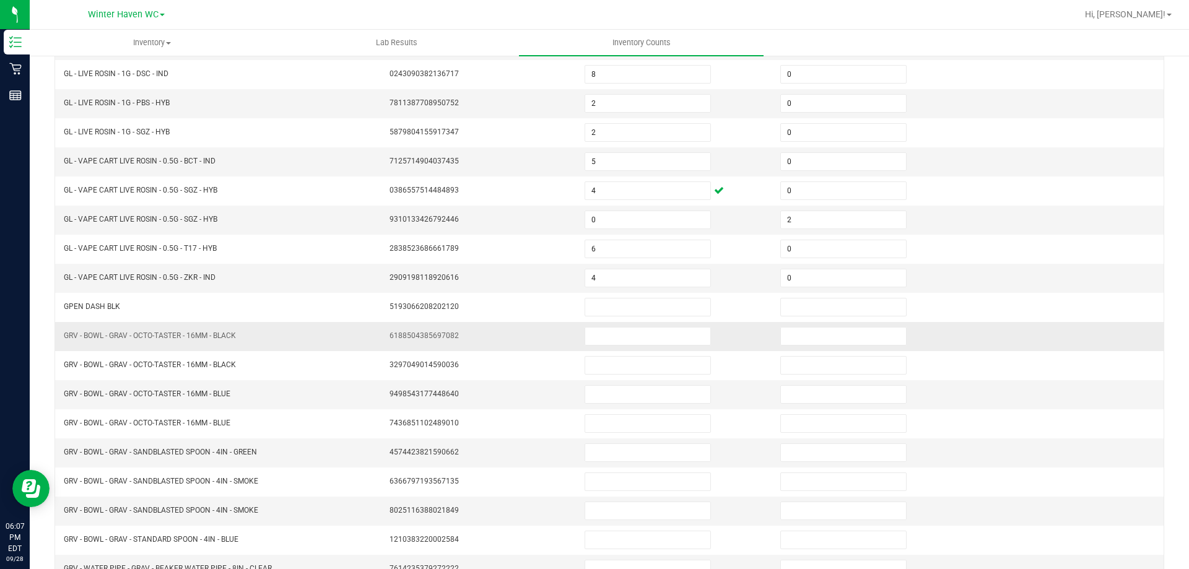
scroll to position [257, 0]
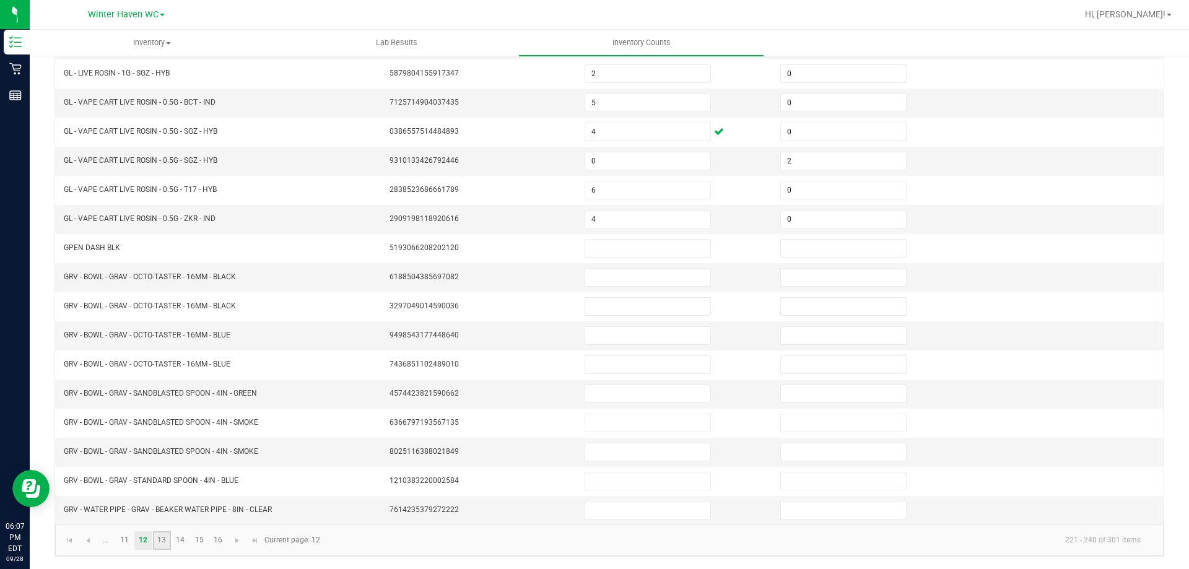
click at [165, 539] on link "13" at bounding box center [162, 540] width 18 height 19
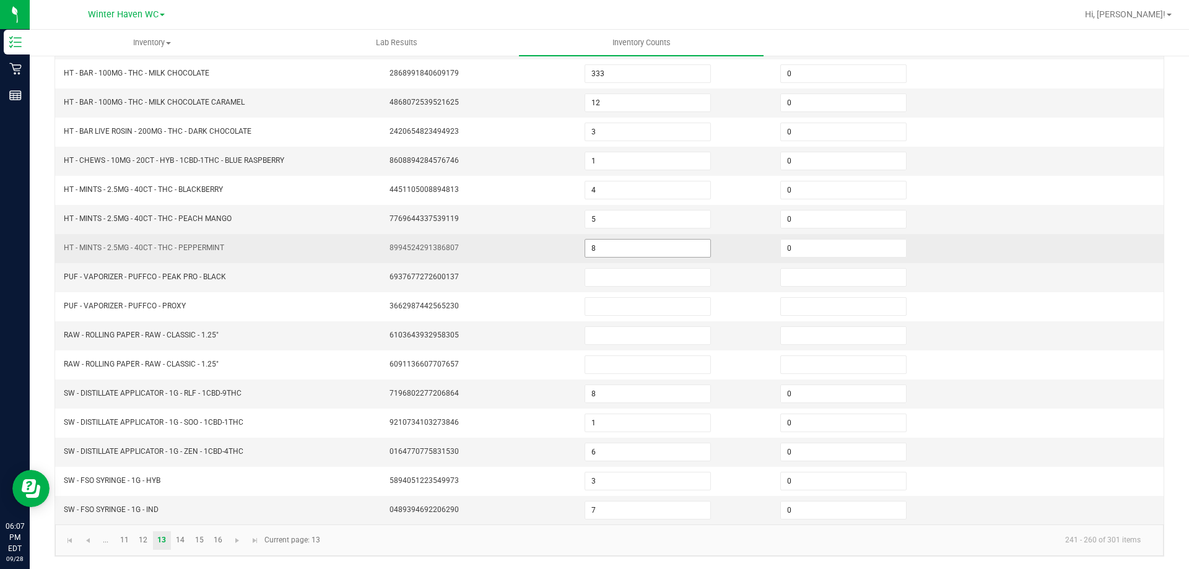
click at [602, 248] on input "8" at bounding box center [647, 248] width 125 height 17
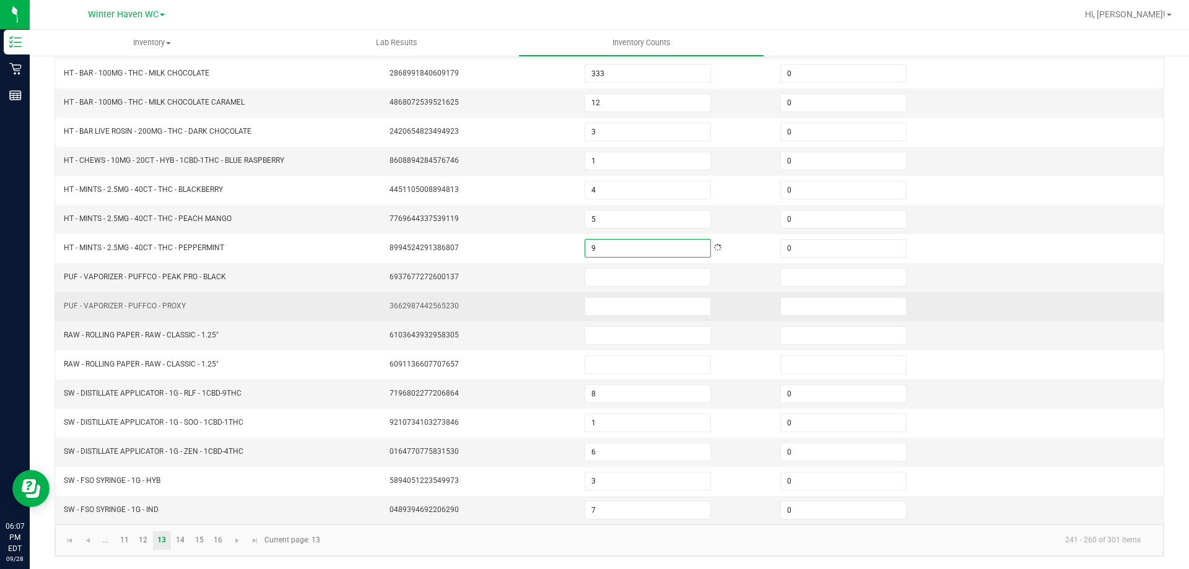
click at [635, 295] on td at bounding box center [675, 306] width 196 height 29
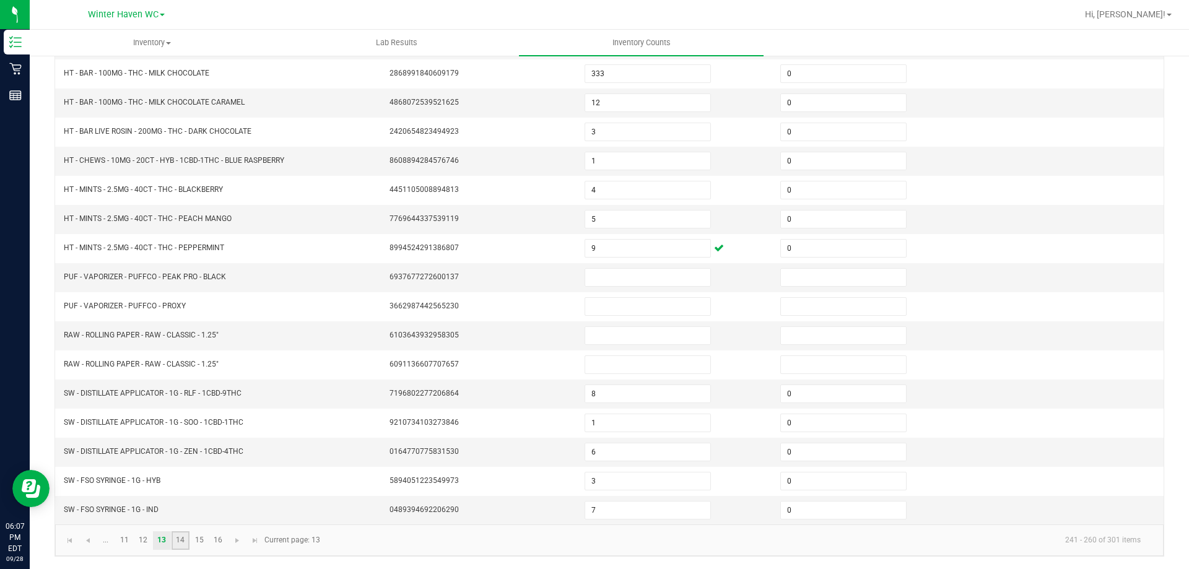
click at [179, 539] on link "14" at bounding box center [180, 540] width 18 height 19
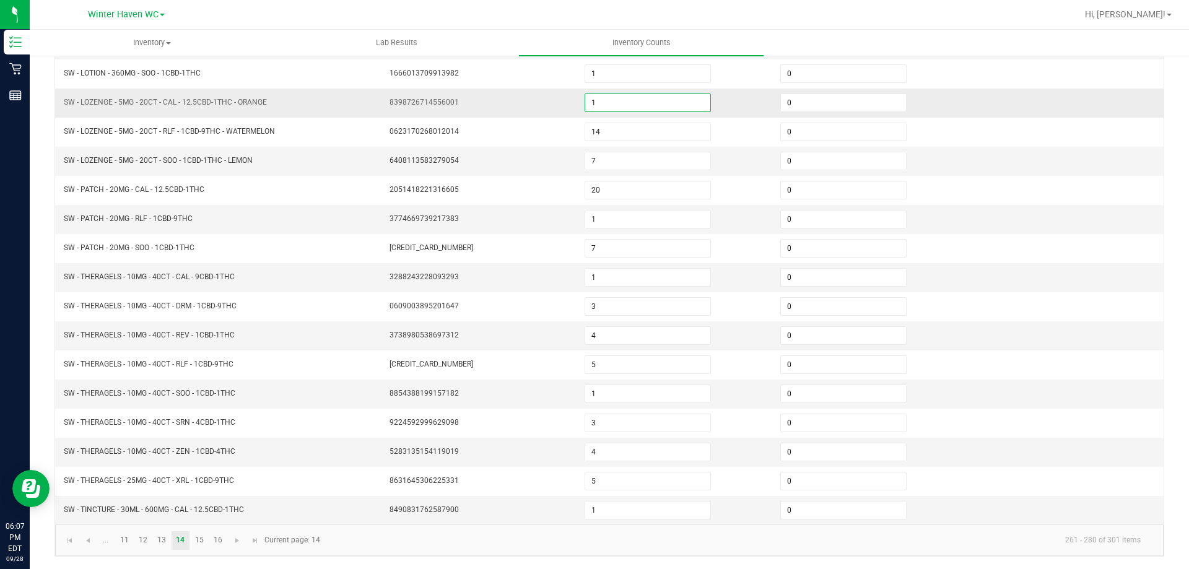
click at [596, 99] on input "1" at bounding box center [647, 102] width 125 height 17
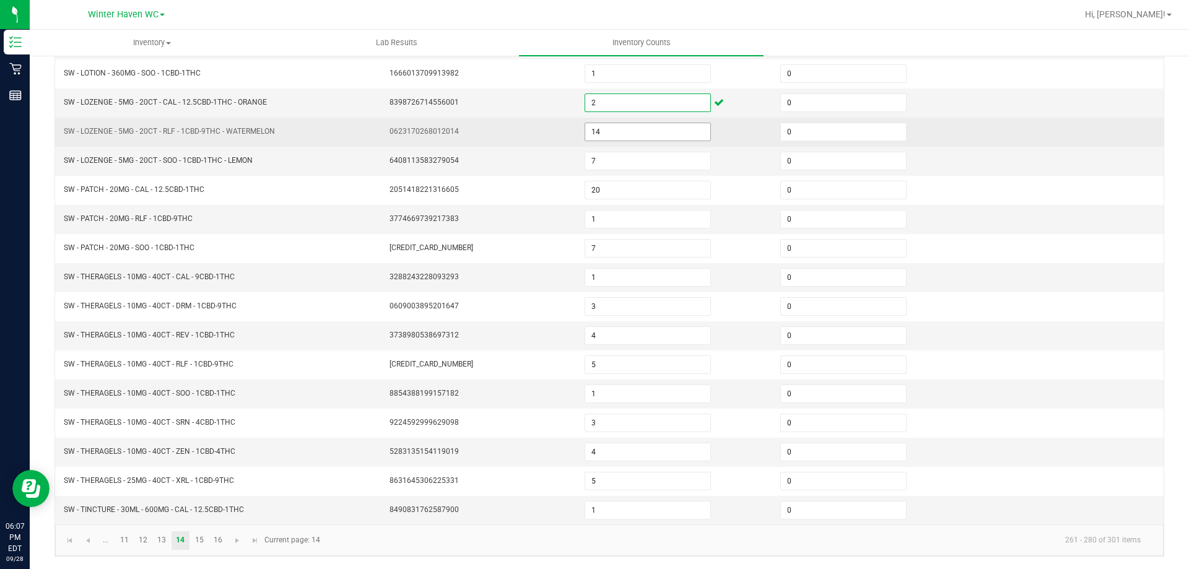
click at [601, 128] on input "14" at bounding box center [647, 131] width 125 height 17
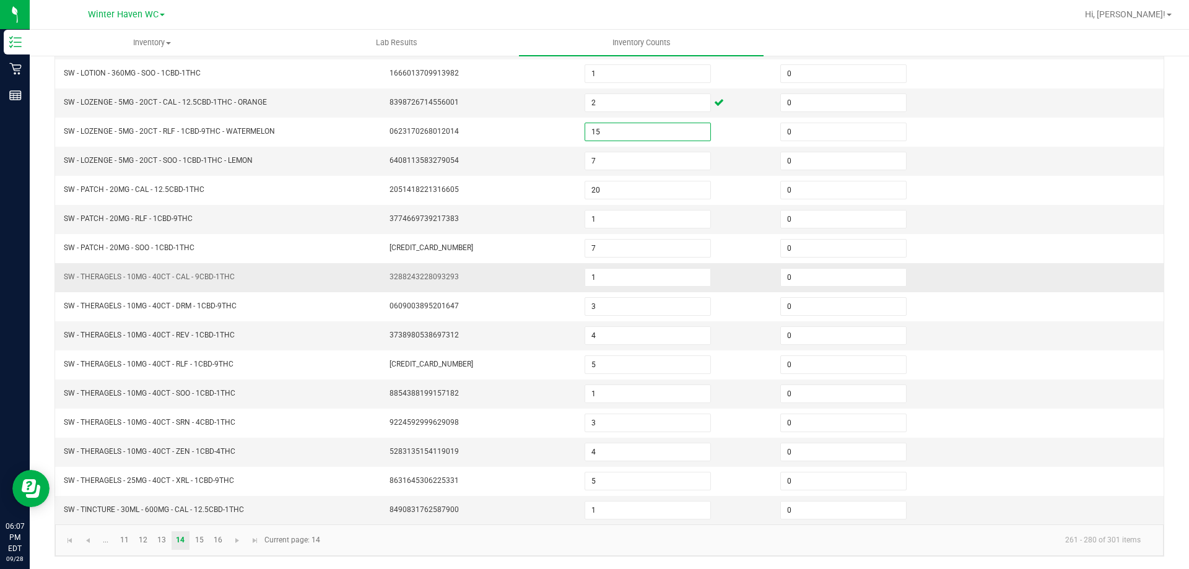
click at [655, 291] on td "1" at bounding box center [675, 277] width 196 height 29
click at [124, 536] on link "11" at bounding box center [124, 540] width 18 height 19
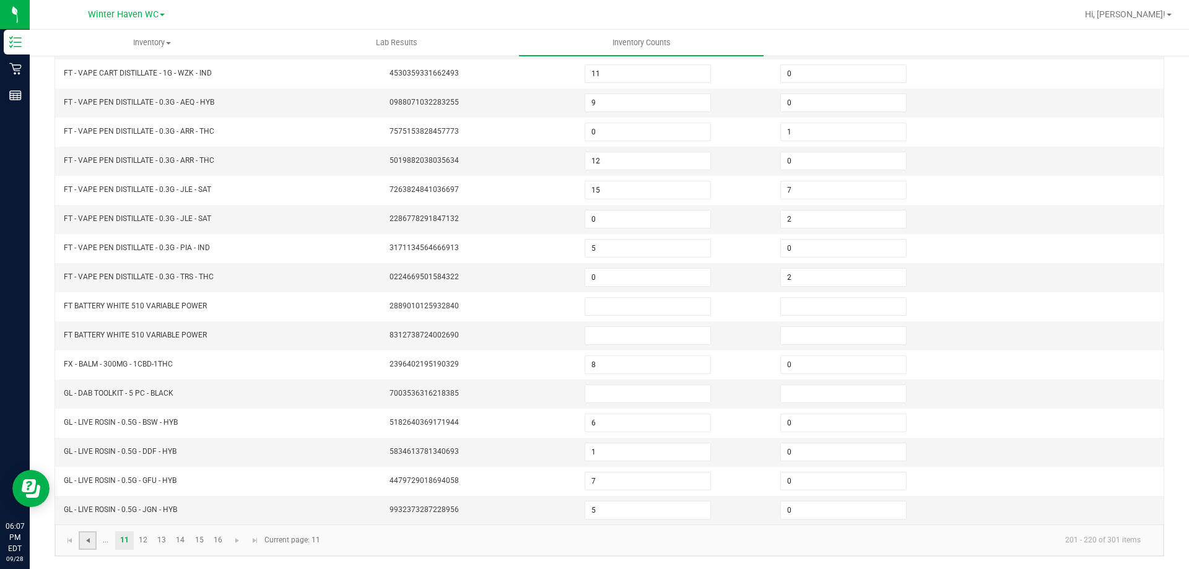
click at [87, 540] on span "Go to the previous page" at bounding box center [88, 541] width 10 height 10
click at [143, 539] on link "3" at bounding box center [143, 540] width 18 height 19
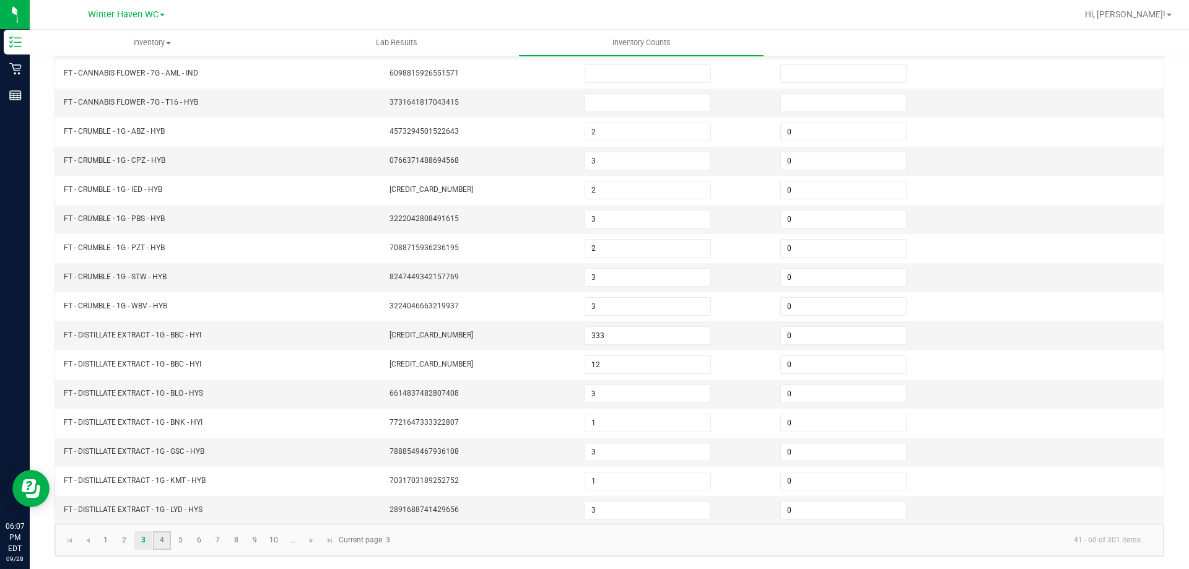
click at [164, 539] on link "4" at bounding box center [162, 540] width 18 height 19
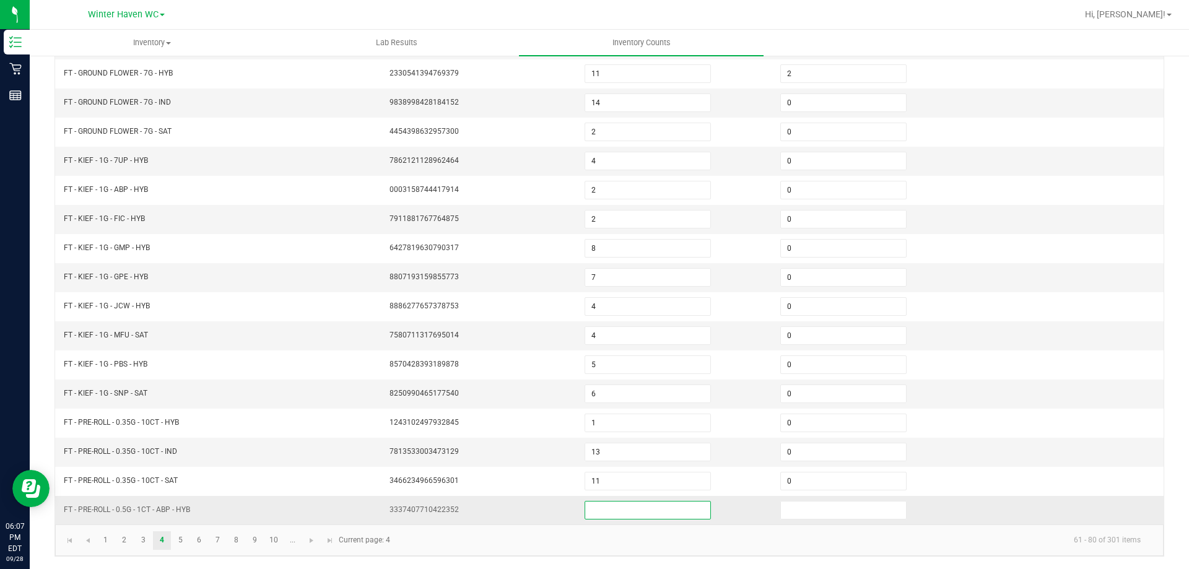
click at [605, 507] on input at bounding box center [647, 509] width 125 height 17
click at [178, 542] on link "5" at bounding box center [180, 540] width 18 height 19
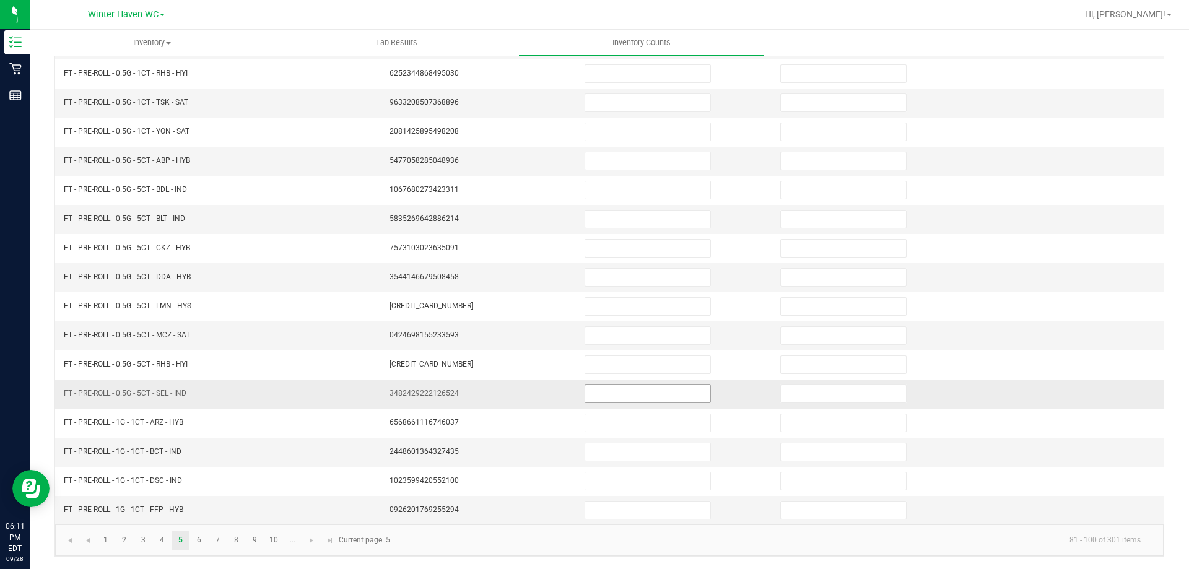
click at [638, 392] on input at bounding box center [647, 393] width 125 height 17
click at [594, 157] on input at bounding box center [647, 160] width 125 height 17
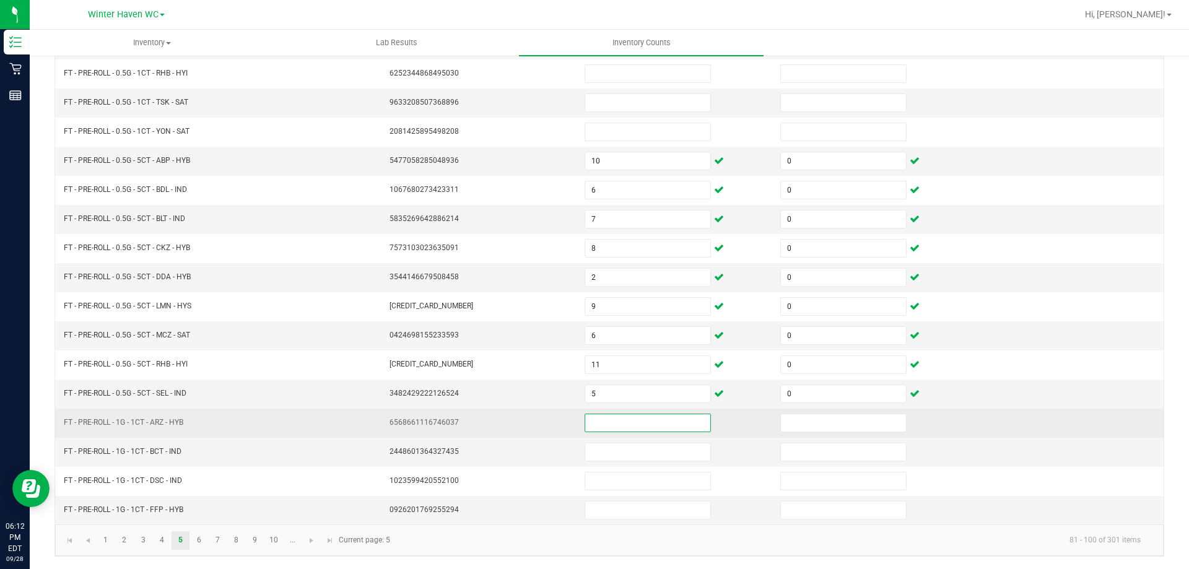
click at [631, 420] on input at bounding box center [647, 422] width 125 height 17
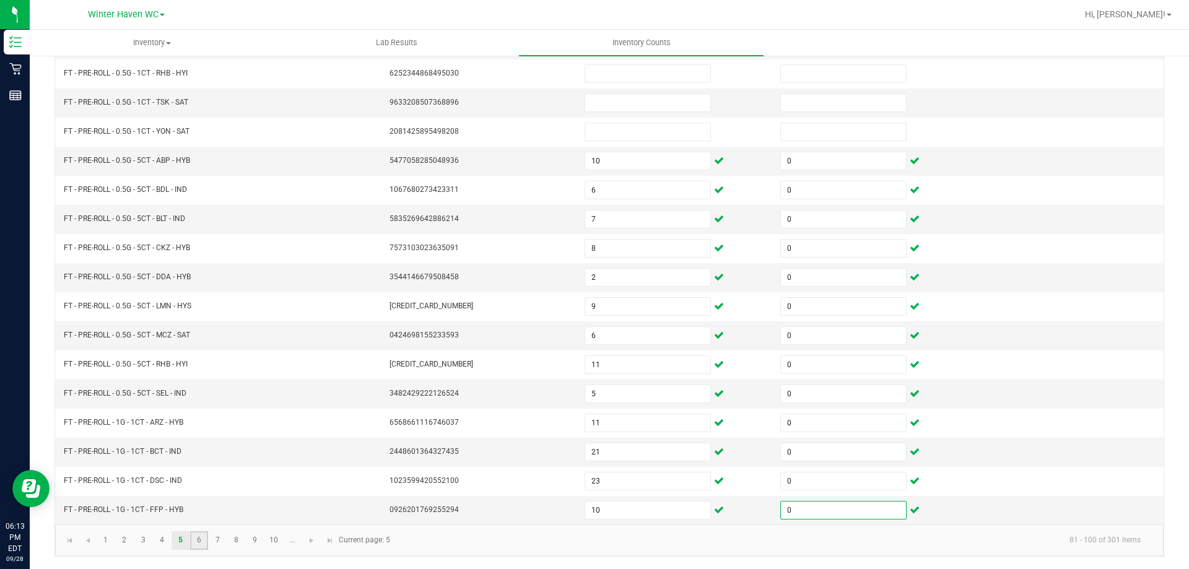
click at [196, 534] on link "6" at bounding box center [199, 540] width 18 height 19
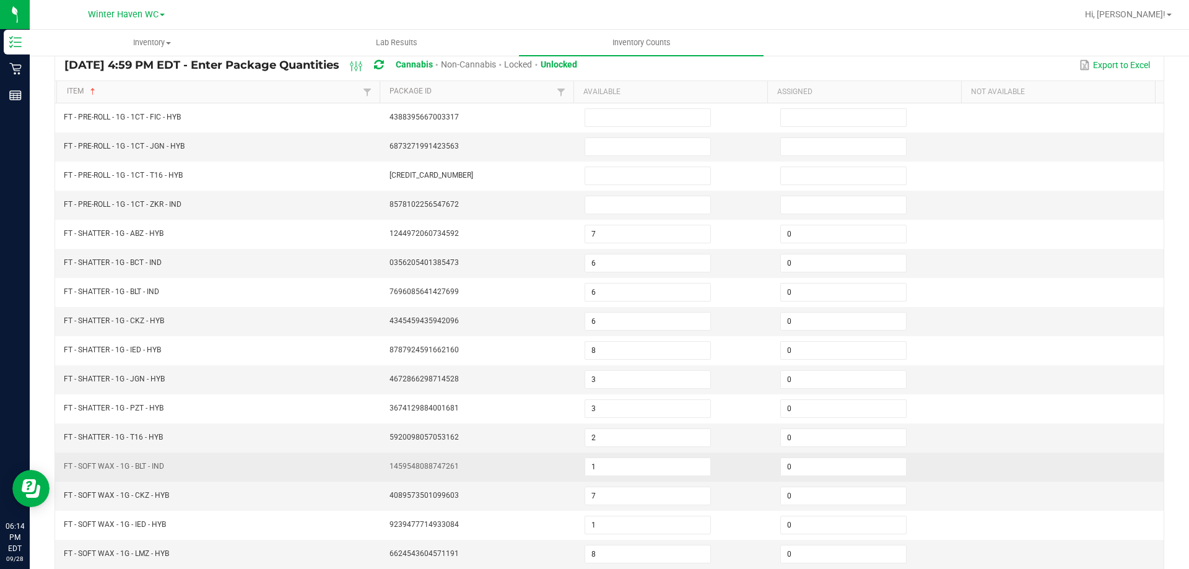
scroll to position [0, 0]
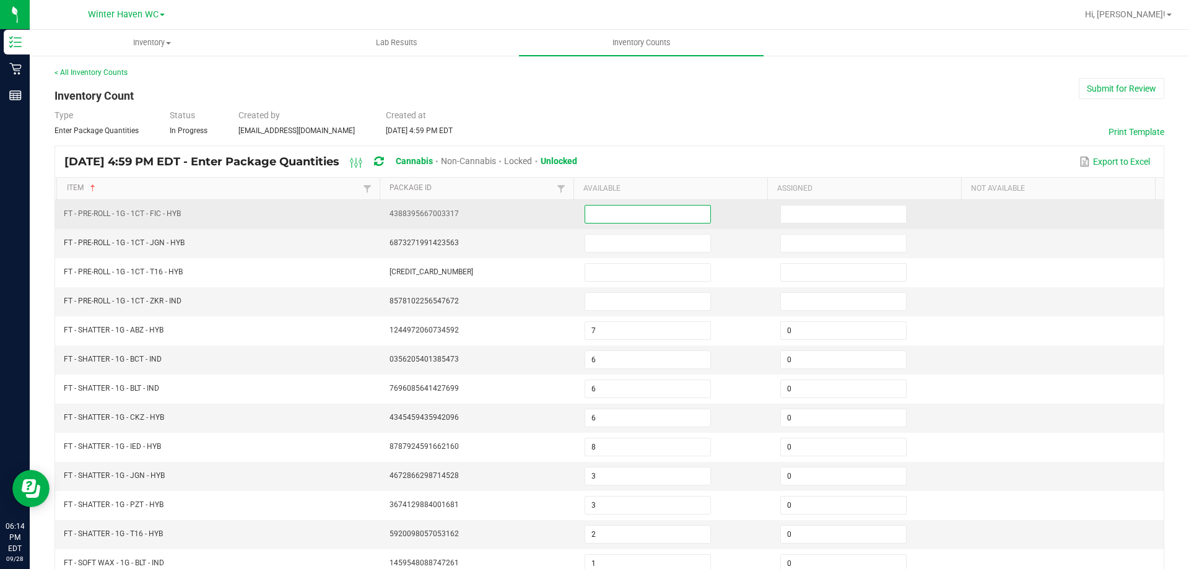
click at [591, 212] on input at bounding box center [647, 214] width 125 height 17
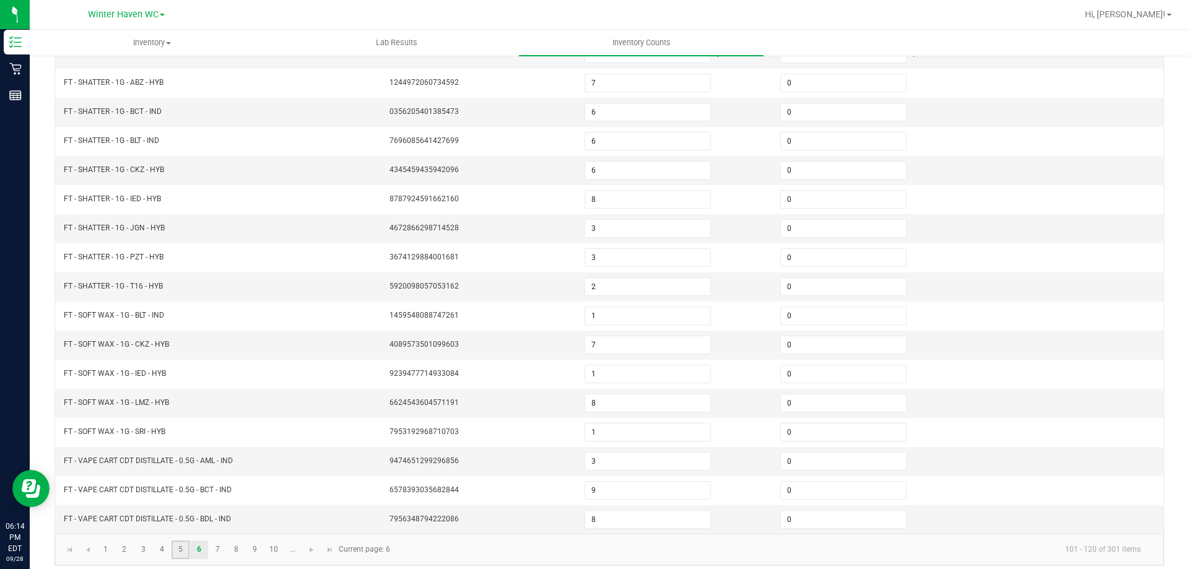
click at [176, 552] on link "5" at bounding box center [180, 549] width 18 height 19
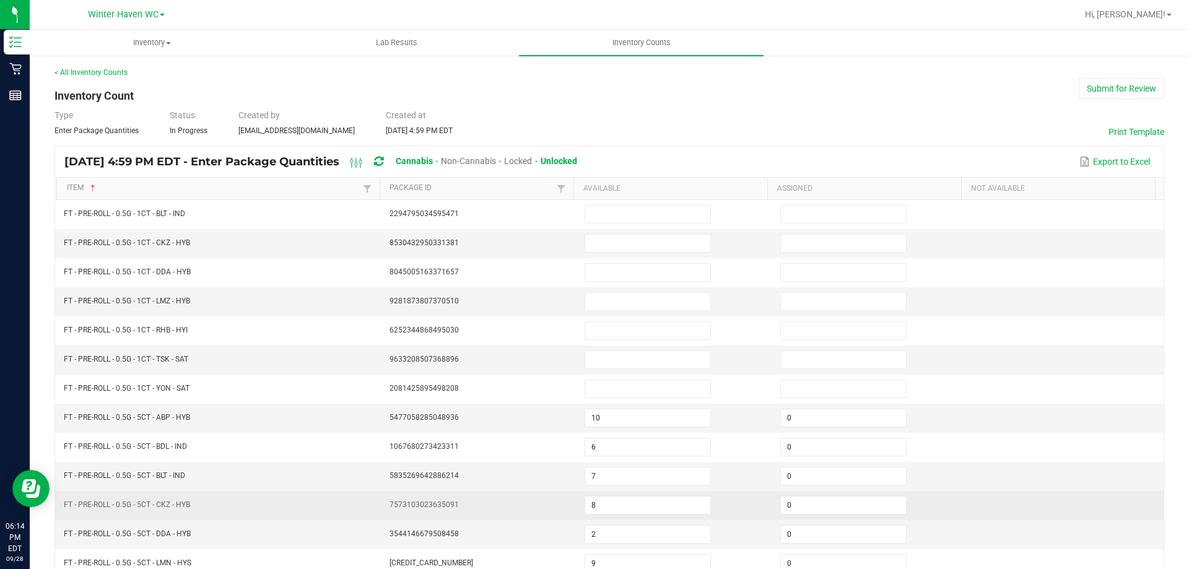
scroll to position [257, 0]
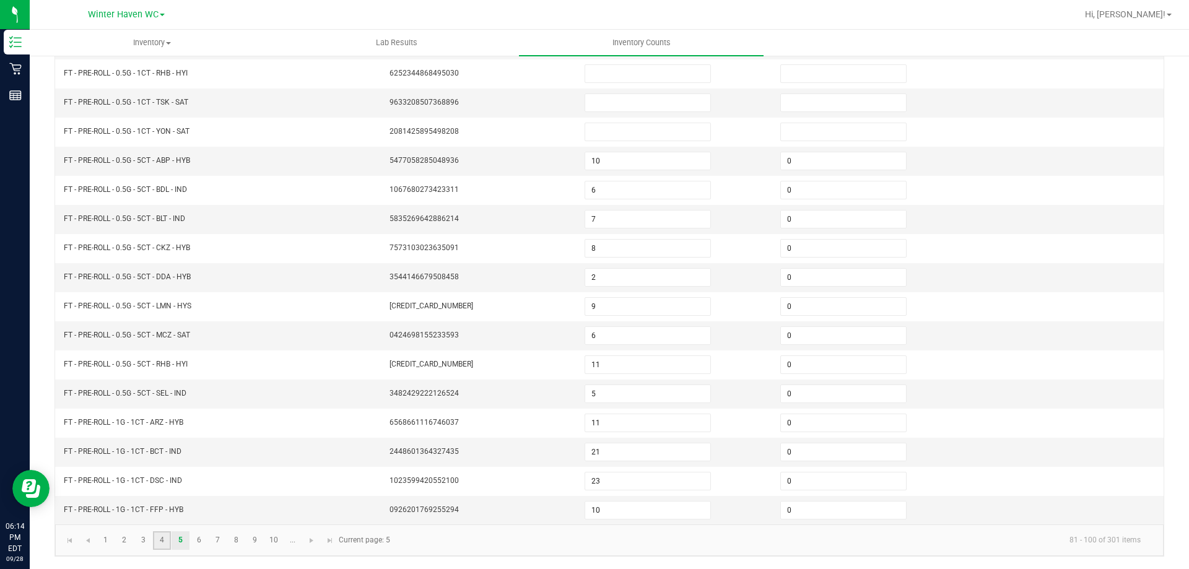
click at [167, 542] on link "4" at bounding box center [162, 540] width 18 height 19
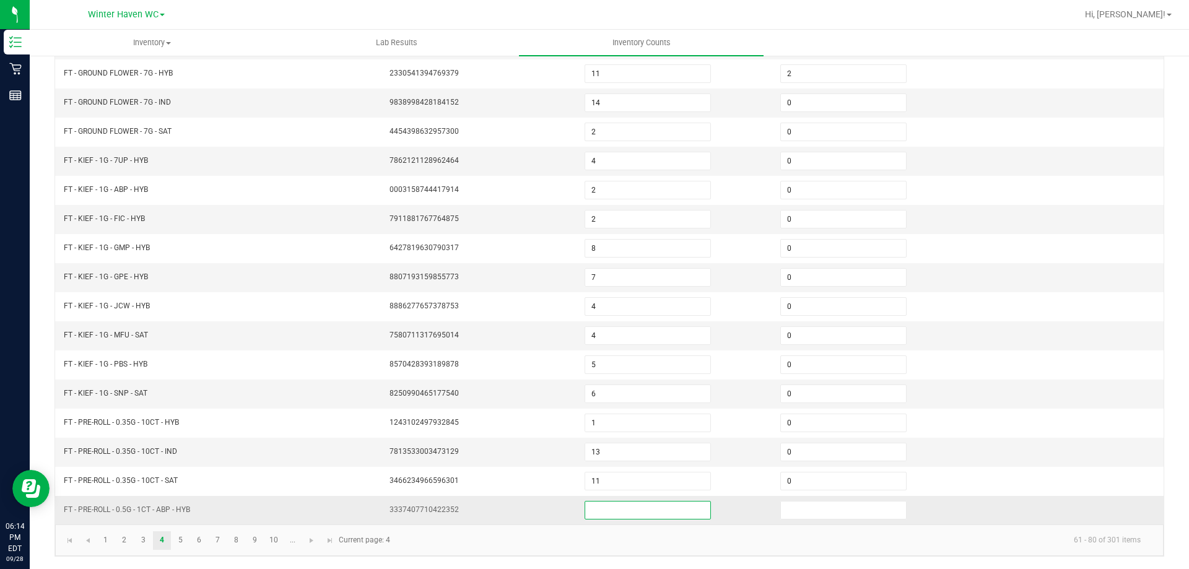
click at [593, 511] on input at bounding box center [647, 509] width 125 height 17
click at [184, 537] on link "5" at bounding box center [180, 540] width 18 height 19
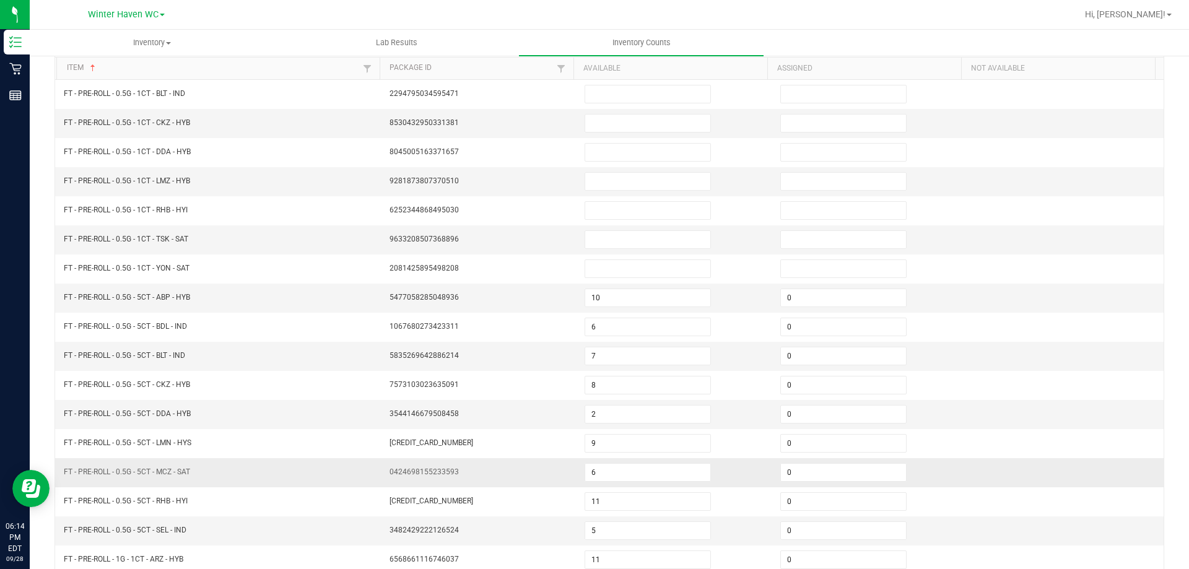
scroll to position [0, 0]
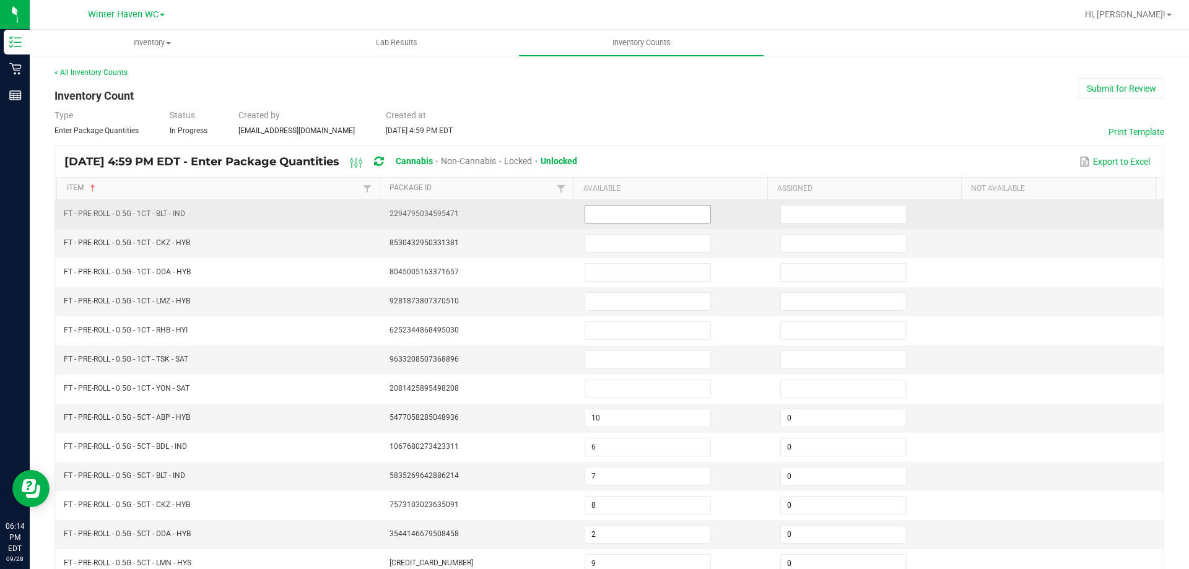
click at [651, 207] on input at bounding box center [647, 214] width 125 height 17
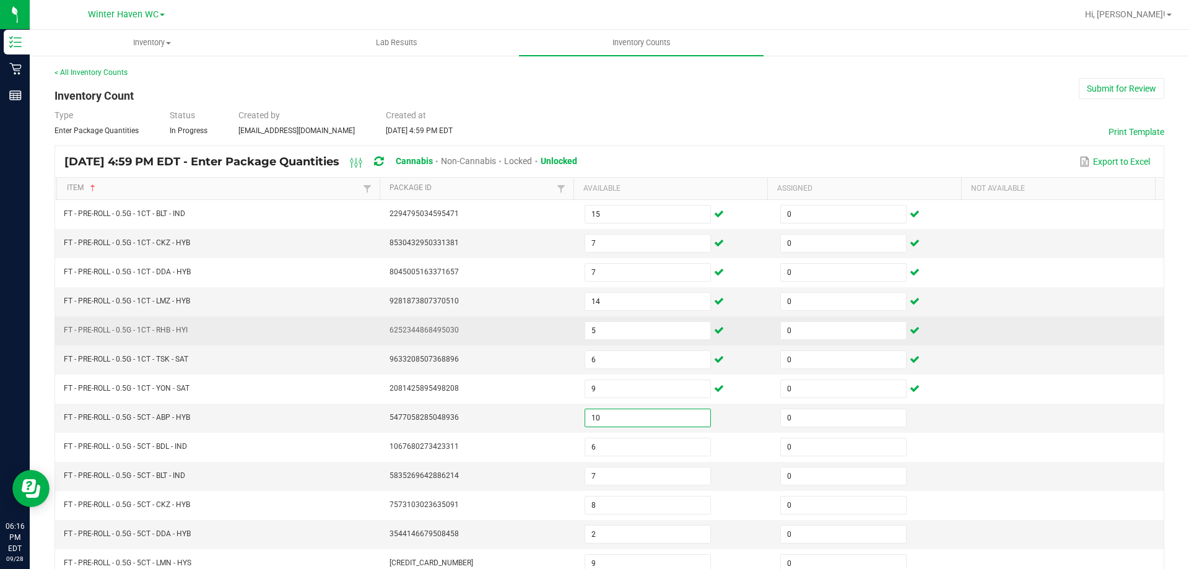
scroll to position [257, 0]
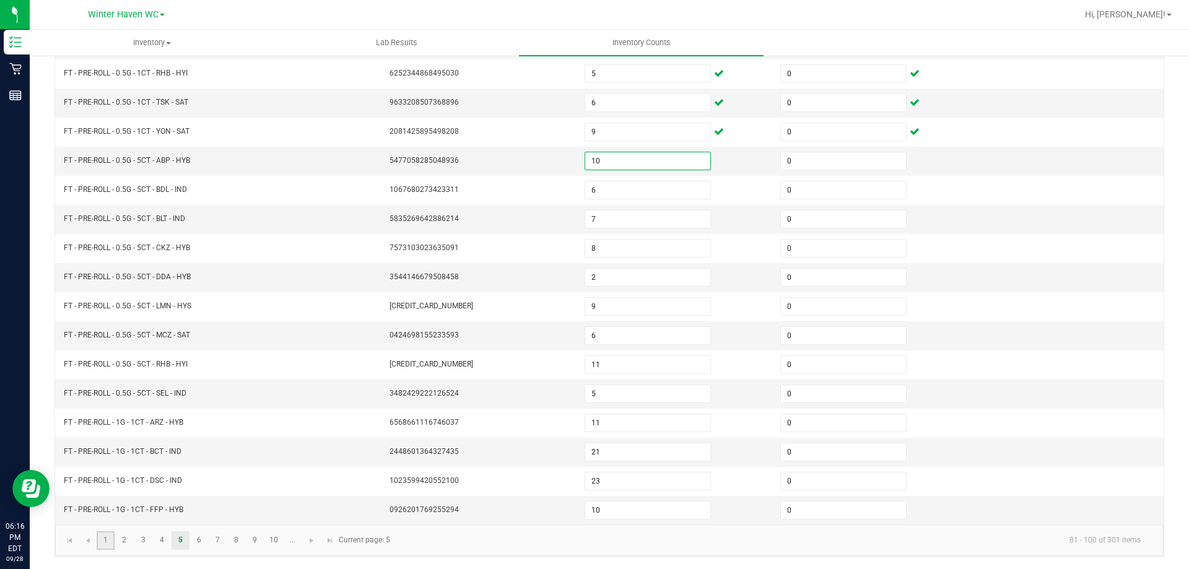
click at [111, 539] on link "1" at bounding box center [106, 540] width 18 height 19
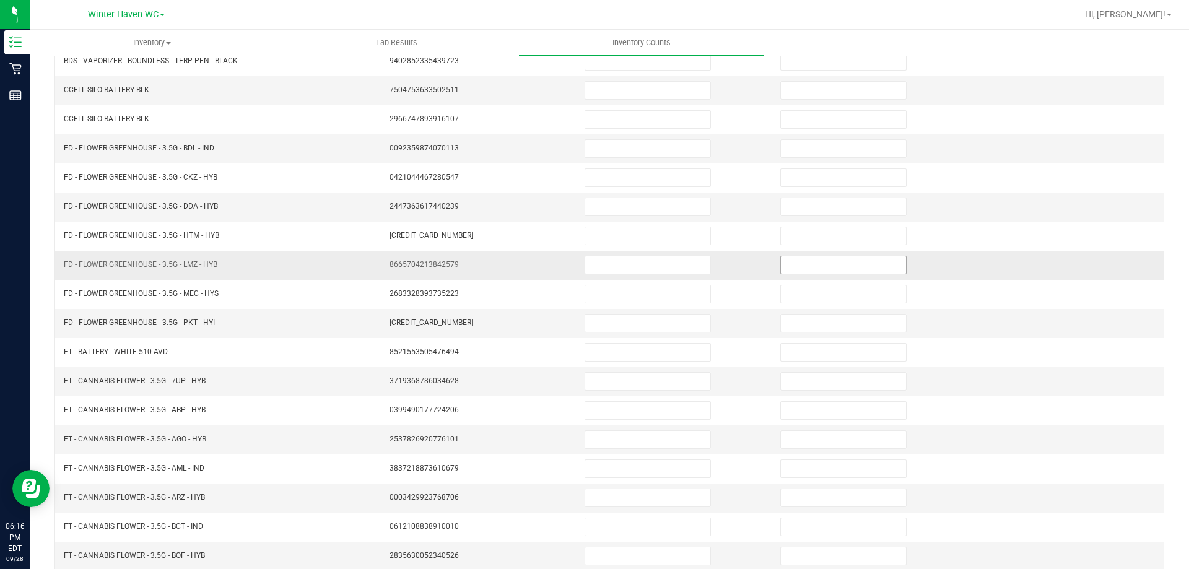
scroll to position [71, 0]
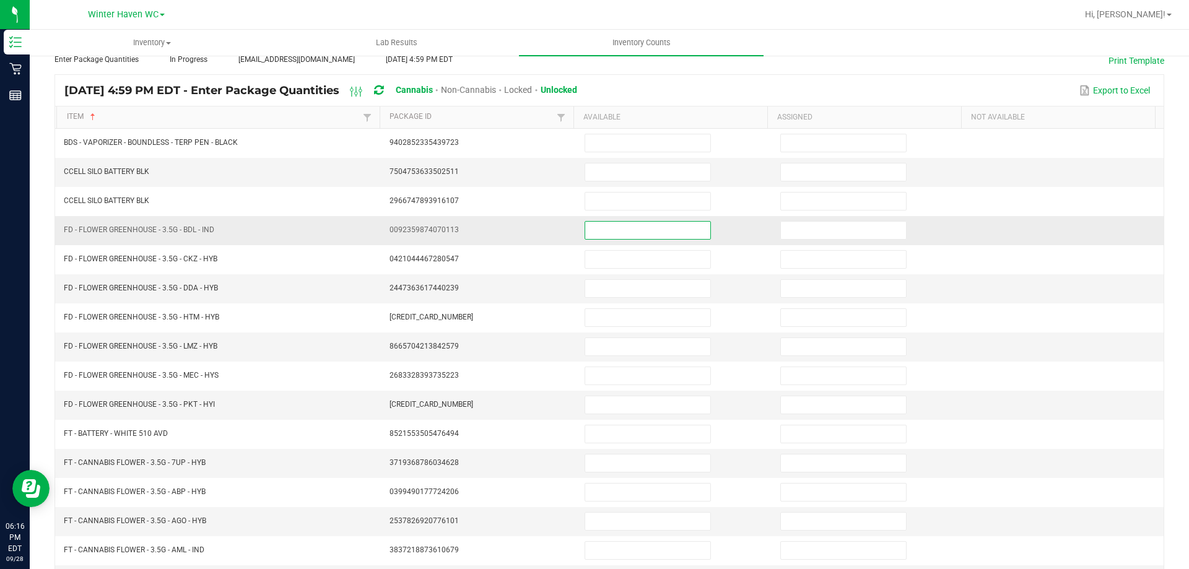
click at [597, 228] on input at bounding box center [647, 230] width 125 height 17
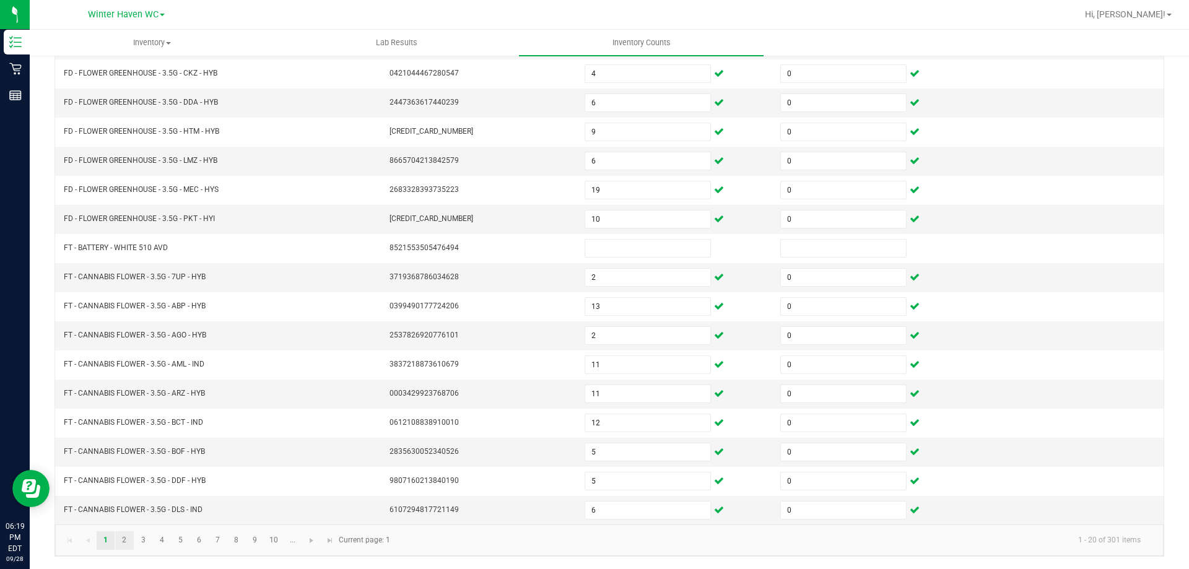
click at [126, 537] on link "2" at bounding box center [124, 540] width 18 height 19
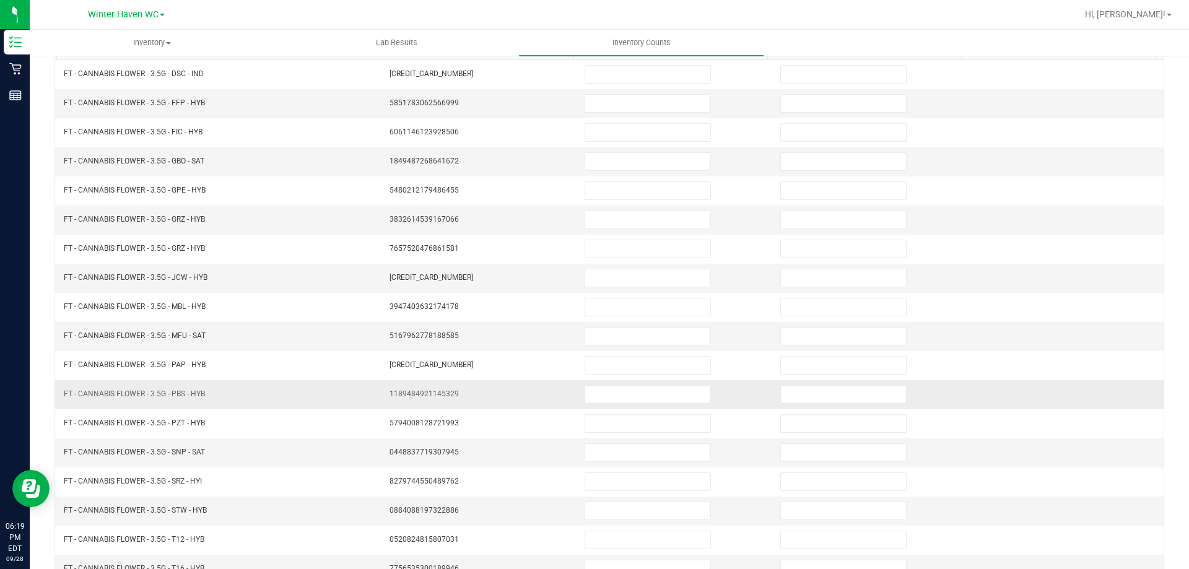
scroll to position [0, 0]
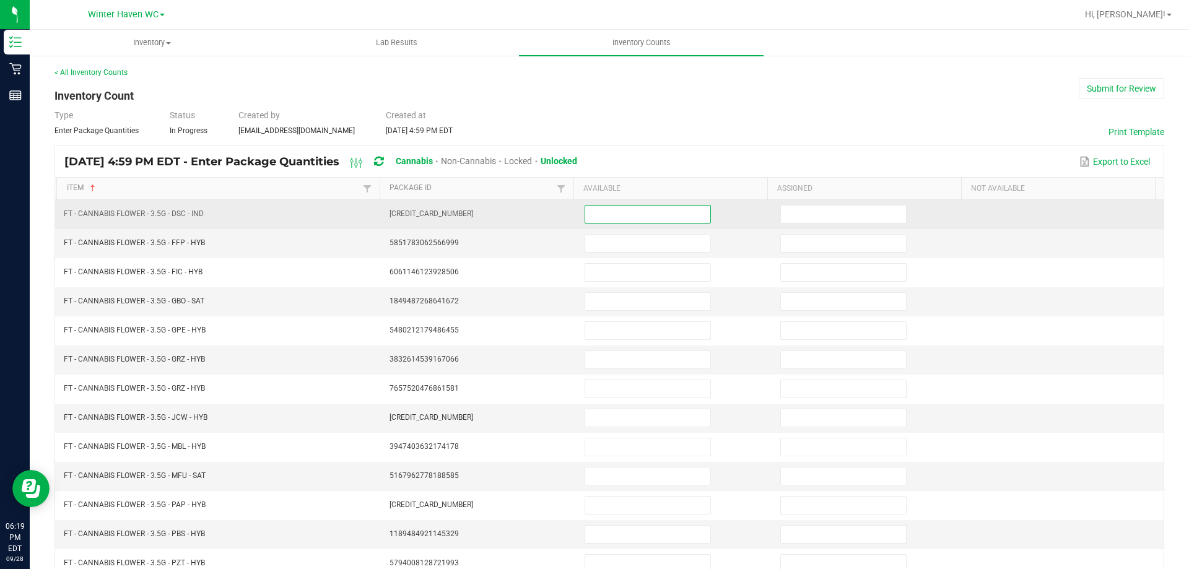
click at [630, 215] on input at bounding box center [647, 214] width 125 height 17
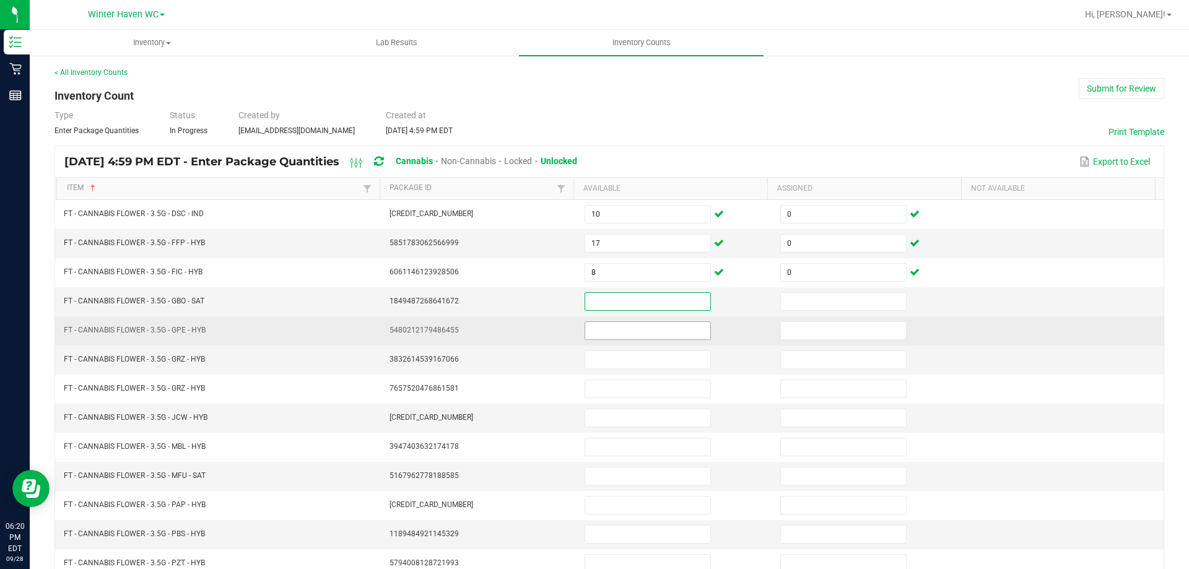
click at [606, 328] on input at bounding box center [647, 330] width 125 height 17
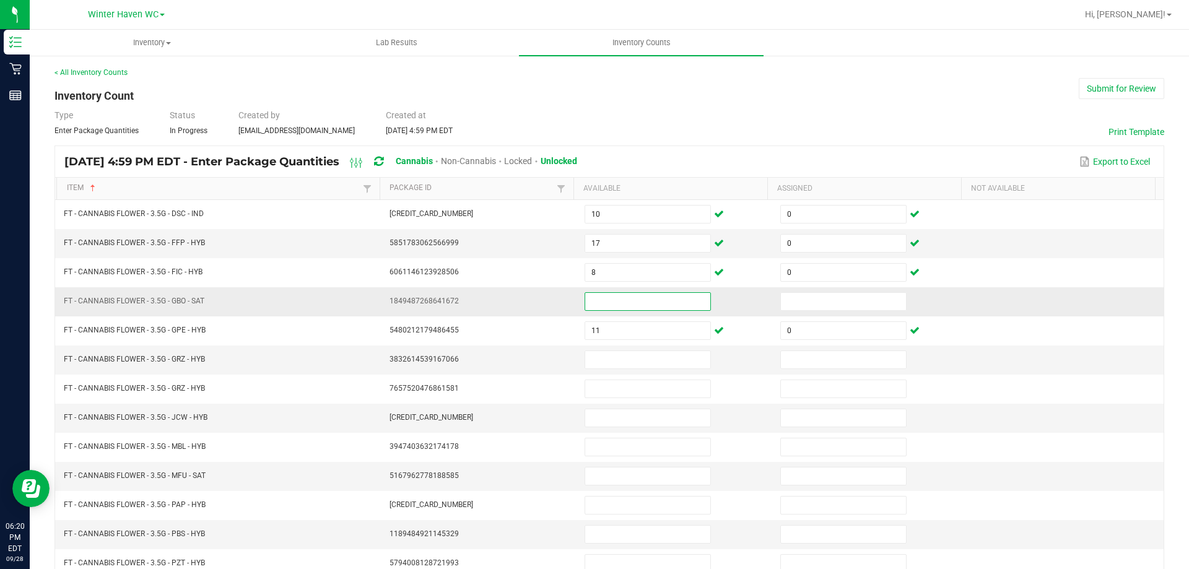
click at [599, 300] on input at bounding box center [647, 301] width 125 height 17
click at [591, 358] on input "3" at bounding box center [647, 359] width 125 height 17
click at [619, 423] on input at bounding box center [647, 417] width 125 height 17
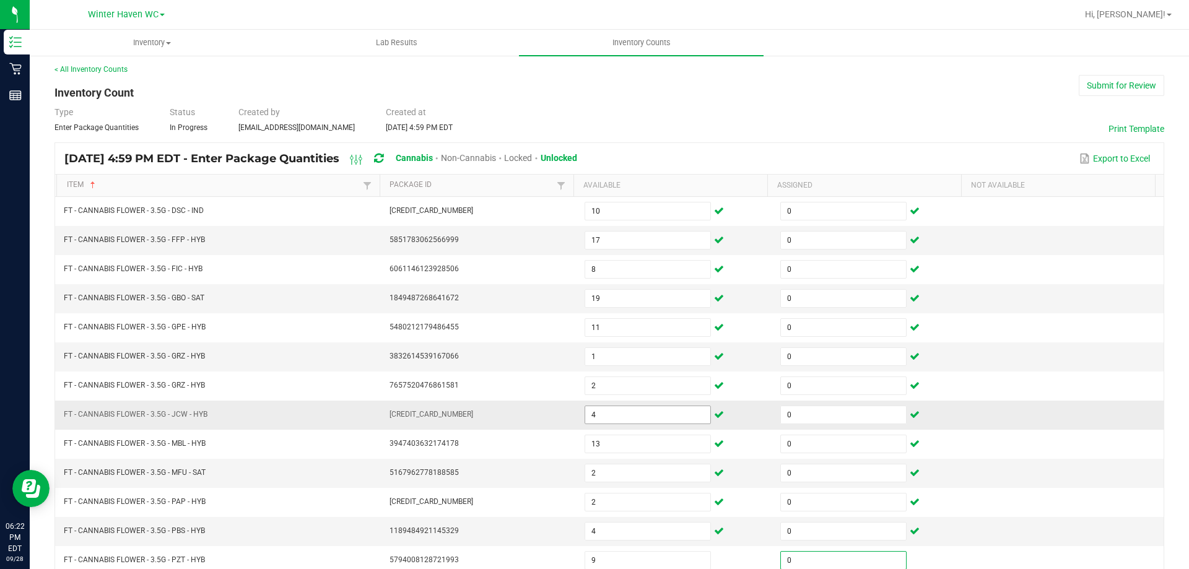
scroll to position [257, 0]
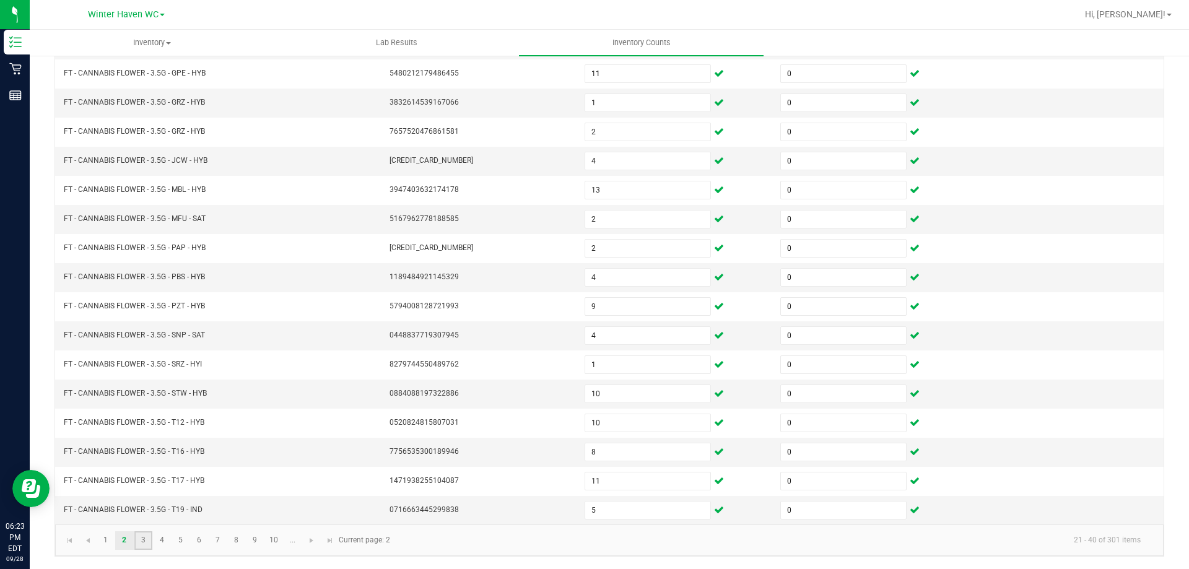
click at [148, 538] on link "3" at bounding box center [143, 540] width 18 height 19
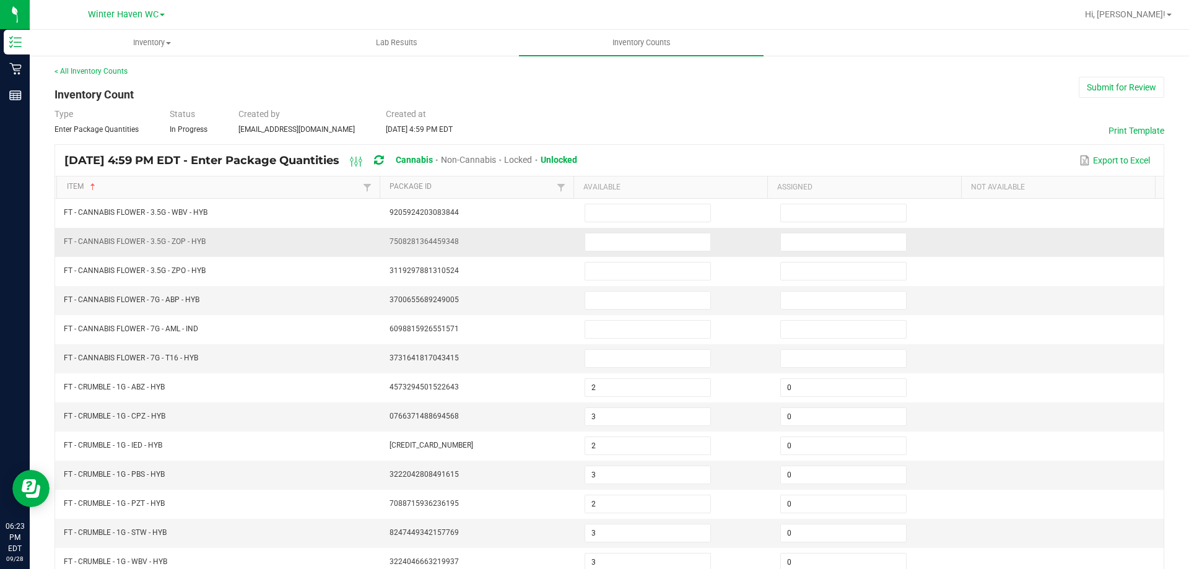
scroll to position [0, 0]
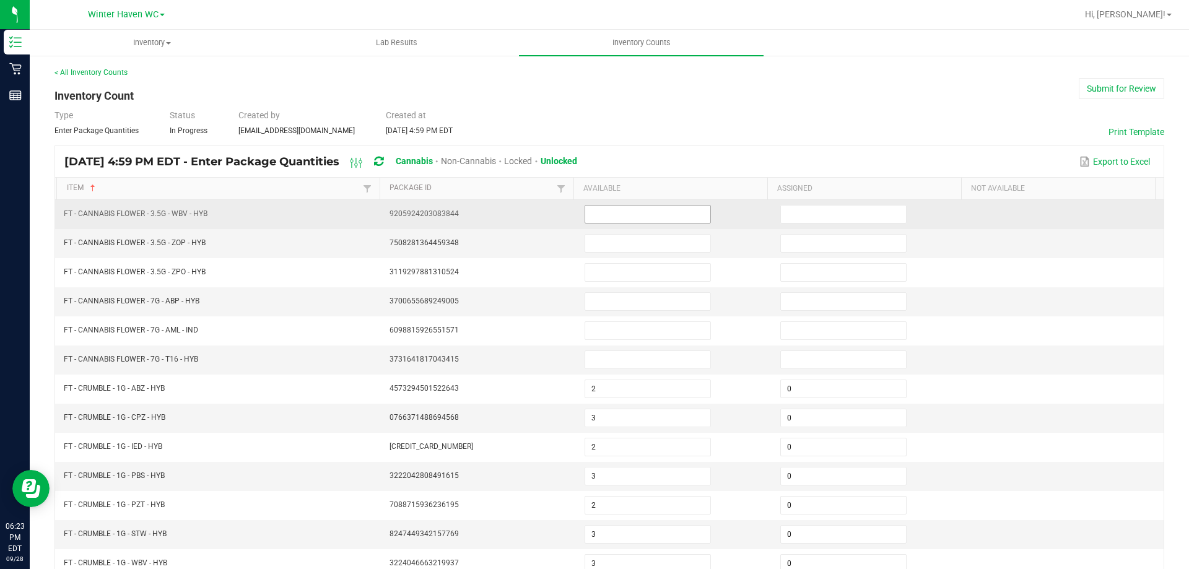
click at [643, 211] on input at bounding box center [647, 214] width 125 height 17
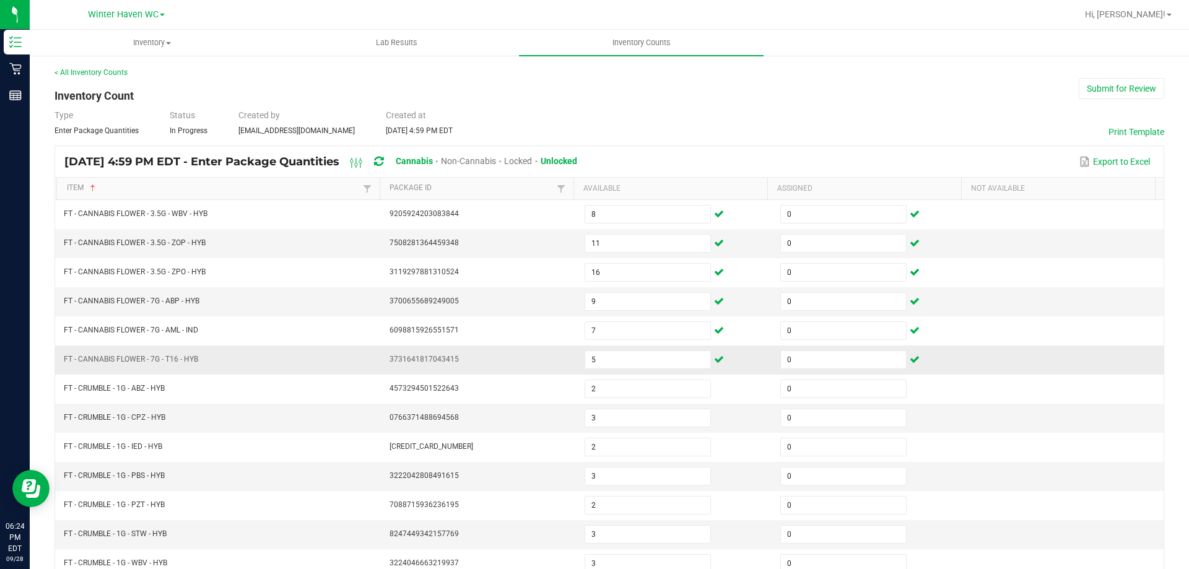
click at [1078, 345] on td at bounding box center [1066, 359] width 196 height 29
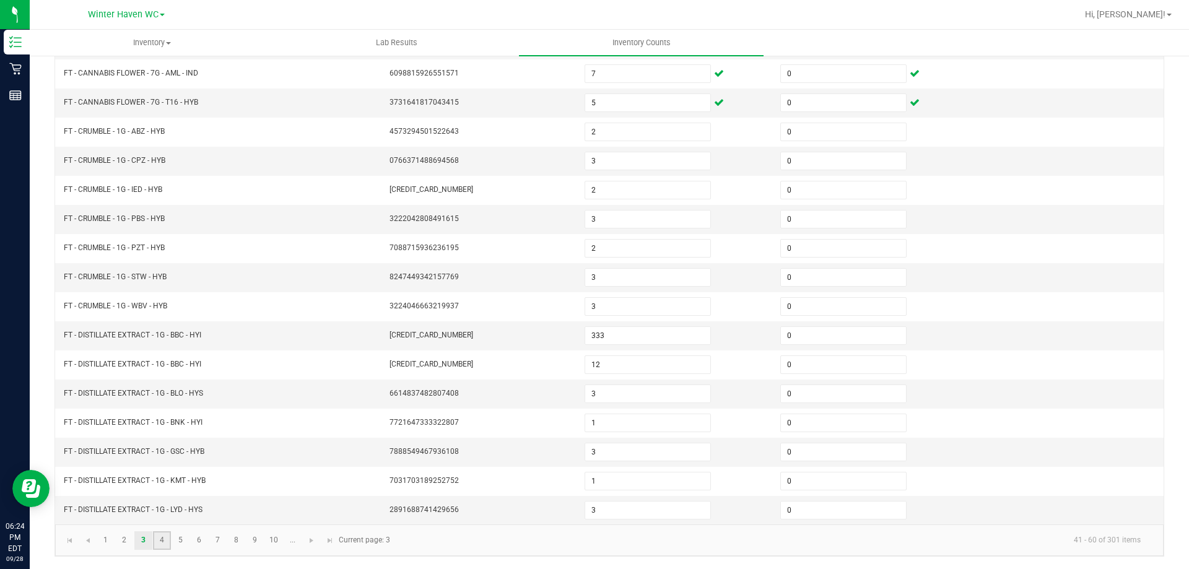
click at [158, 539] on link "4" at bounding box center [162, 540] width 18 height 19
click at [180, 545] on link "5" at bounding box center [180, 540] width 18 height 19
click at [197, 538] on link "6" at bounding box center [199, 540] width 18 height 19
click at [277, 542] on link "10" at bounding box center [274, 540] width 18 height 19
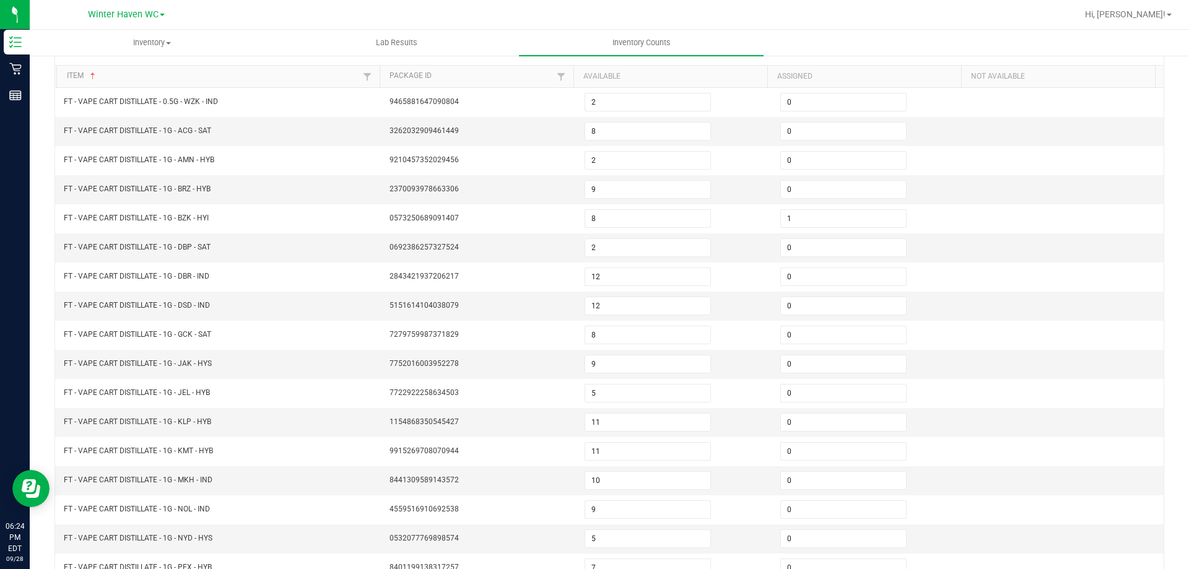
scroll to position [0, 0]
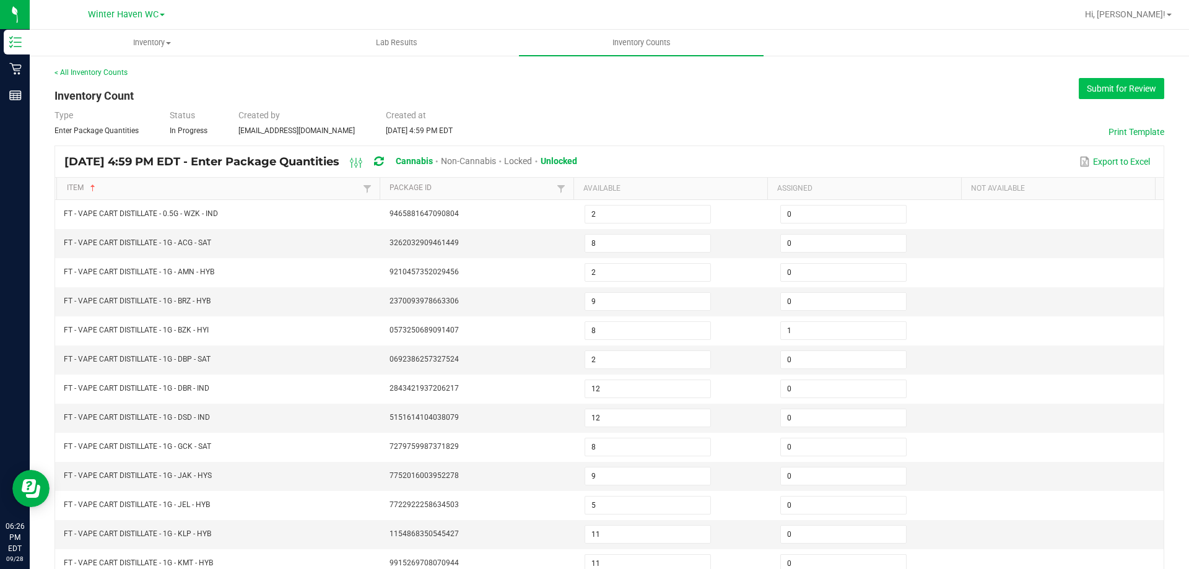
click at [1104, 85] on button "Submit for Review" at bounding box center [1120, 88] width 85 height 21
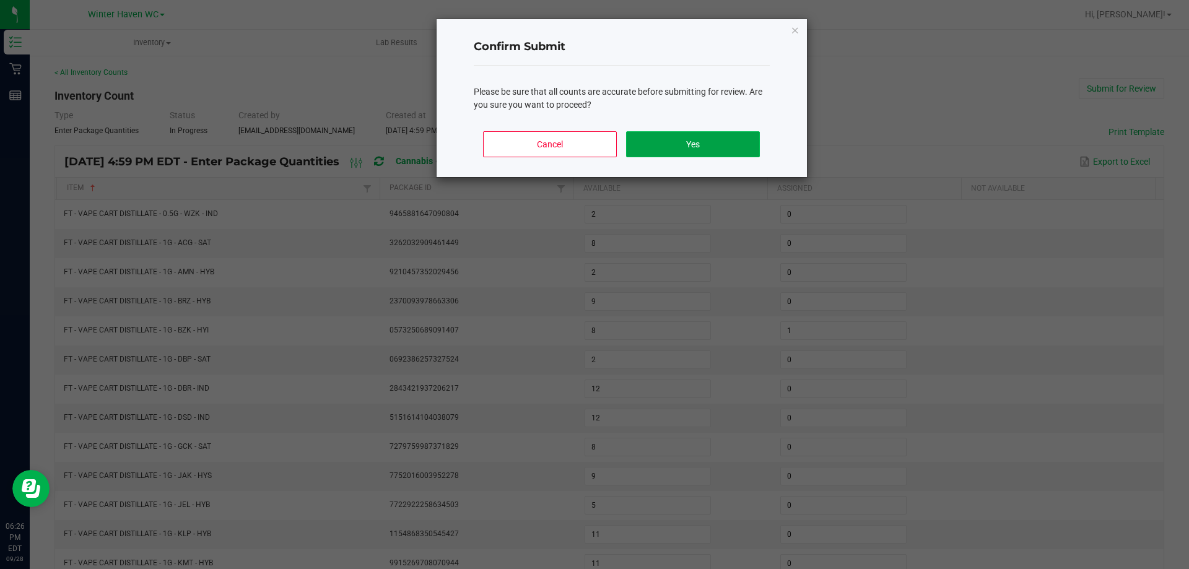
click at [663, 140] on button "Yes" at bounding box center [692, 144] width 133 height 26
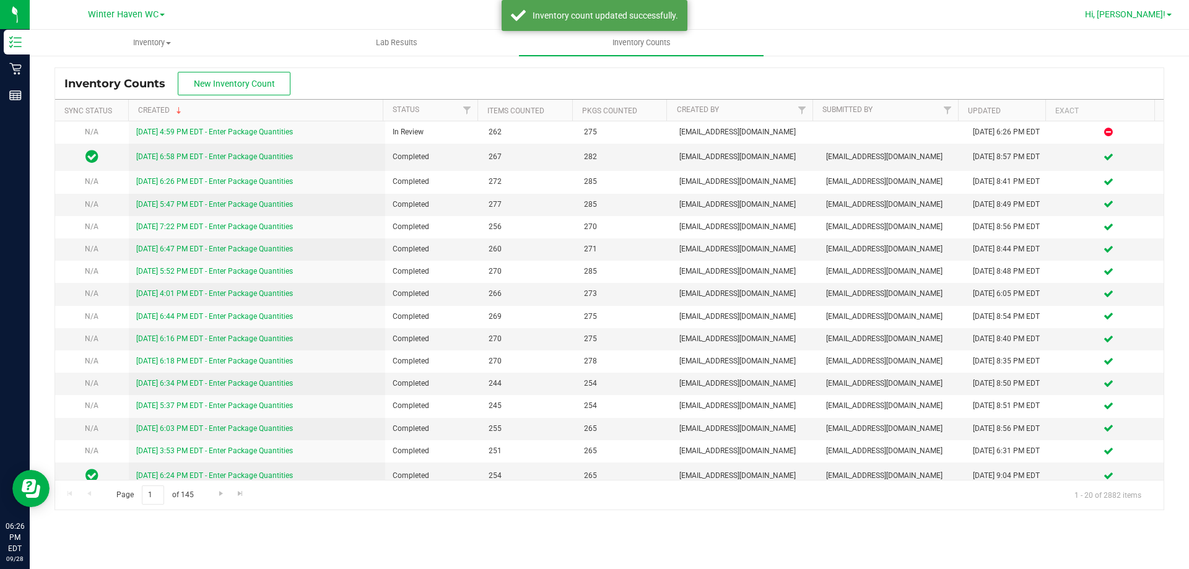
click at [1170, 11] on link "Hi, [PERSON_NAME]!" at bounding box center [1128, 14] width 97 height 13
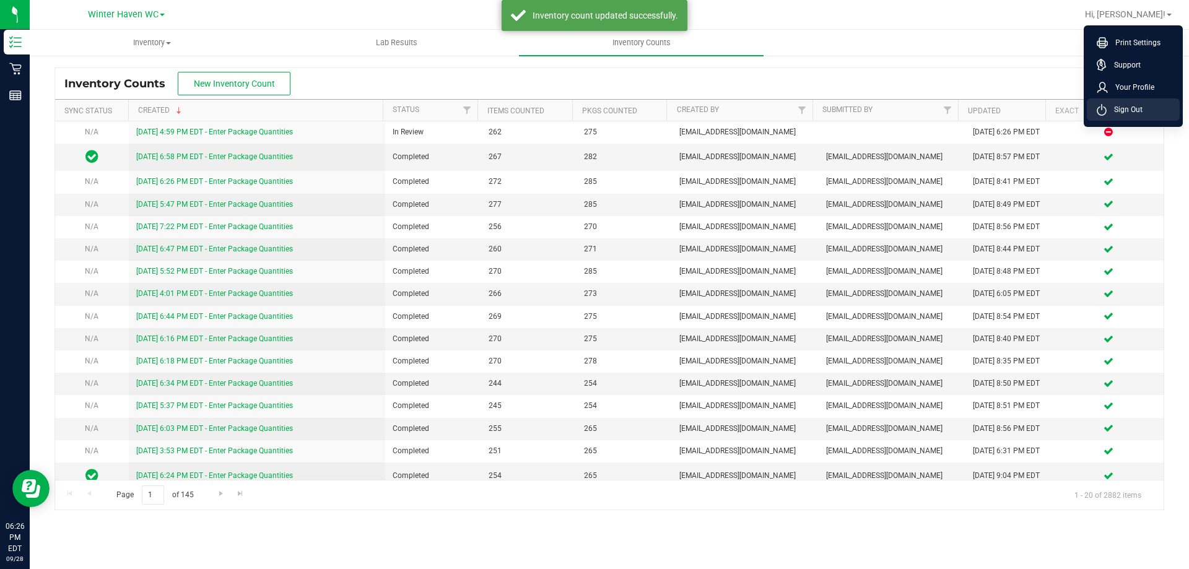
click at [1141, 109] on span "Sign Out" at bounding box center [1124, 109] width 36 height 12
